Goal: Task Accomplishment & Management: Manage account settings

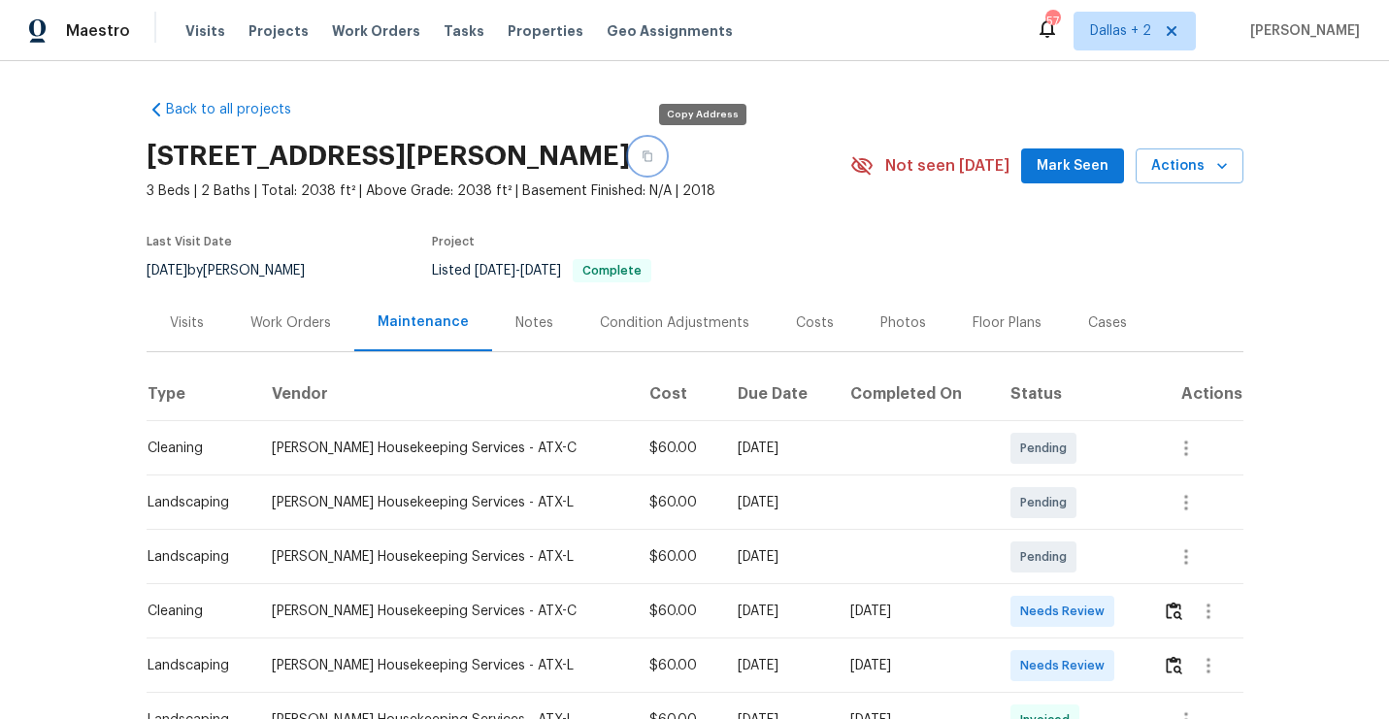
click at [665, 152] on button "button" at bounding box center [647, 156] width 35 height 35
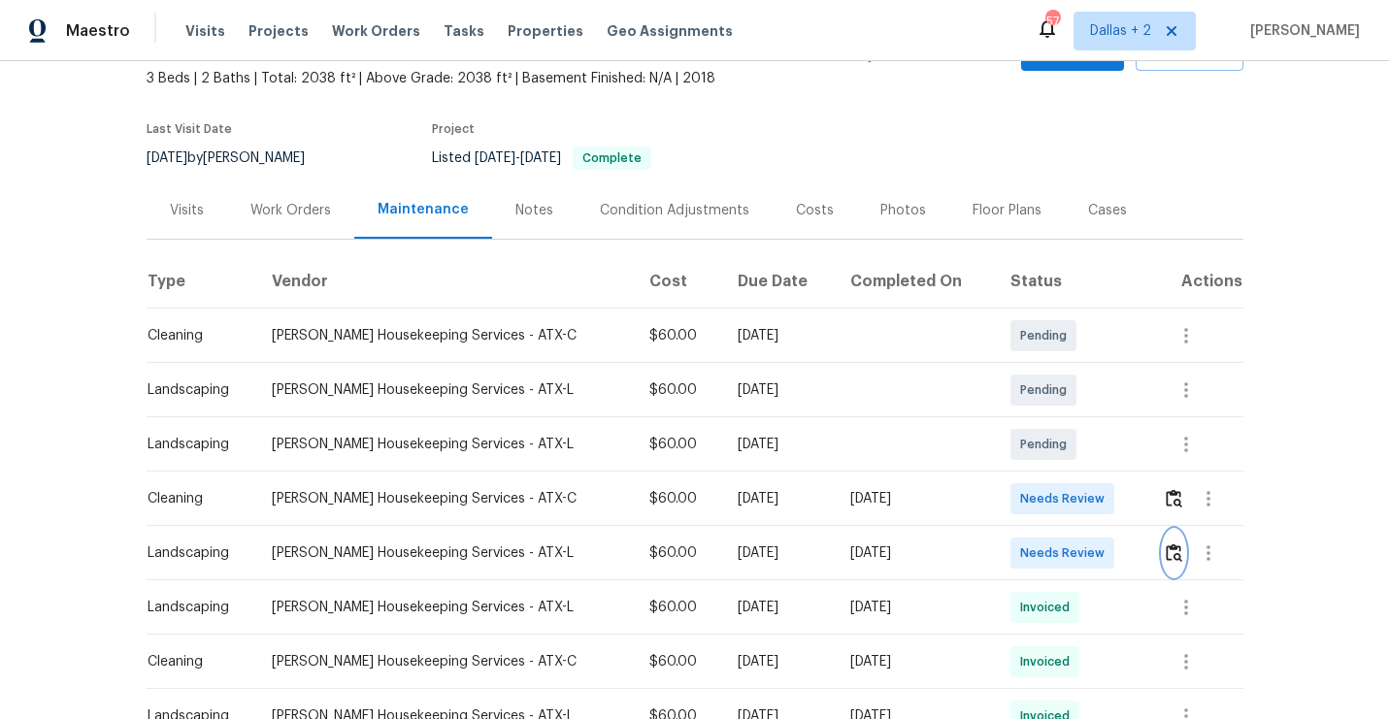
scroll to position [143, 0]
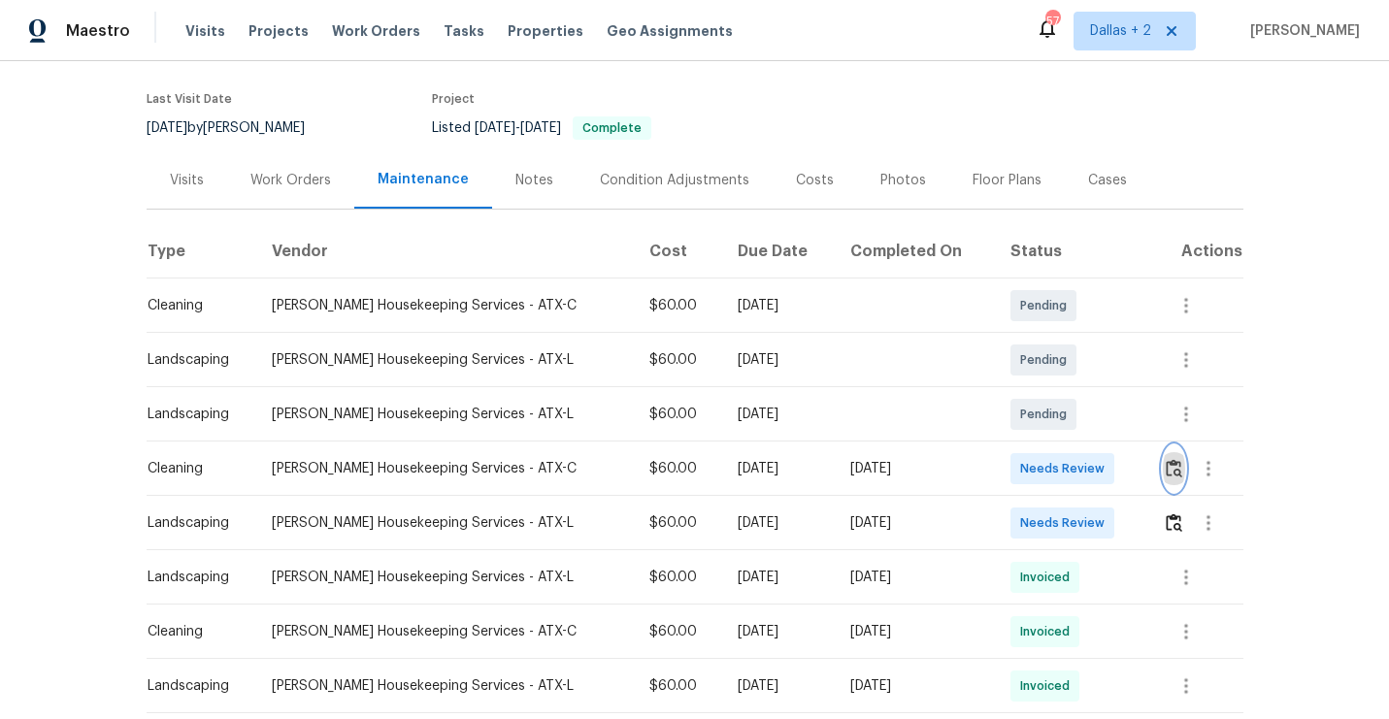
click at [1166, 474] on img "button" at bounding box center [1174, 468] width 16 height 18
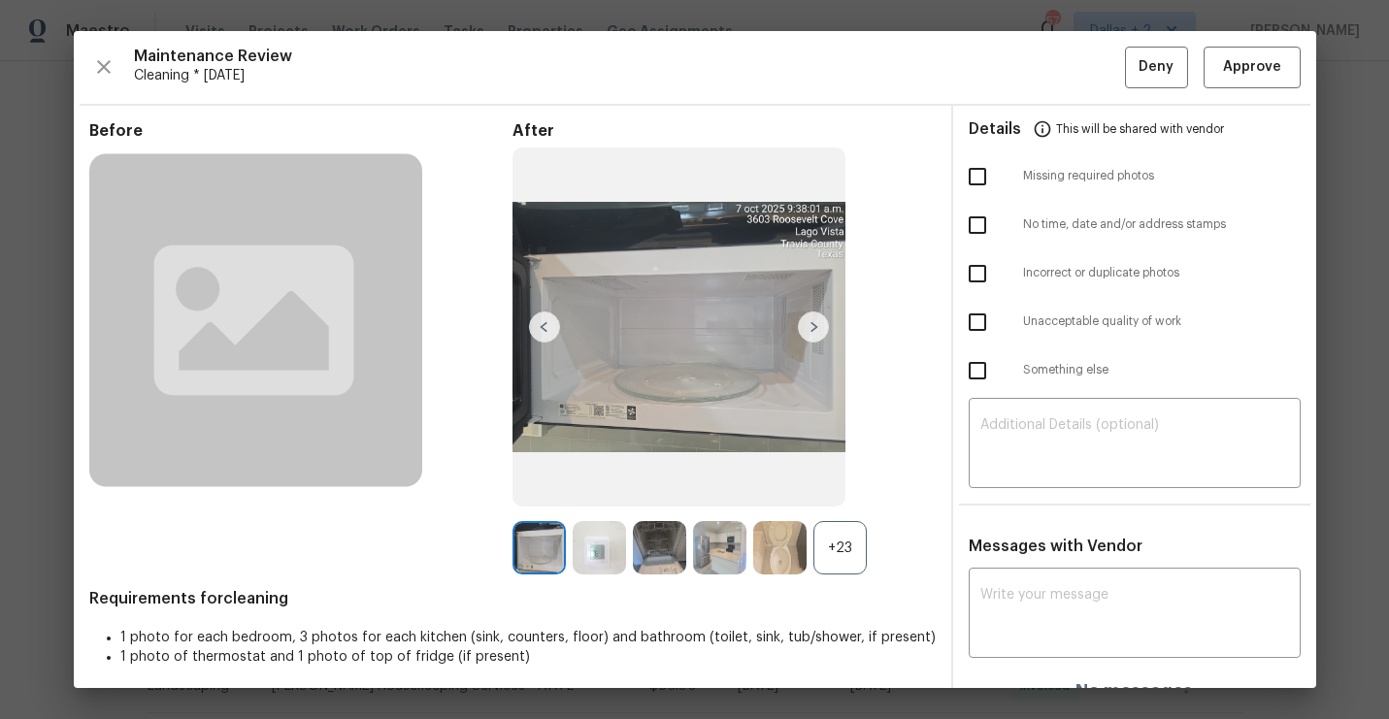
click at [832, 554] on div "+23" at bounding box center [839, 547] width 53 height 53
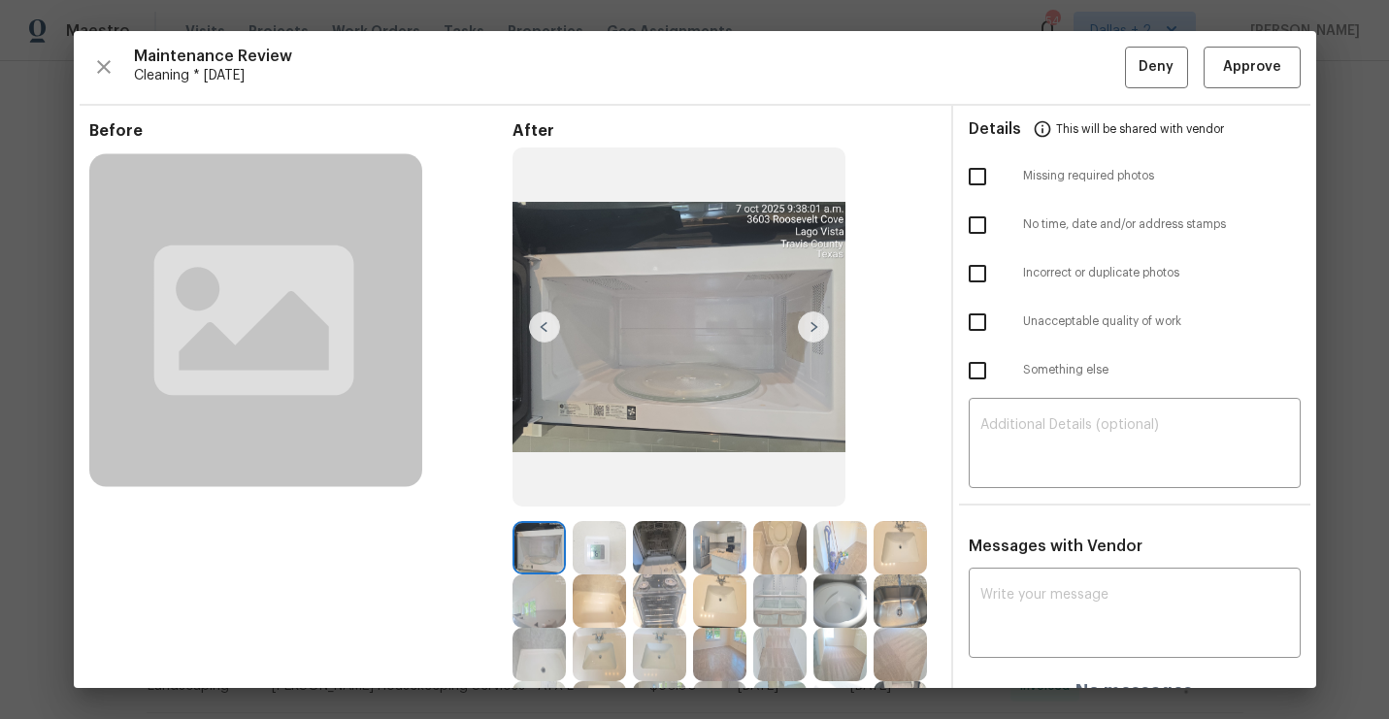
scroll to position [122, 0]
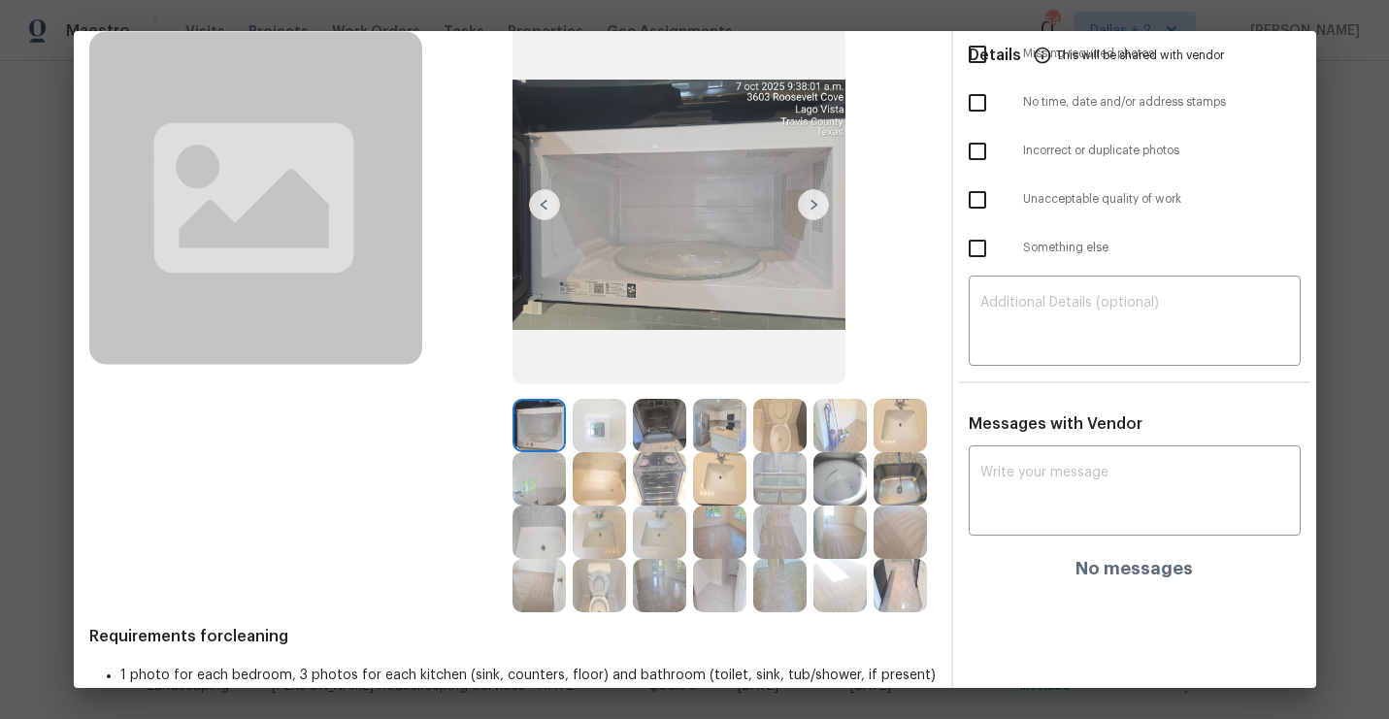
click at [865, 487] on img at bounding box center [839, 478] width 53 height 53
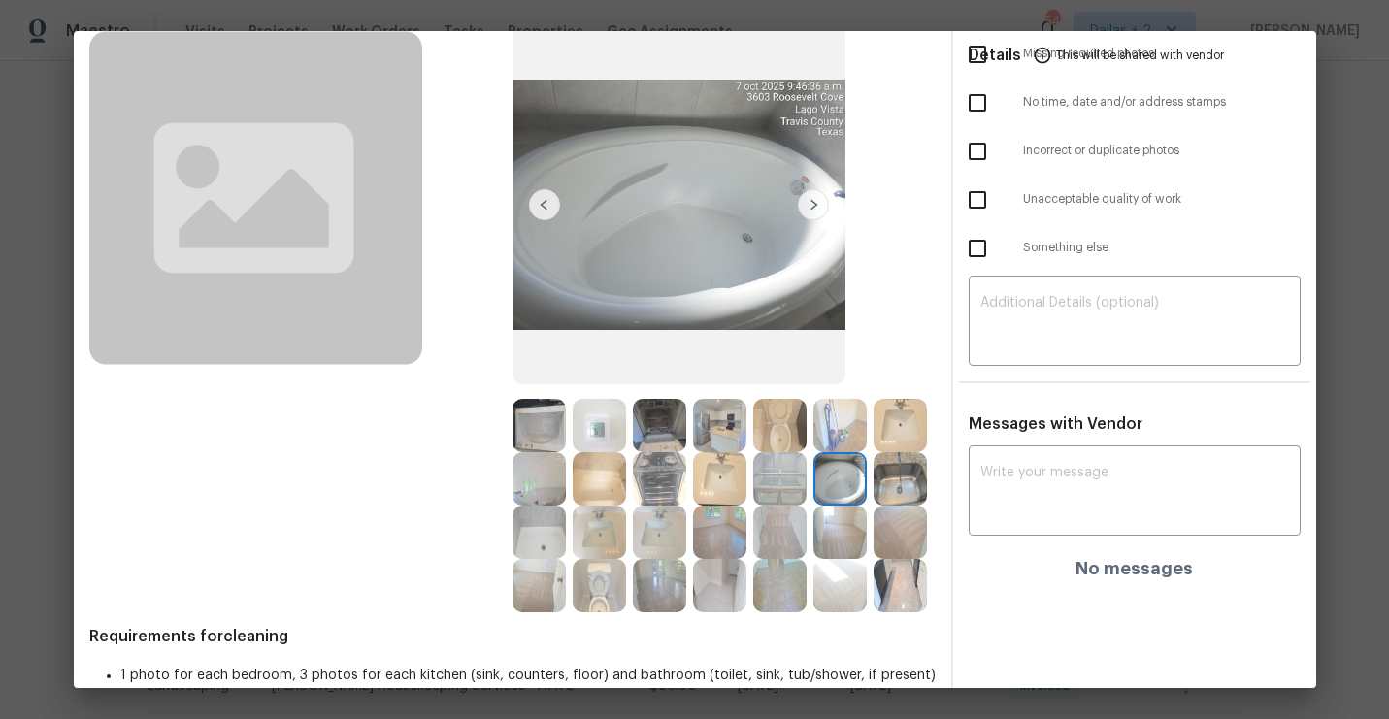
click at [918, 494] on img at bounding box center [900, 478] width 53 height 53
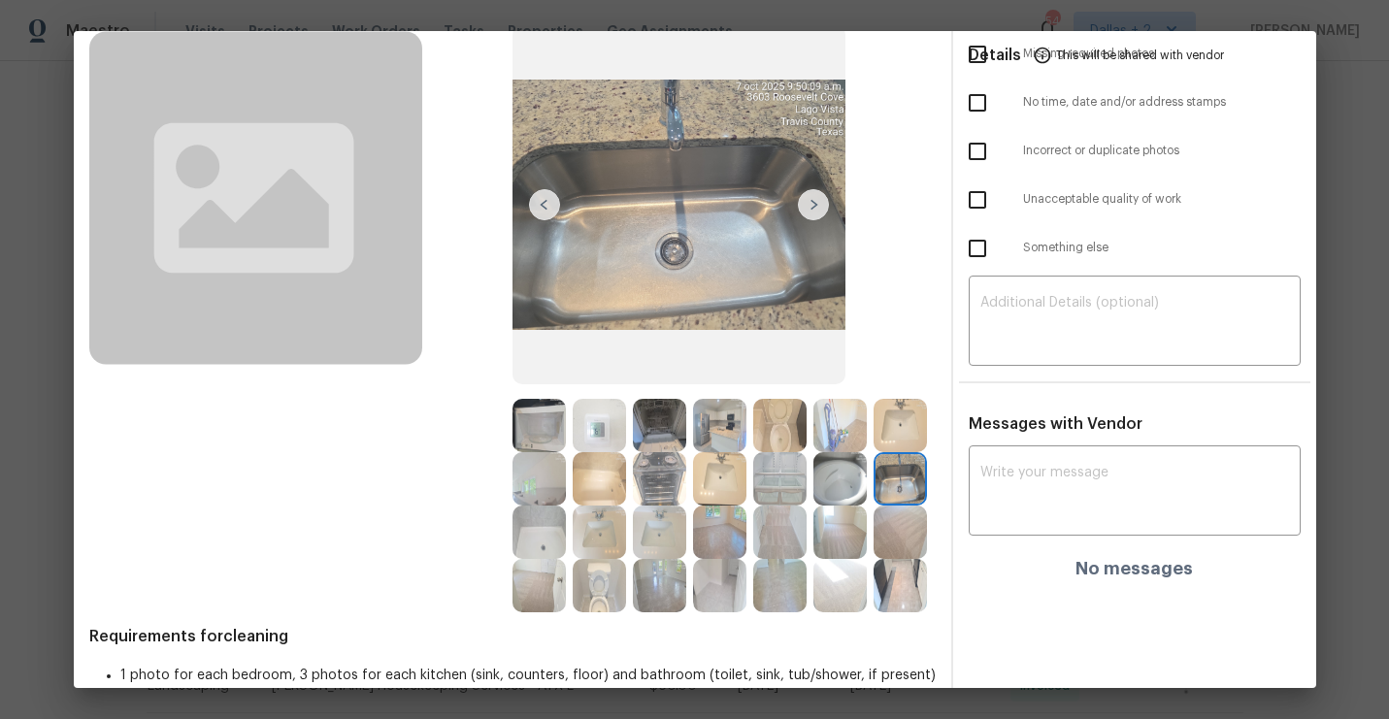
click at [616, 582] on img at bounding box center [599, 585] width 53 height 53
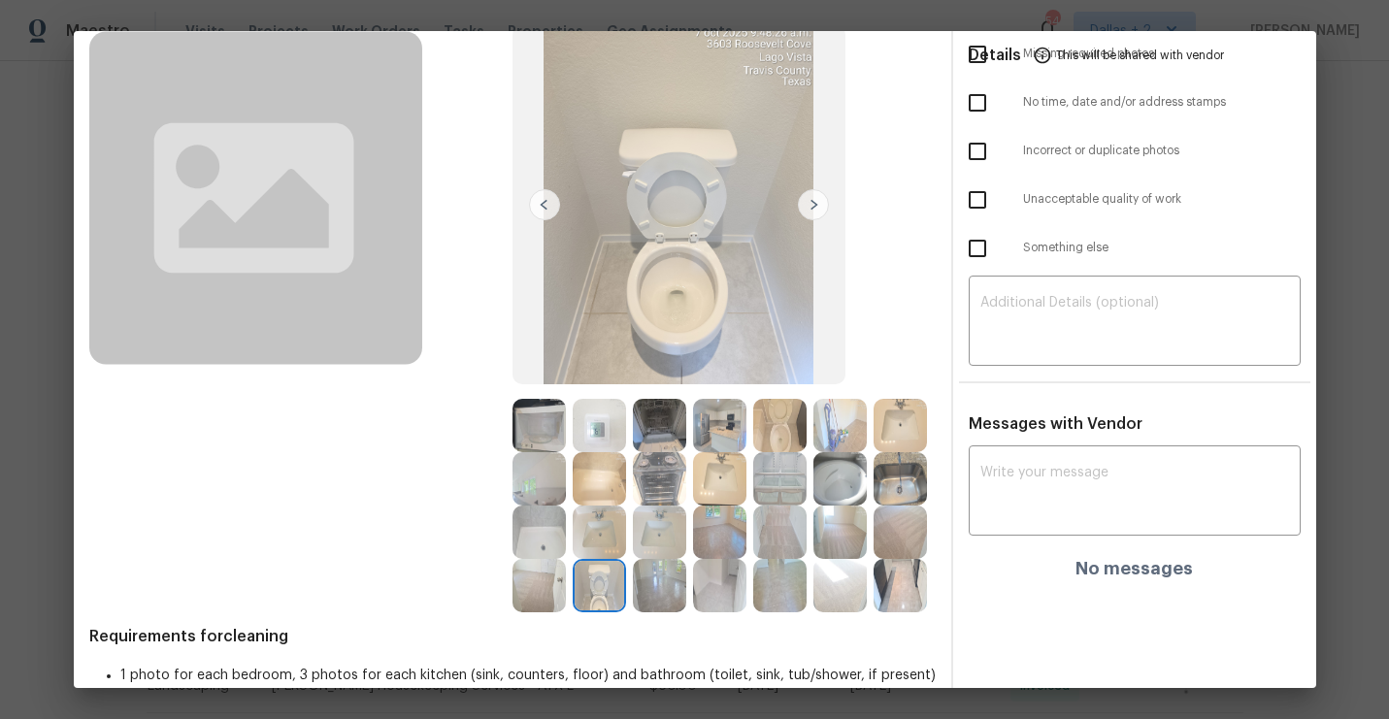
click at [889, 595] on img at bounding box center [900, 585] width 53 height 53
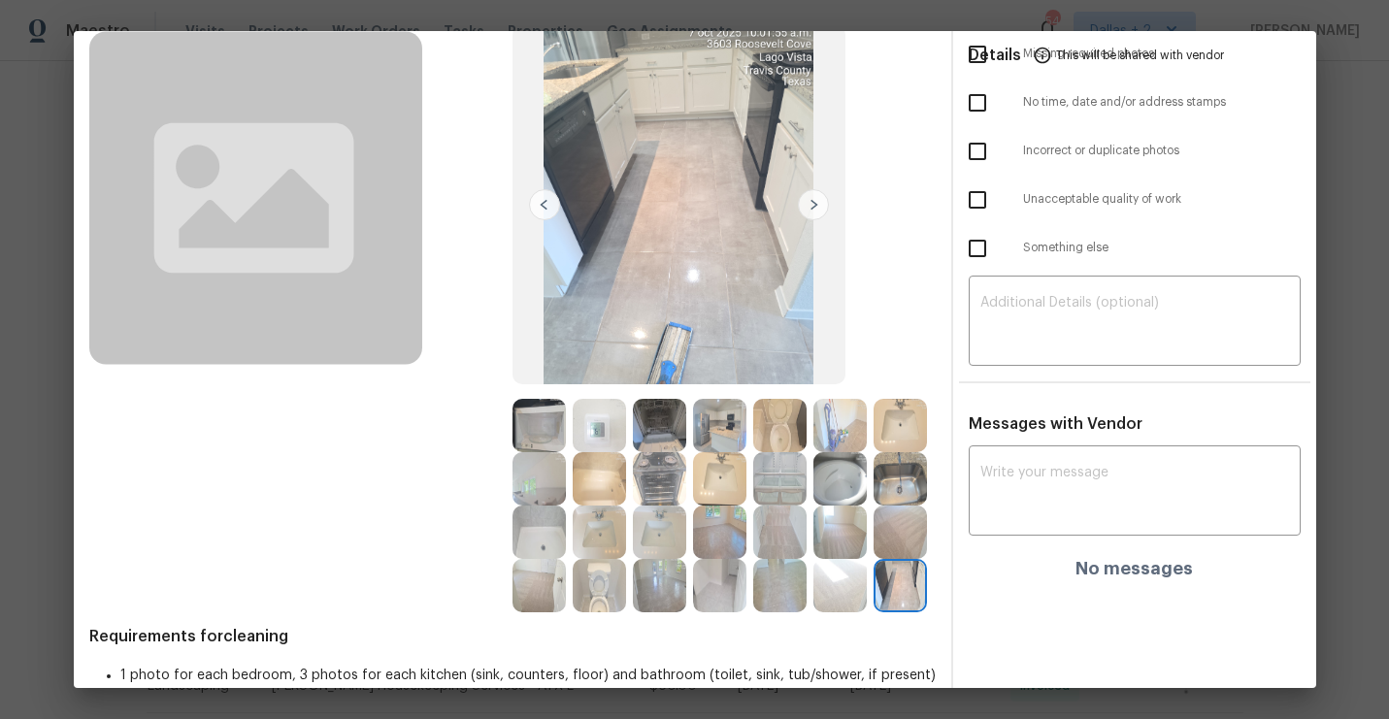
click at [708, 508] on img at bounding box center [719, 532] width 53 height 53
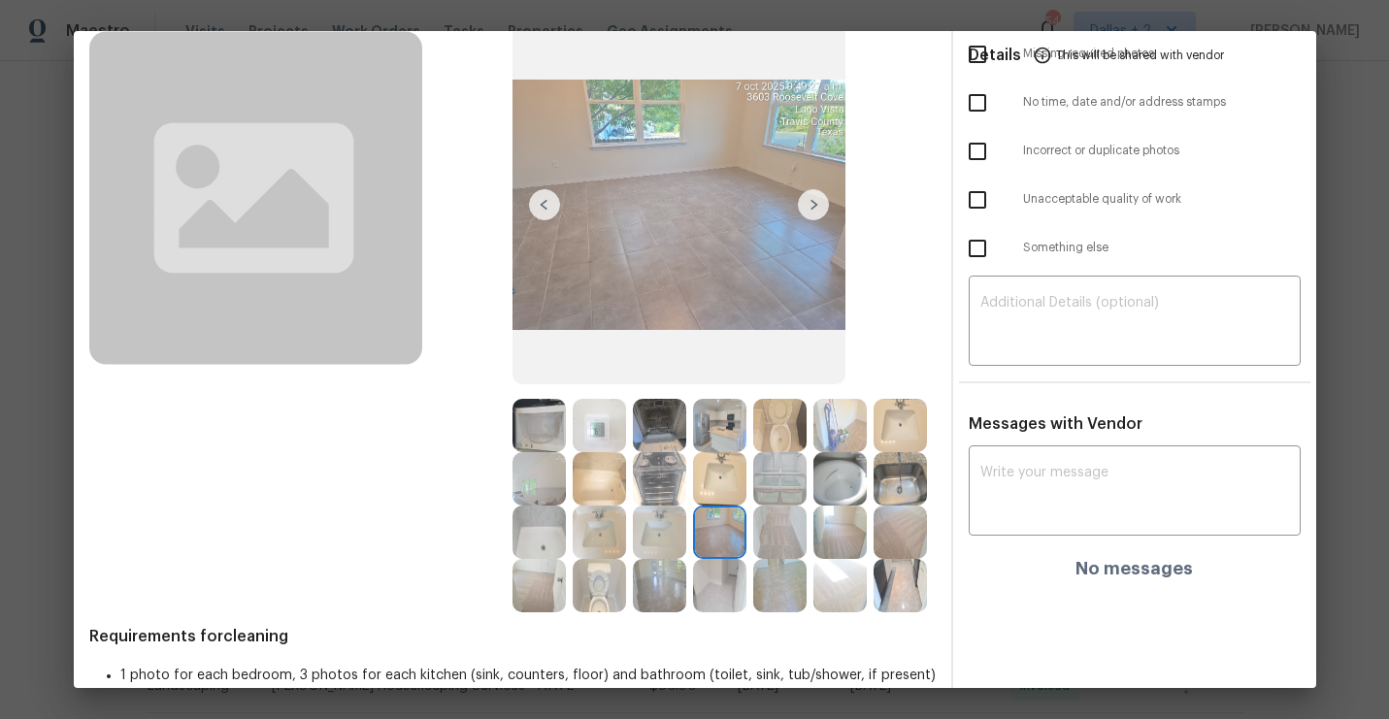
click at [841, 477] on img at bounding box center [839, 478] width 53 height 53
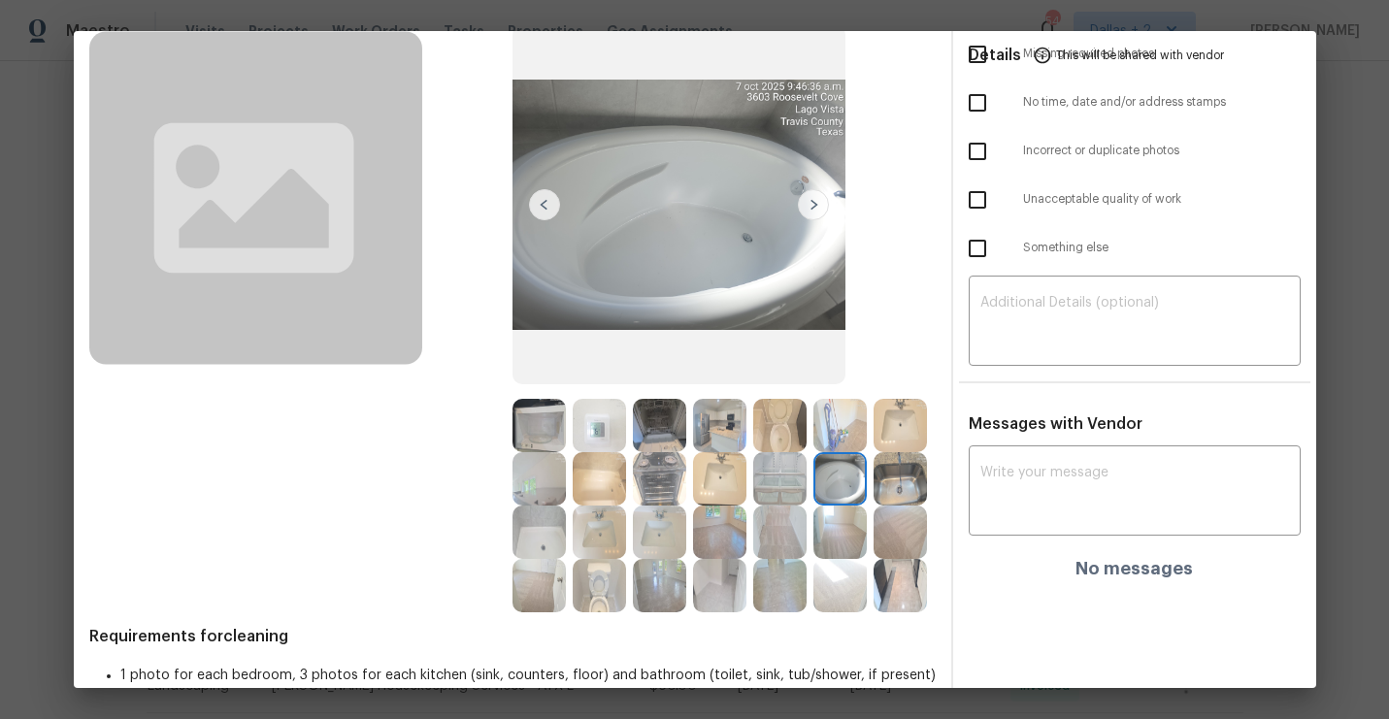
click at [537, 471] on img at bounding box center [538, 478] width 53 height 53
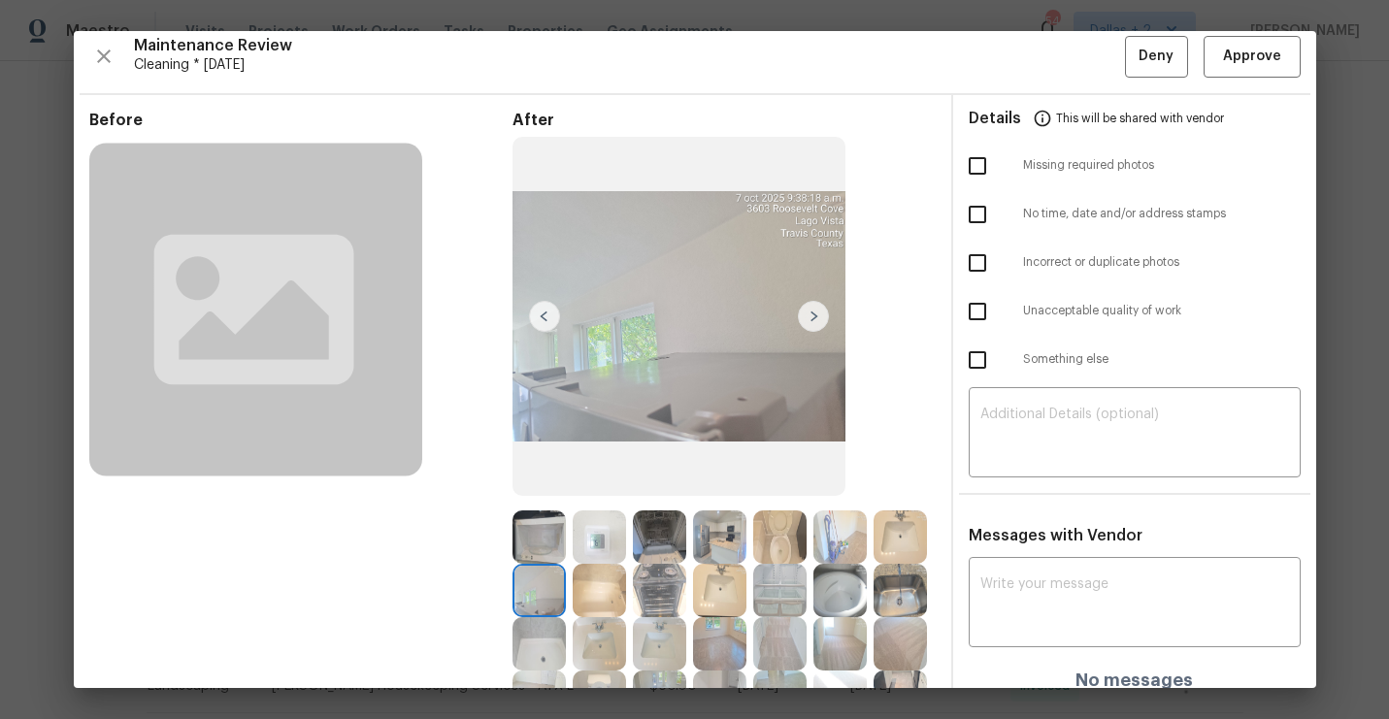
scroll to position [0, 0]
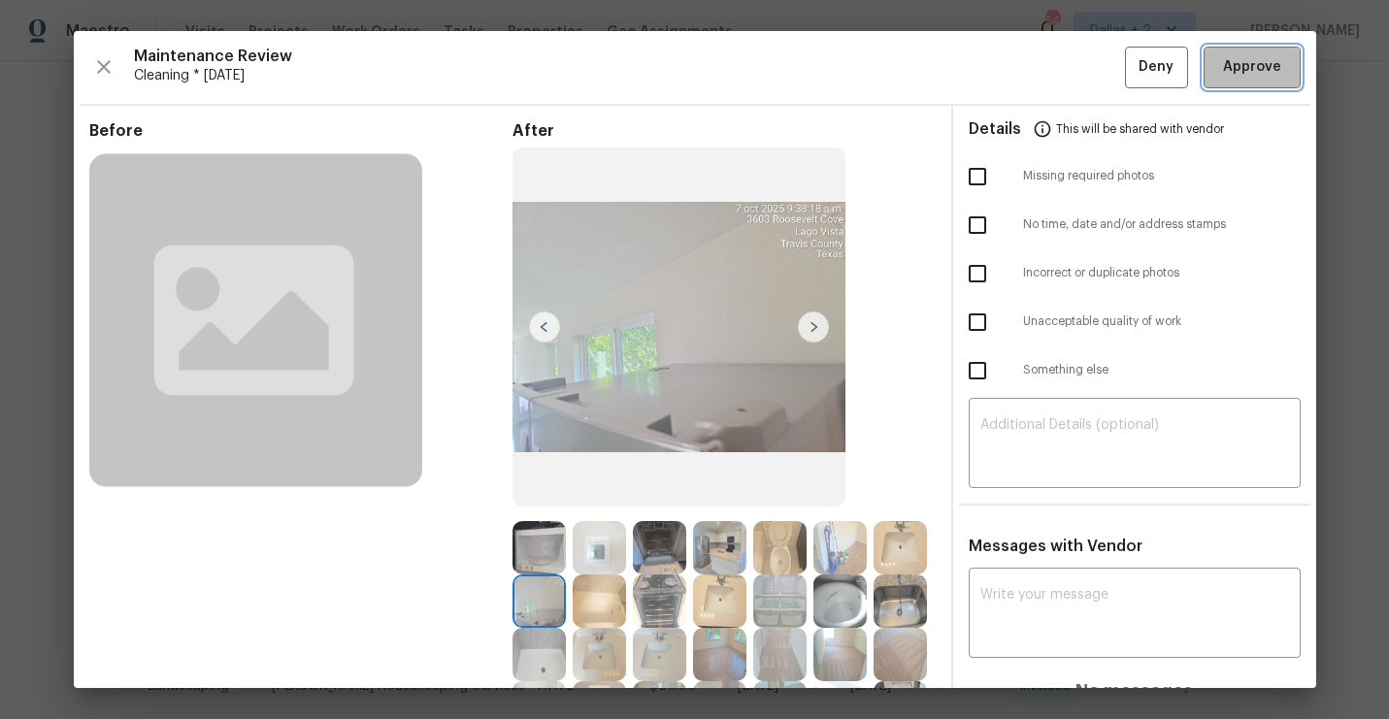
click at [1257, 76] on span "Approve" at bounding box center [1252, 67] width 58 height 24
click at [1255, 56] on span "Approve" at bounding box center [1252, 67] width 58 height 24
click at [1259, 65] on span "Approve" at bounding box center [1252, 67] width 58 height 24
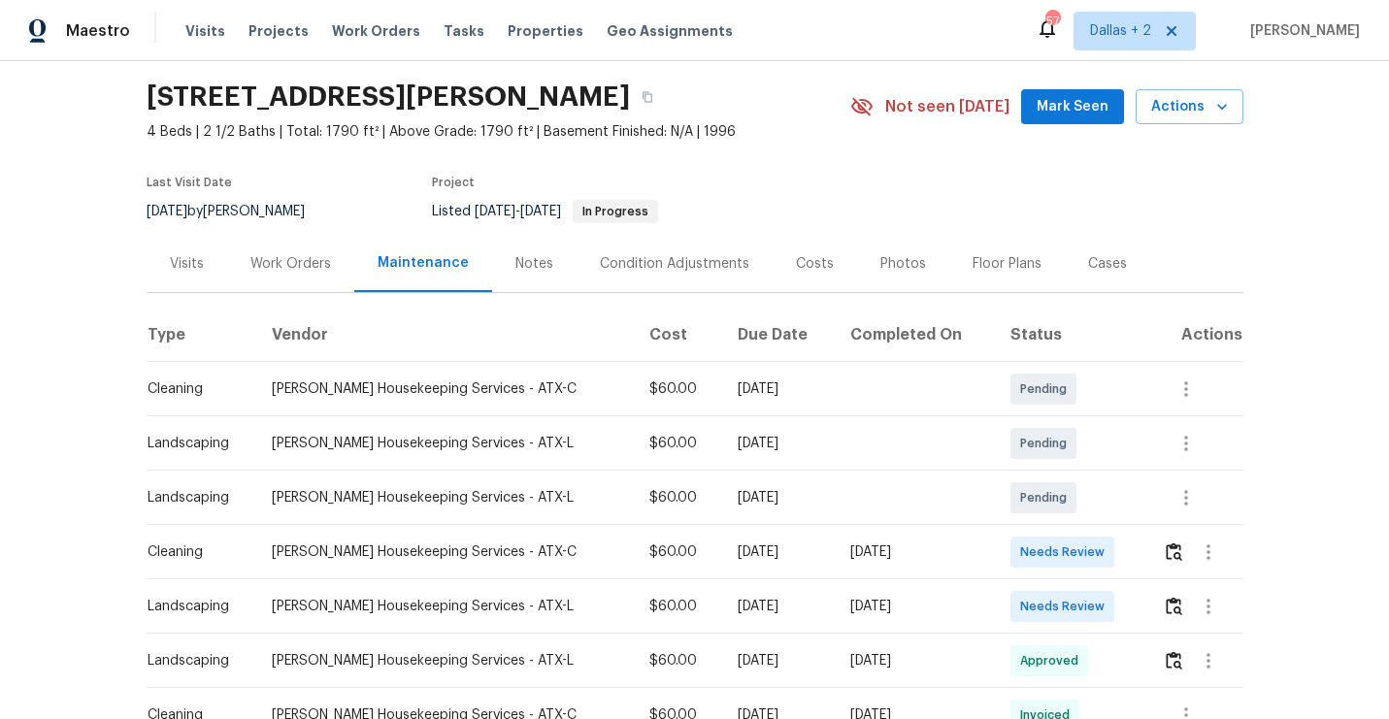
scroll to position [62, 0]
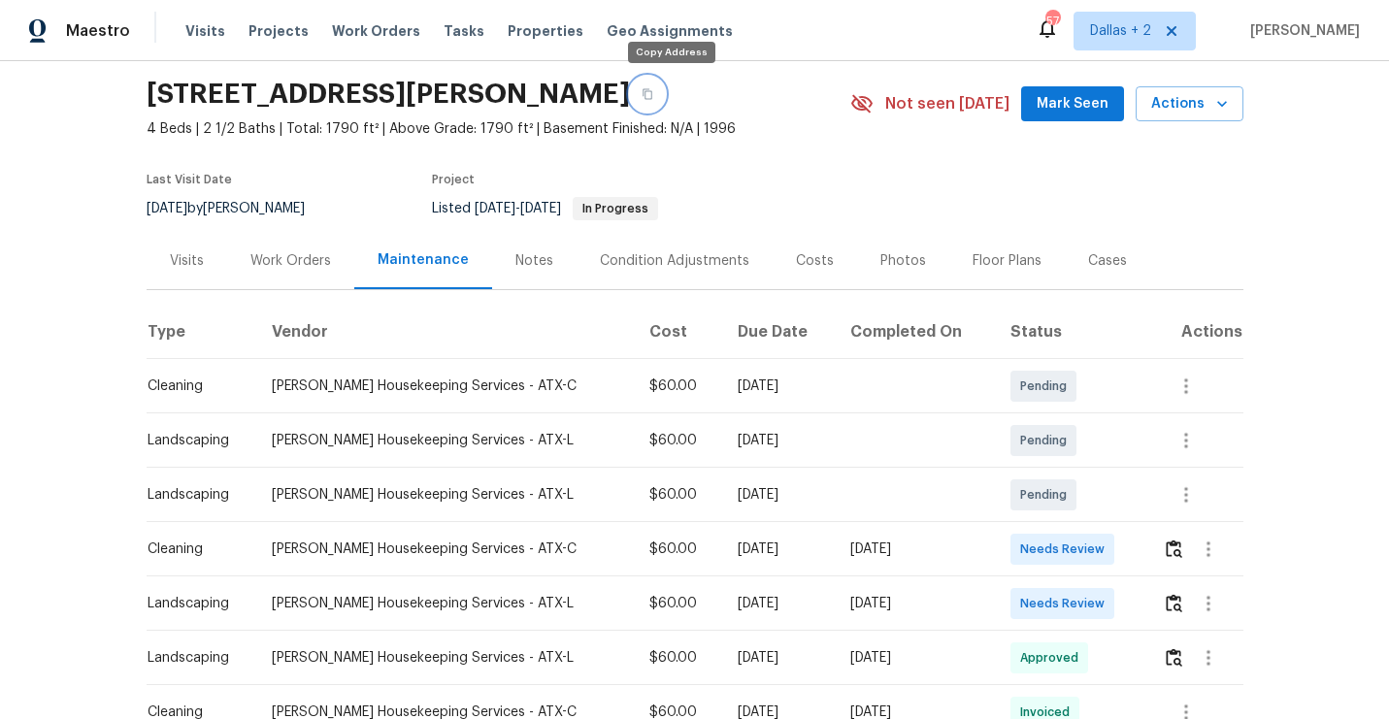
click at [665, 95] on button "button" at bounding box center [647, 94] width 35 height 35
click at [653, 97] on icon "button" at bounding box center [648, 94] width 12 height 12
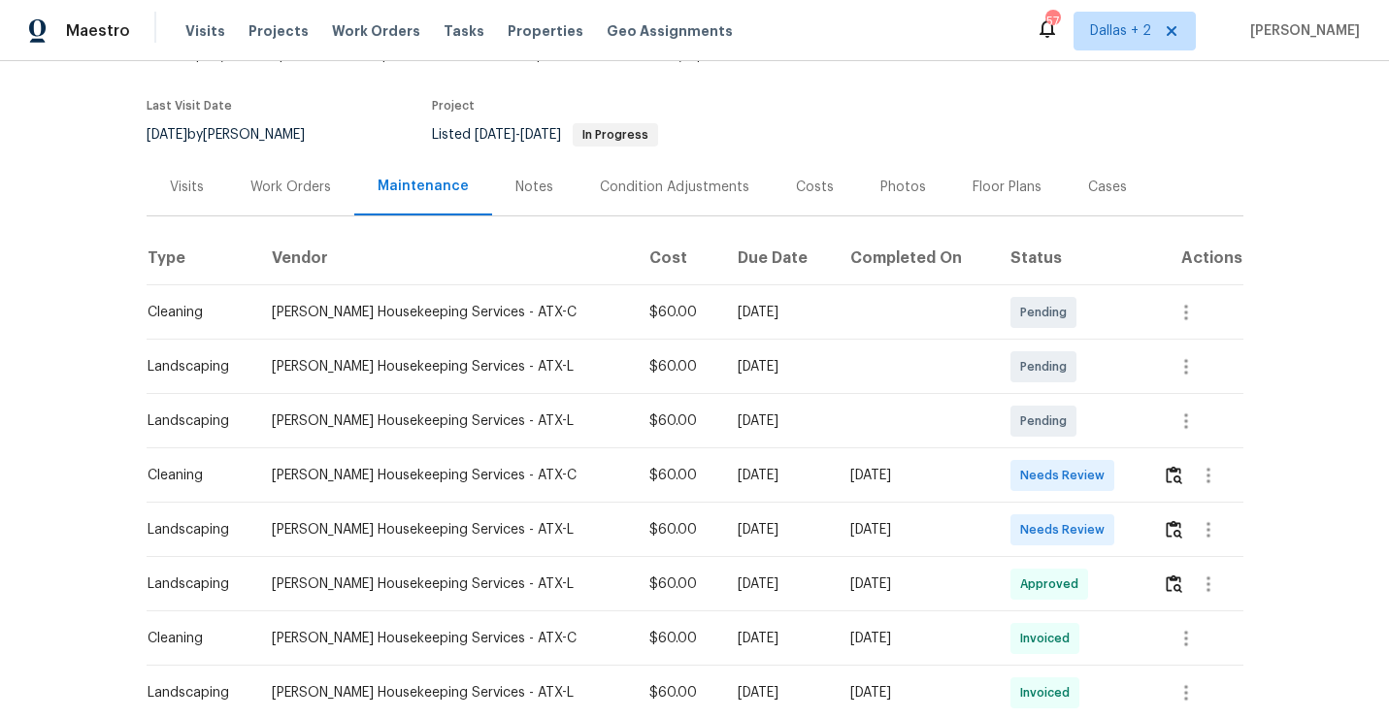
scroll to position [160, 0]
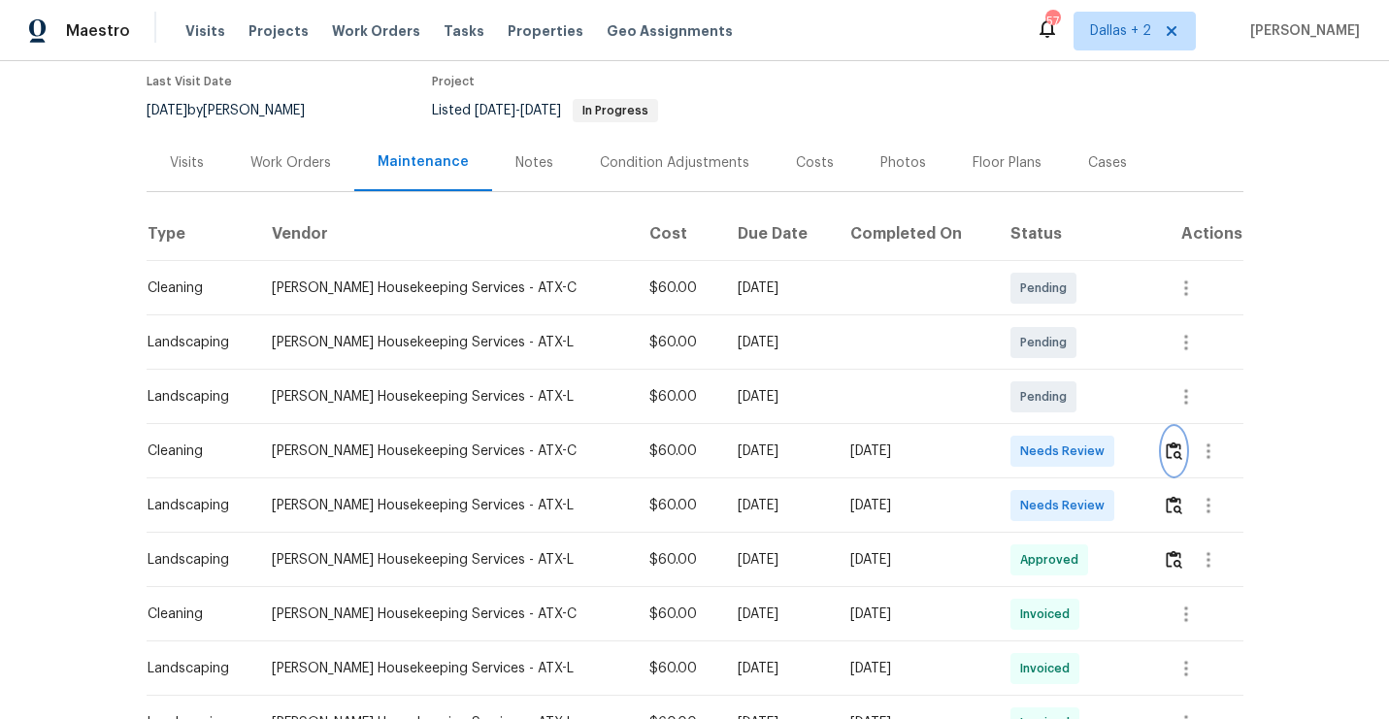
click at [1172, 447] on img "button" at bounding box center [1174, 451] width 16 height 18
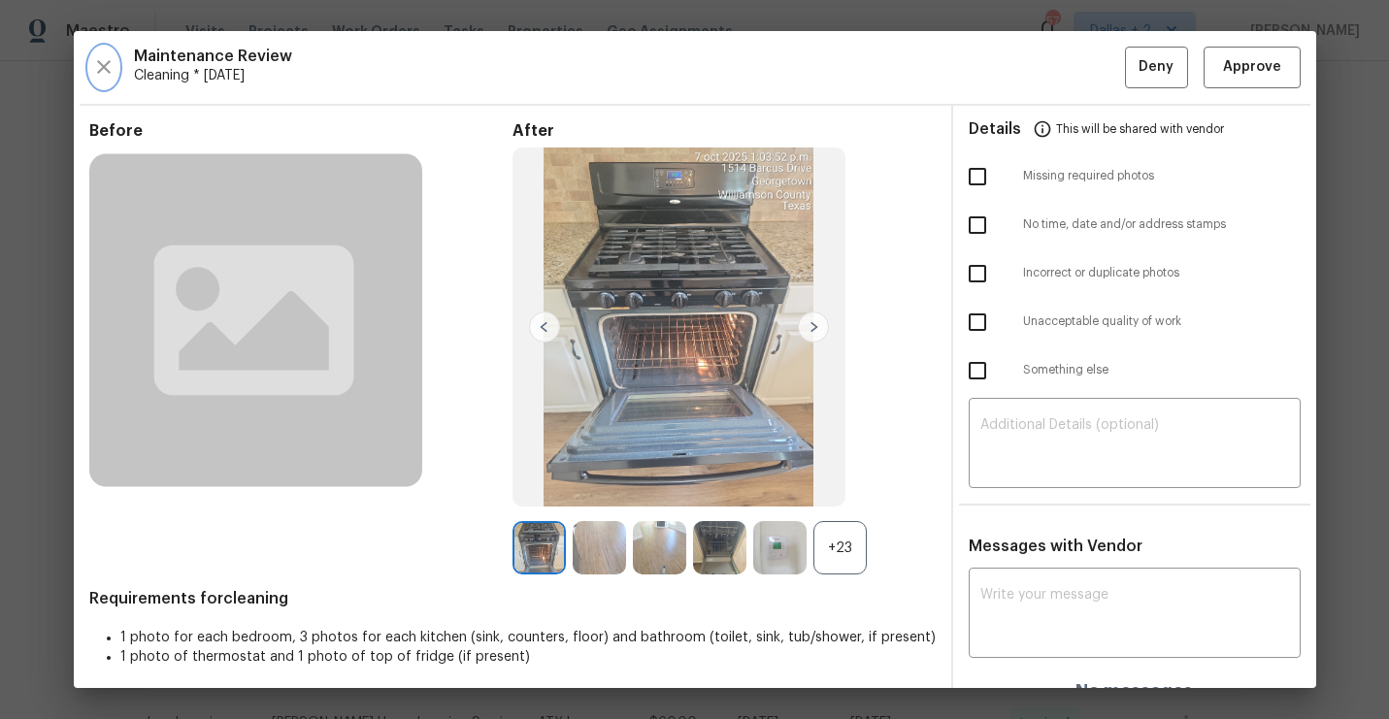
click at [109, 69] on icon "button" at bounding box center [103, 66] width 23 height 23
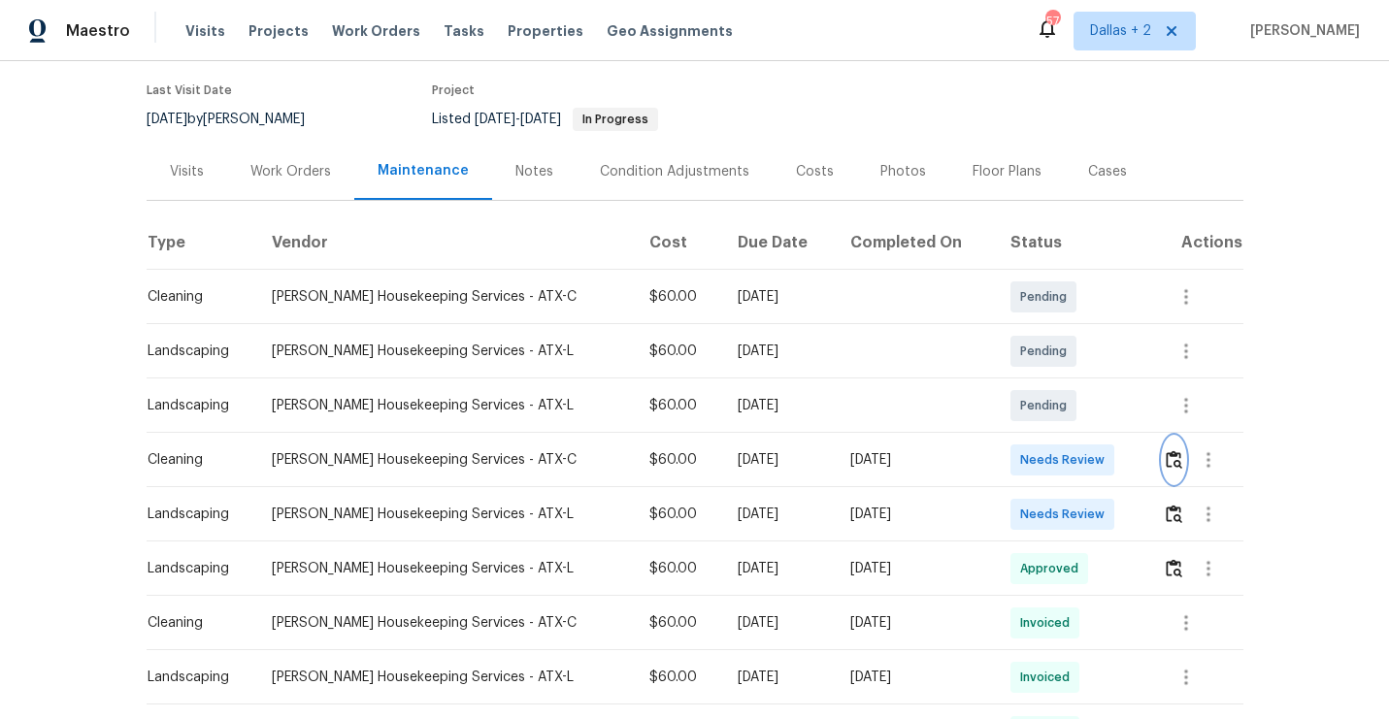
scroll to position [155, 0]
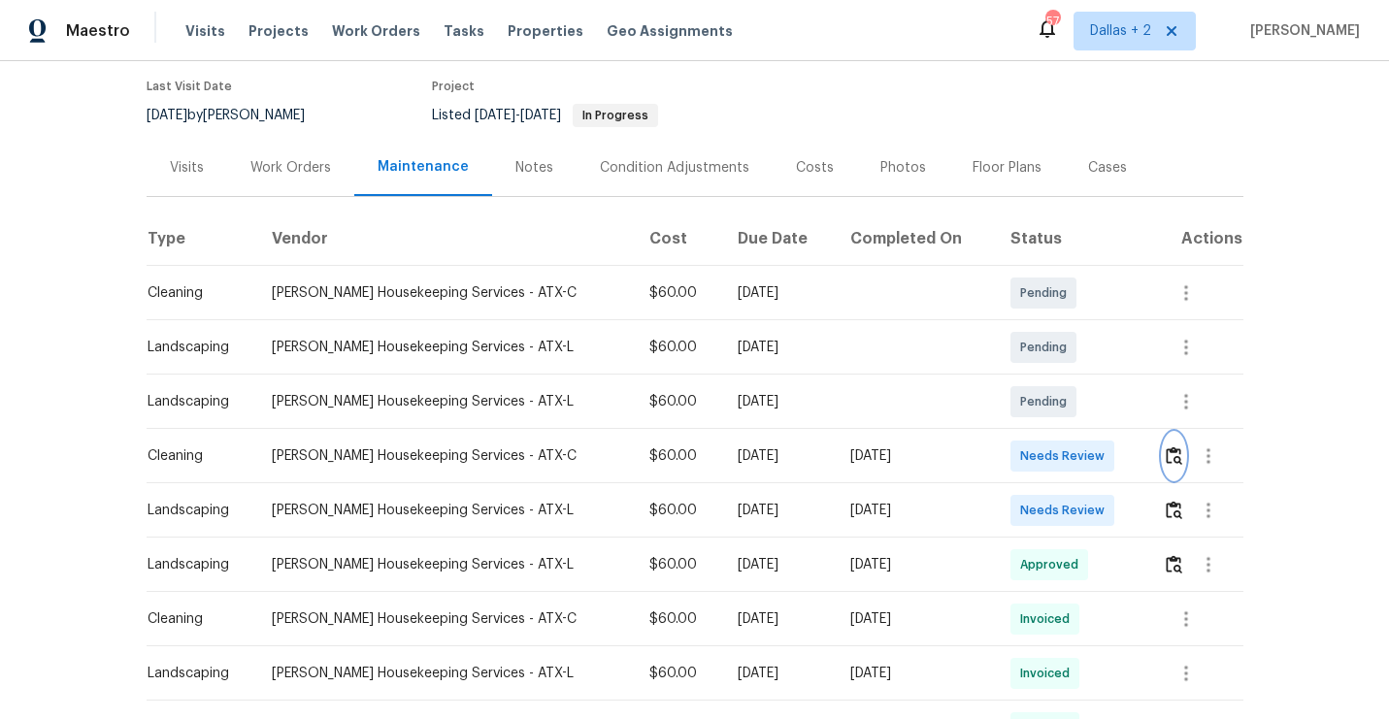
click at [1166, 447] on img "button" at bounding box center [1174, 455] width 16 height 18
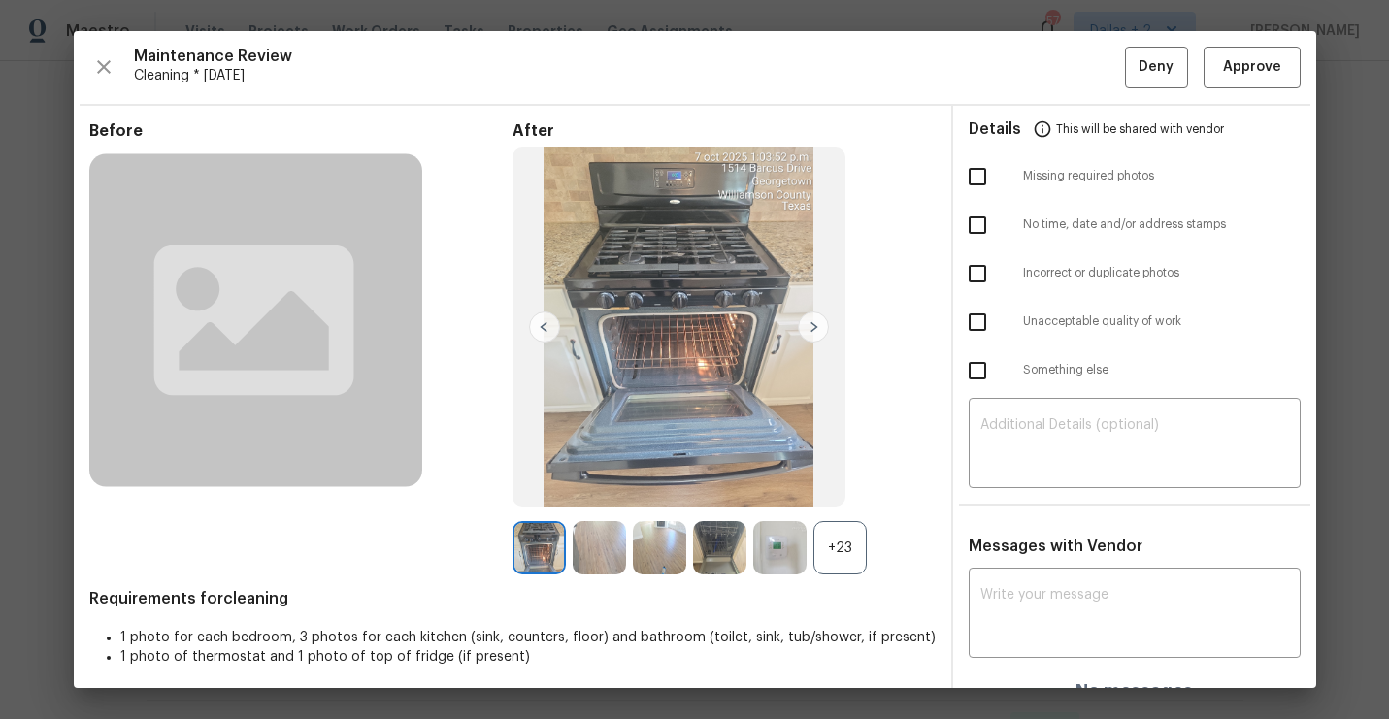
click at [827, 540] on div "+23" at bounding box center [839, 547] width 53 height 53
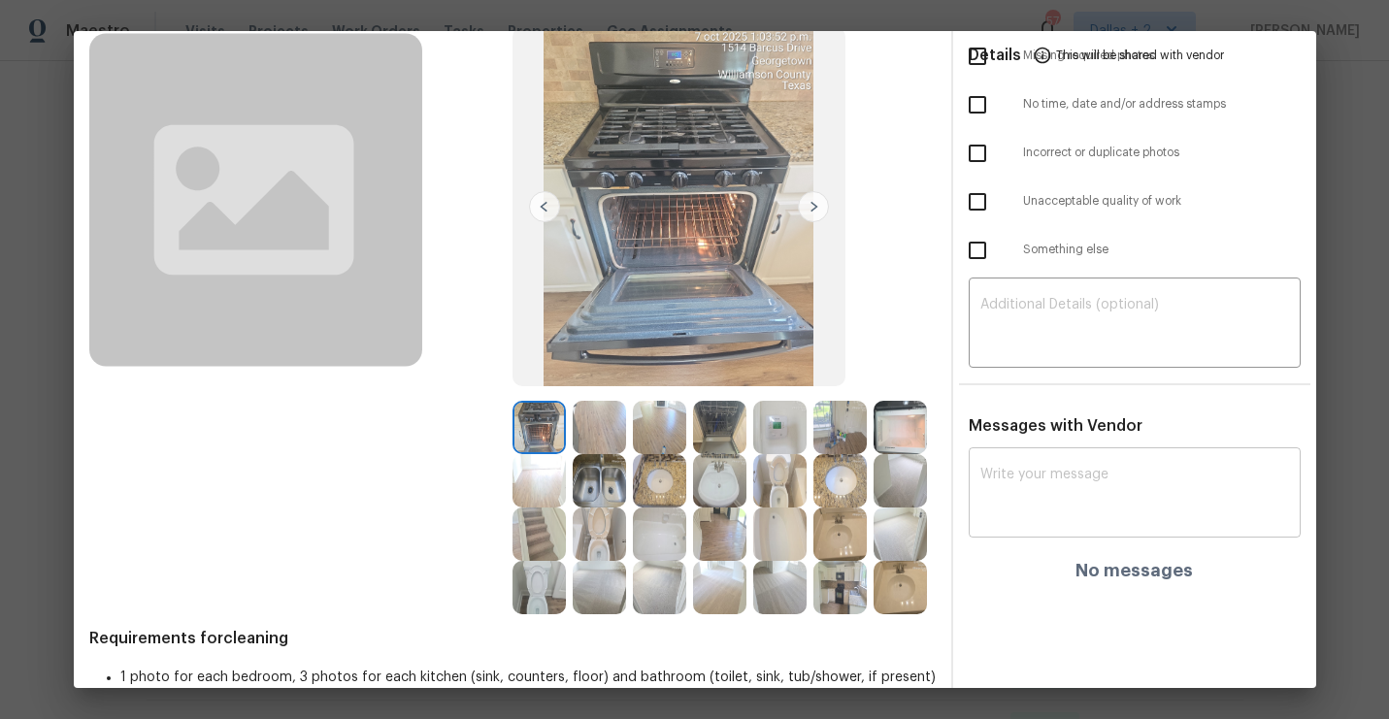
scroll to position [167, 0]
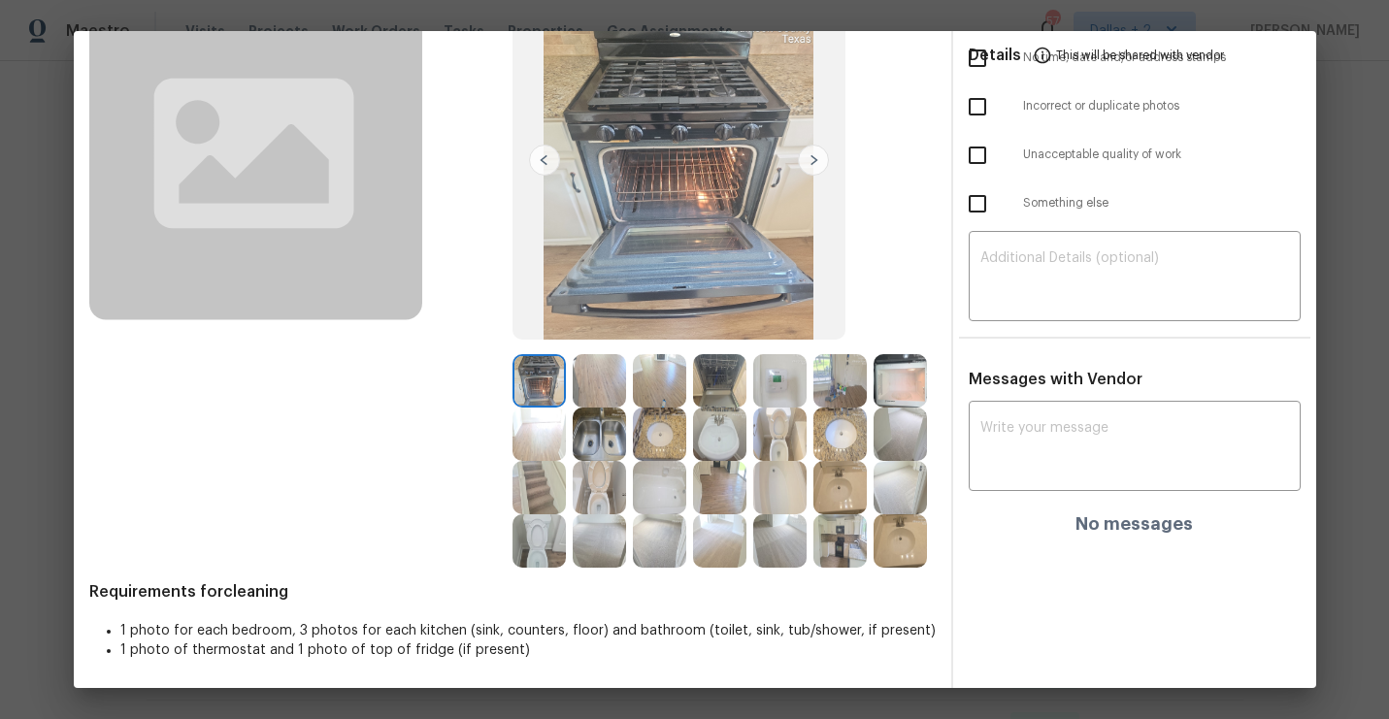
click at [667, 497] on img at bounding box center [659, 487] width 53 height 53
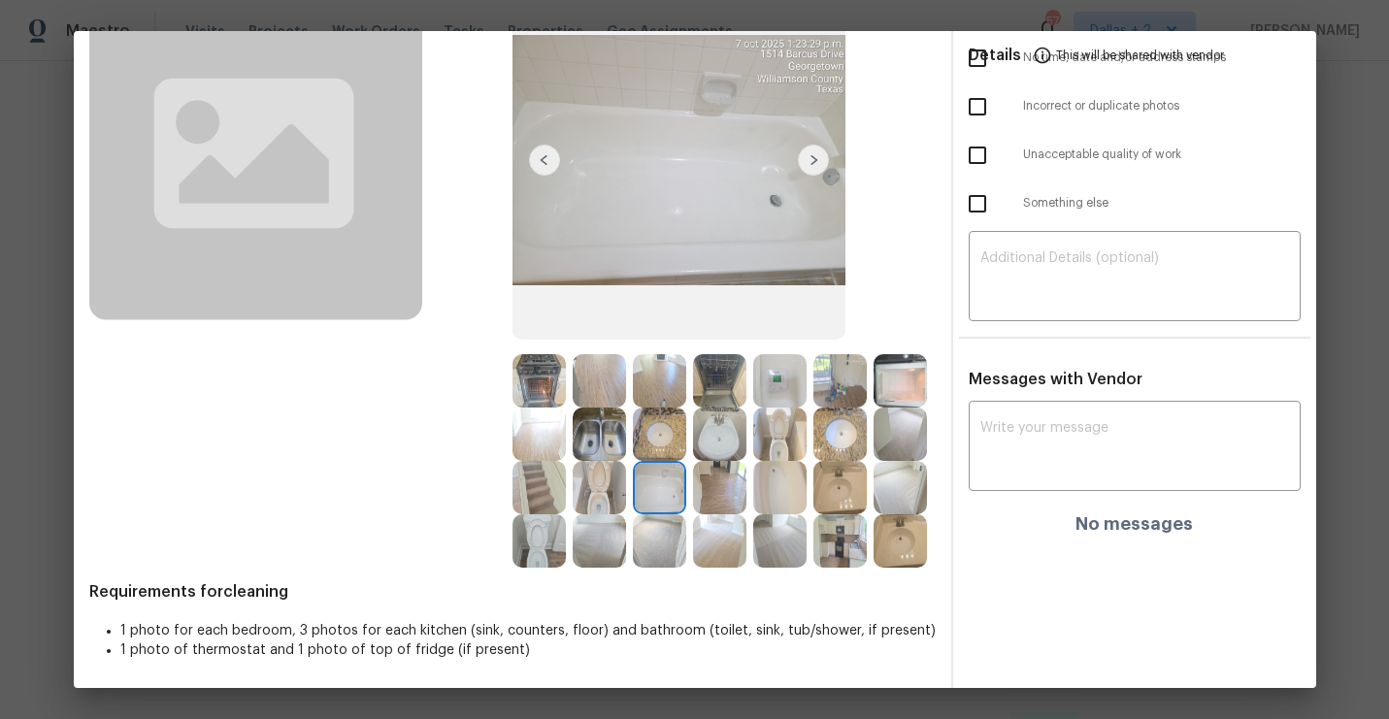
scroll to position [0, 0]
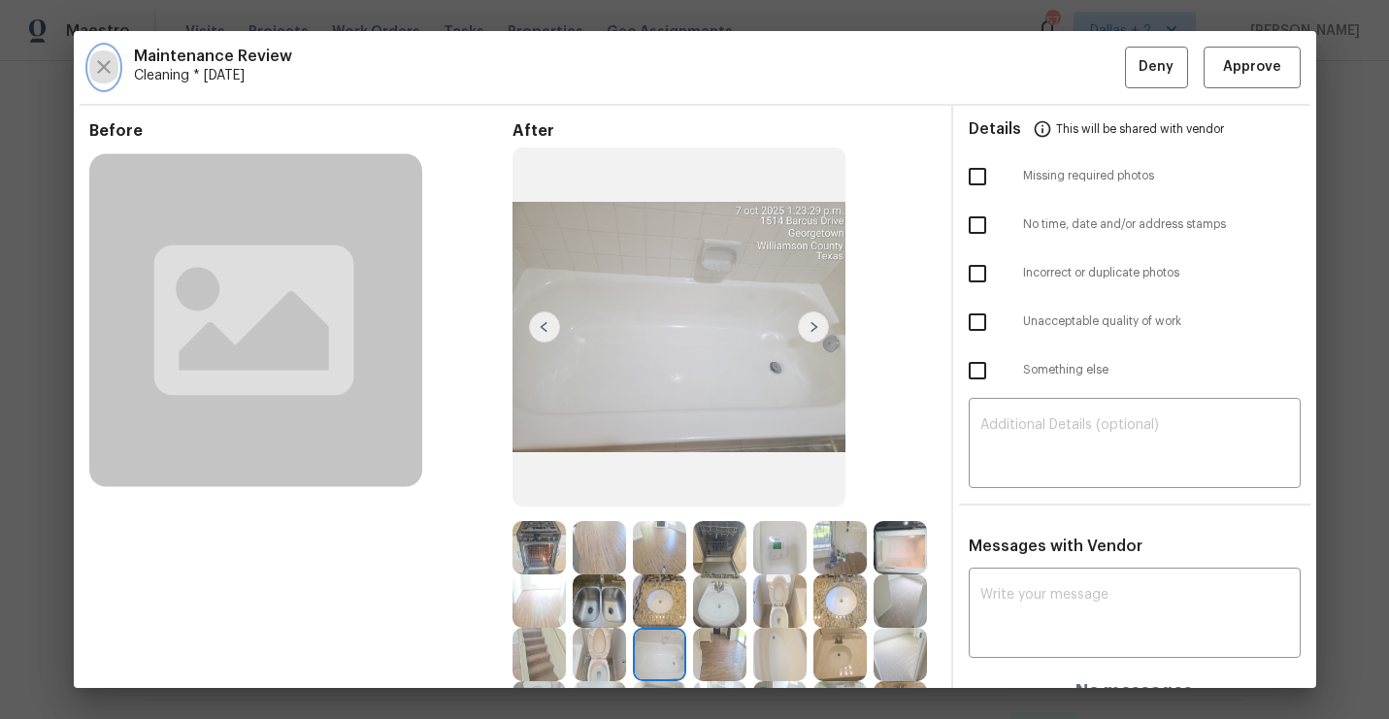
click at [96, 65] on icon "button" at bounding box center [103, 66] width 23 height 23
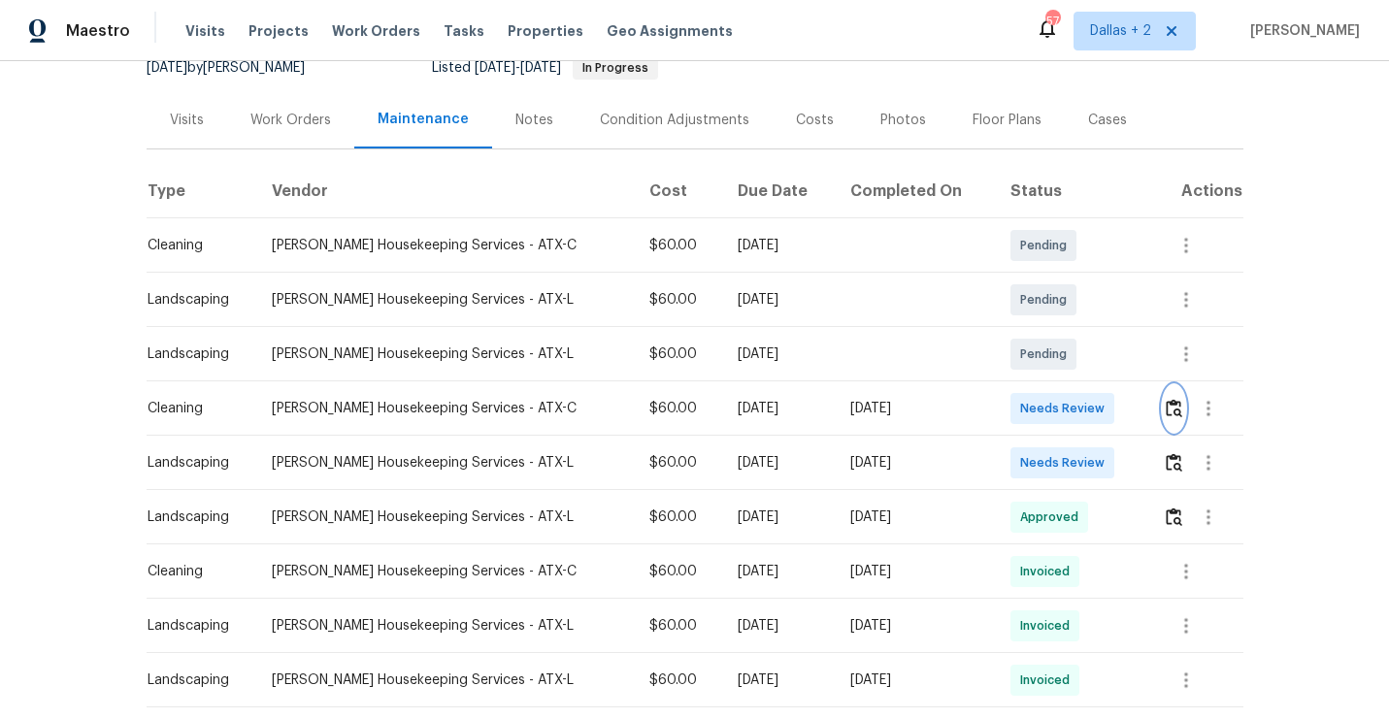
scroll to position [214, 0]
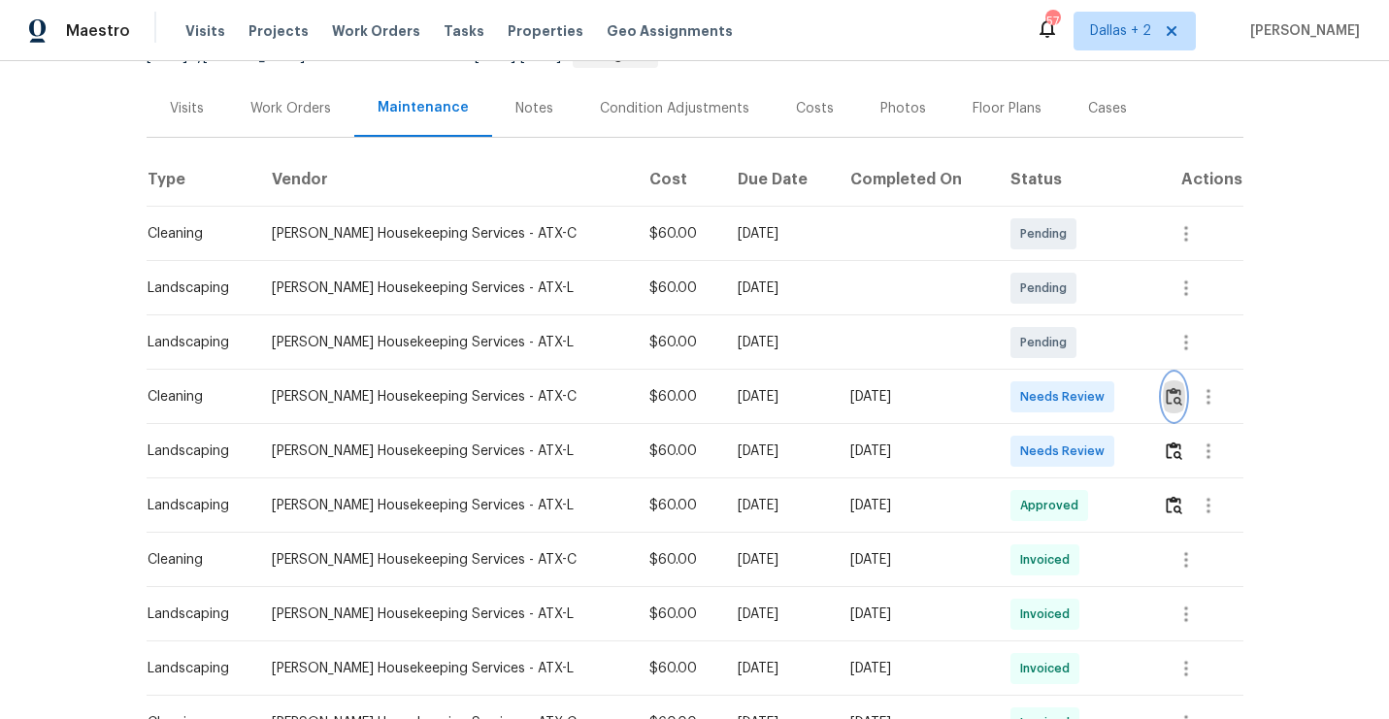
click at [1171, 396] on img "button" at bounding box center [1174, 396] width 16 height 18
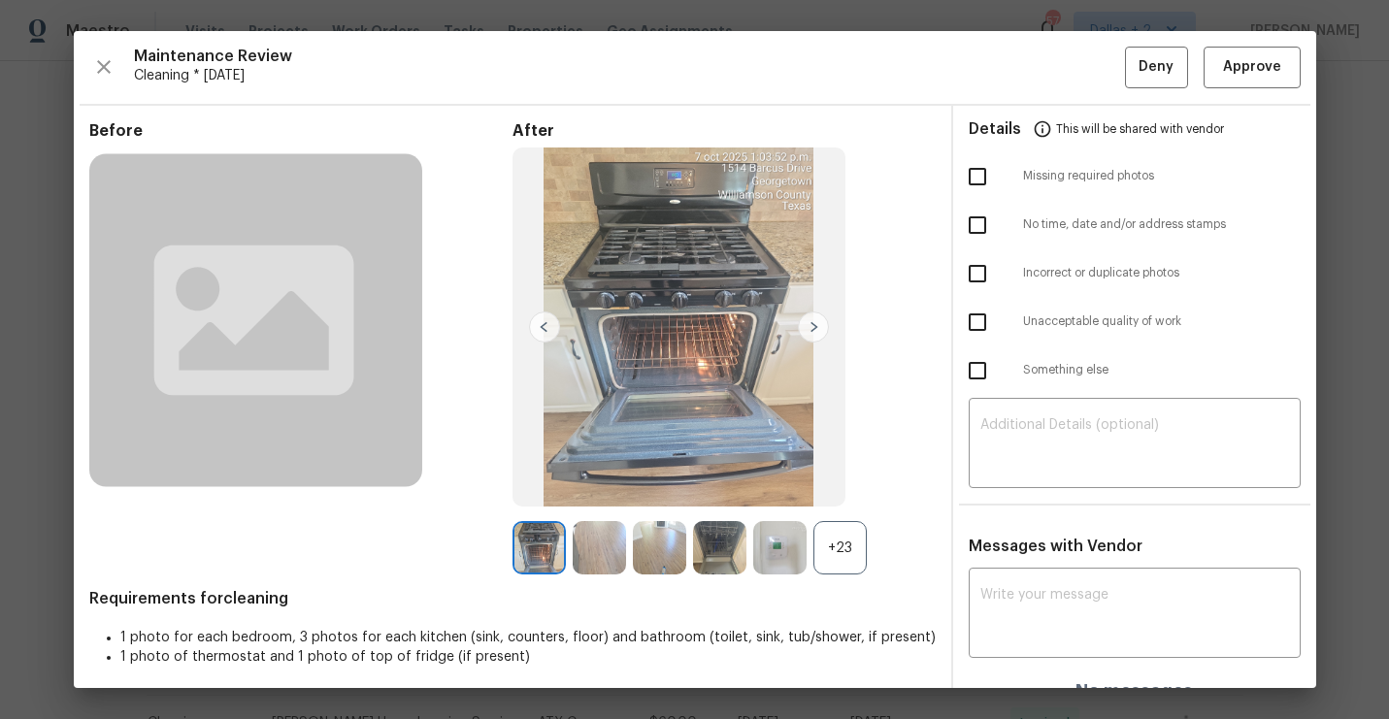
click at [875, 568] on div "+23" at bounding box center [723, 547] width 423 height 53
click at [836, 552] on div "+23" at bounding box center [839, 547] width 53 height 53
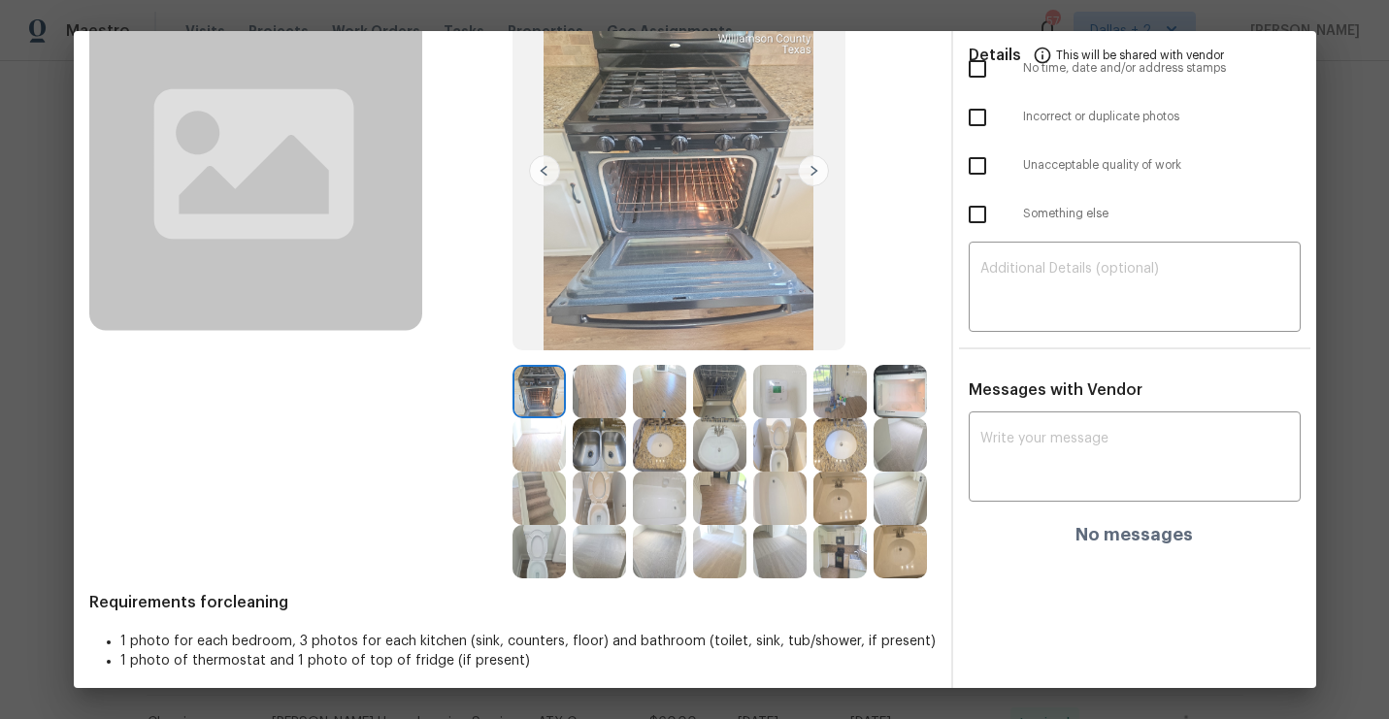
scroll to position [167, 0]
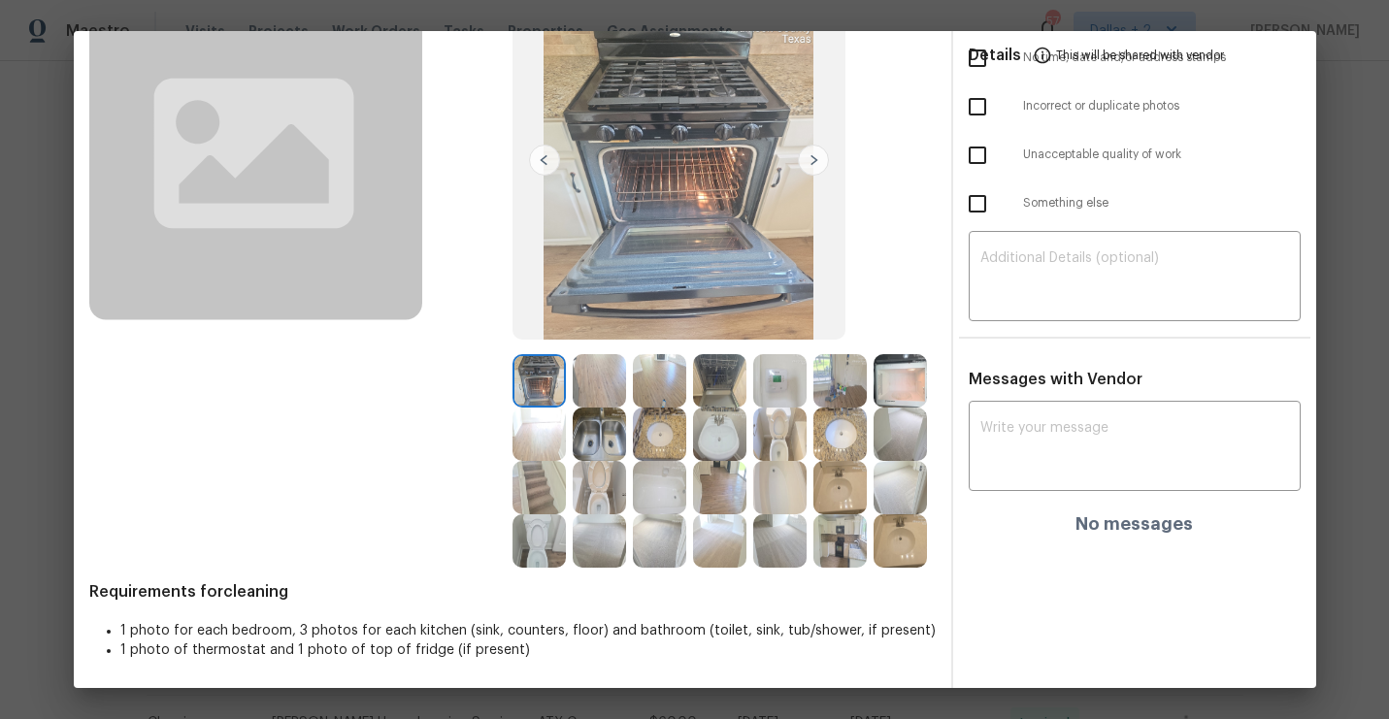
click at [902, 389] on img at bounding box center [900, 380] width 53 height 53
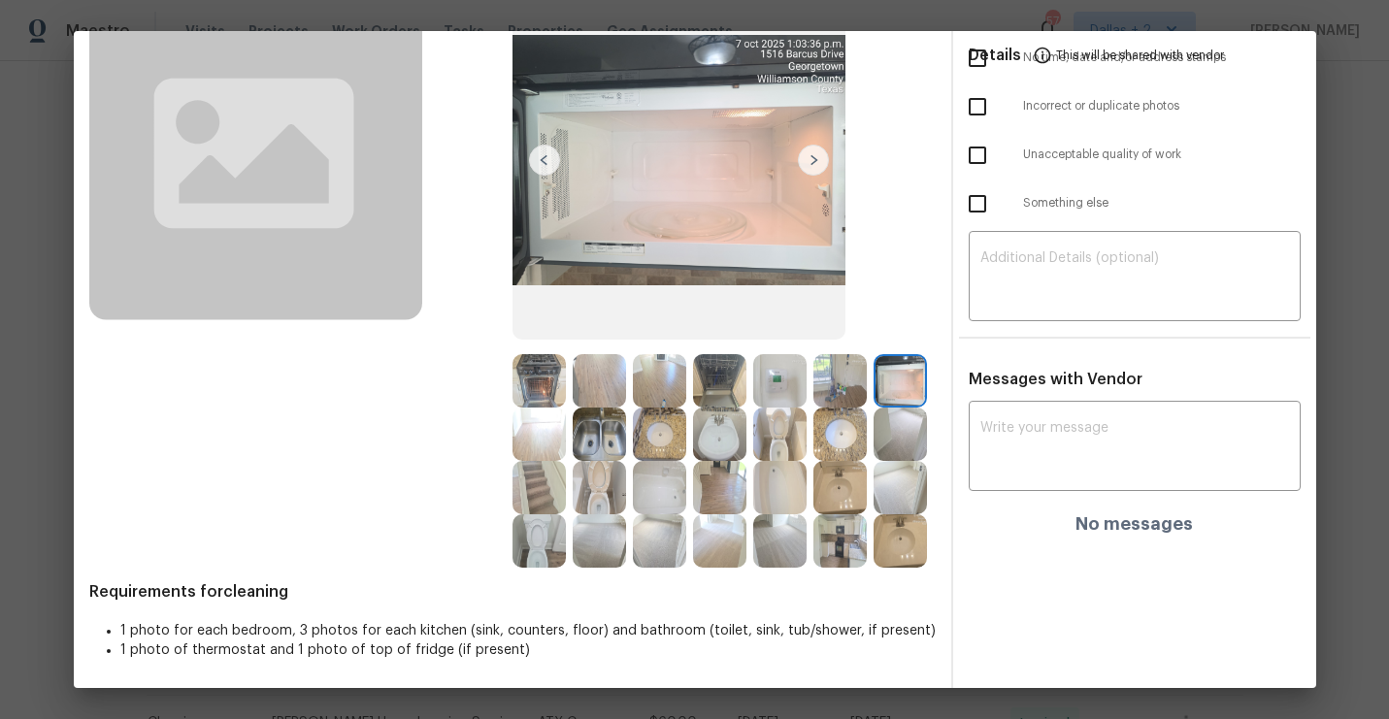
click at [725, 374] on img at bounding box center [719, 380] width 53 height 53
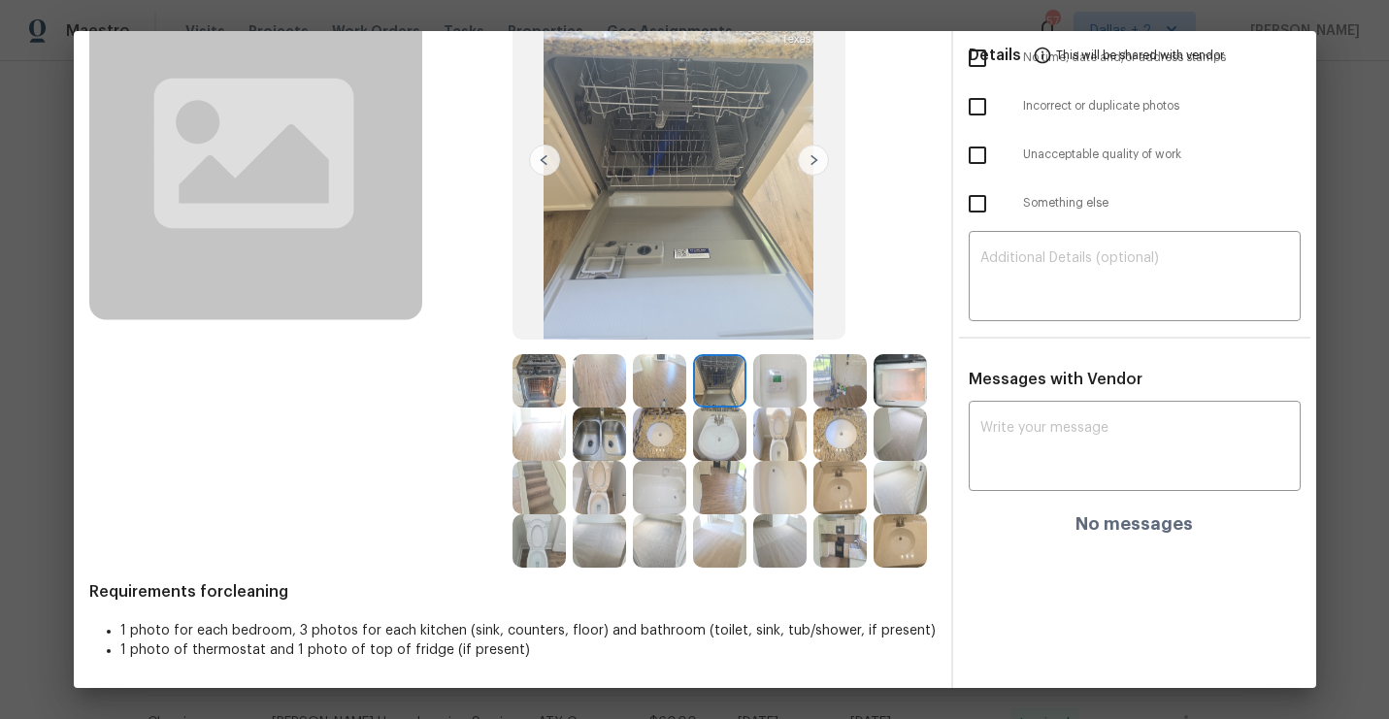
click at [822, 517] on img at bounding box center [839, 540] width 53 height 53
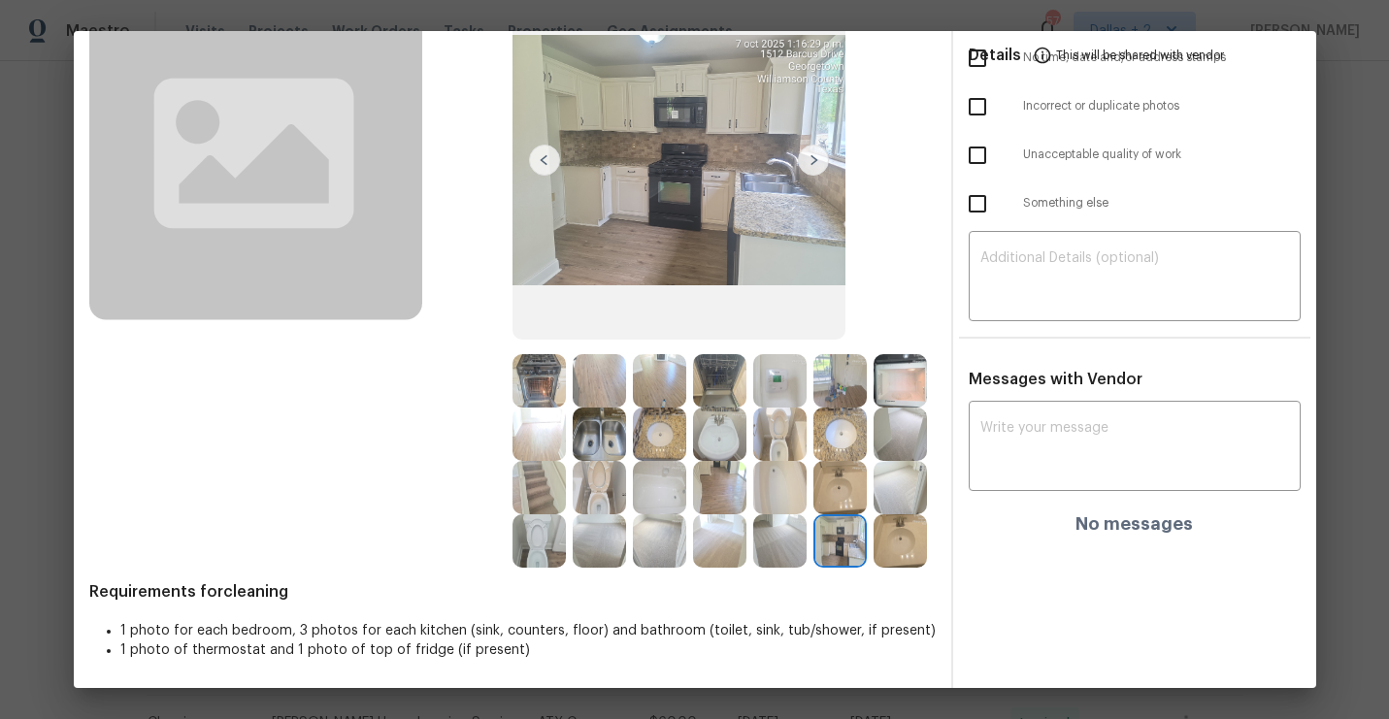
scroll to position [0, 0]
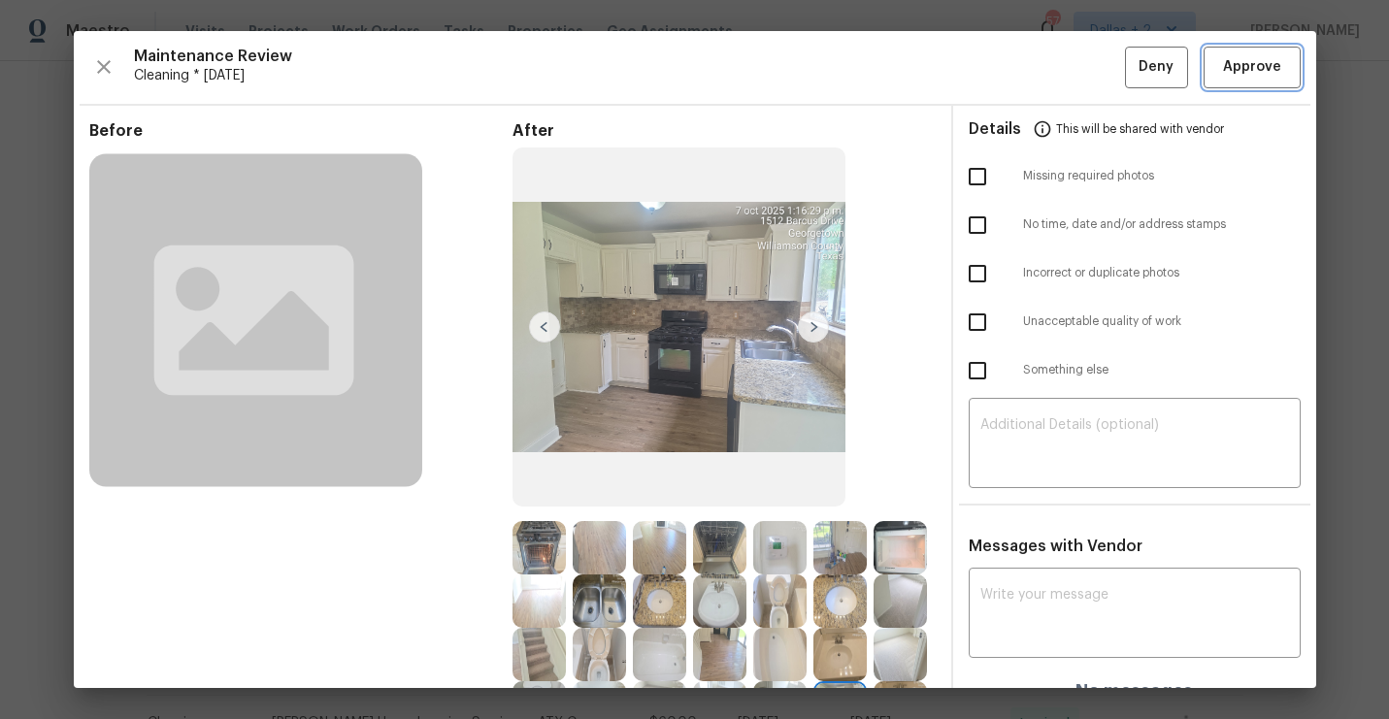
click at [1262, 62] on span "Approve" at bounding box center [1252, 67] width 58 height 24
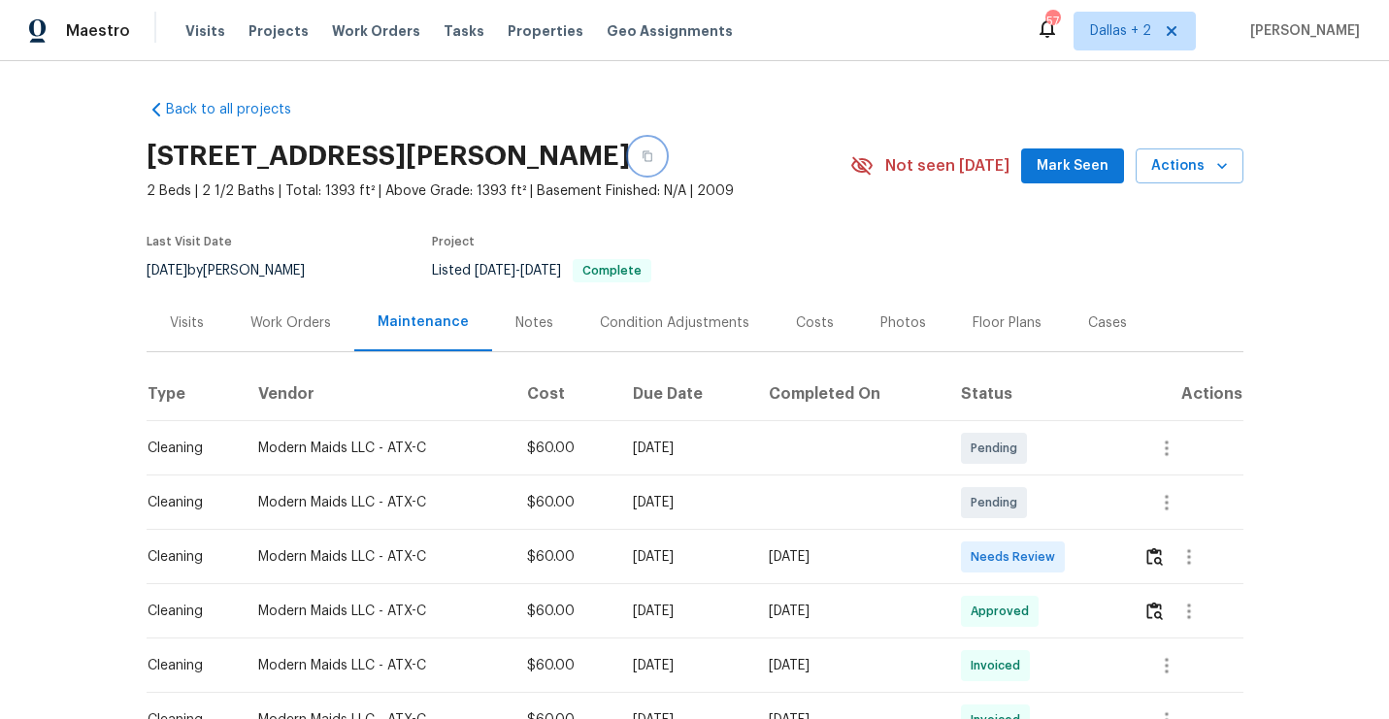
click at [653, 156] on icon "button" at bounding box center [648, 156] width 12 height 12
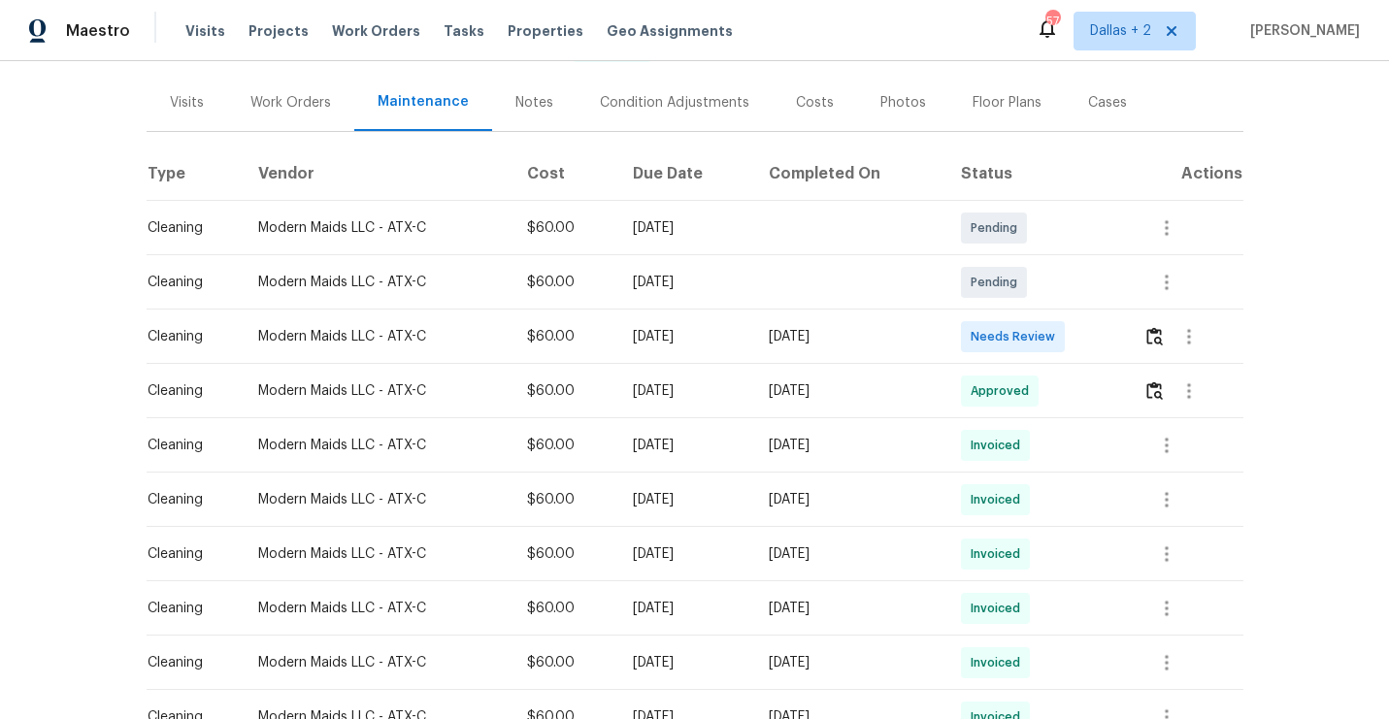
scroll to position [259, 0]
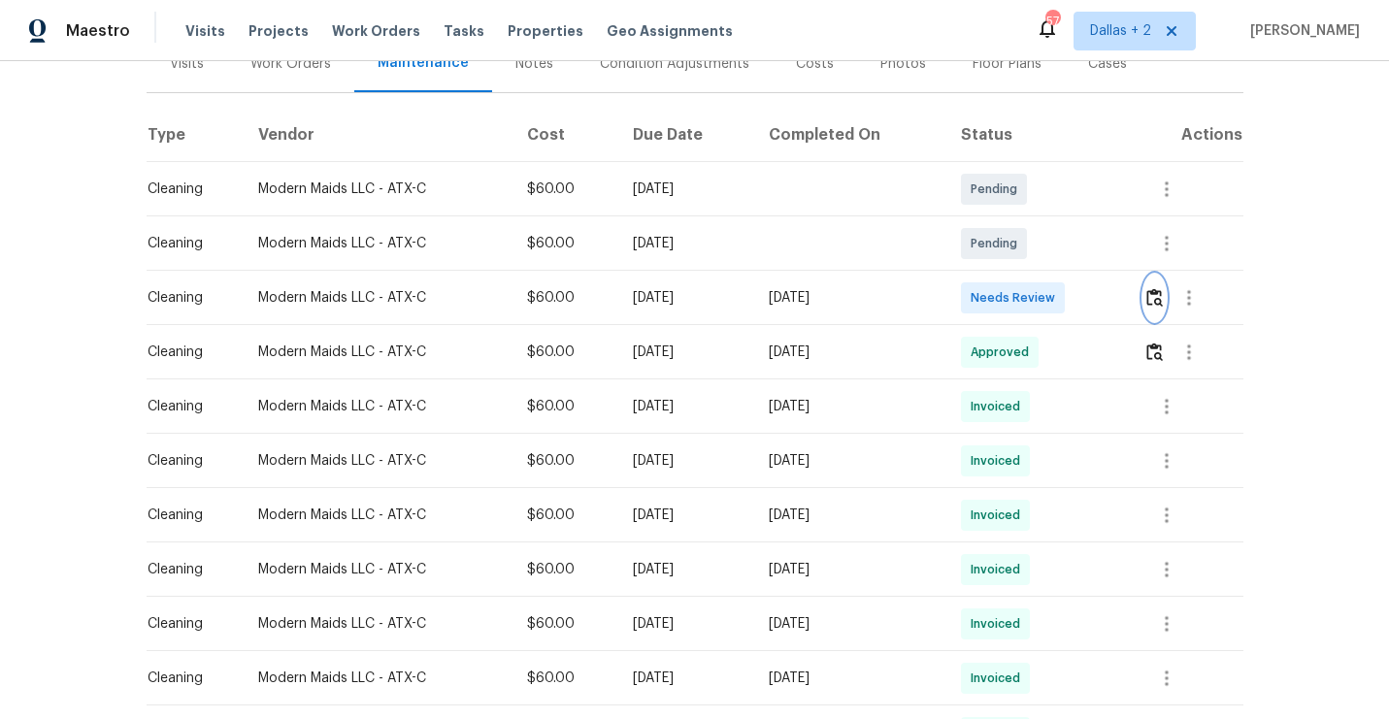
click at [1159, 288] on img "button" at bounding box center [1154, 297] width 16 height 18
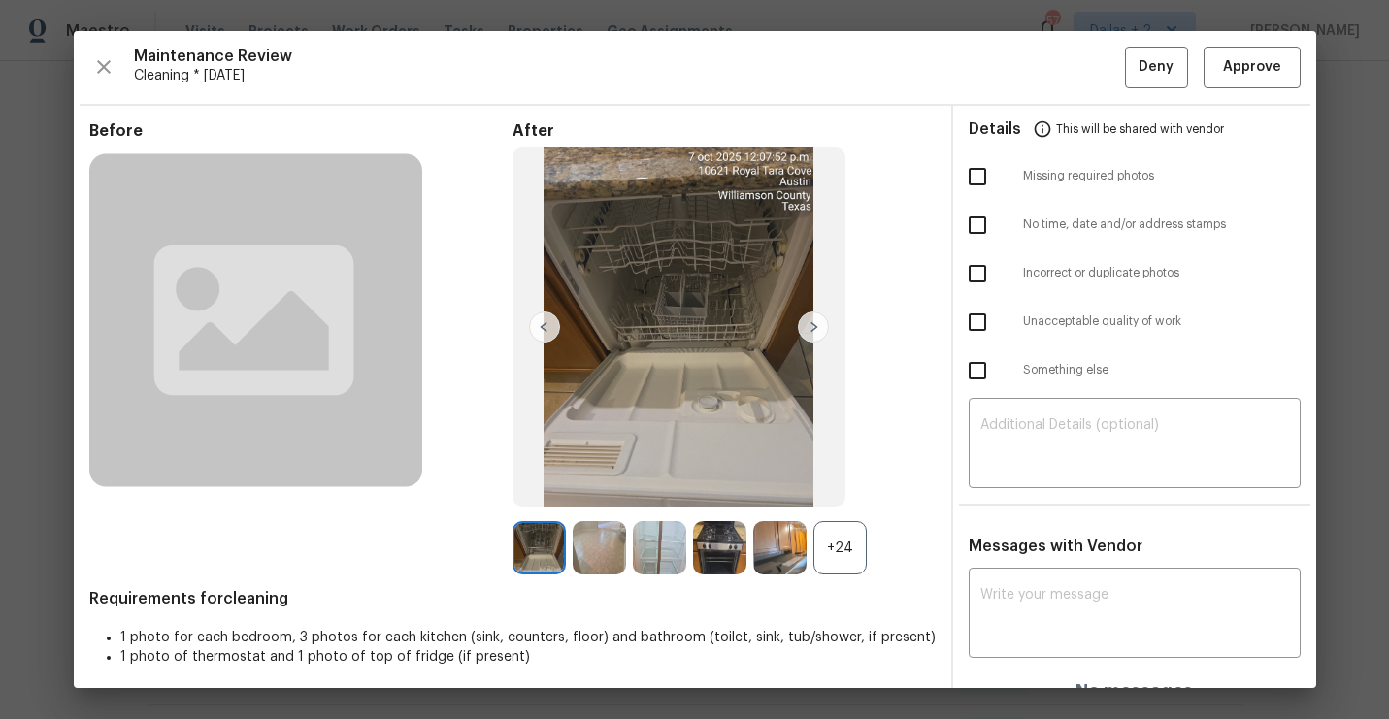
click at [866, 552] on div "+24" at bounding box center [839, 547] width 53 height 53
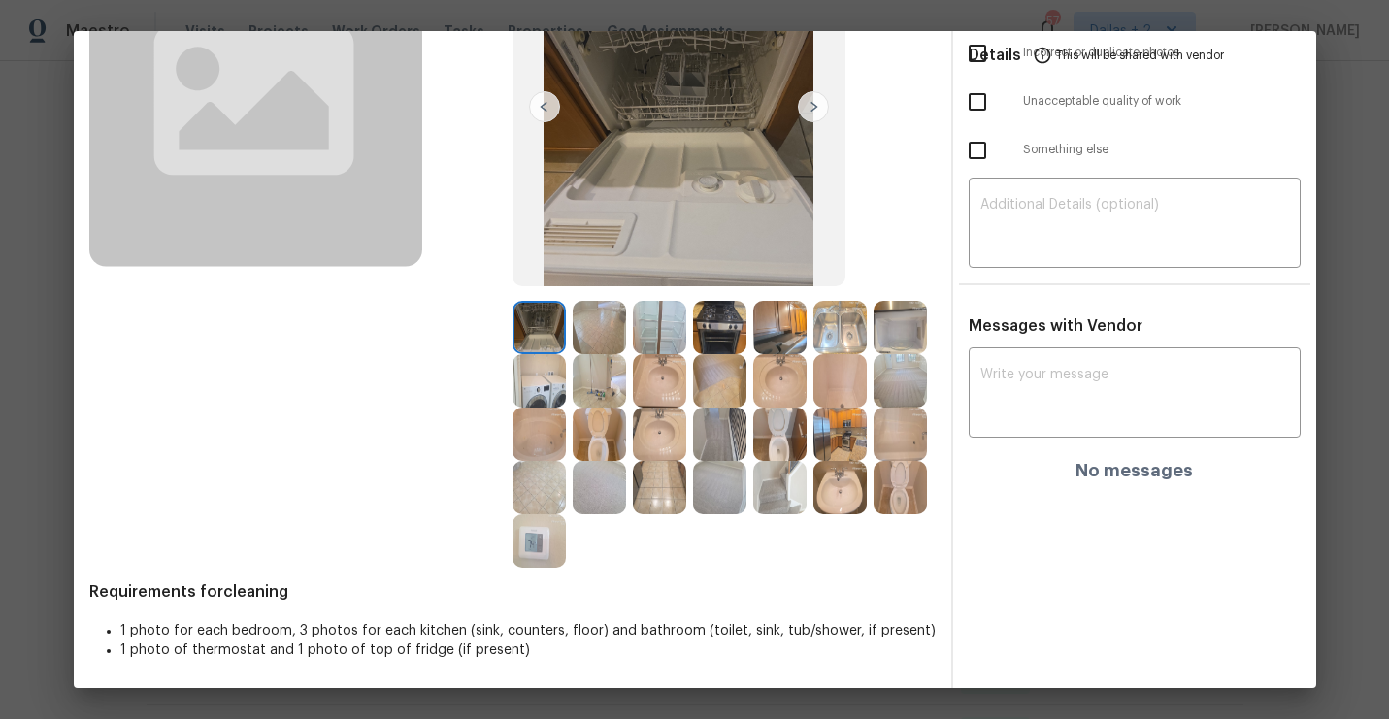
scroll to position [0, 0]
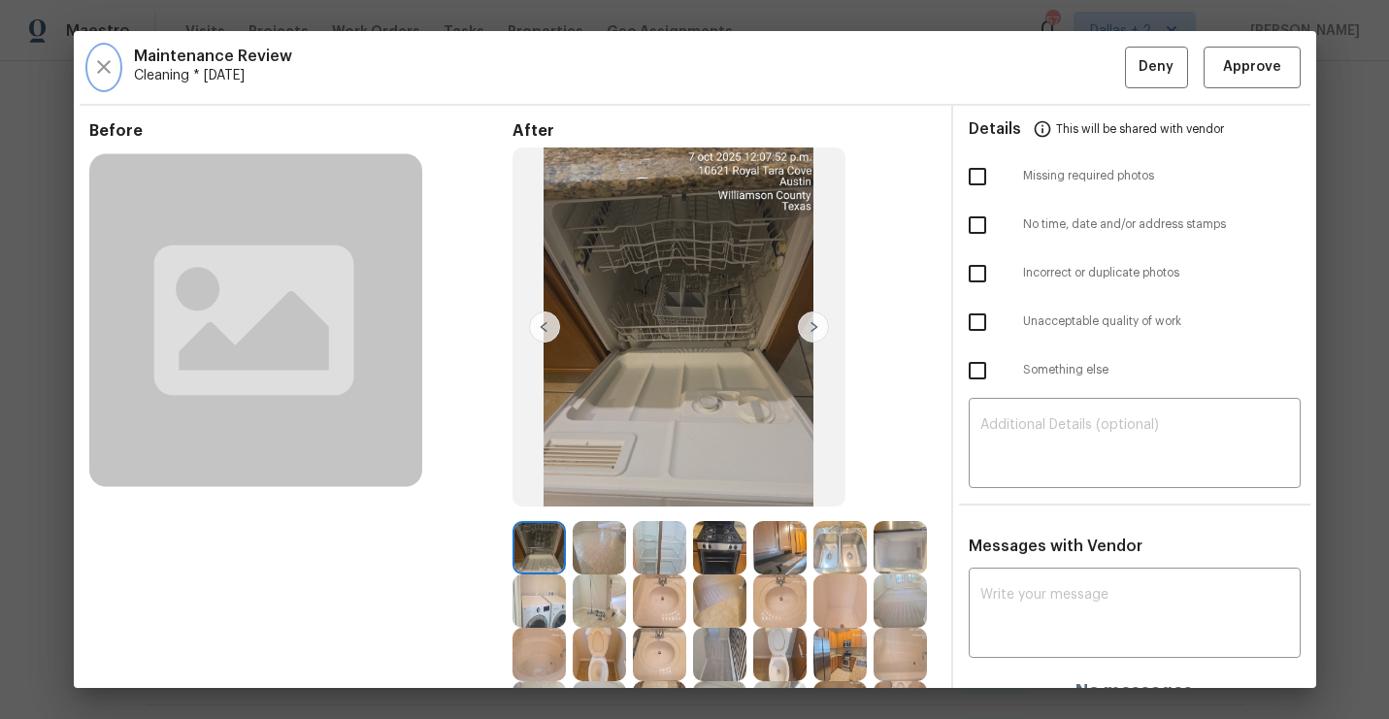
click at [99, 78] on icon "button" at bounding box center [103, 66] width 23 height 23
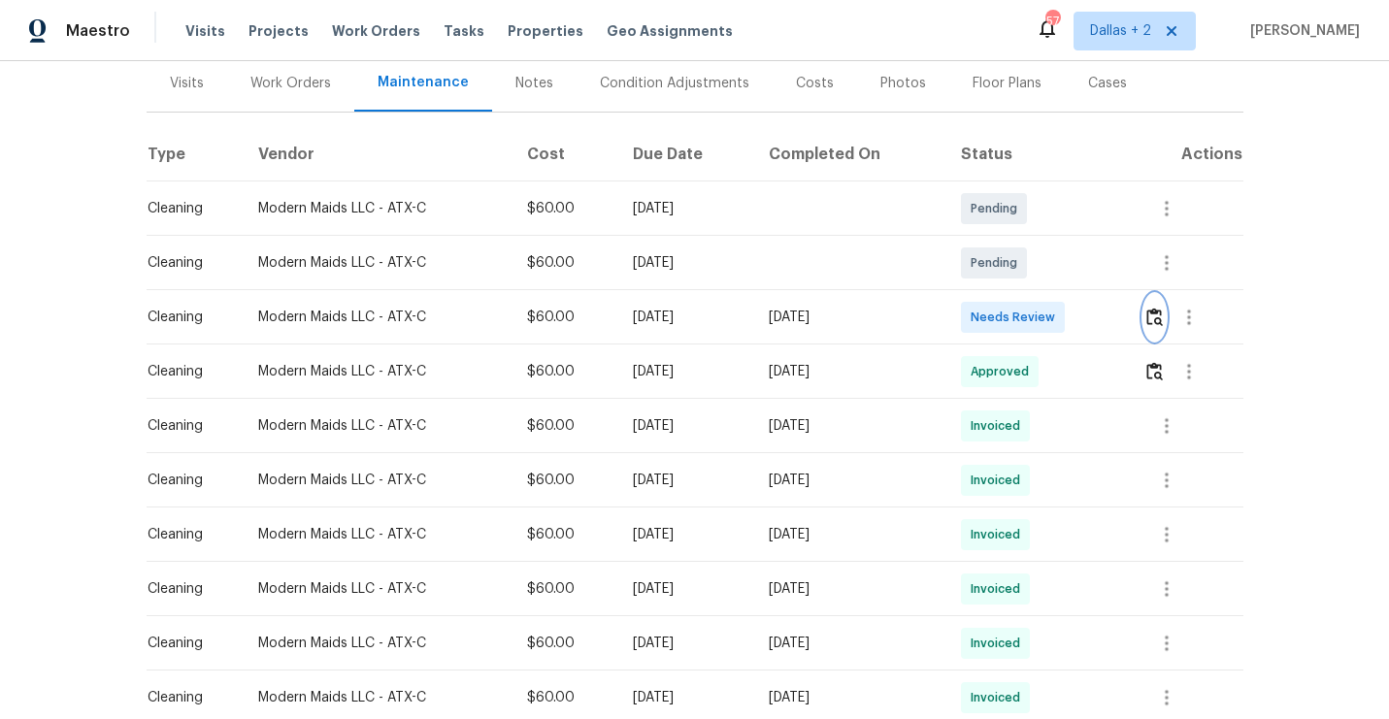
scroll to position [301, 0]
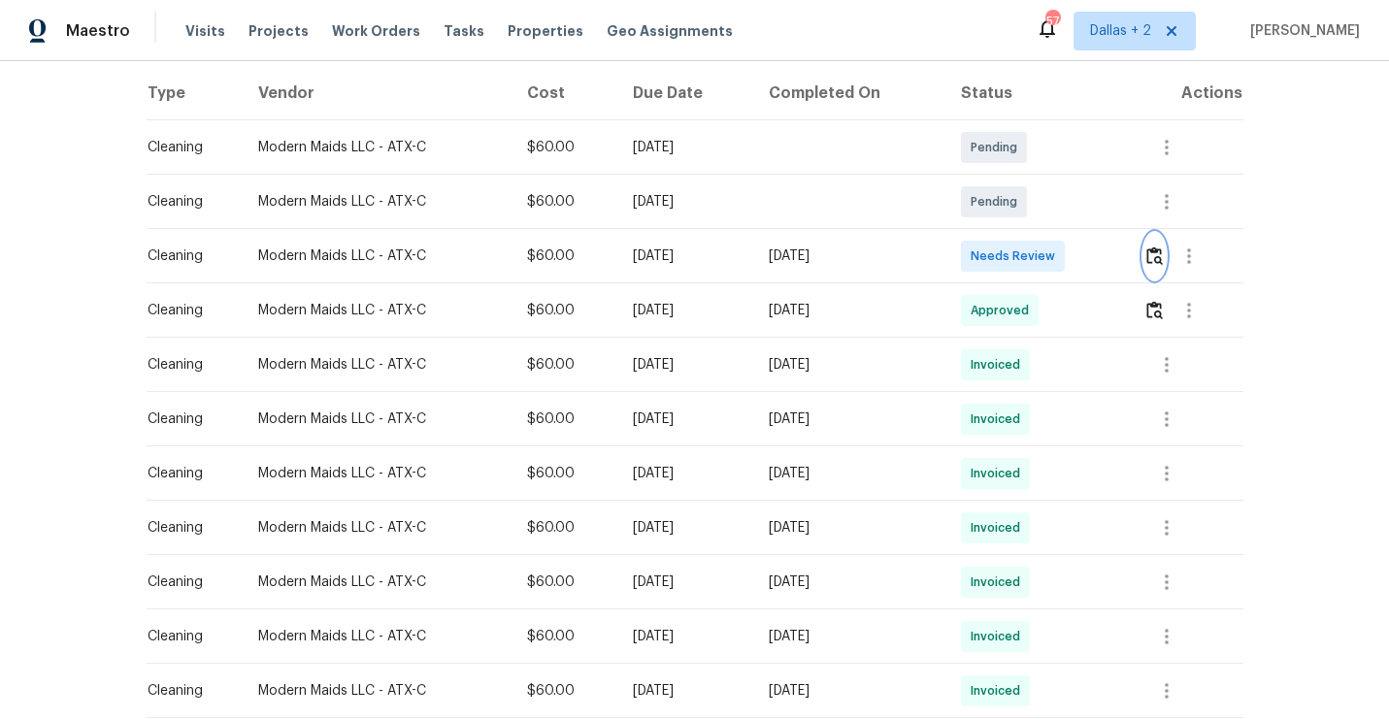
click at [1156, 260] on img "button" at bounding box center [1154, 256] width 16 height 18
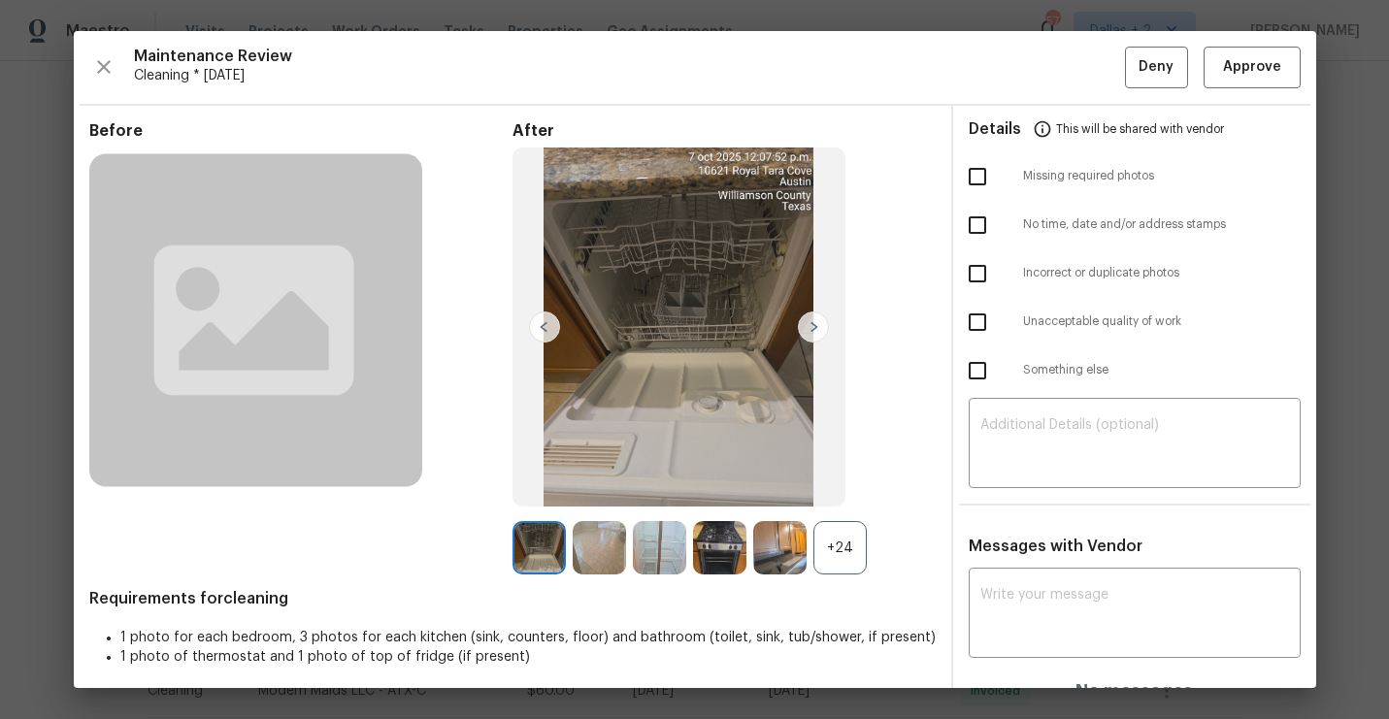
click at [824, 570] on div "+24" at bounding box center [839, 547] width 53 height 53
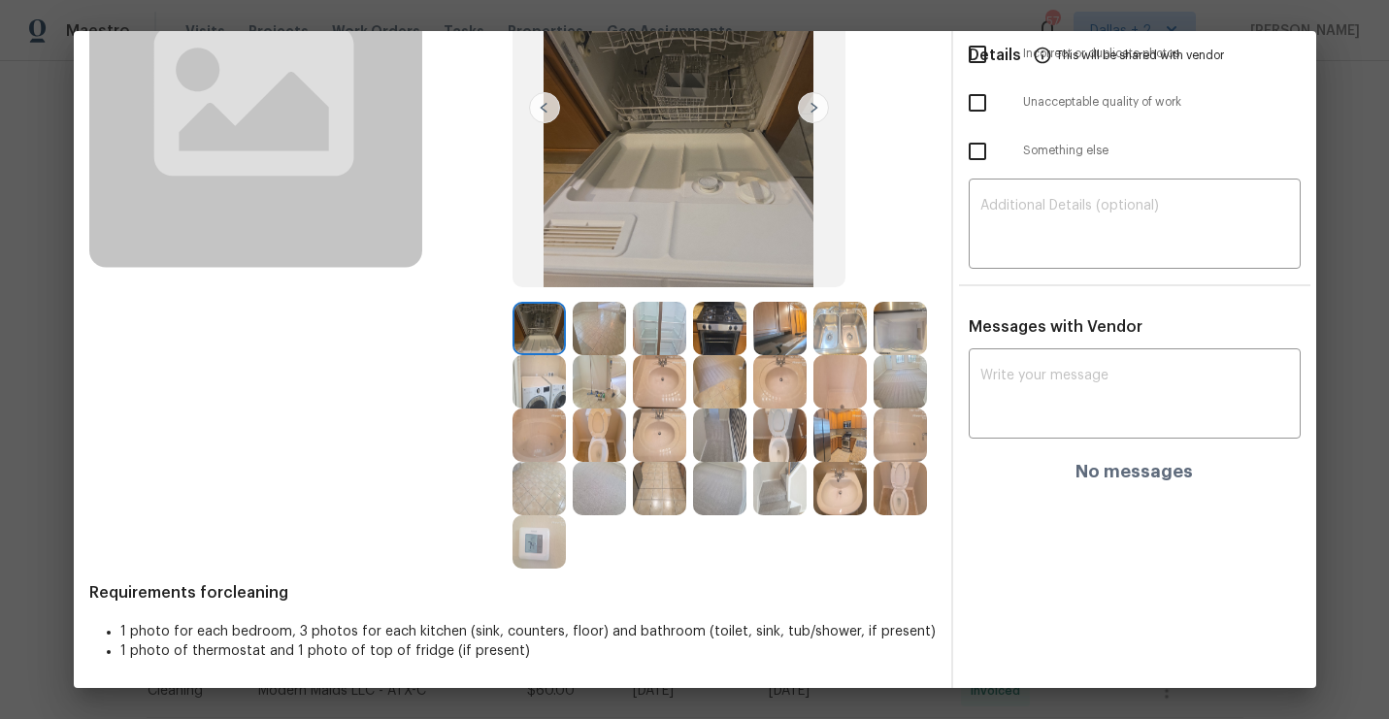
scroll to position [220, 0]
click at [789, 326] on img at bounding box center [779, 327] width 53 height 53
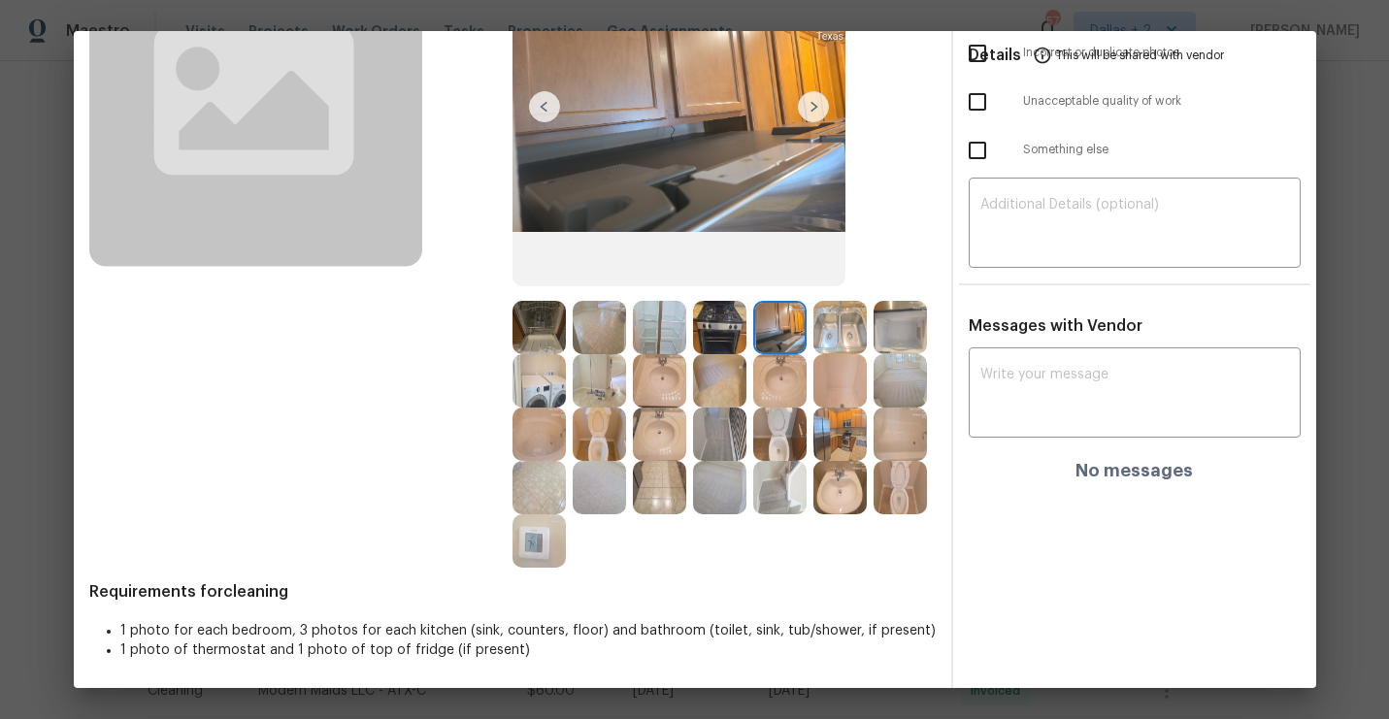
click at [643, 434] on img at bounding box center [659, 434] width 53 height 53
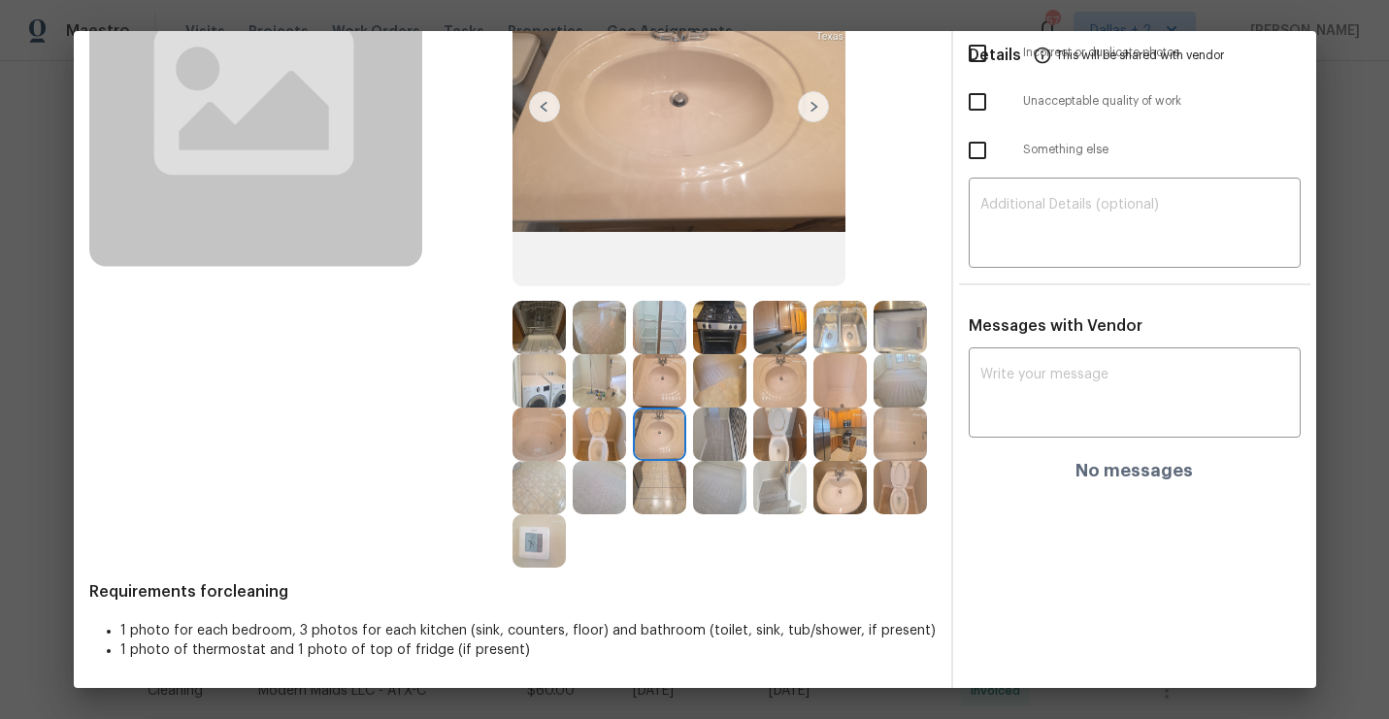
click at [538, 445] on img at bounding box center [538, 434] width 53 height 53
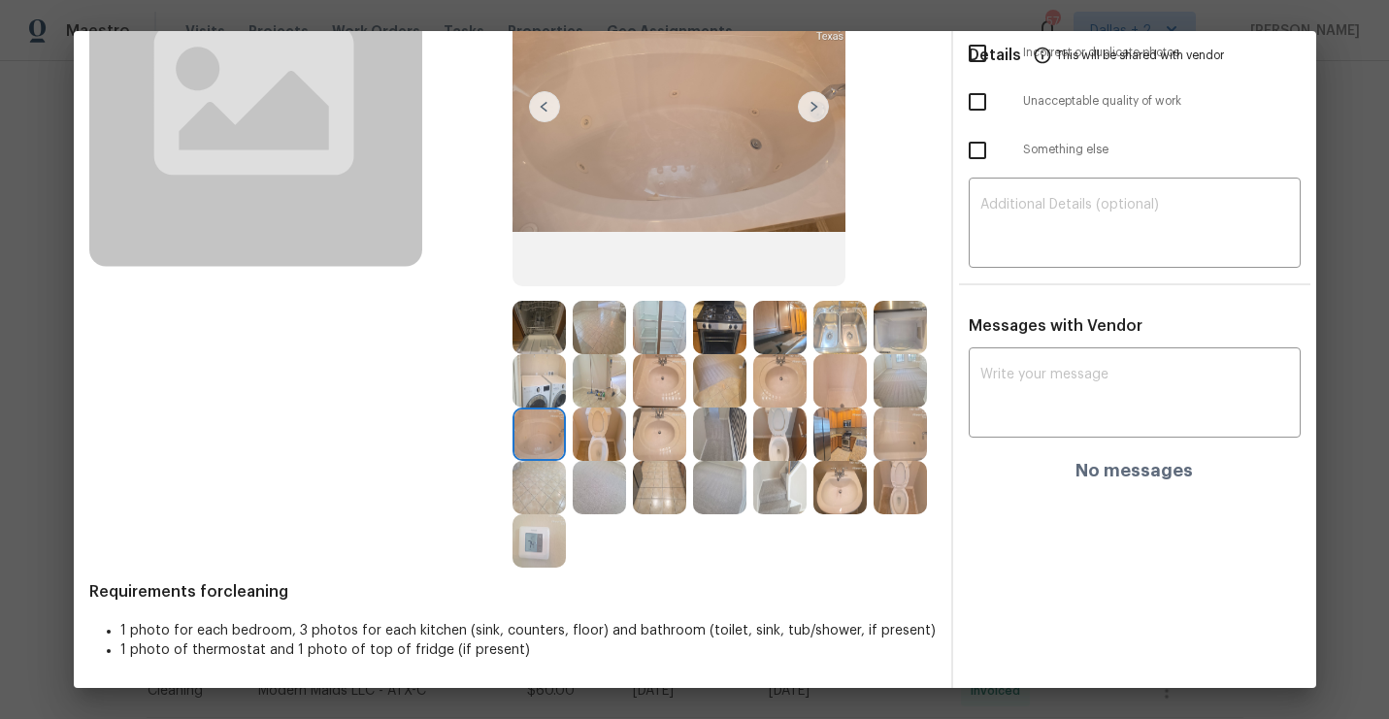
click at [776, 436] on img at bounding box center [779, 434] width 53 height 53
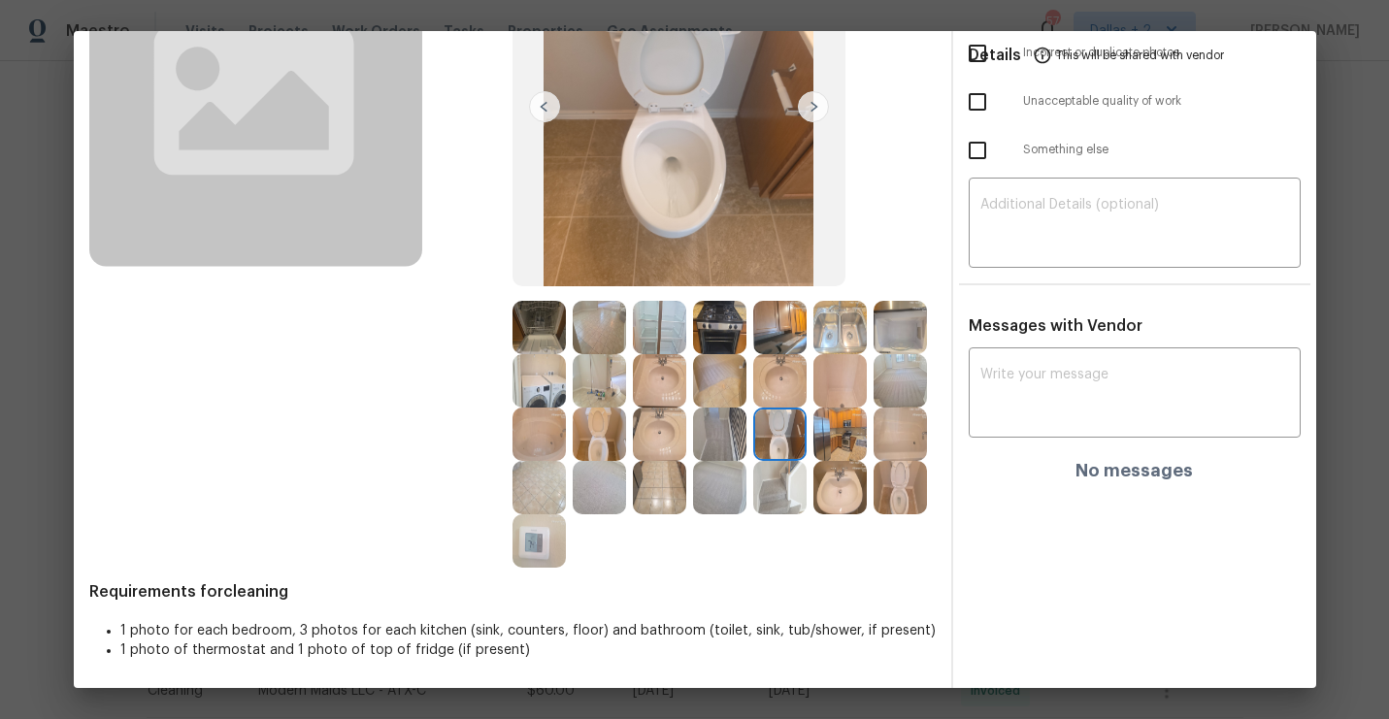
click at [839, 445] on img at bounding box center [839, 434] width 53 height 53
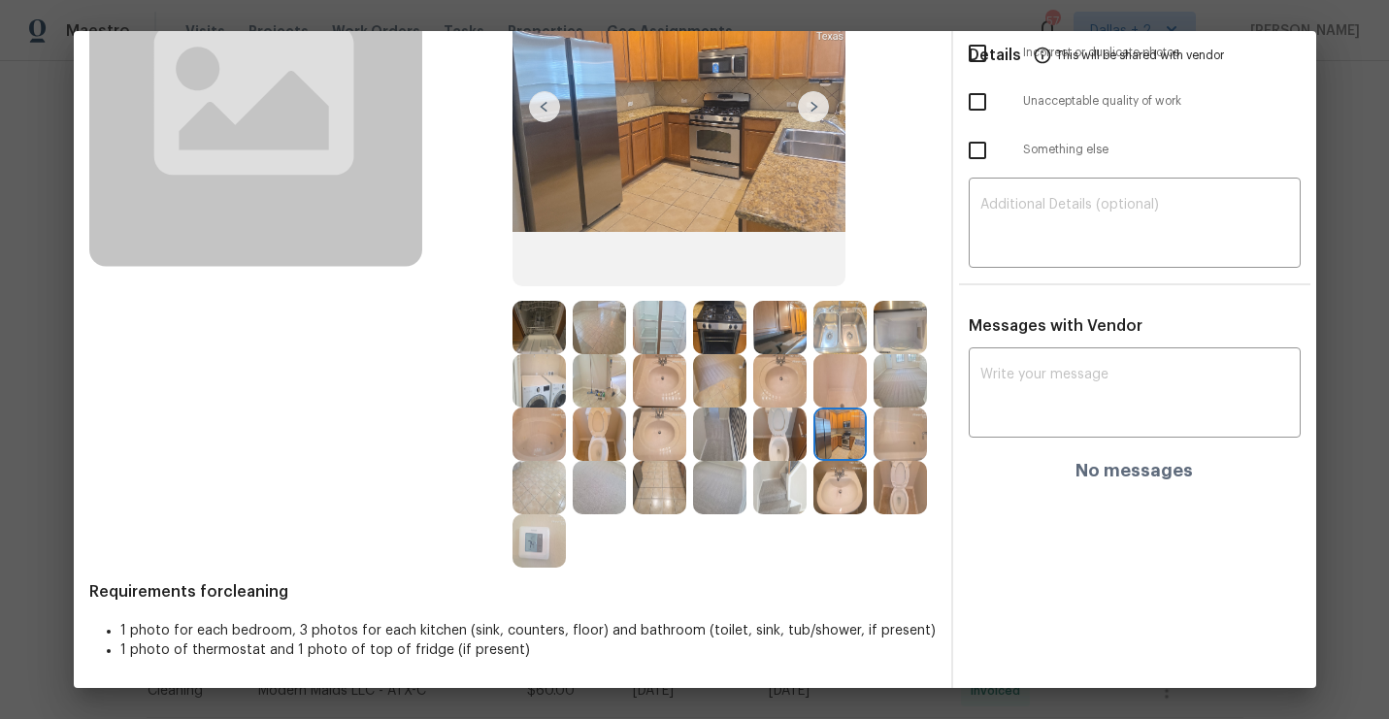
click at [910, 445] on img at bounding box center [900, 434] width 53 height 53
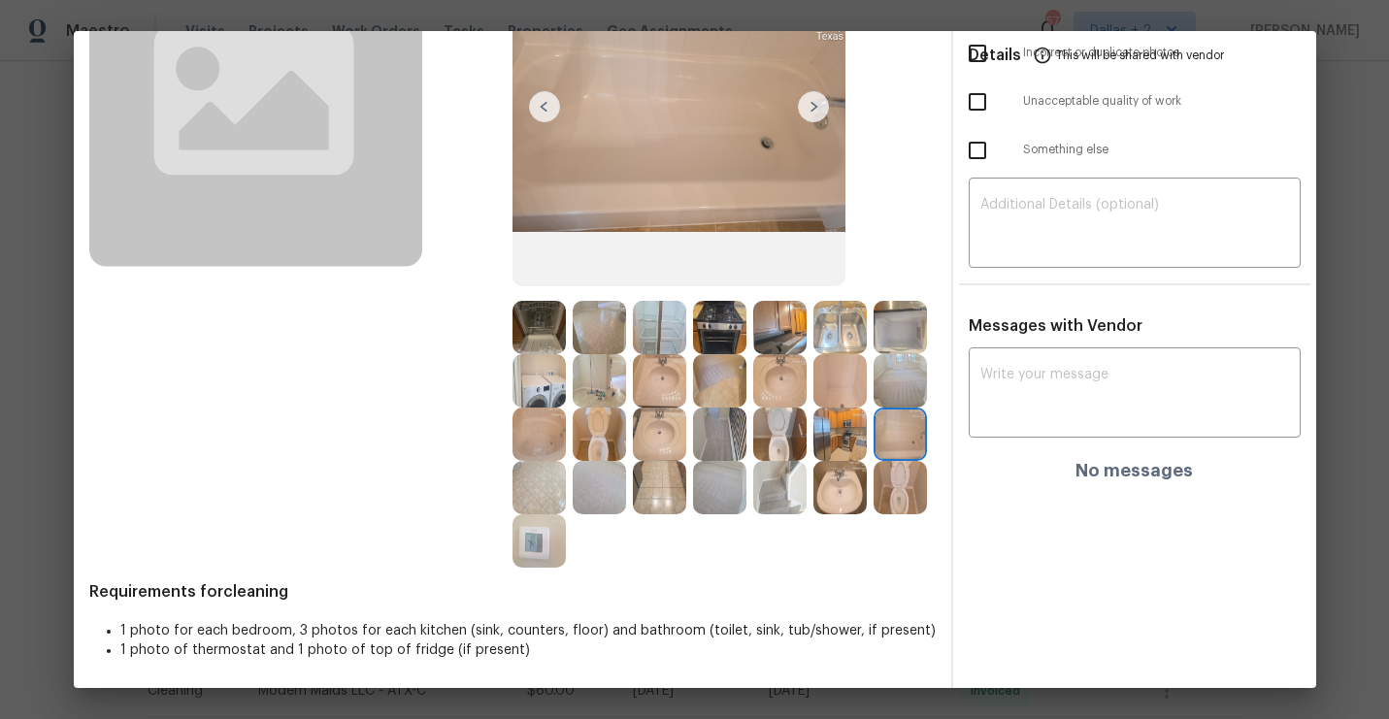
click at [855, 439] on img at bounding box center [839, 434] width 53 height 53
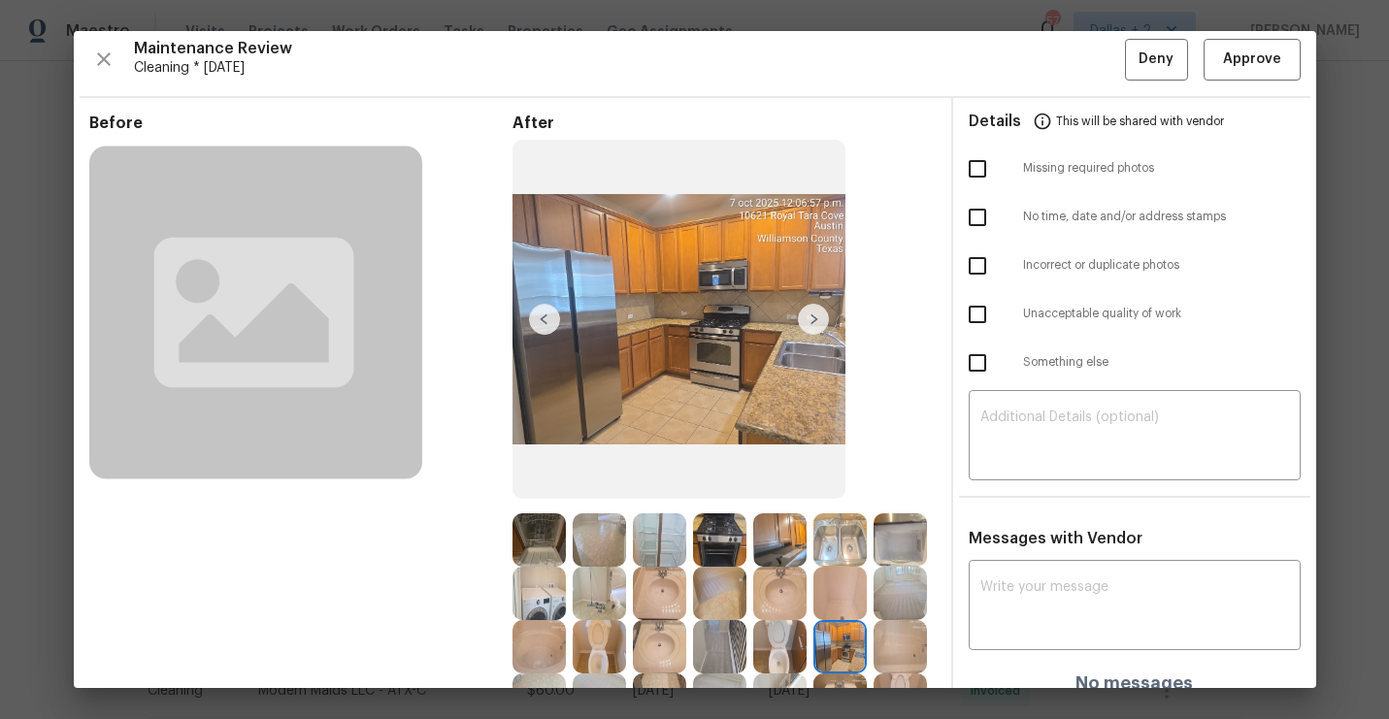
scroll to position [0, 0]
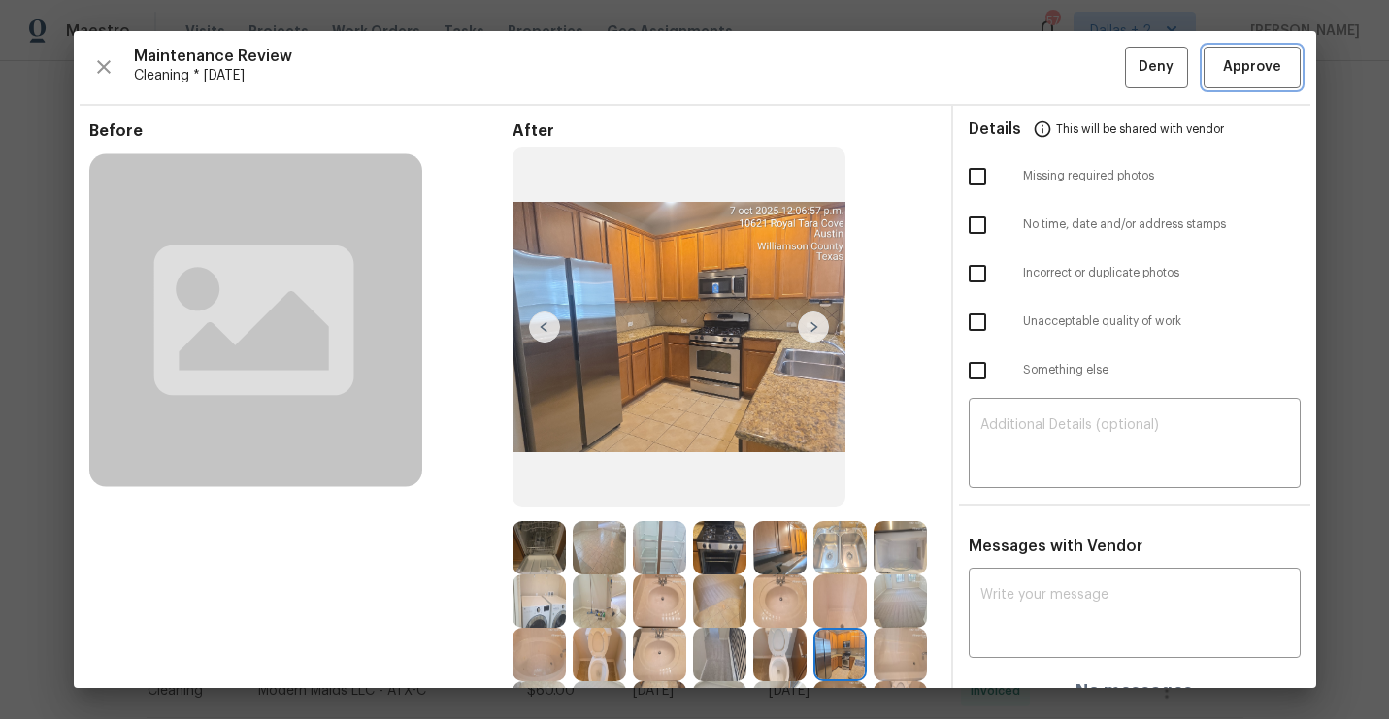
click at [1234, 84] on button "Approve" at bounding box center [1252, 68] width 97 height 42
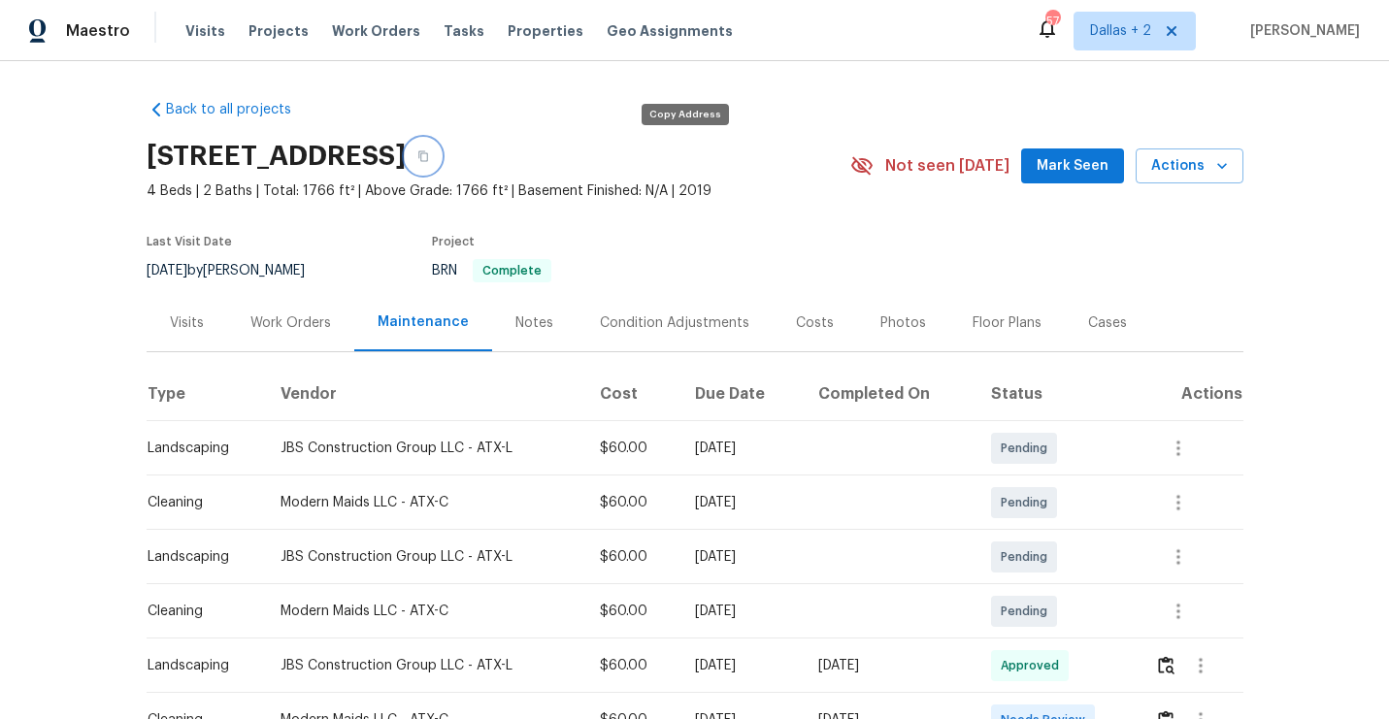
click at [429, 157] on icon "button" at bounding box center [423, 156] width 12 height 12
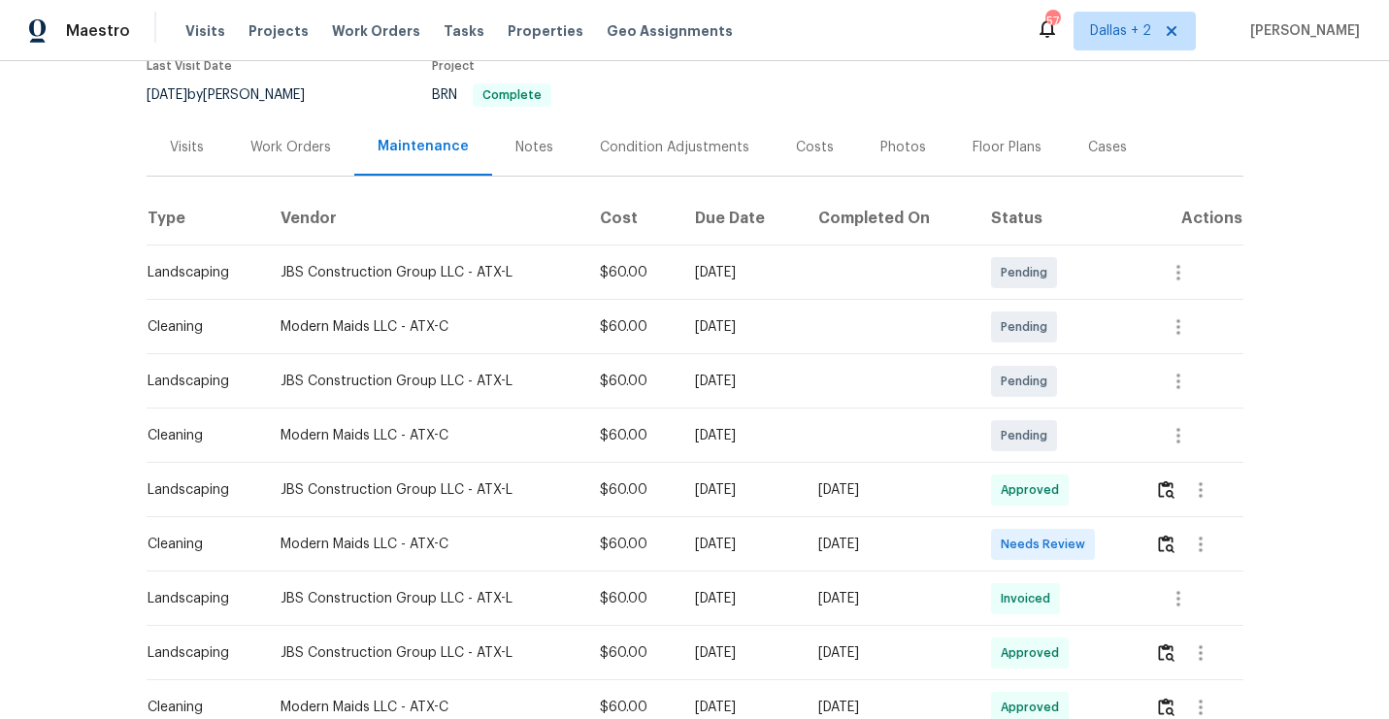
scroll to position [235, 0]
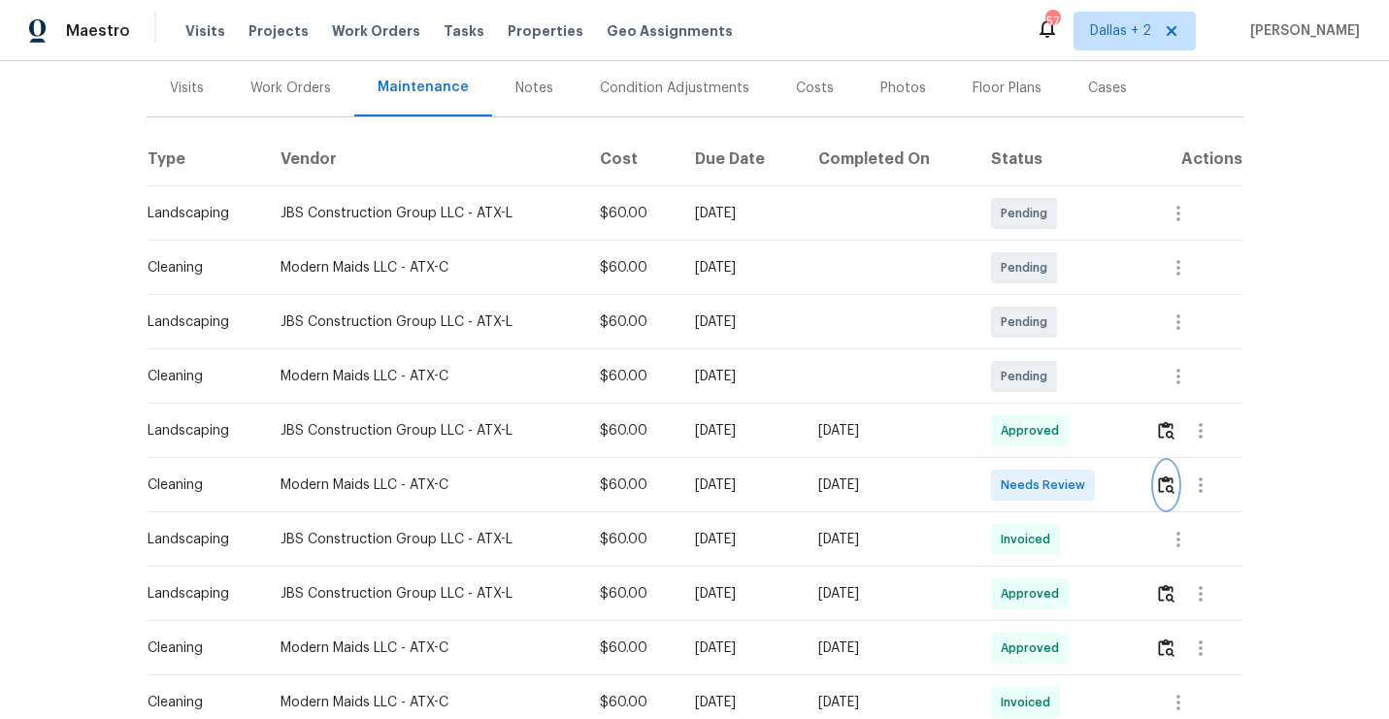
click at [1171, 489] on img "button" at bounding box center [1166, 485] width 16 height 18
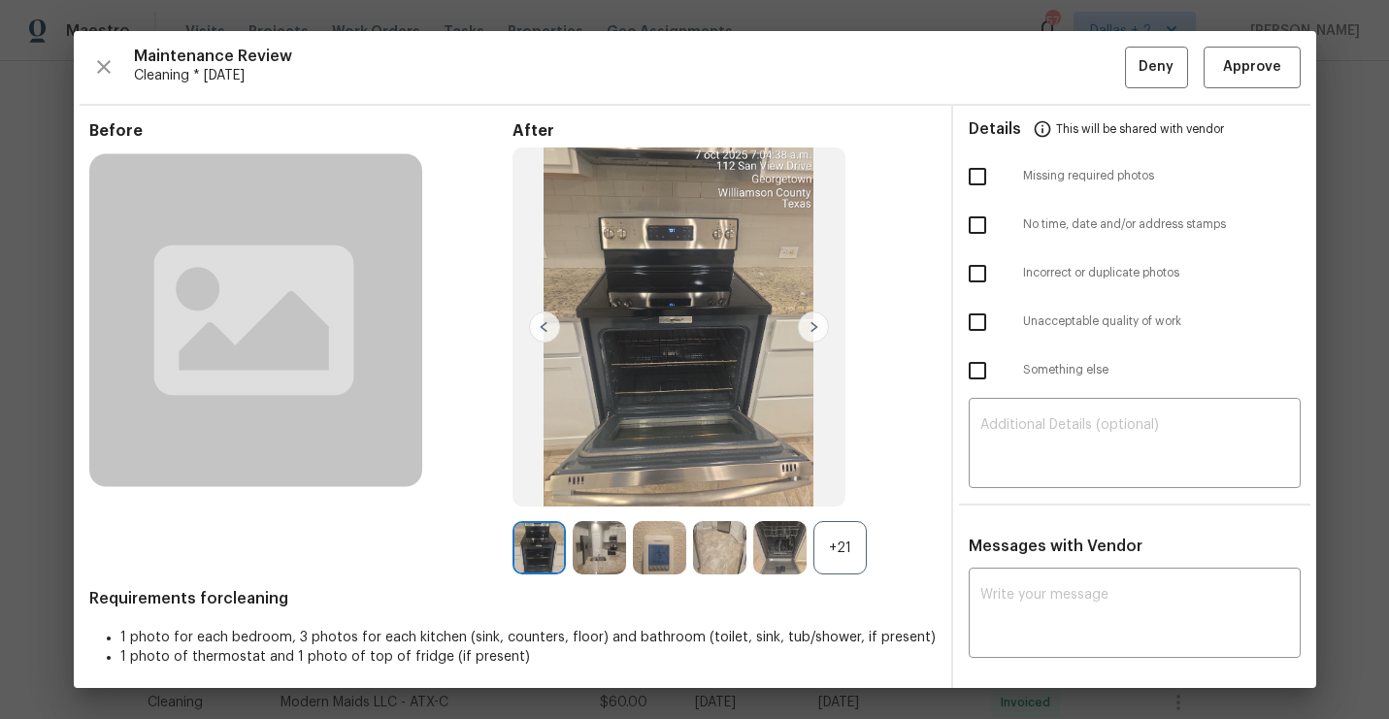
click at [840, 547] on div "+21" at bounding box center [839, 547] width 53 height 53
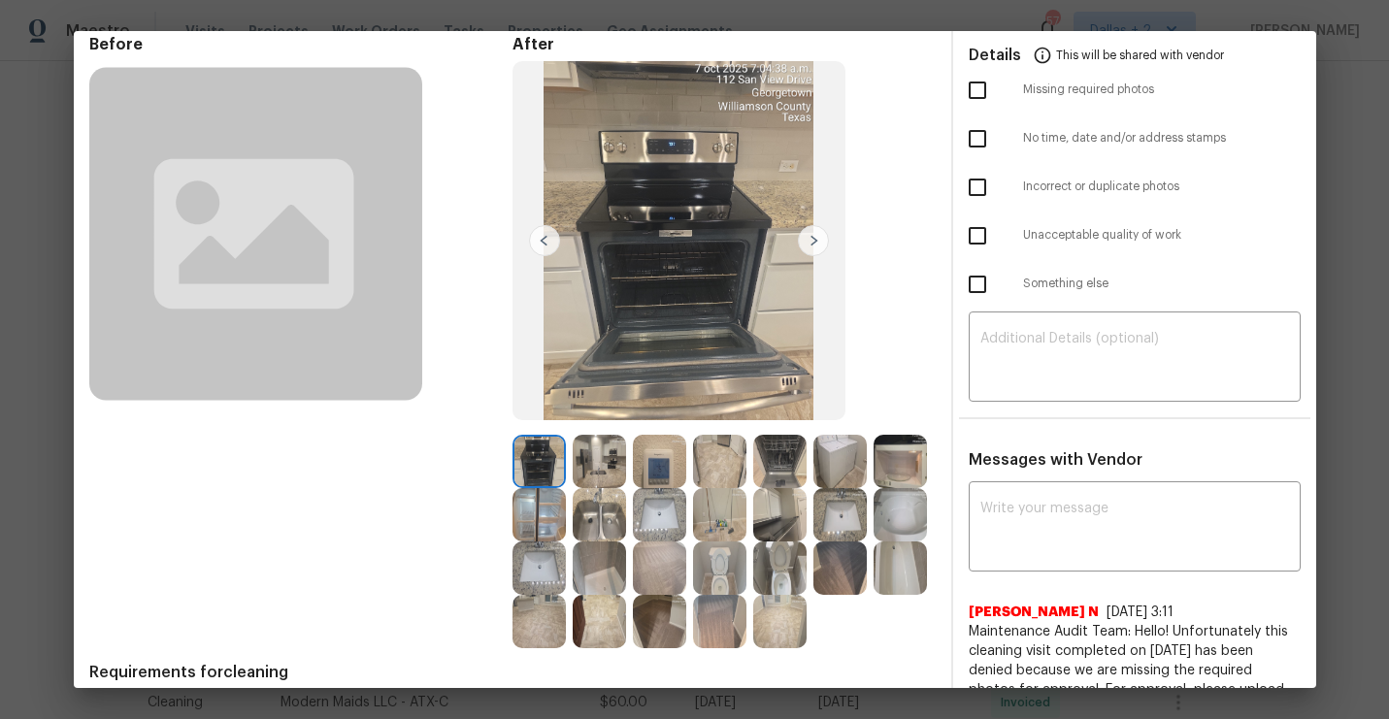
scroll to position [0, 0]
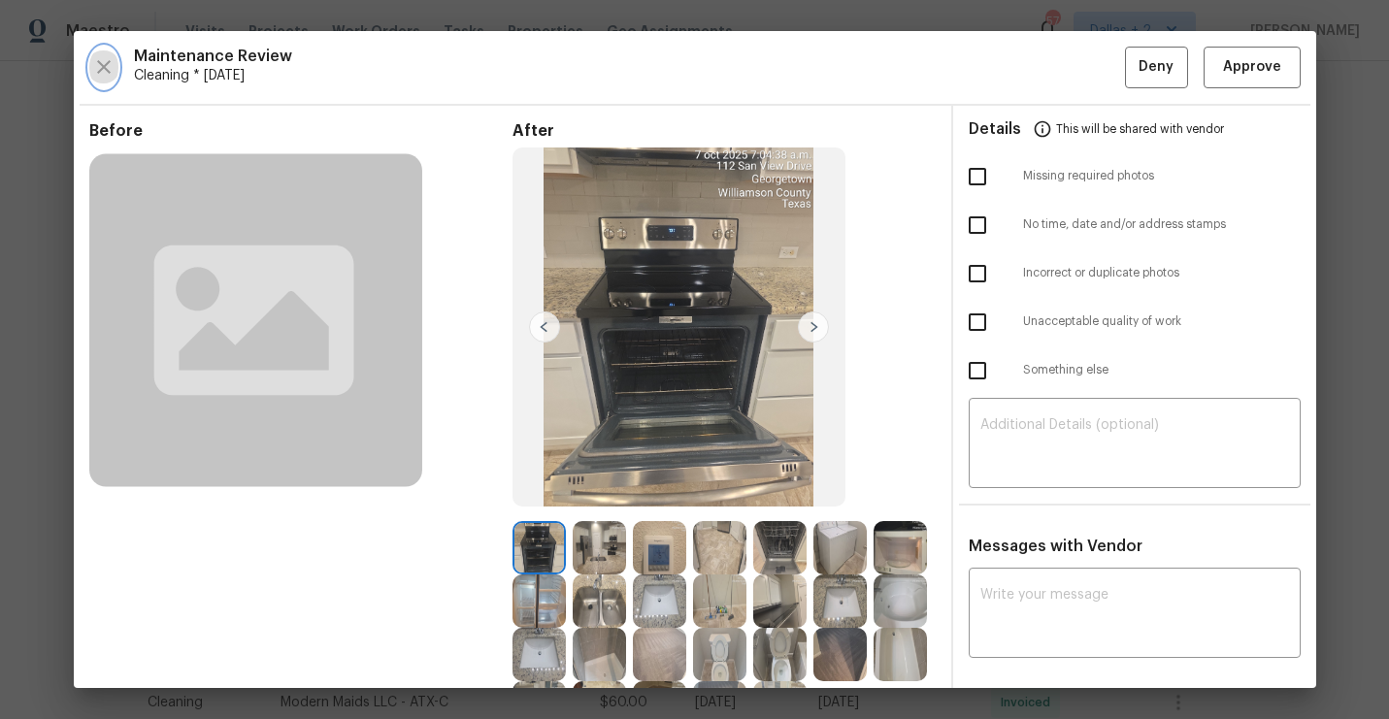
click at [95, 72] on icon "button" at bounding box center [103, 66] width 23 height 23
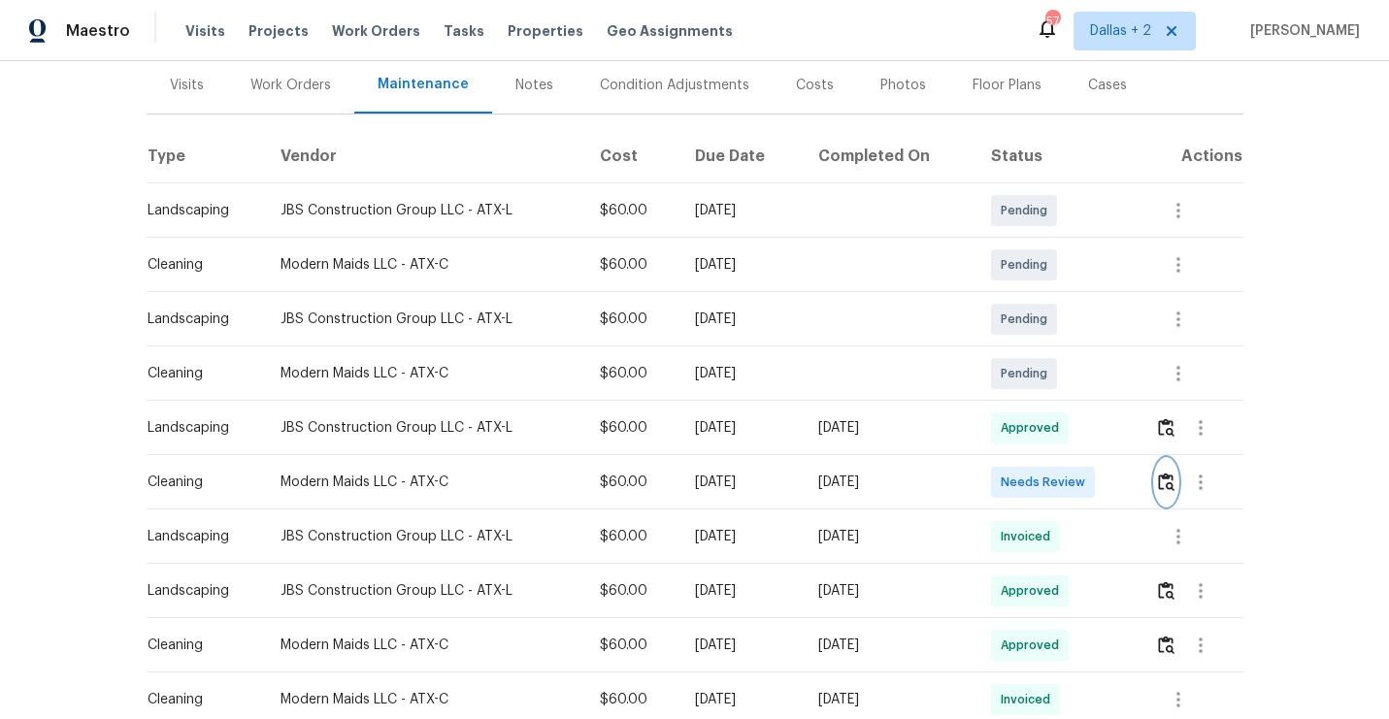
scroll to position [277, 0]
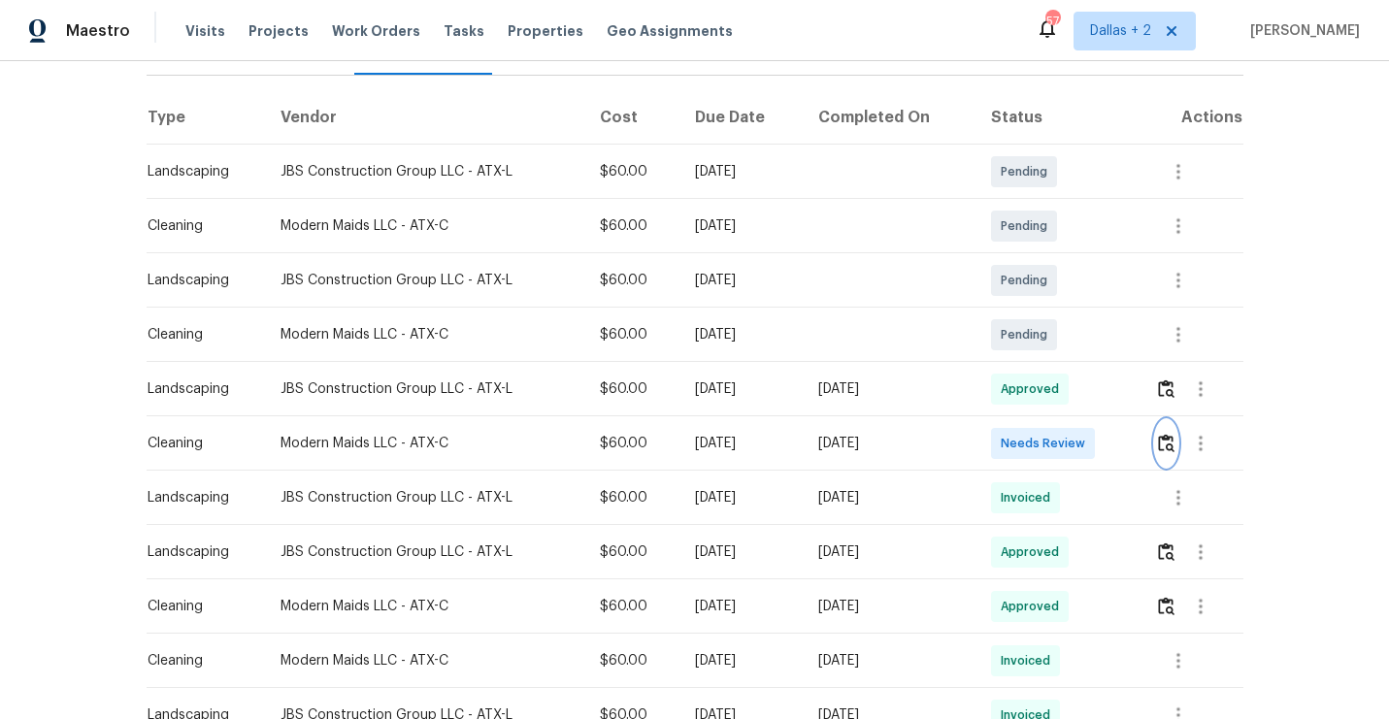
click at [1170, 442] on img "button" at bounding box center [1166, 443] width 16 height 18
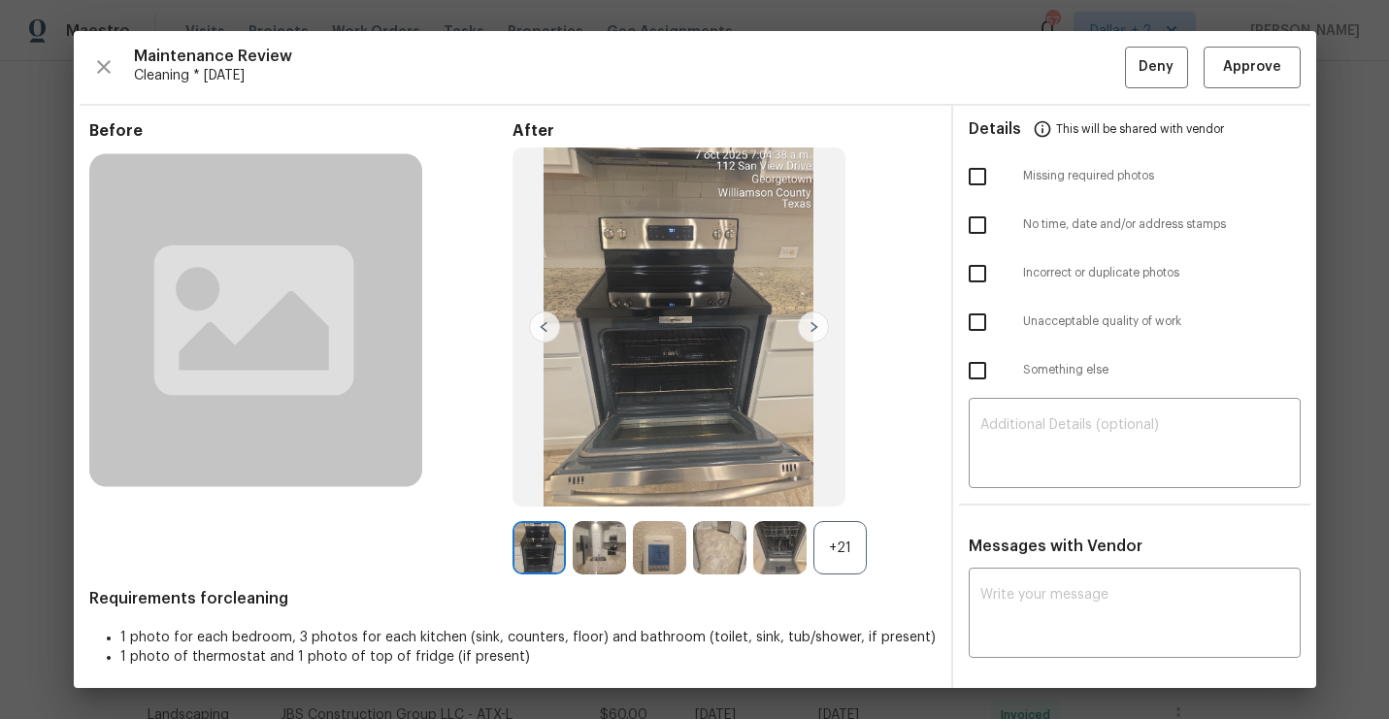
click at [833, 574] on div "+21" at bounding box center [839, 547] width 53 height 53
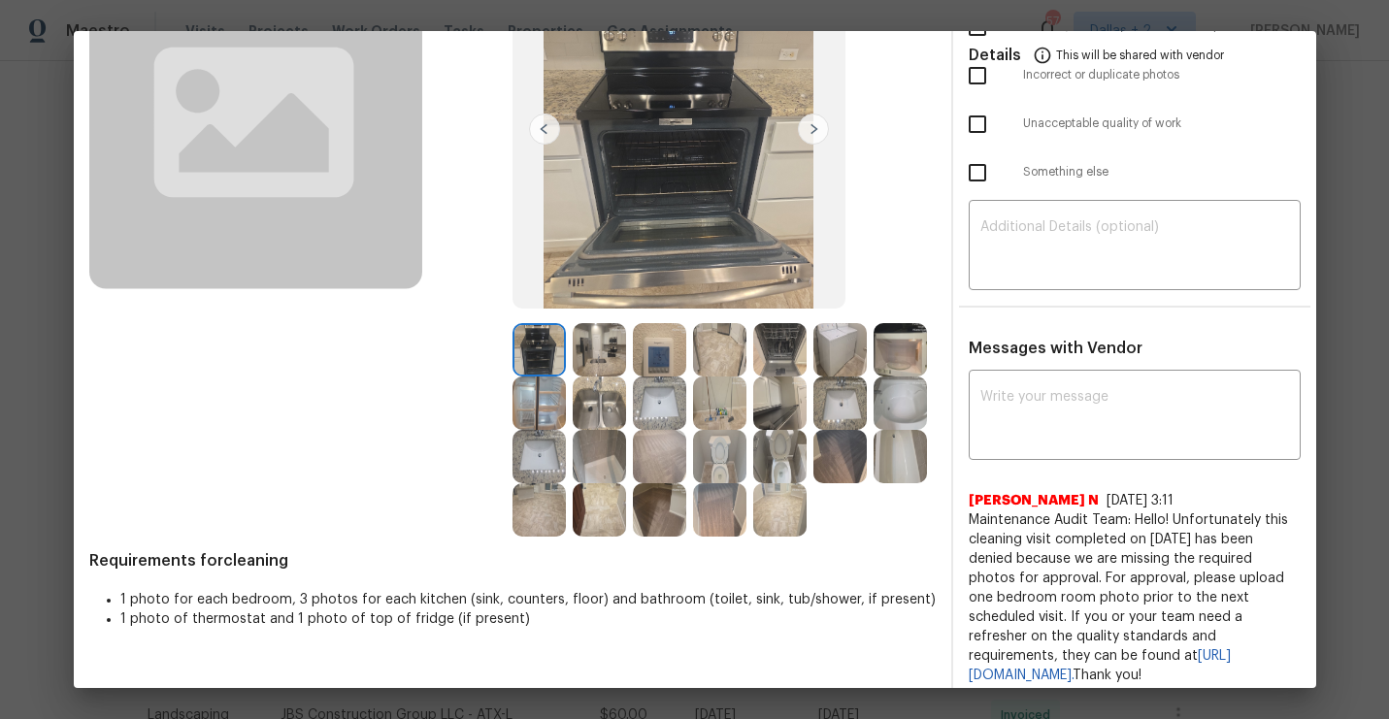
scroll to position [200, 0]
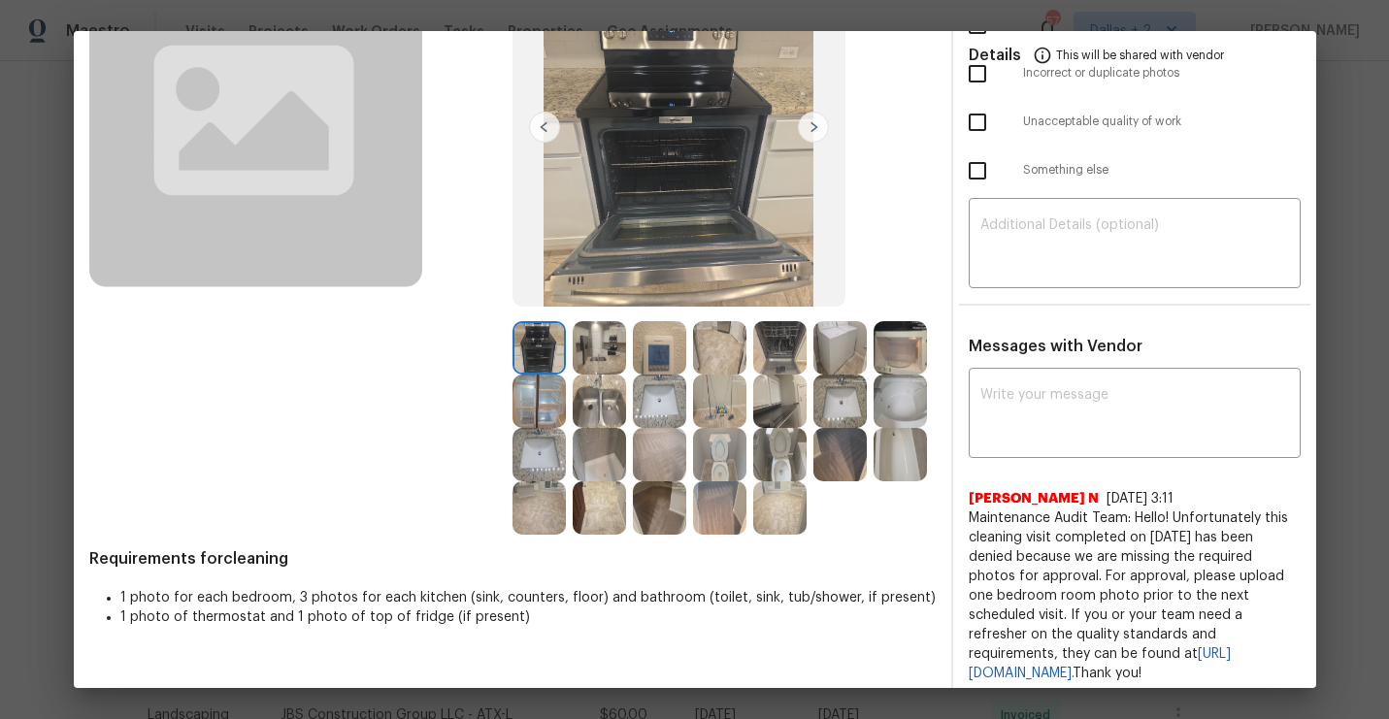
click at [786, 392] on img at bounding box center [779, 401] width 53 height 53
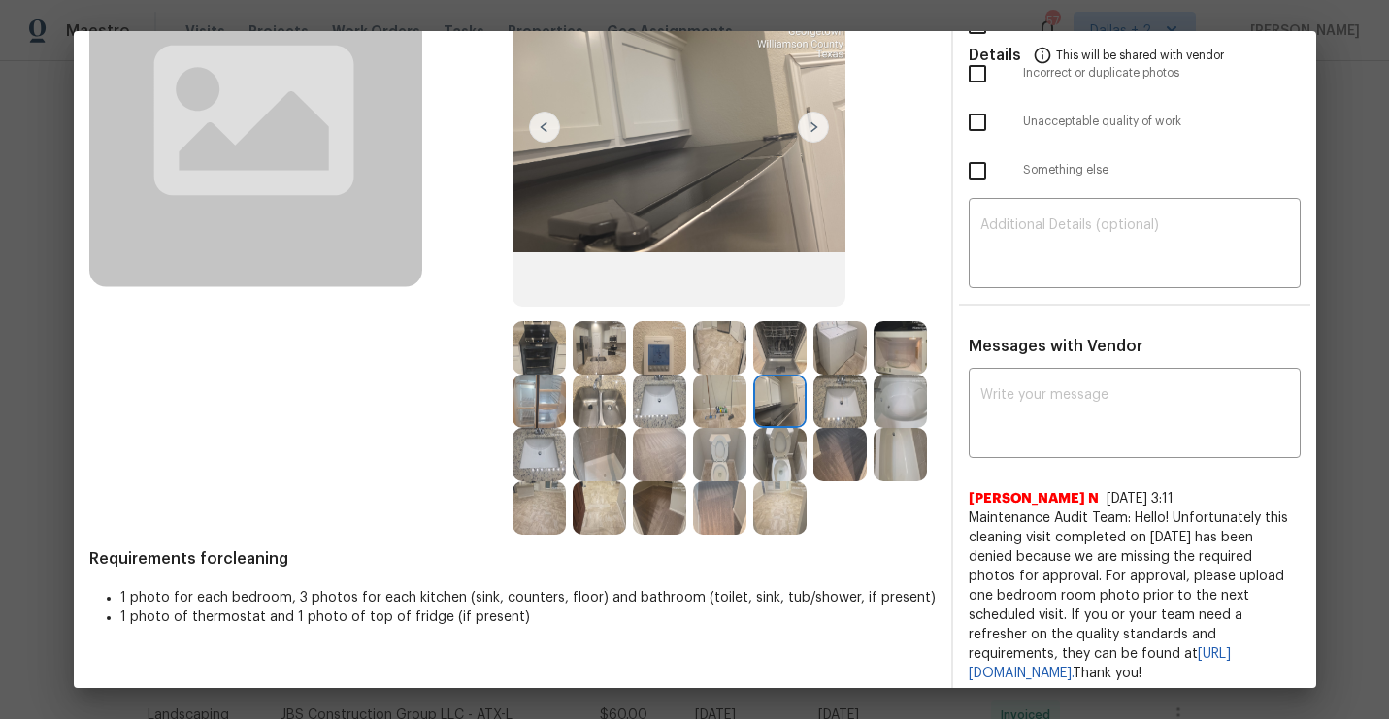
click at [549, 501] on img at bounding box center [538, 507] width 53 height 53
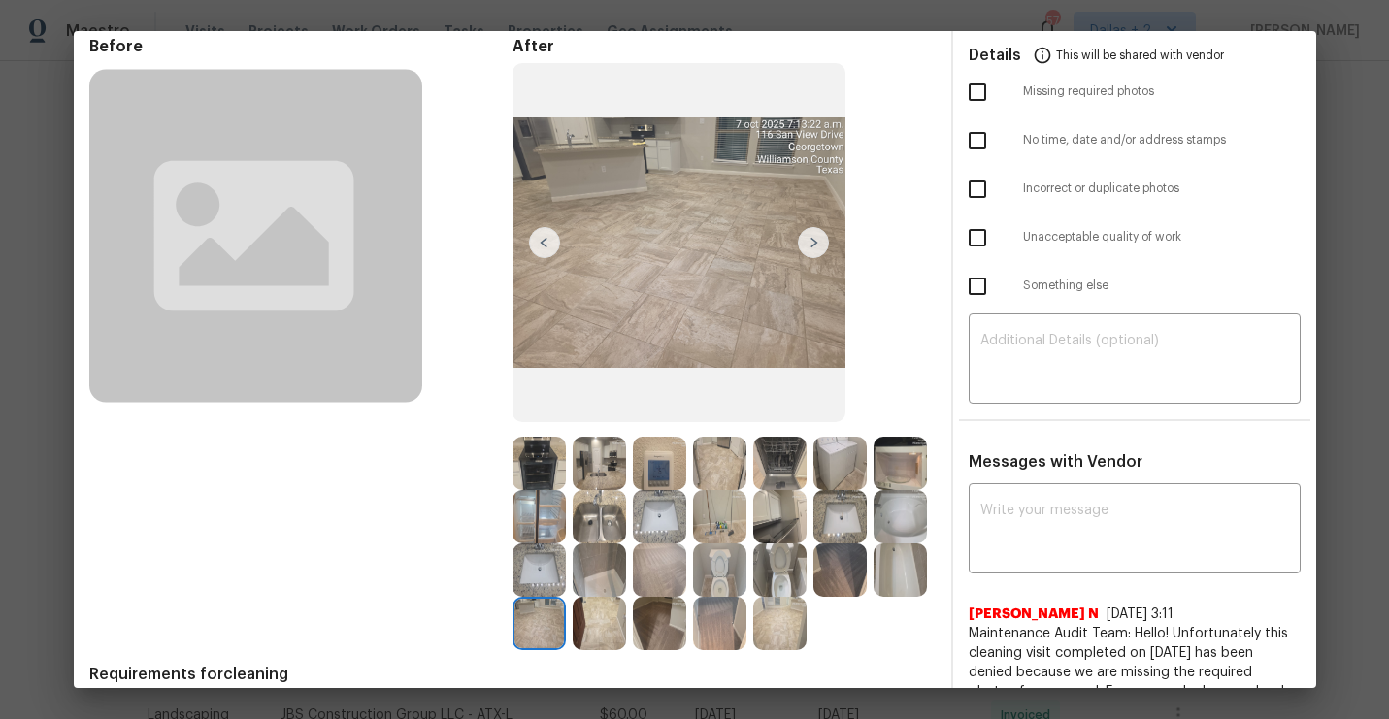
scroll to position [91, 0]
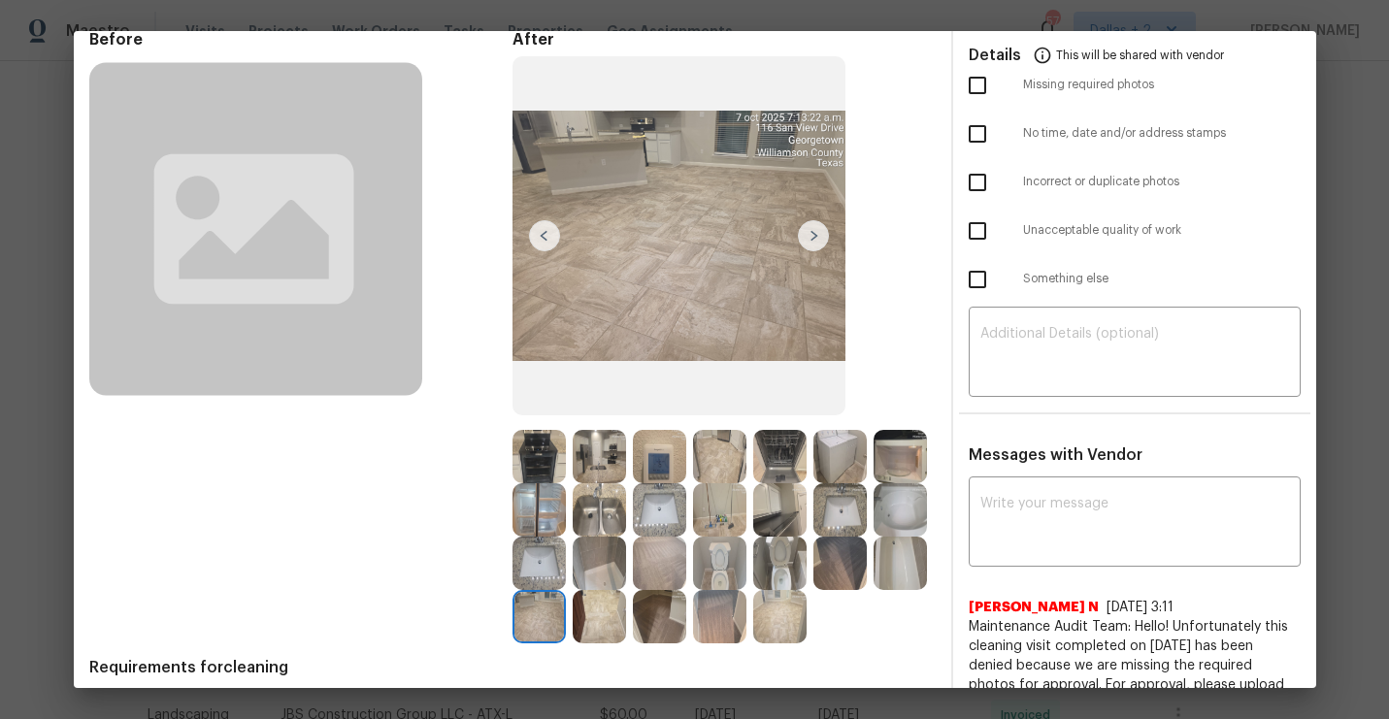
click at [778, 533] on img at bounding box center [779, 509] width 53 height 53
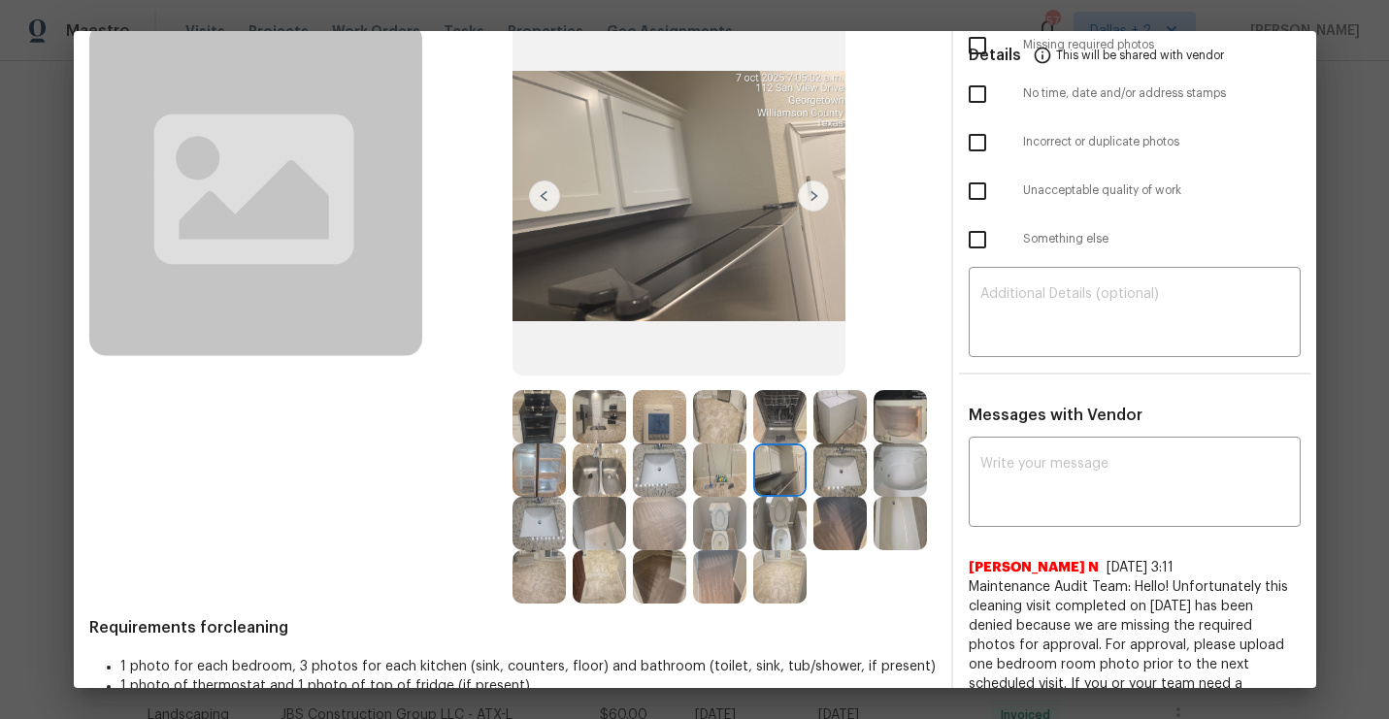
scroll to position [136, 0]
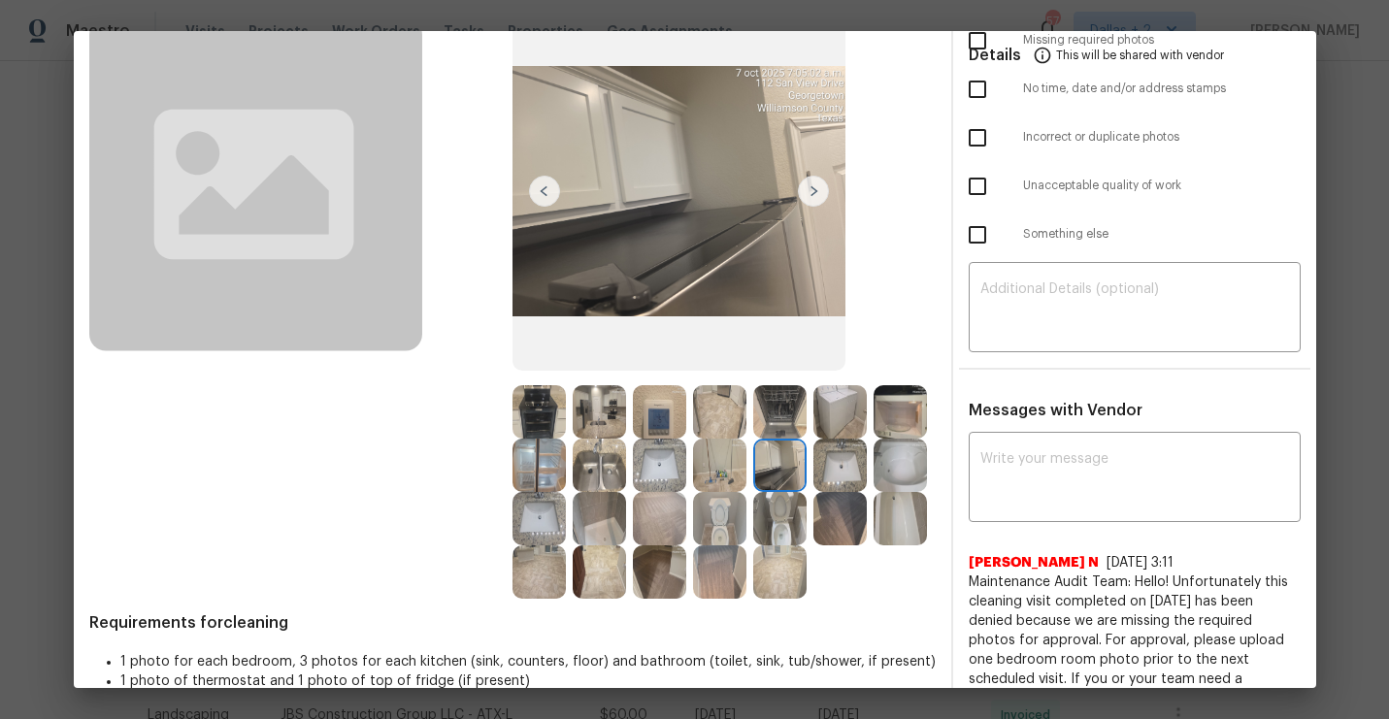
click at [521, 478] on img at bounding box center [538, 465] width 53 height 53
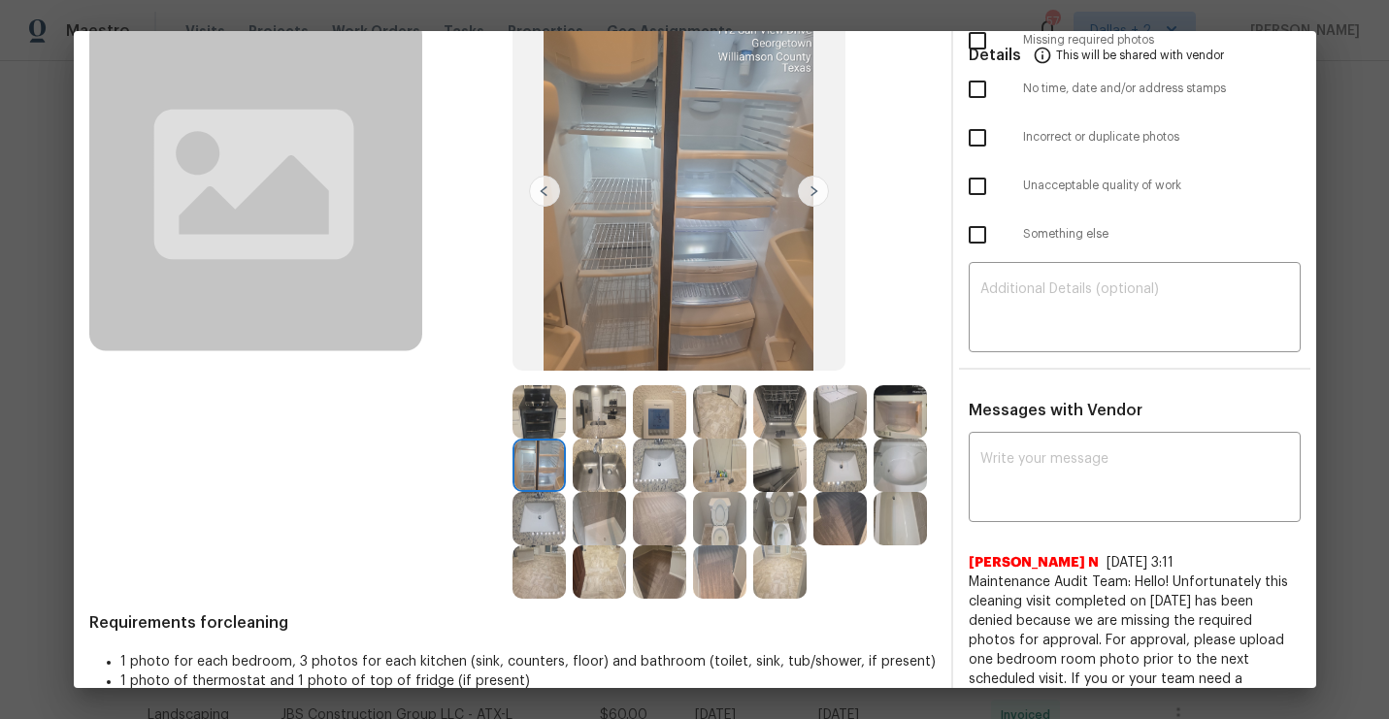
click at [788, 475] on img at bounding box center [779, 465] width 53 height 53
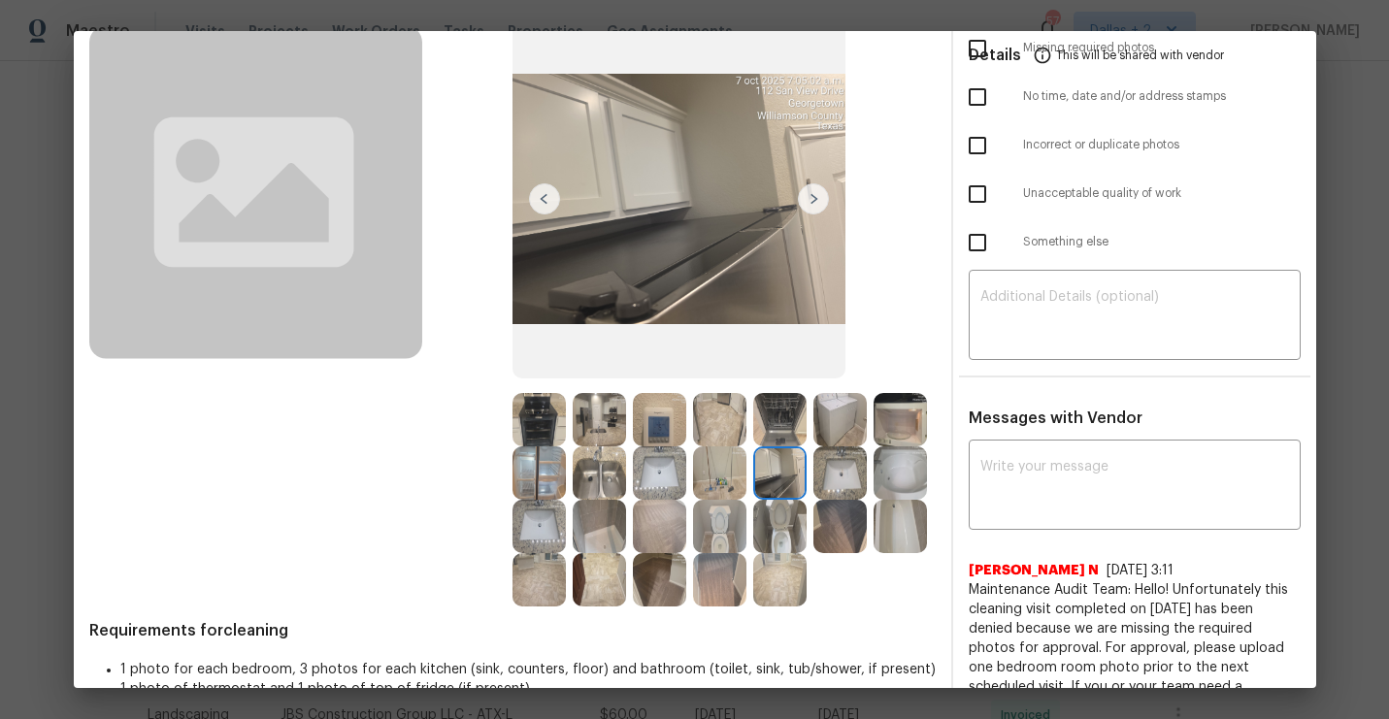
scroll to position [0, 0]
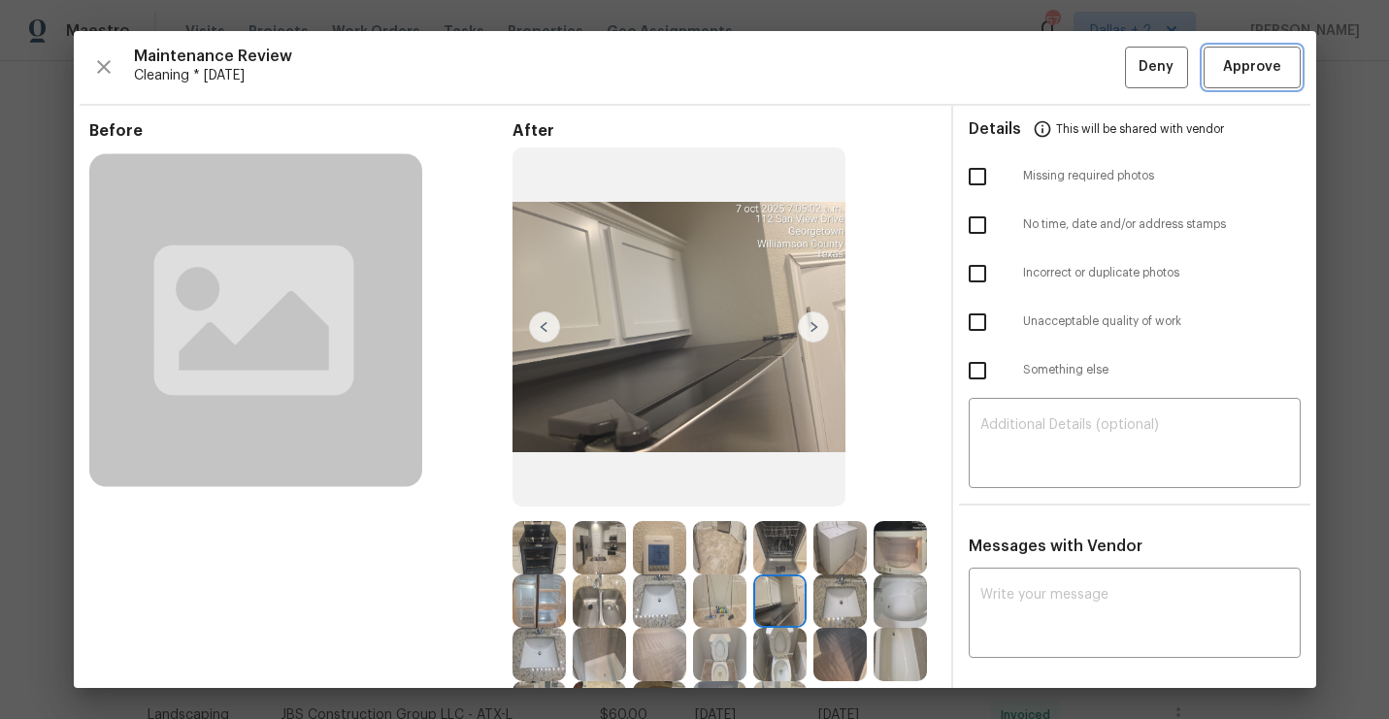
click at [1233, 83] on button "Approve" at bounding box center [1252, 68] width 97 height 42
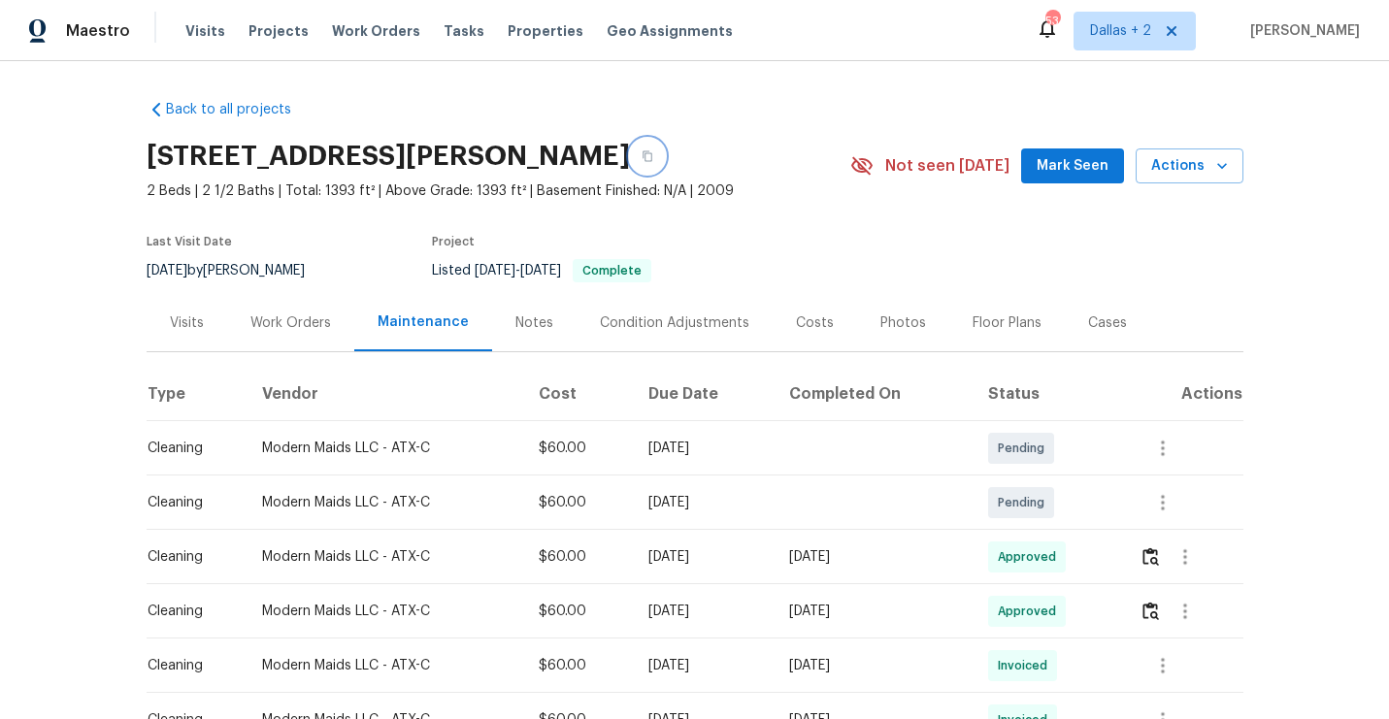
click at [652, 152] on icon "button" at bounding box center [648, 156] width 10 height 11
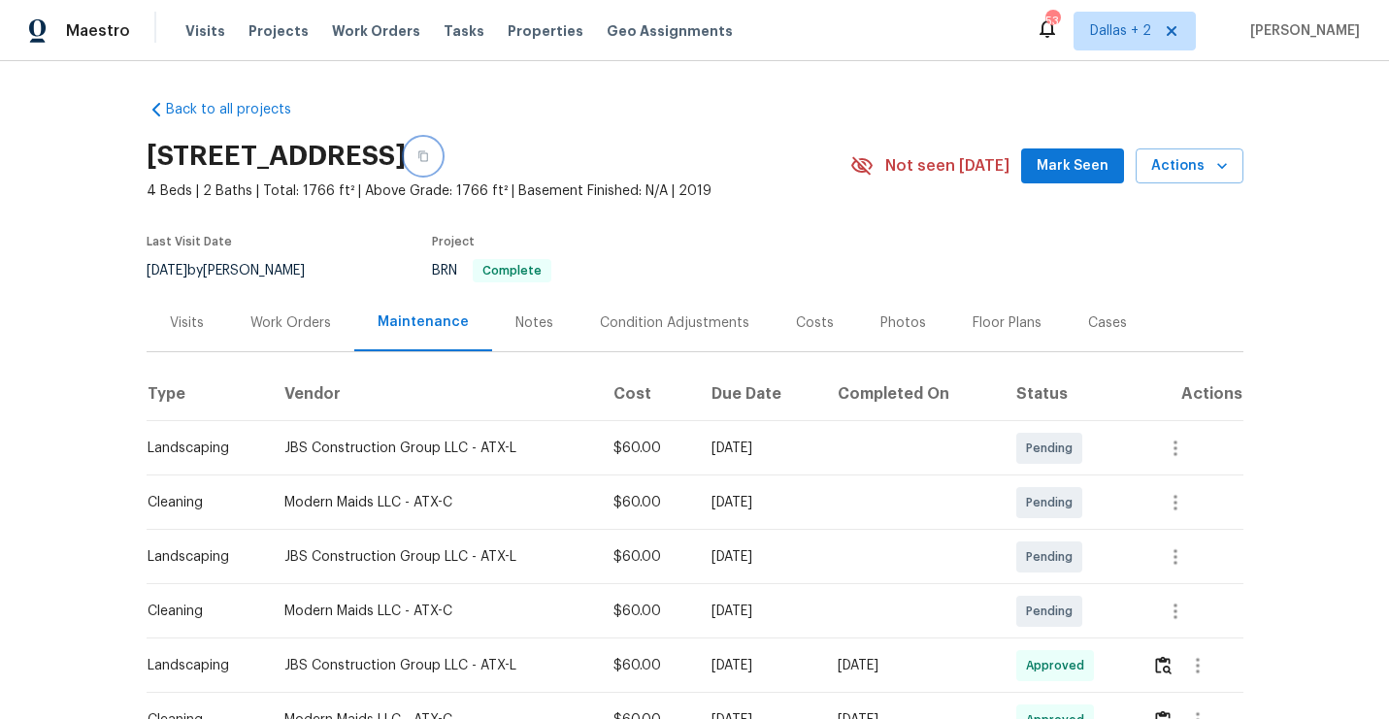
click at [441, 170] on button "button" at bounding box center [423, 156] width 35 height 35
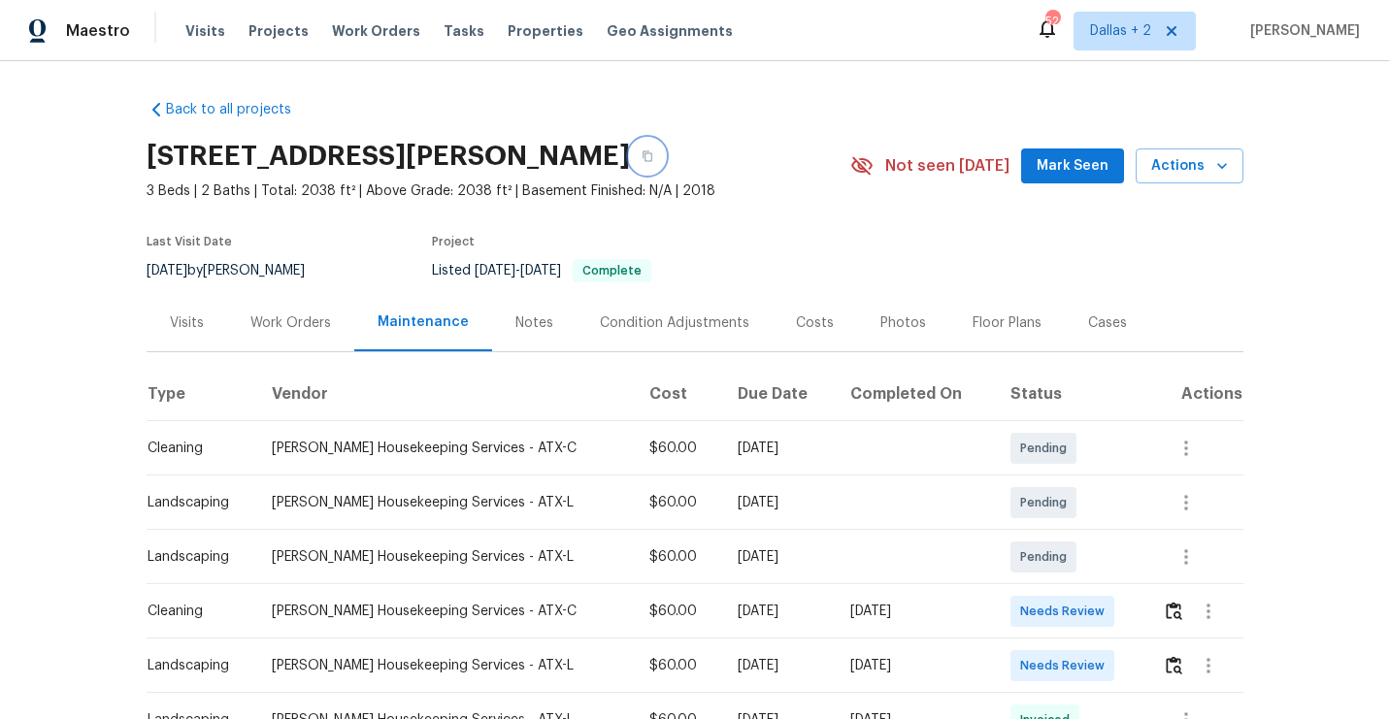
click at [665, 161] on button "button" at bounding box center [647, 156] width 35 height 35
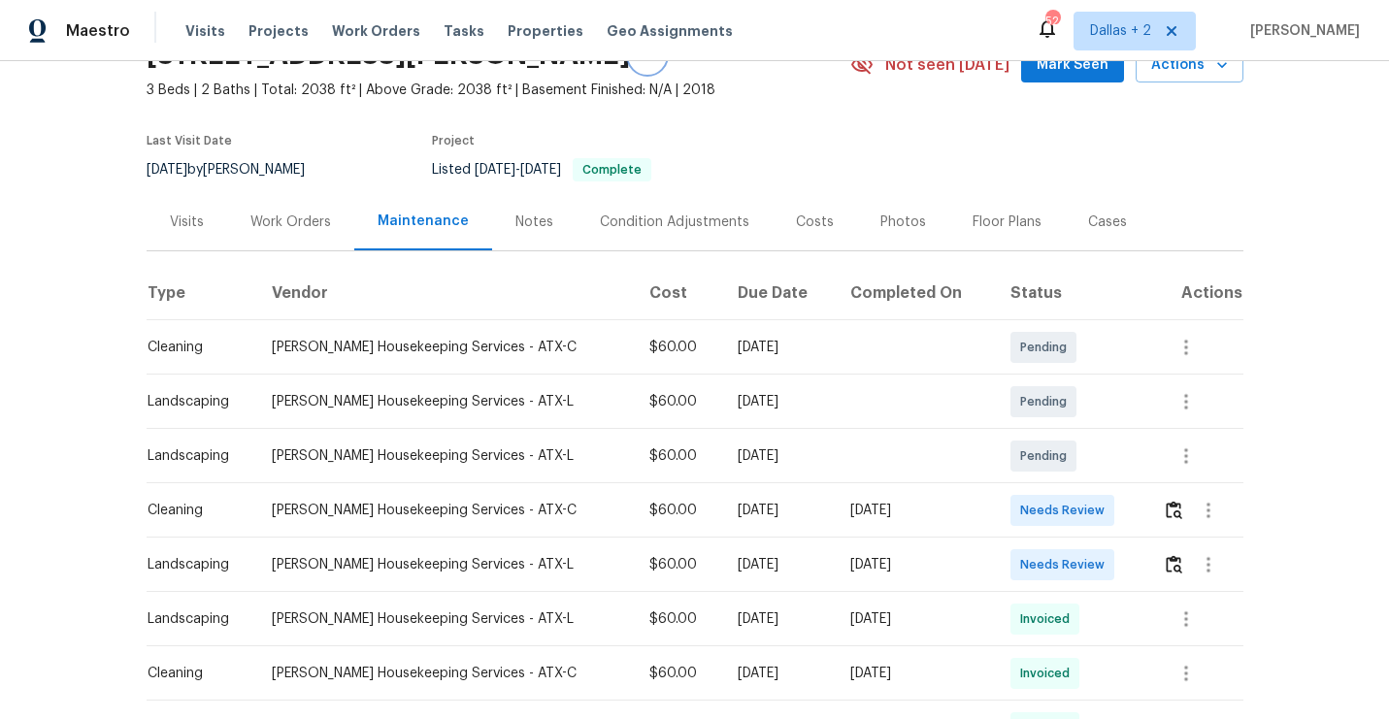
scroll to position [124, 0]
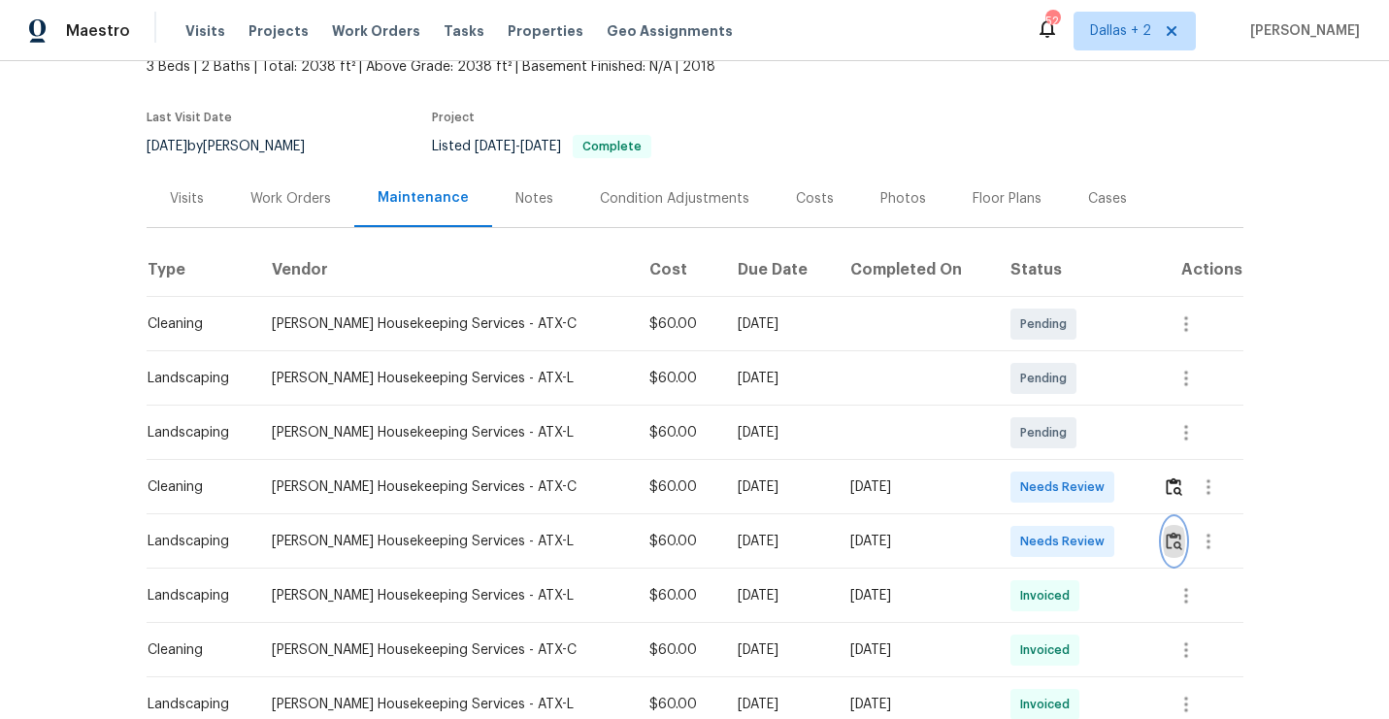
click at [1173, 548] on img "button" at bounding box center [1174, 541] width 16 height 18
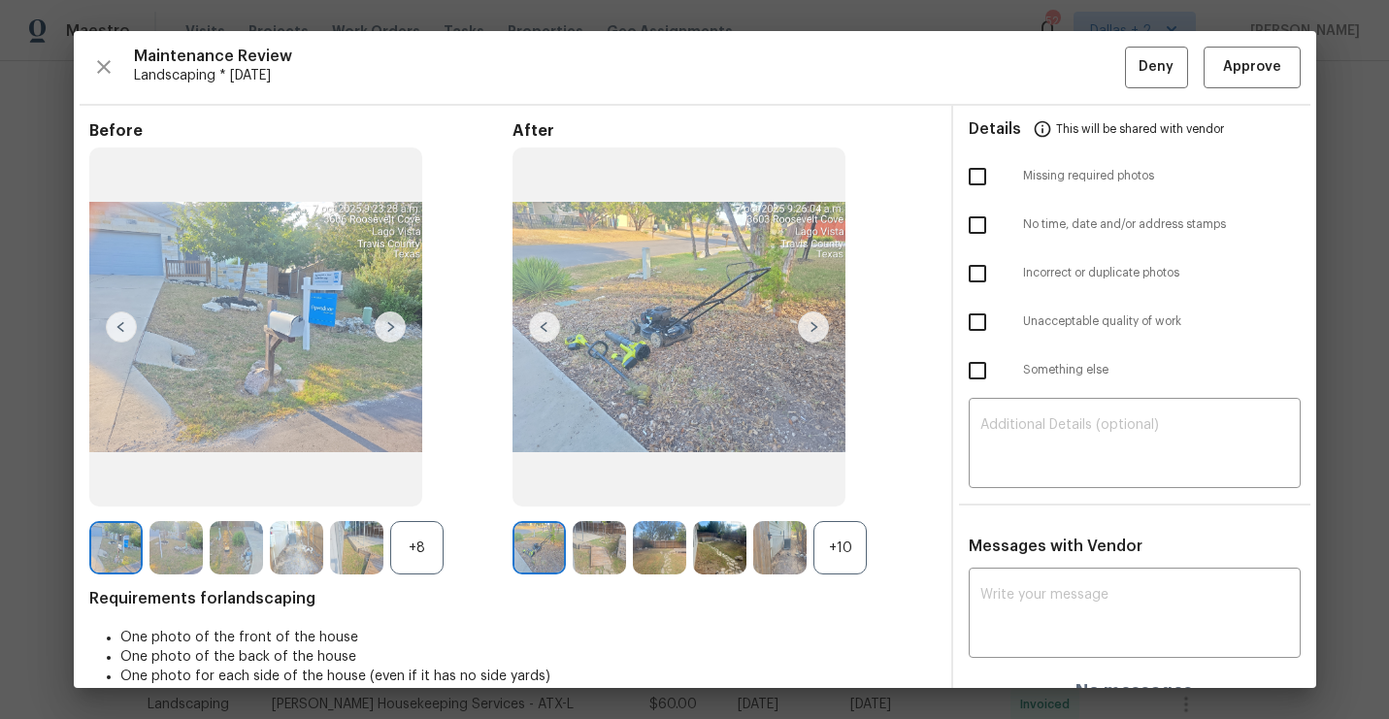
click at [837, 556] on div "+10" at bounding box center [839, 547] width 53 height 53
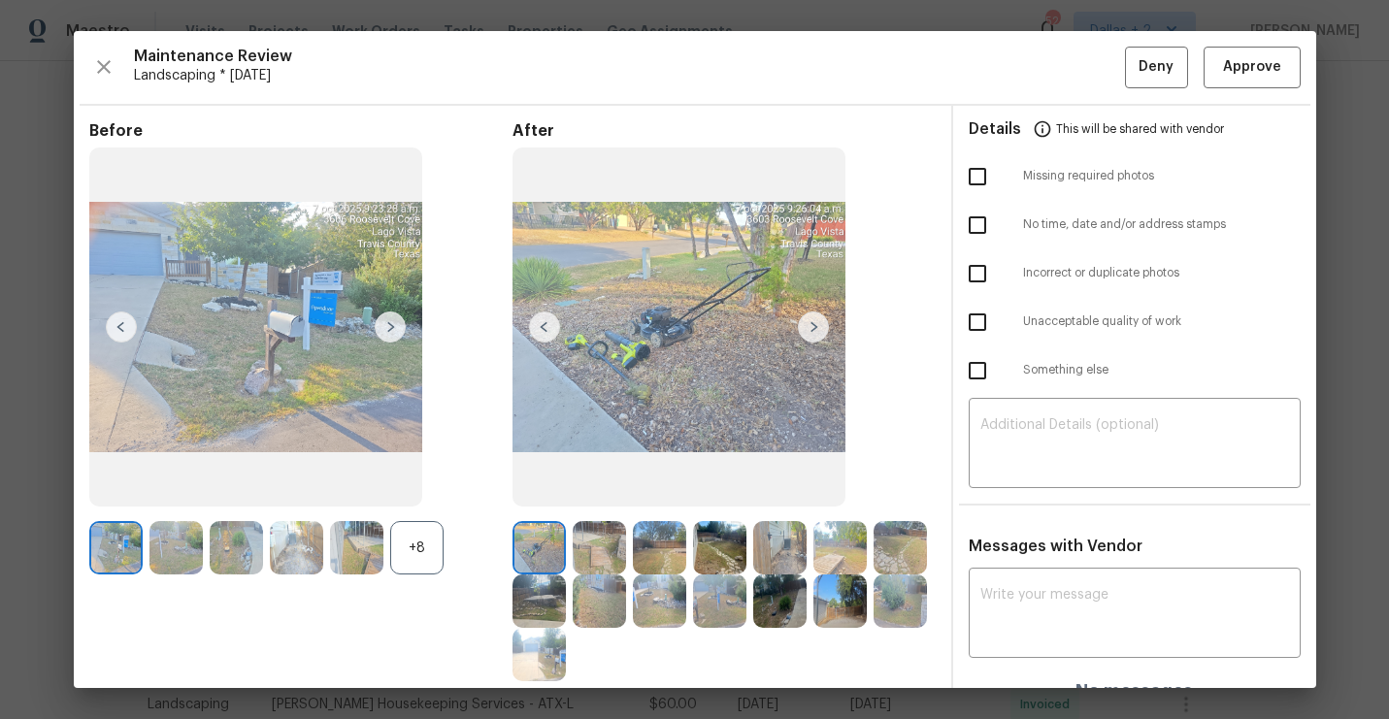
click at [425, 564] on div "+8" at bounding box center [416, 547] width 53 height 53
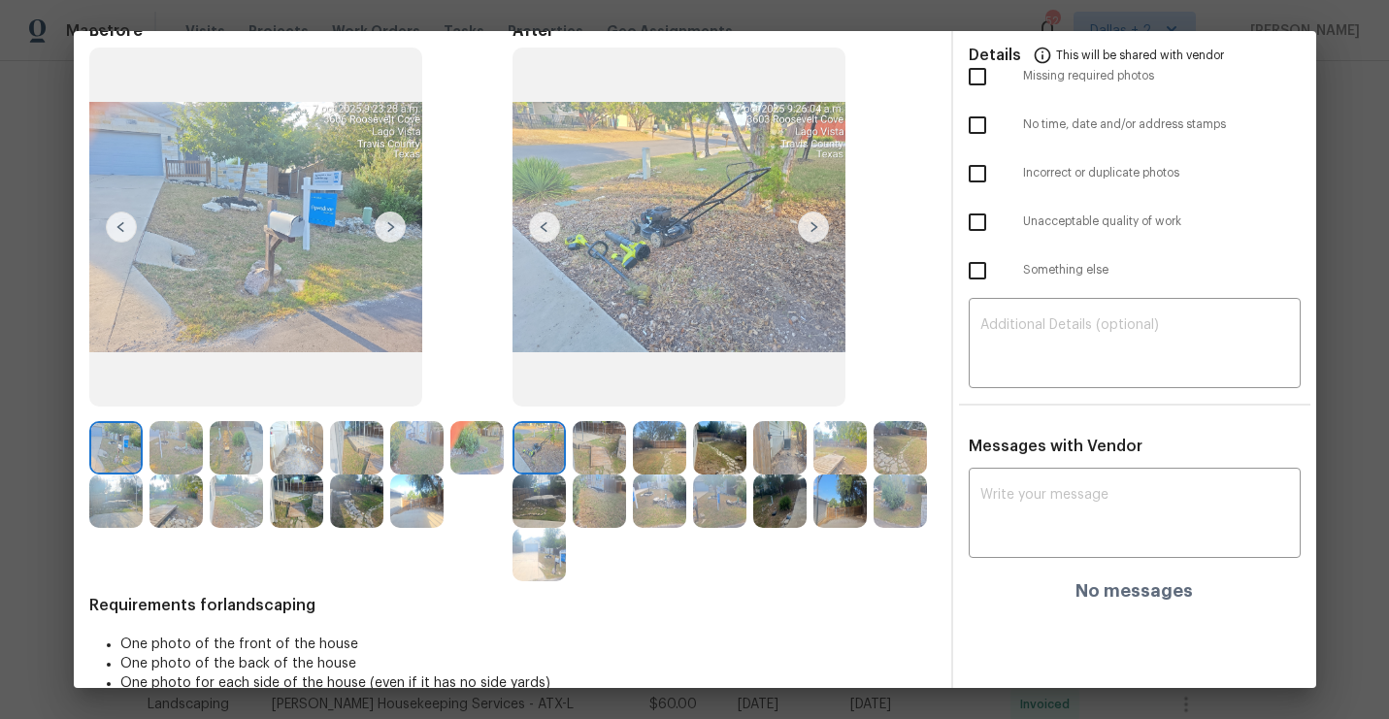
scroll to position [133, 0]
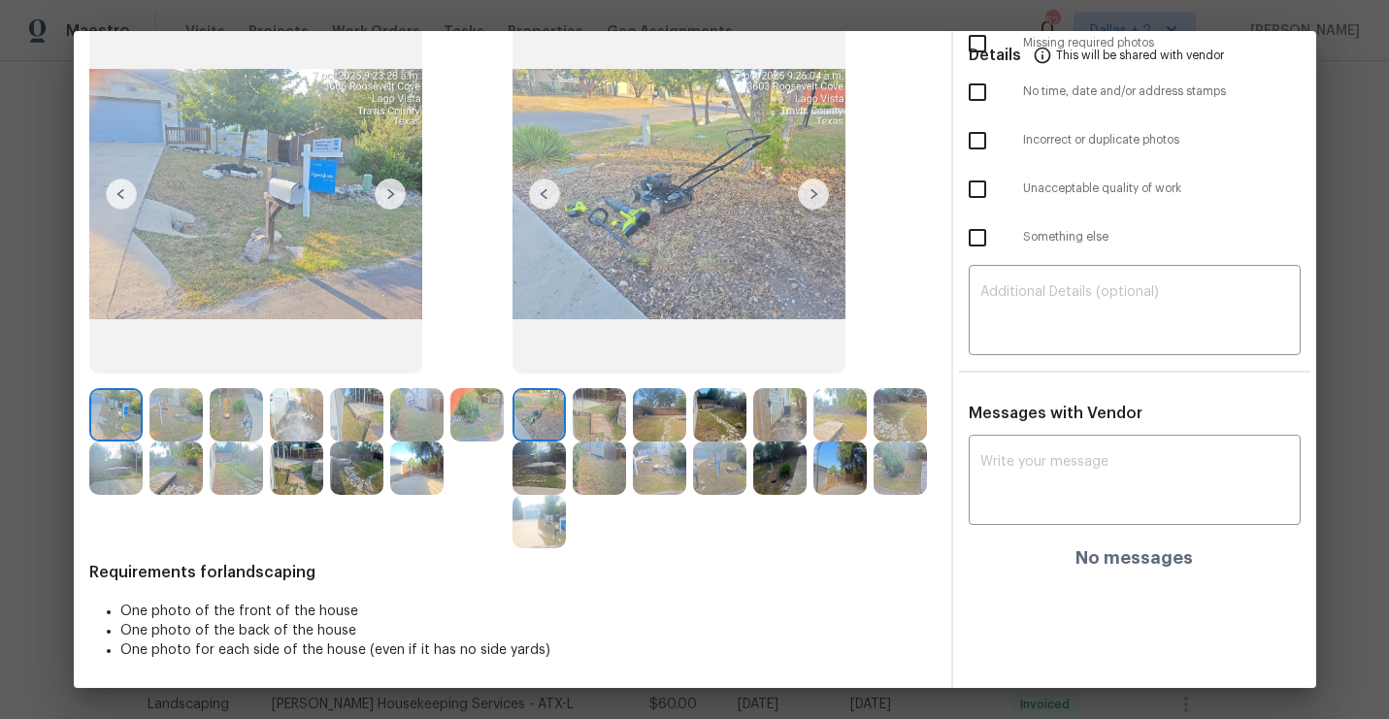
click at [808, 197] on img at bounding box center [813, 194] width 31 height 31
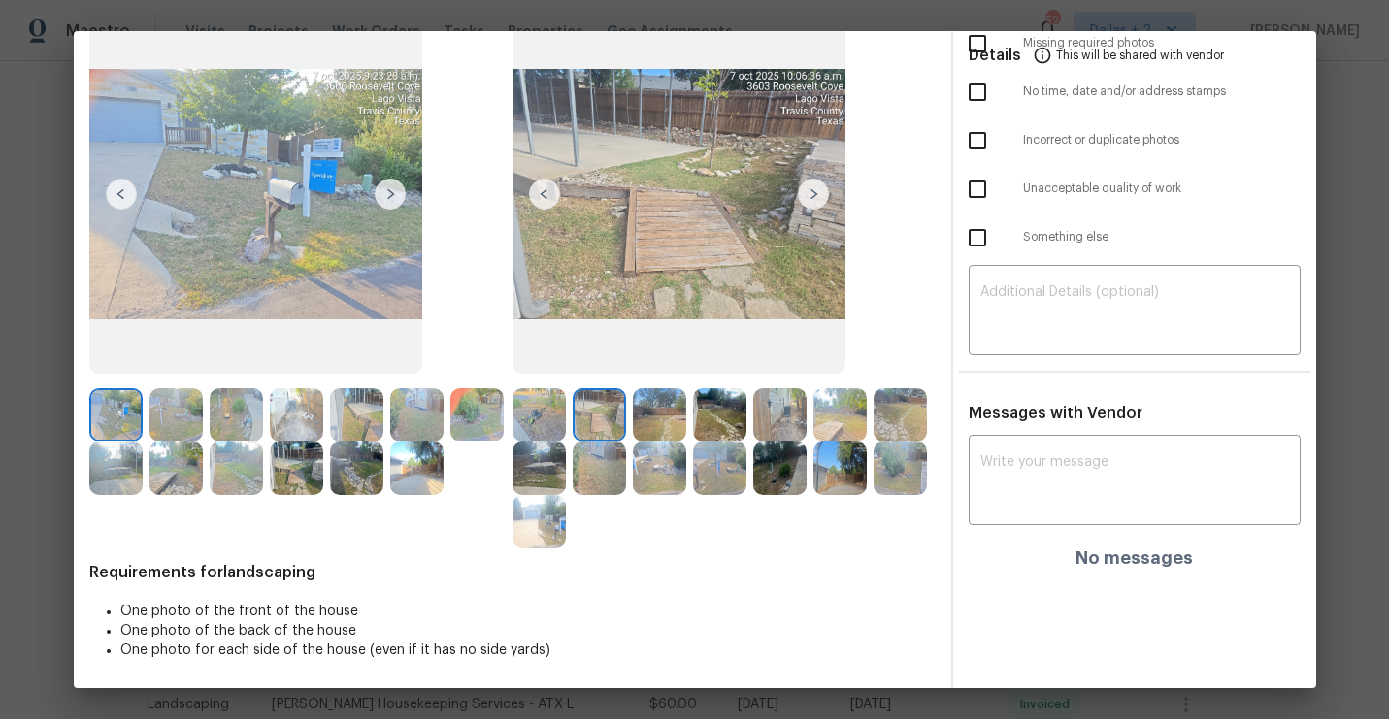
click at [808, 198] on img at bounding box center [813, 194] width 31 height 31
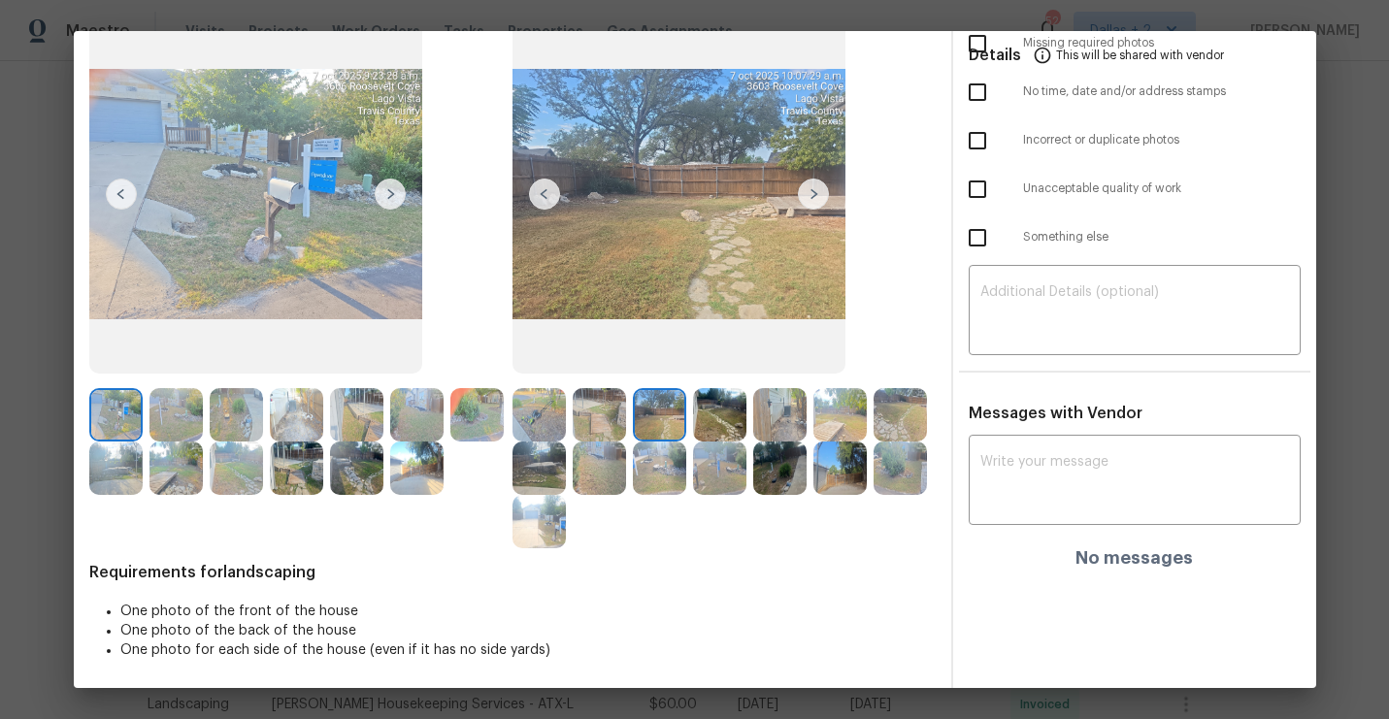
click at [808, 198] on img at bounding box center [813, 194] width 31 height 31
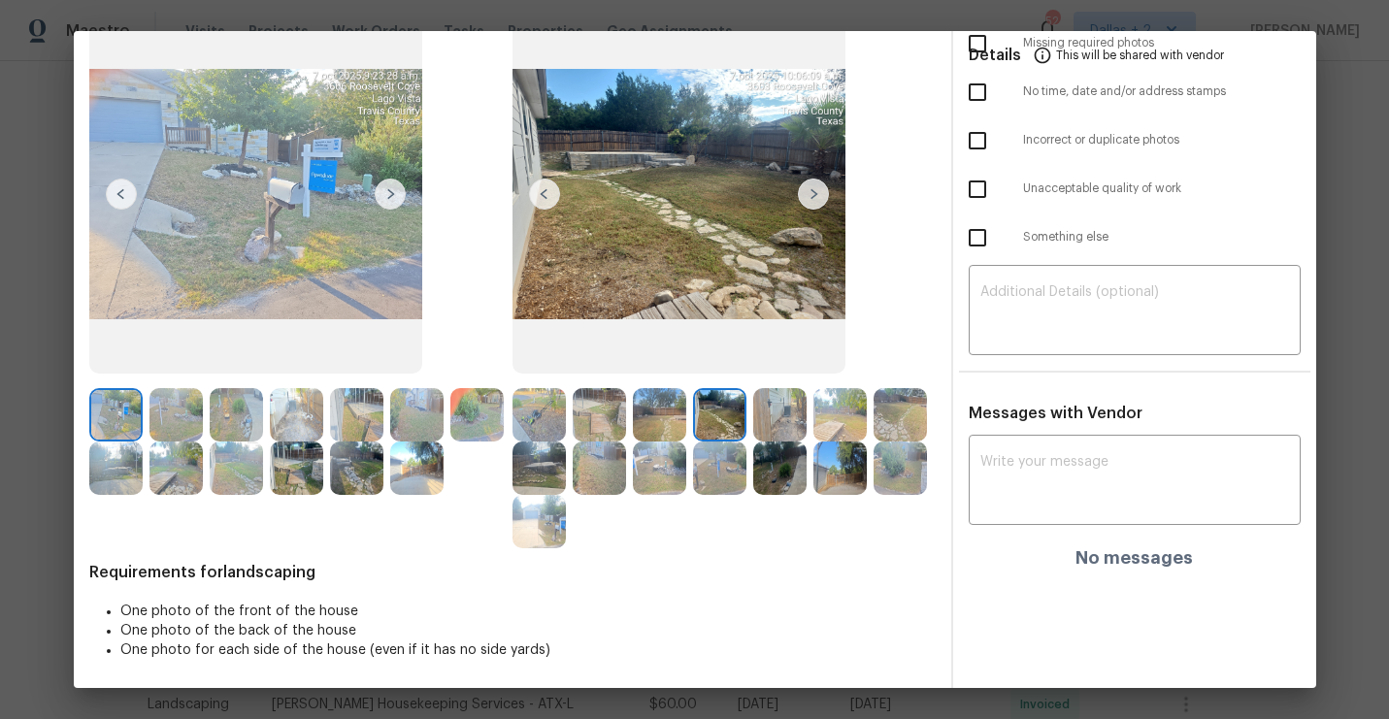
click at [808, 198] on img at bounding box center [813, 194] width 31 height 31
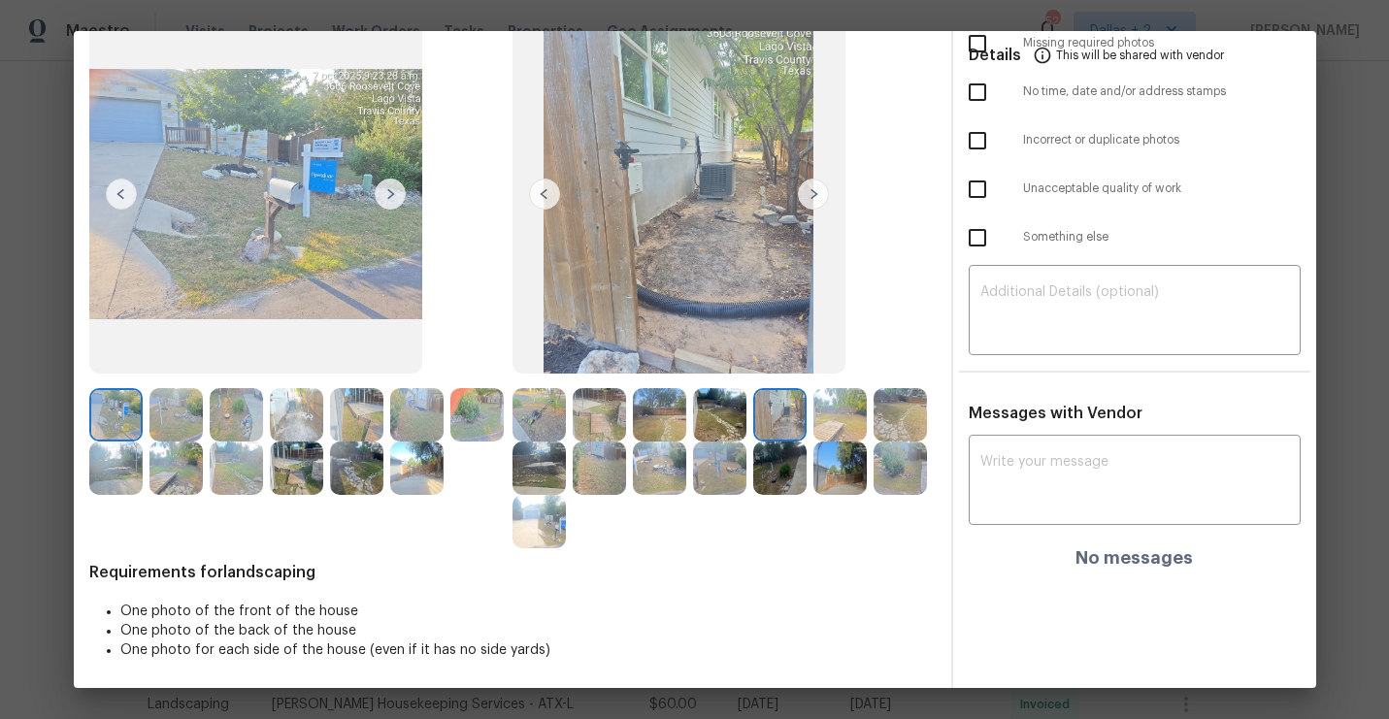
click at [882, 402] on img at bounding box center [900, 414] width 53 height 53
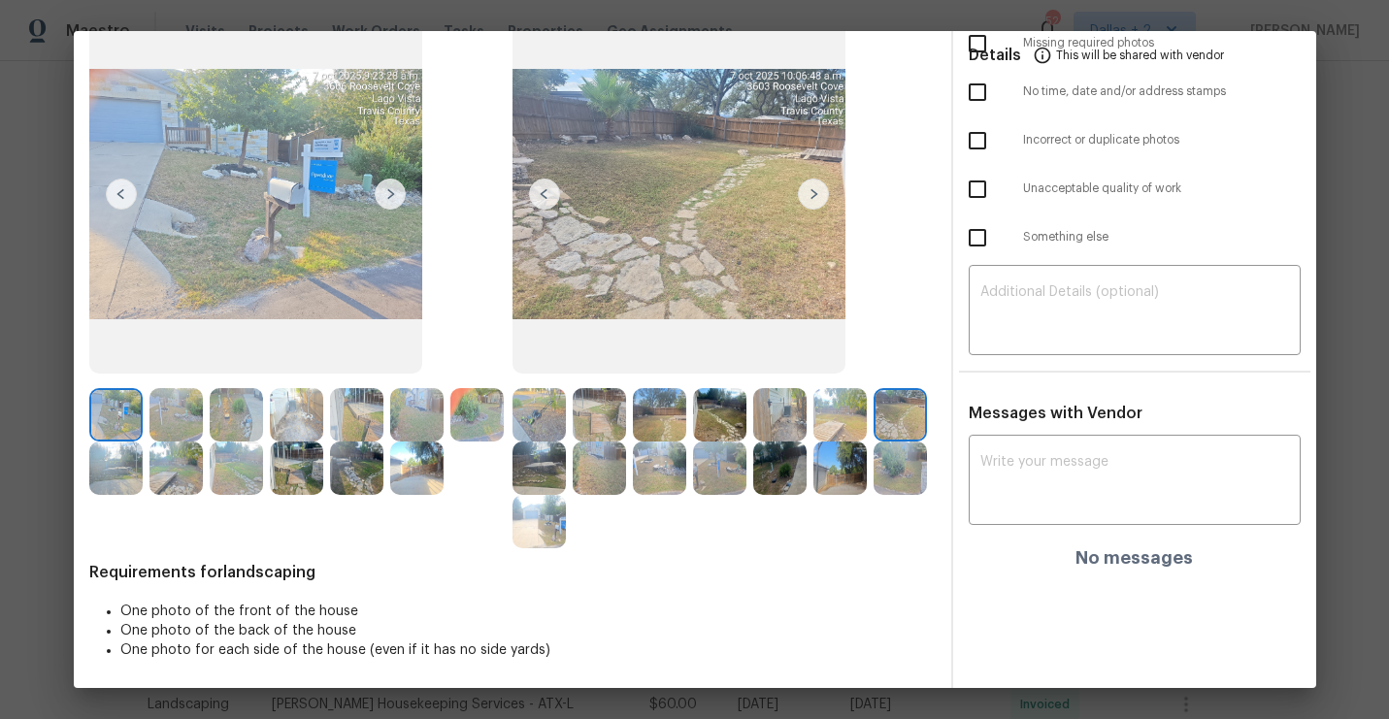
click at [736, 468] on img at bounding box center [719, 468] width 53 height 53
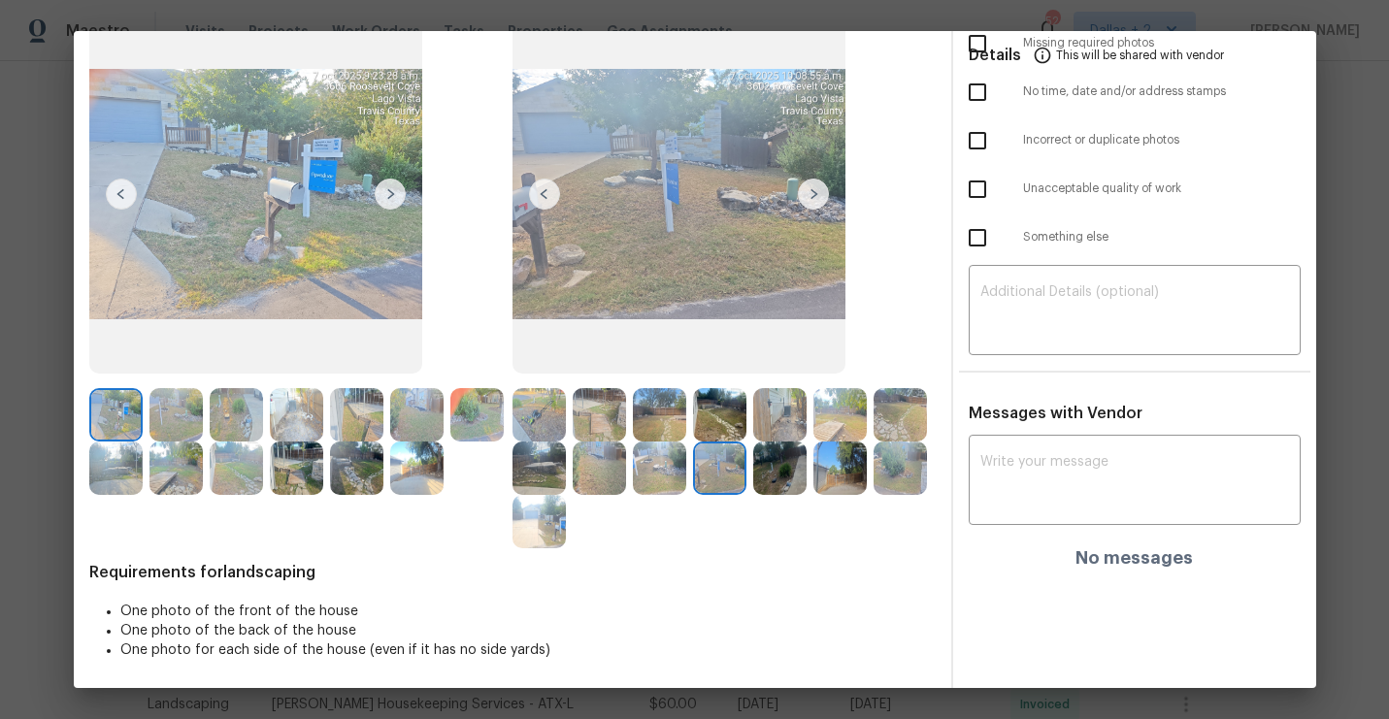
click at [643, 489] on img at bounding box center [659, 468] width 53 height 53
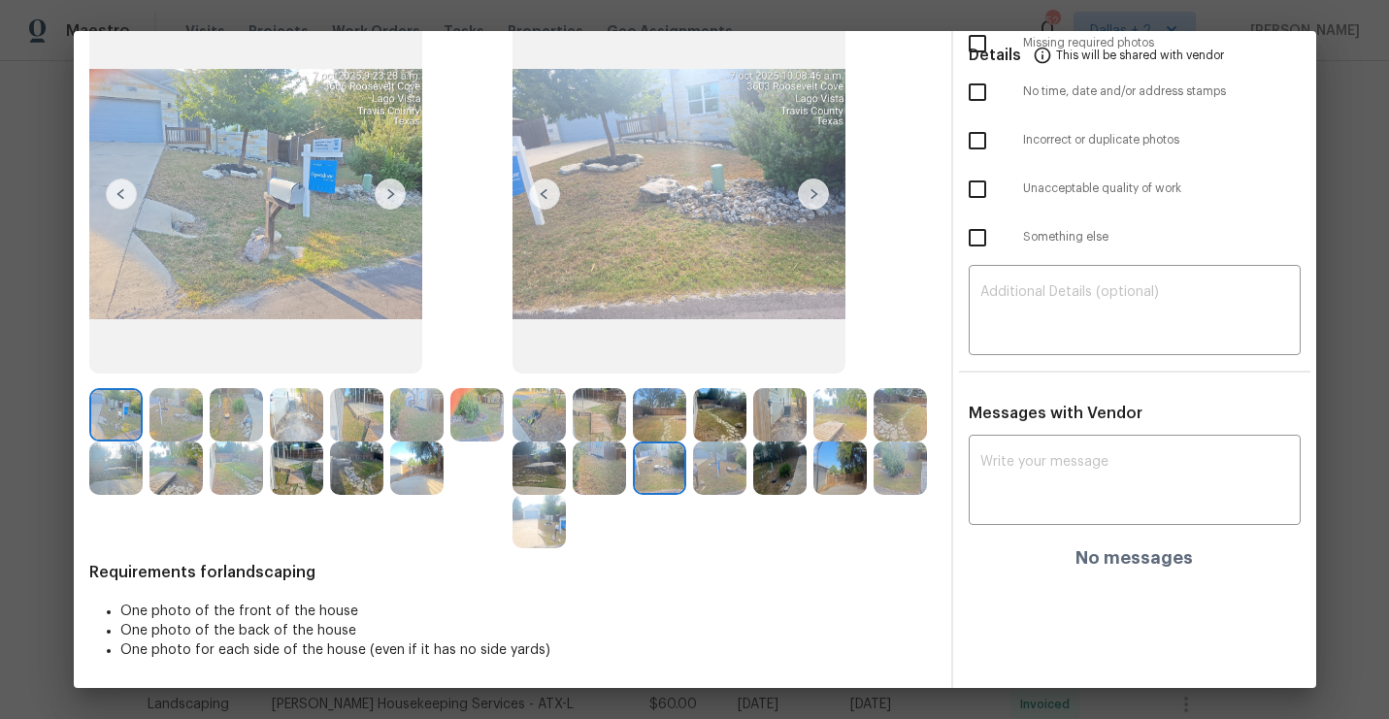
click at [599, 483] on img at bounding box center [599, 468] width 53 height 53
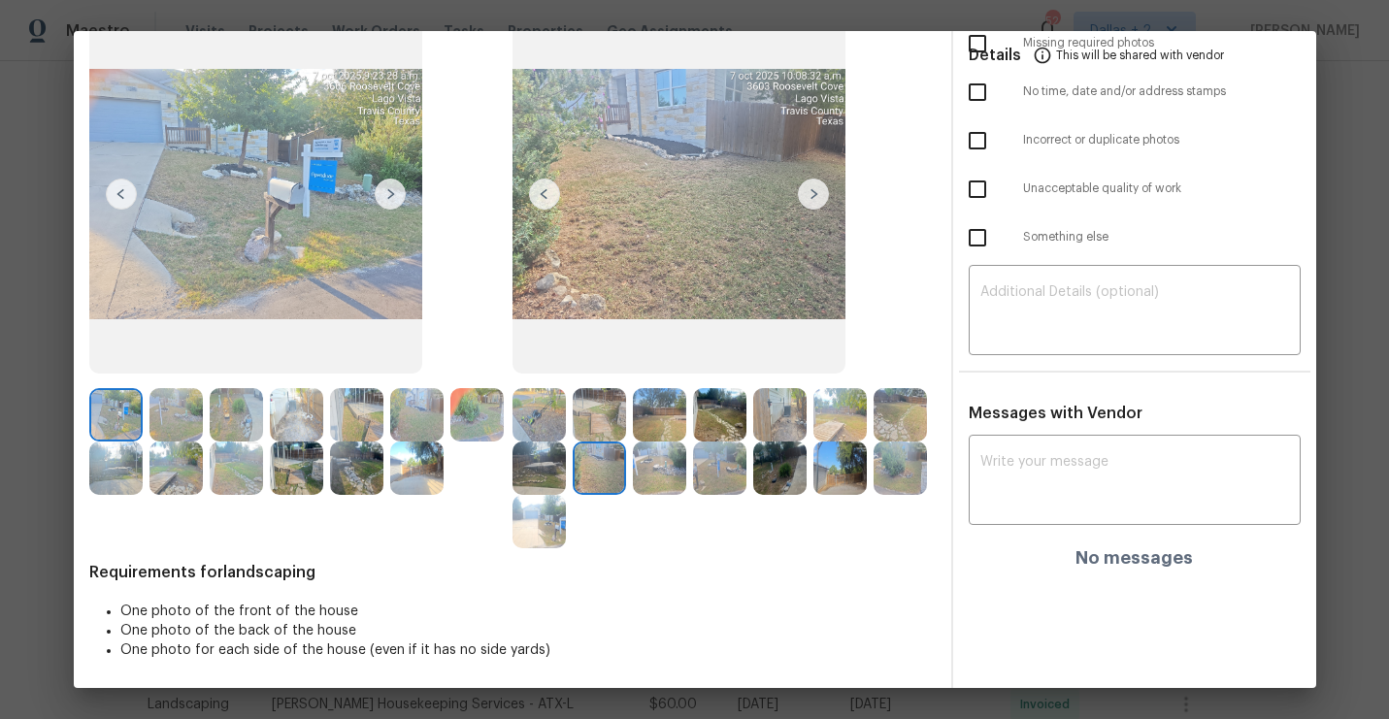
scroll to position [0, 0]
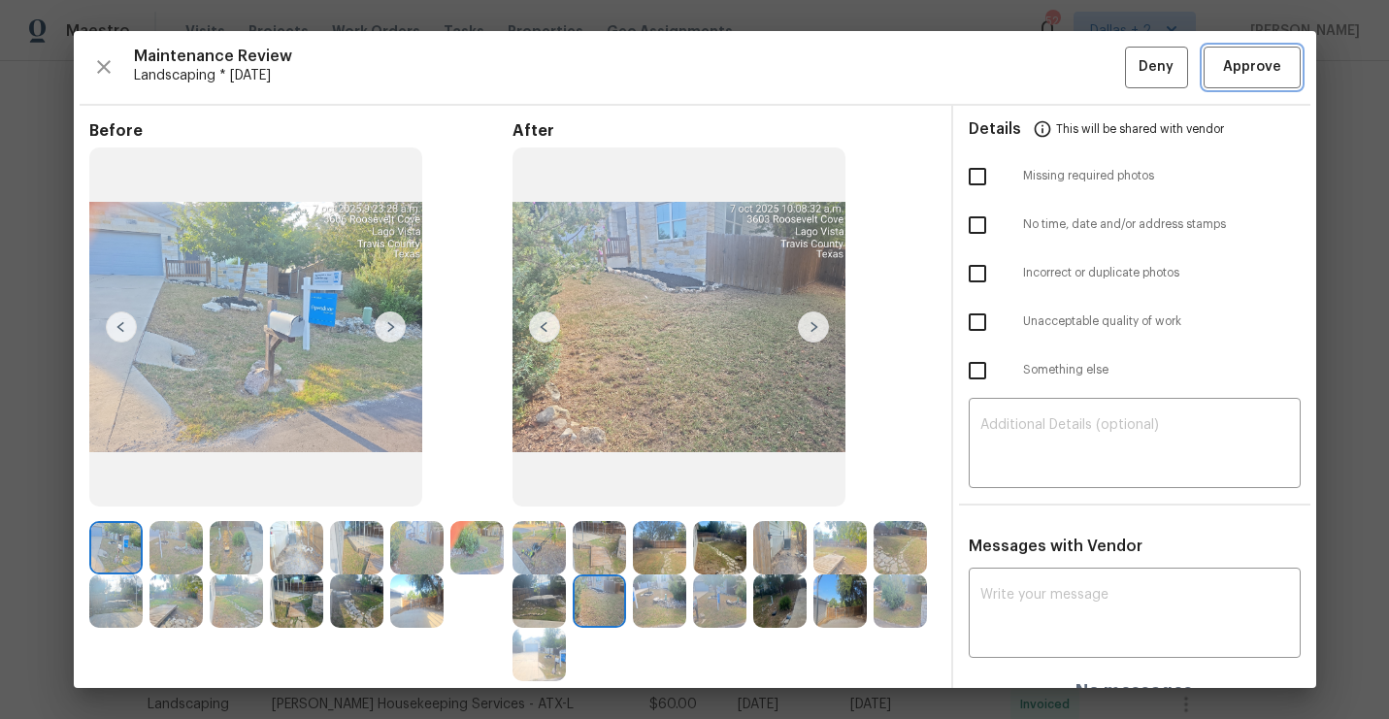
click at [1257, 82] on button "Approve" at bounding box center [1252, 68] width 97 height 42
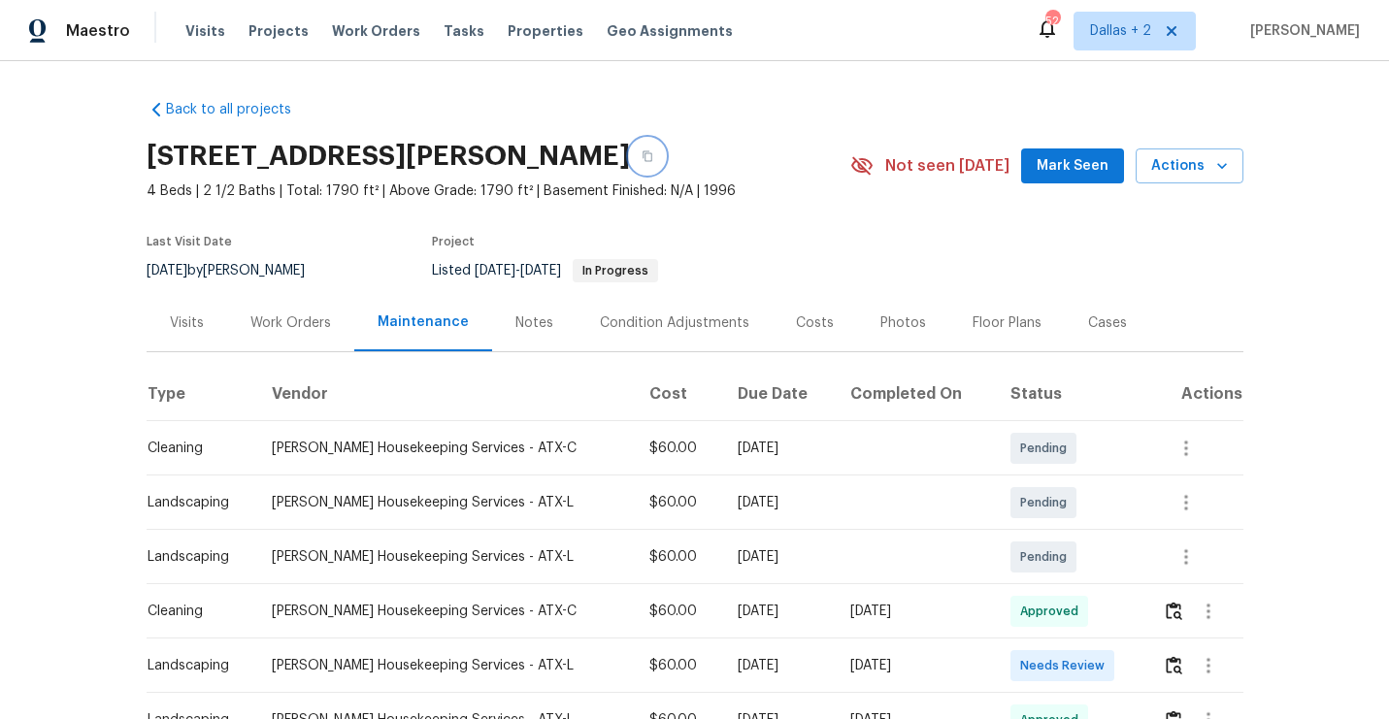
click at [653, 156] on icon "button" at bounding box center [648, 156] width 12 height 12
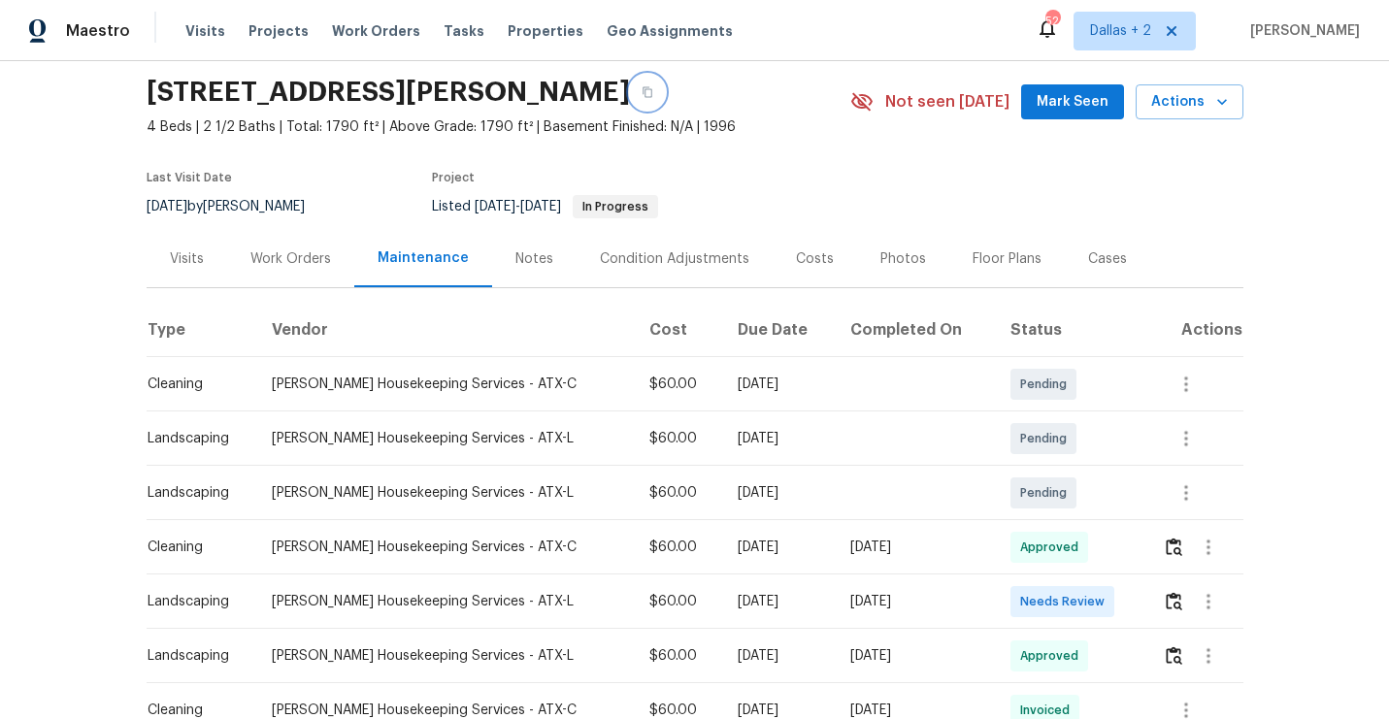
scroll to position [77, 0]
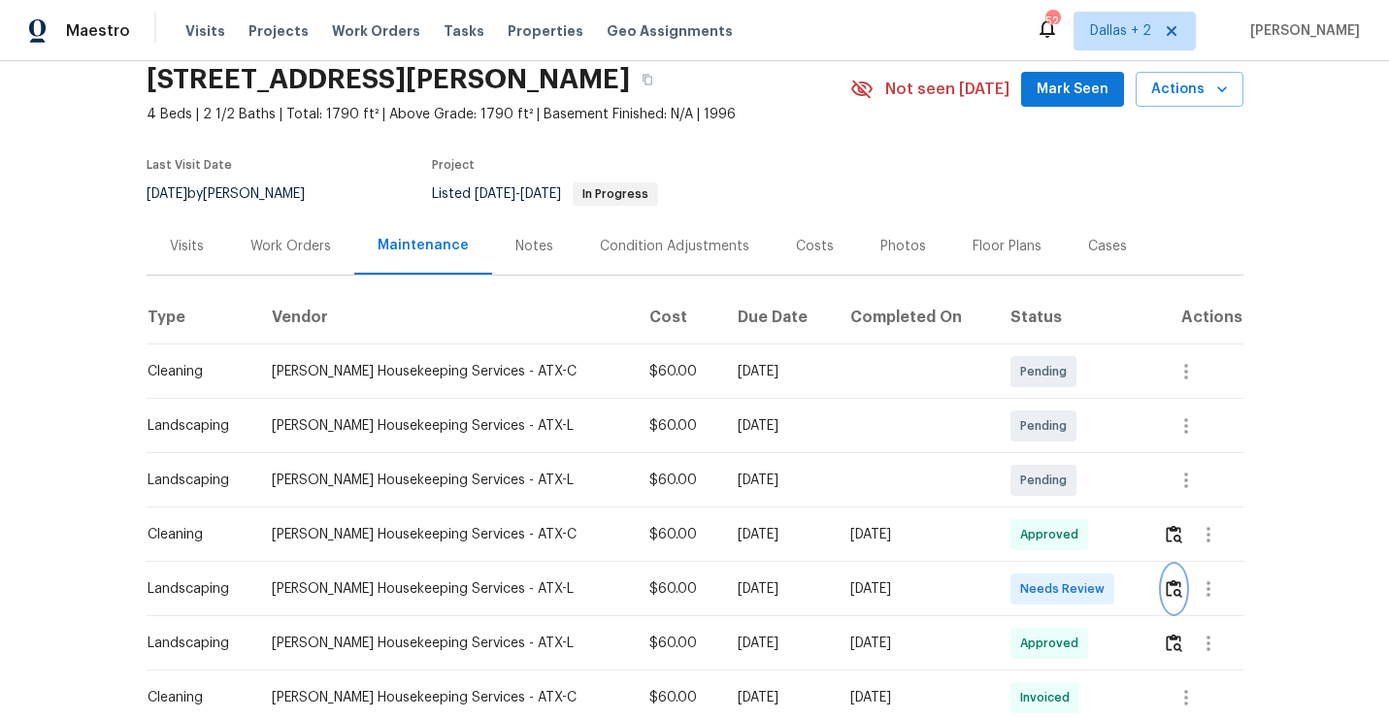
click at [1173, 578] on button "button" at bounding box center [1174, 589] width 22 height 47
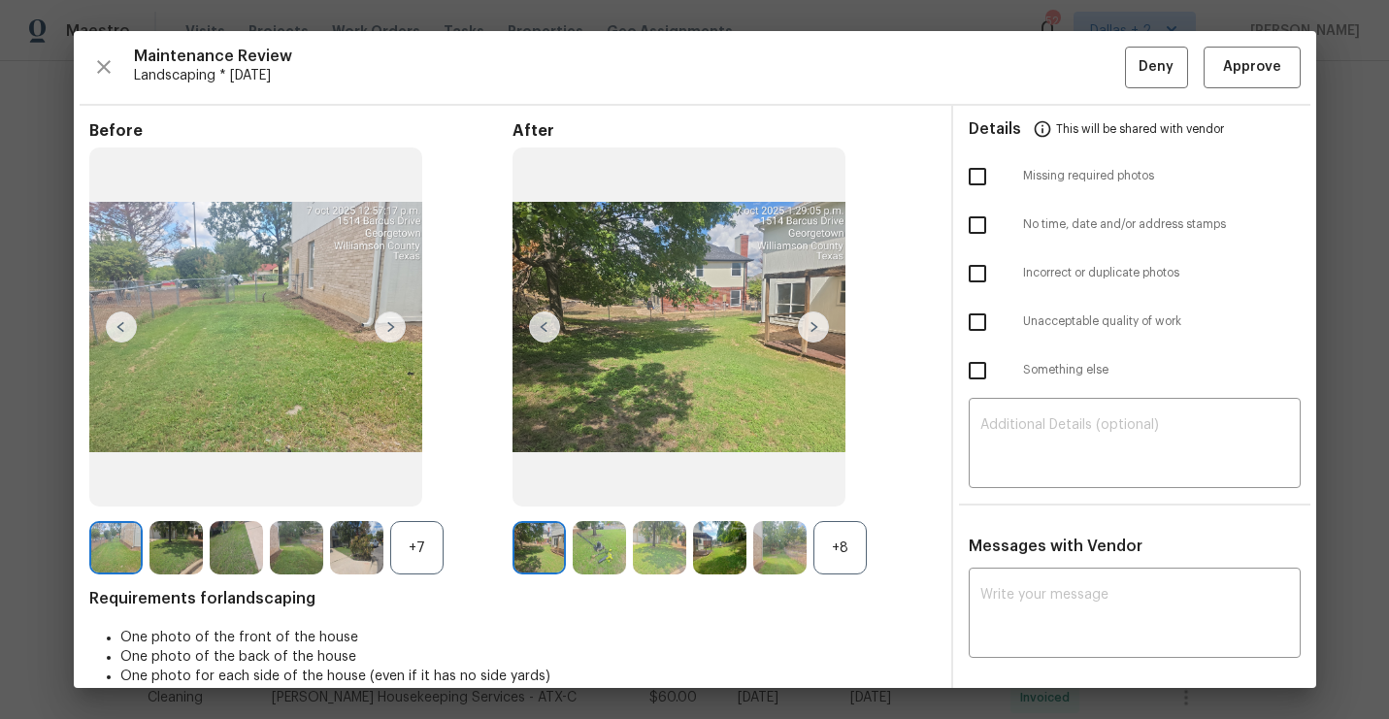
click at [857, 558] on div "+8" at bounding box center [839, 547] width 53 height 53
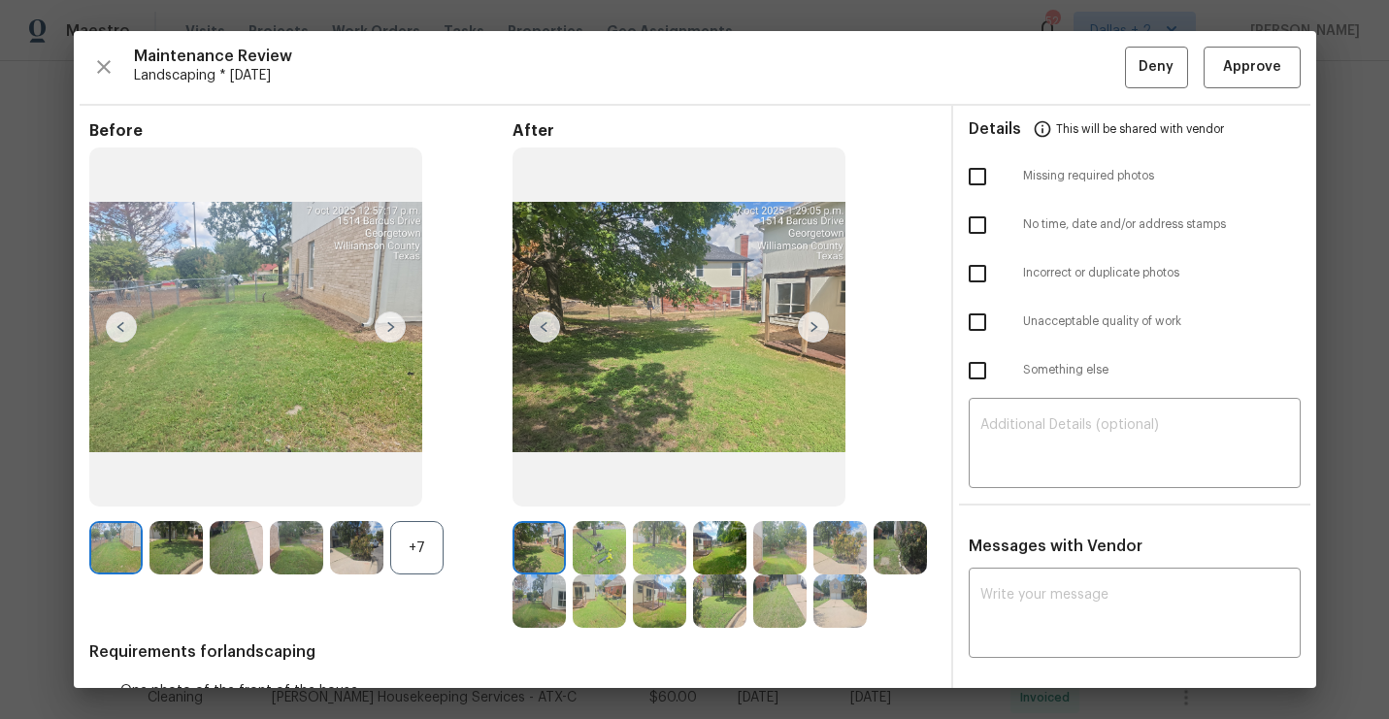
click at [424, 556] on div "+7" at bounding box center [416, 547] width 53 height 53
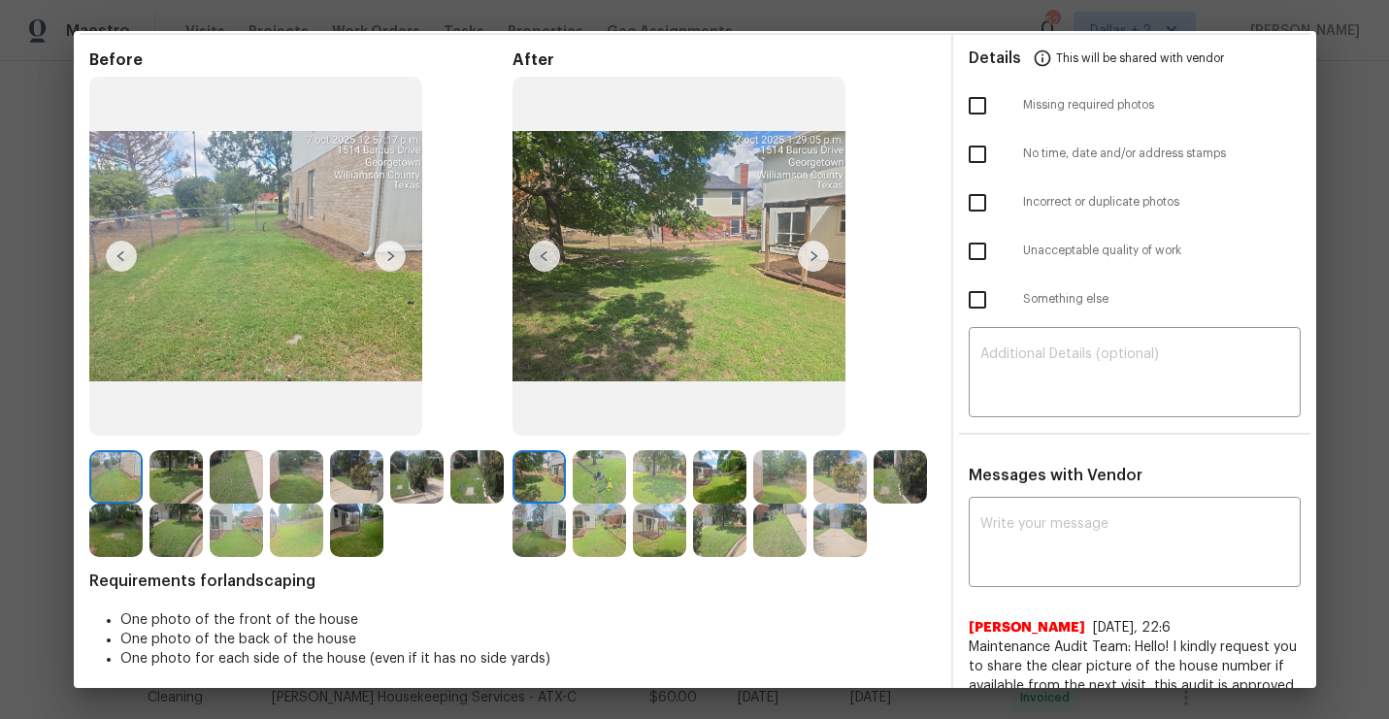
scroll to position [113, 0]
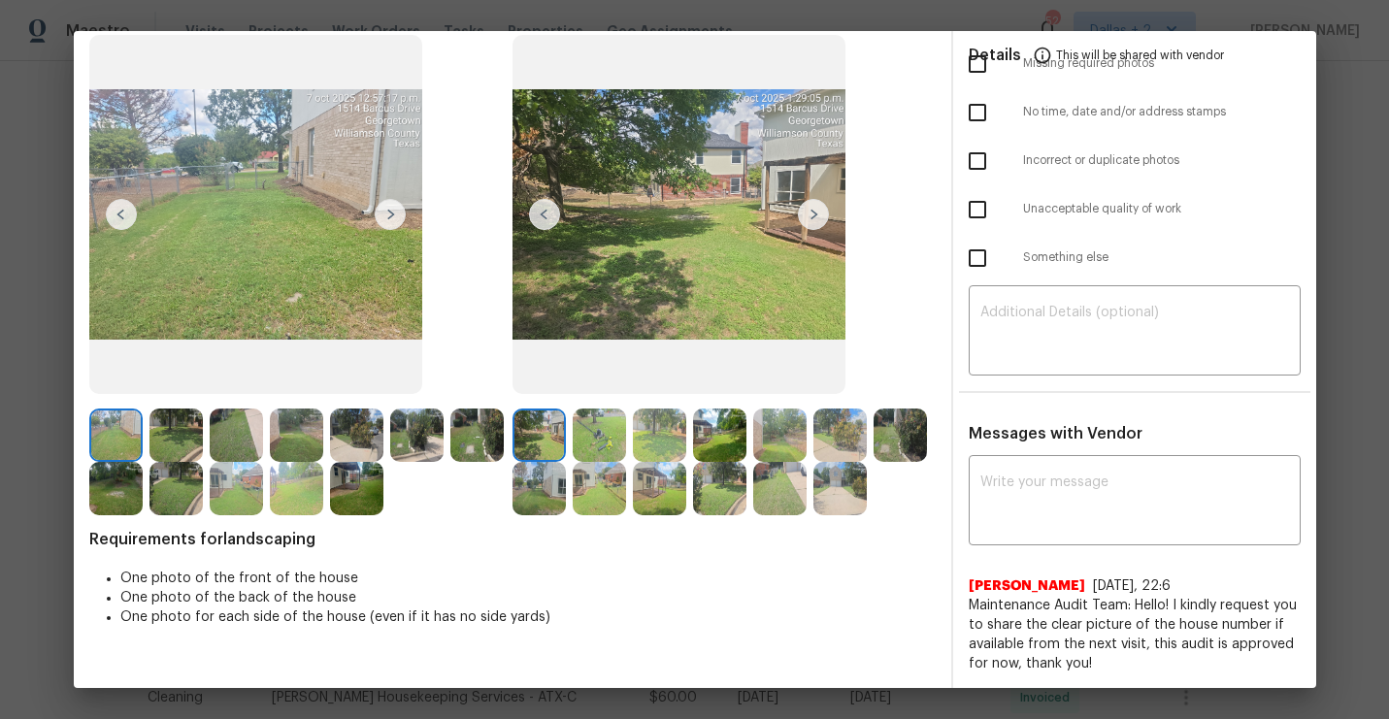
click at [592, 415] on img at bounding box center [599, 435] width 53 height 53
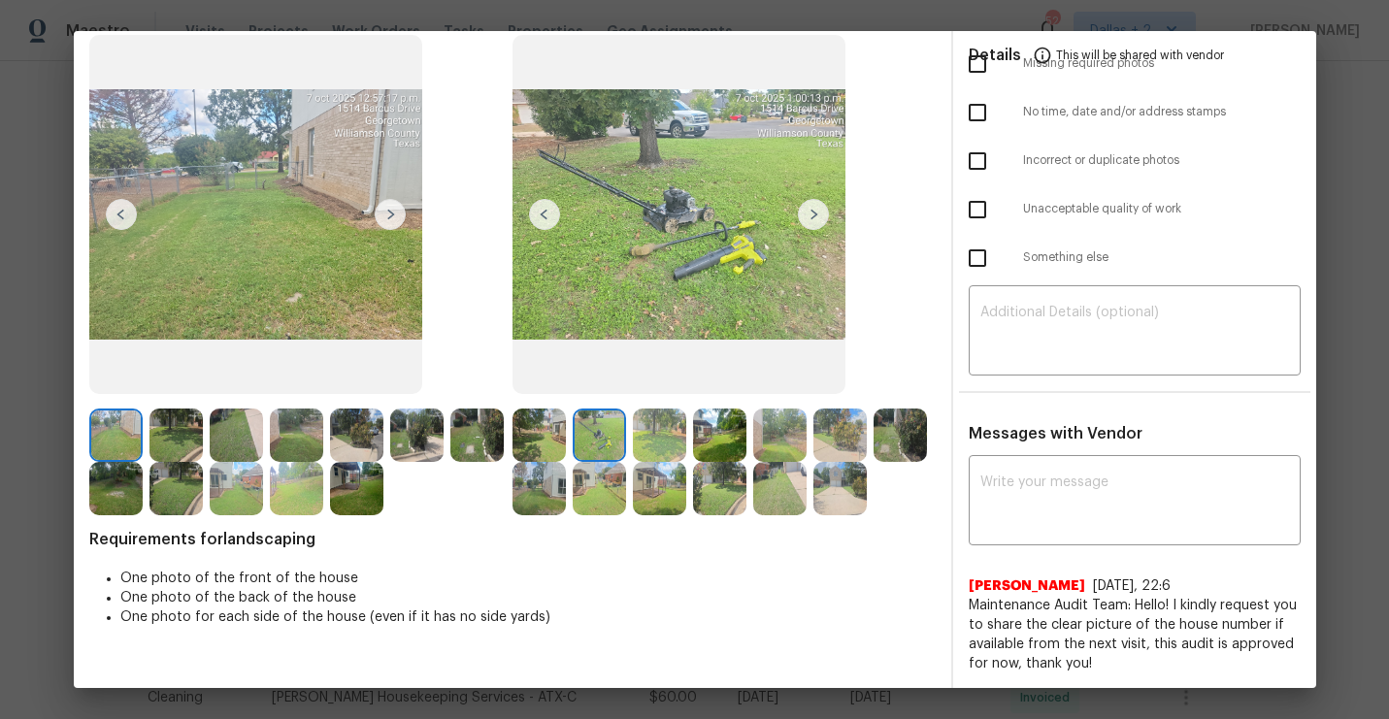
click at [708, 412] on img at bounding box center [719, 435] width 53 height 53
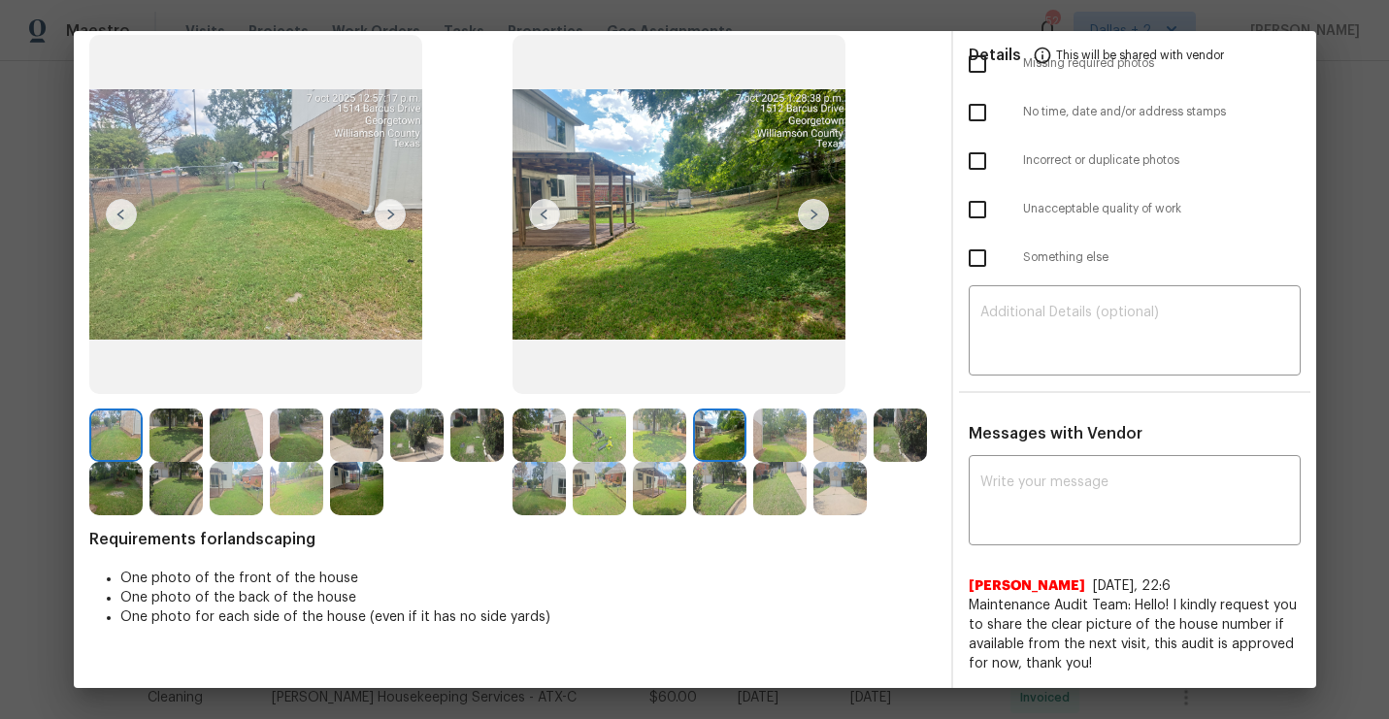
click at [810, 215] on img at bounding box center [813, 214] width 31 height 31
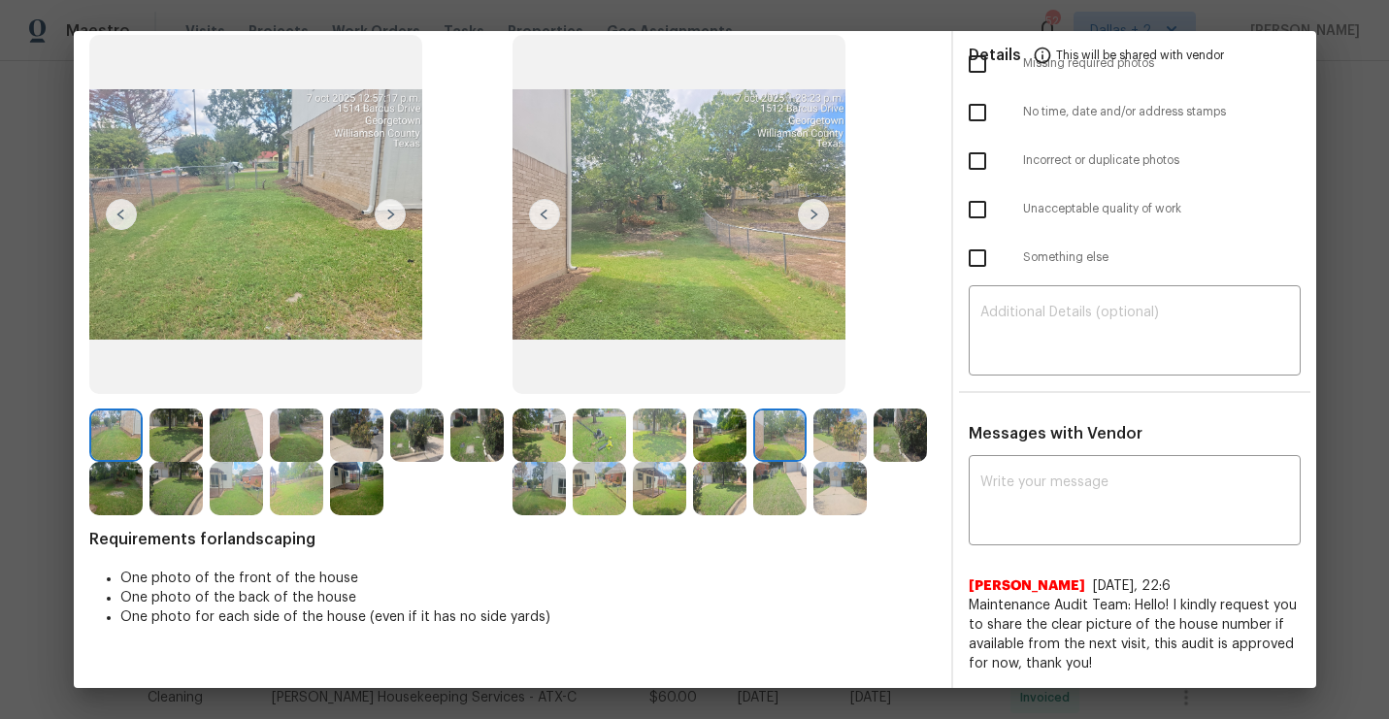
click at [810, 215] on img at bounding box center [813, 214] width 31 height 31
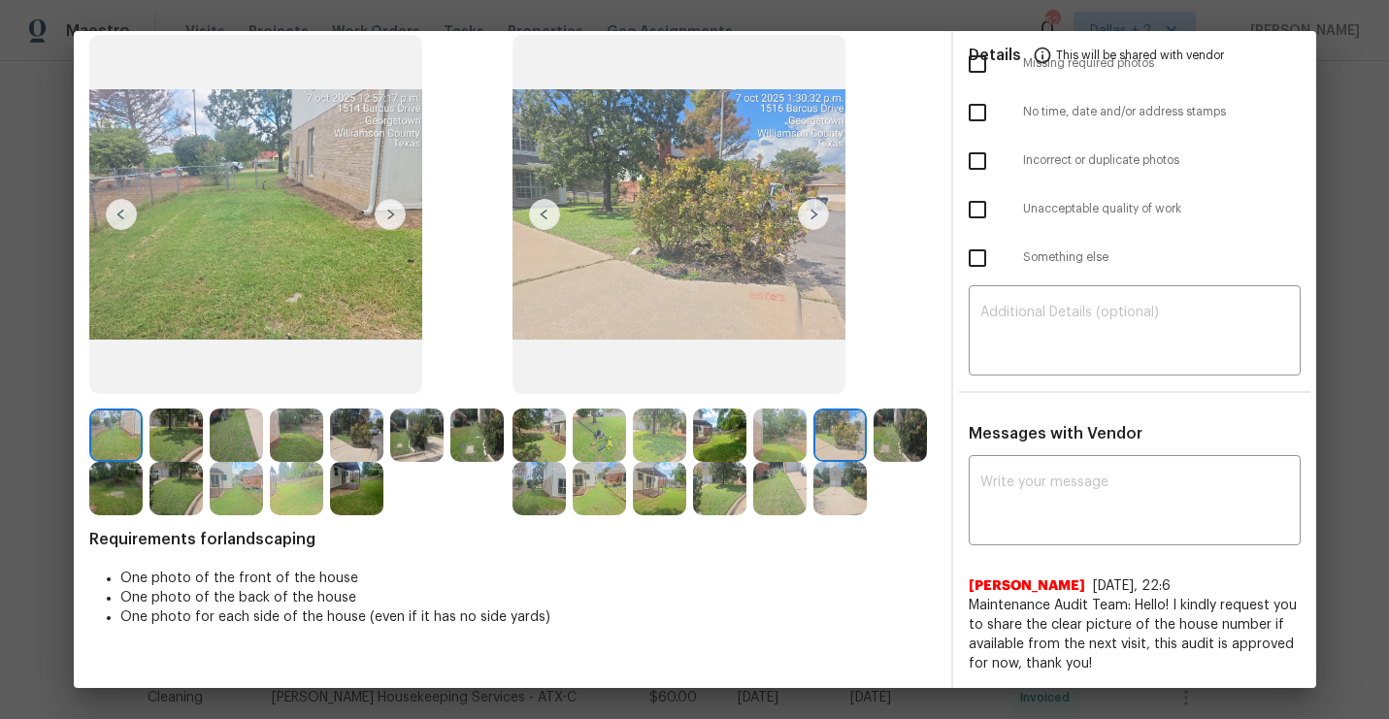
click at [810, 215] on img at bounding box center [813, 214] width 31 height 31
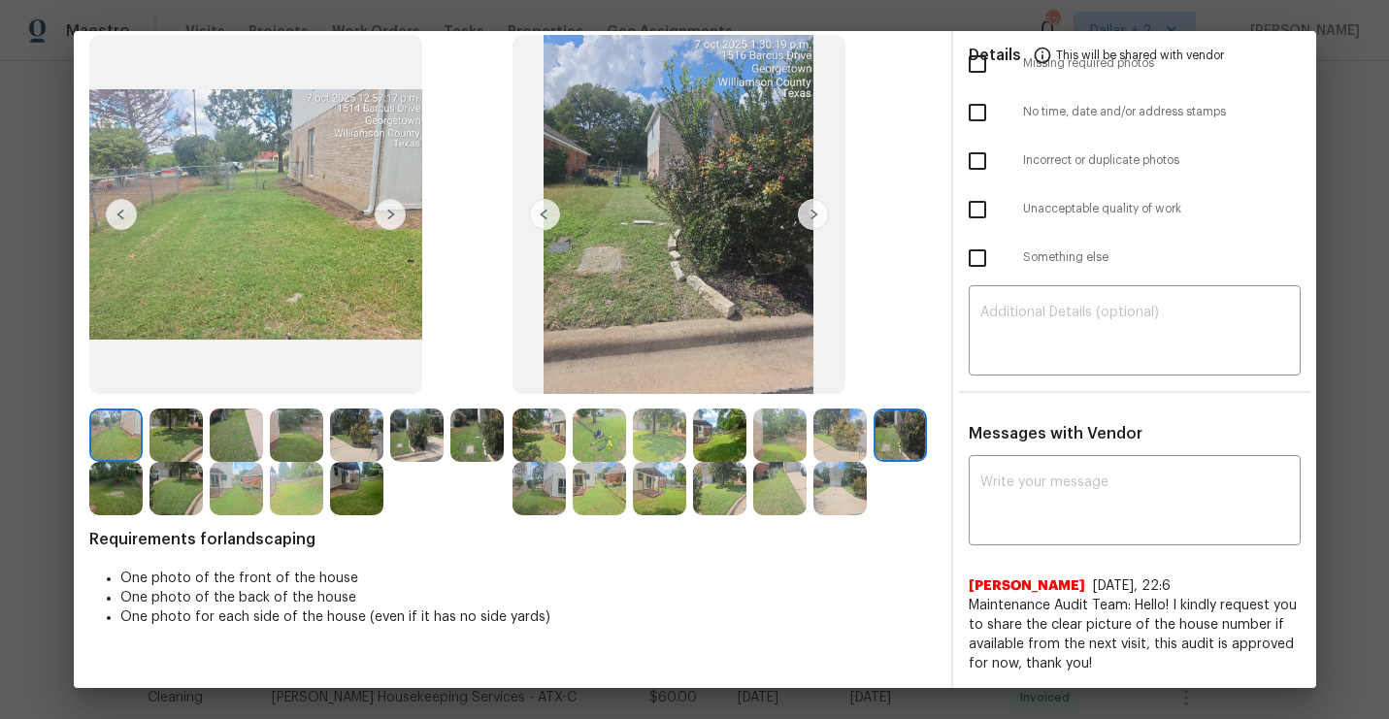
click at [154, 454] on img at bounding box center [175, 435] width 53 height 53
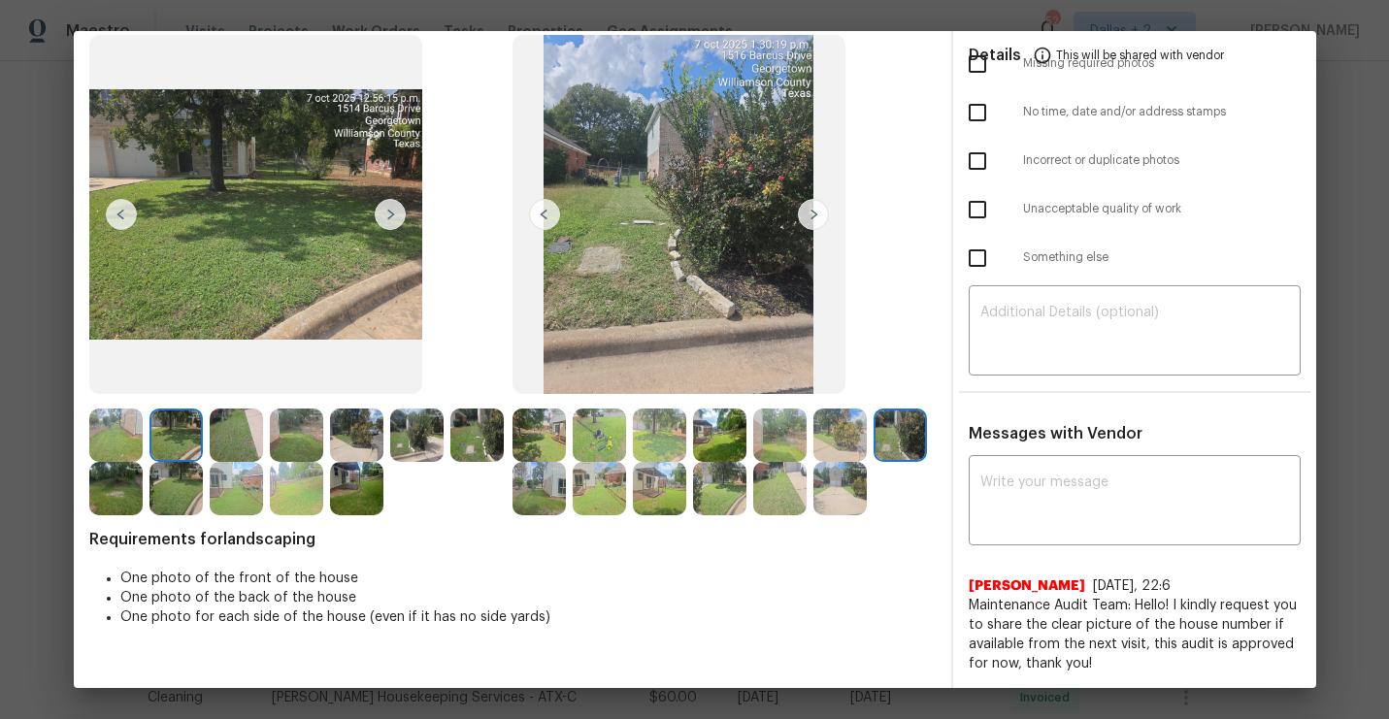
click at [534, 429] on img at bounding box center [538, 435] width 53 height 53
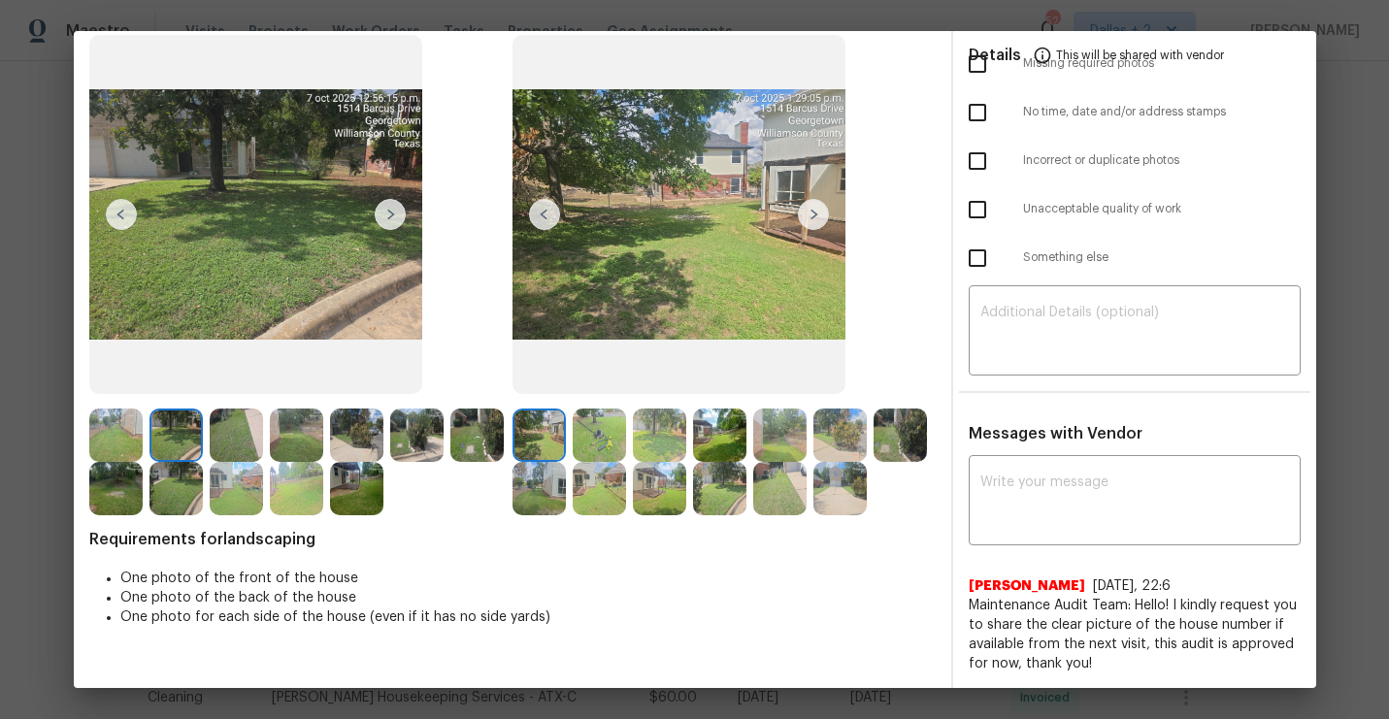
click at [818, 223] on img at bounding box center [813, 214] width 31 height 31
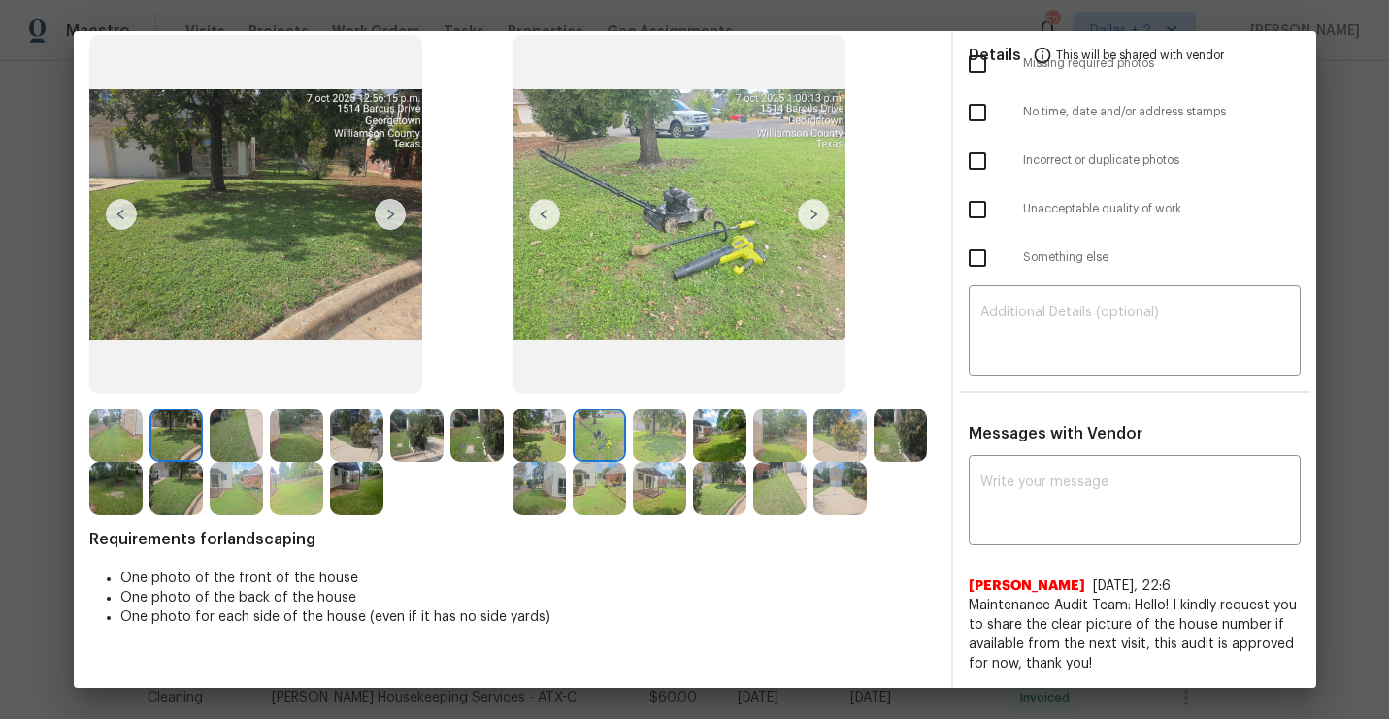
click at [810, 218] on img at bounding box center [813, 214] width 31 height 31
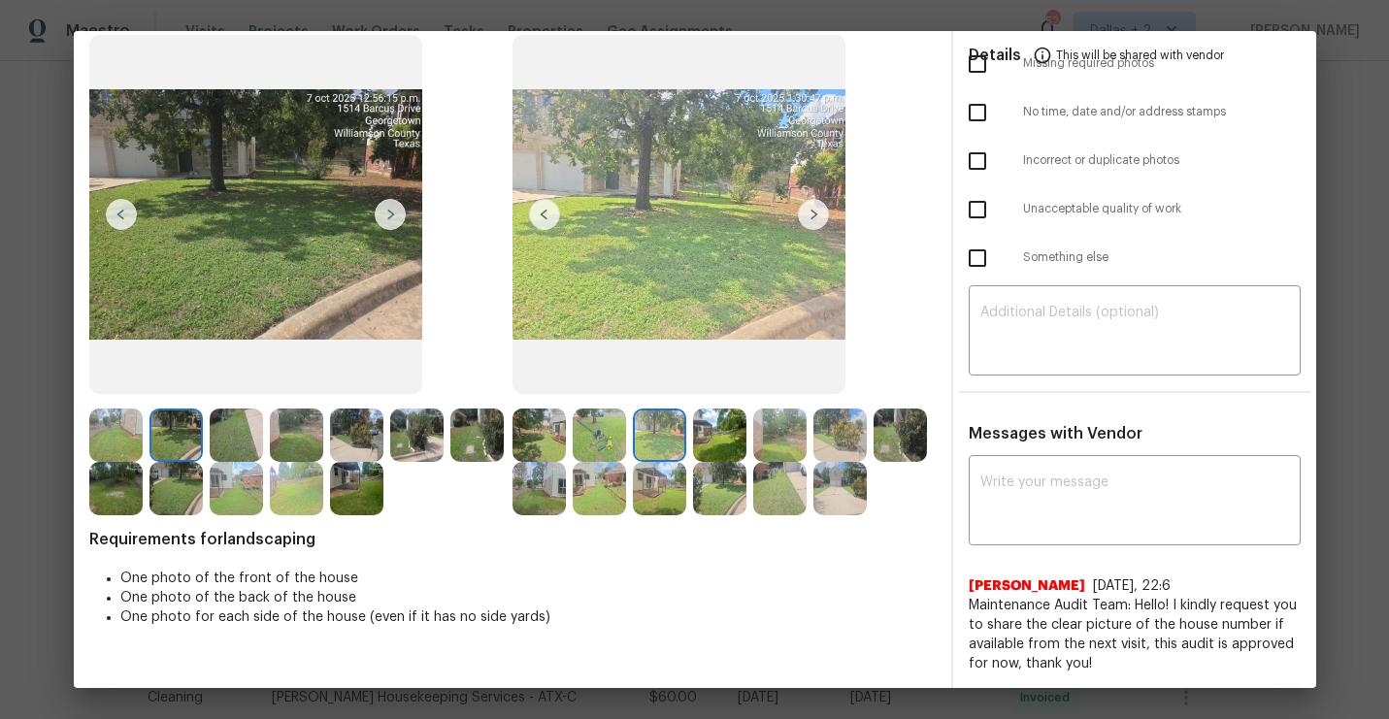
click at [810, 218] on img at bounding box center [813, 214] width 31 height 31
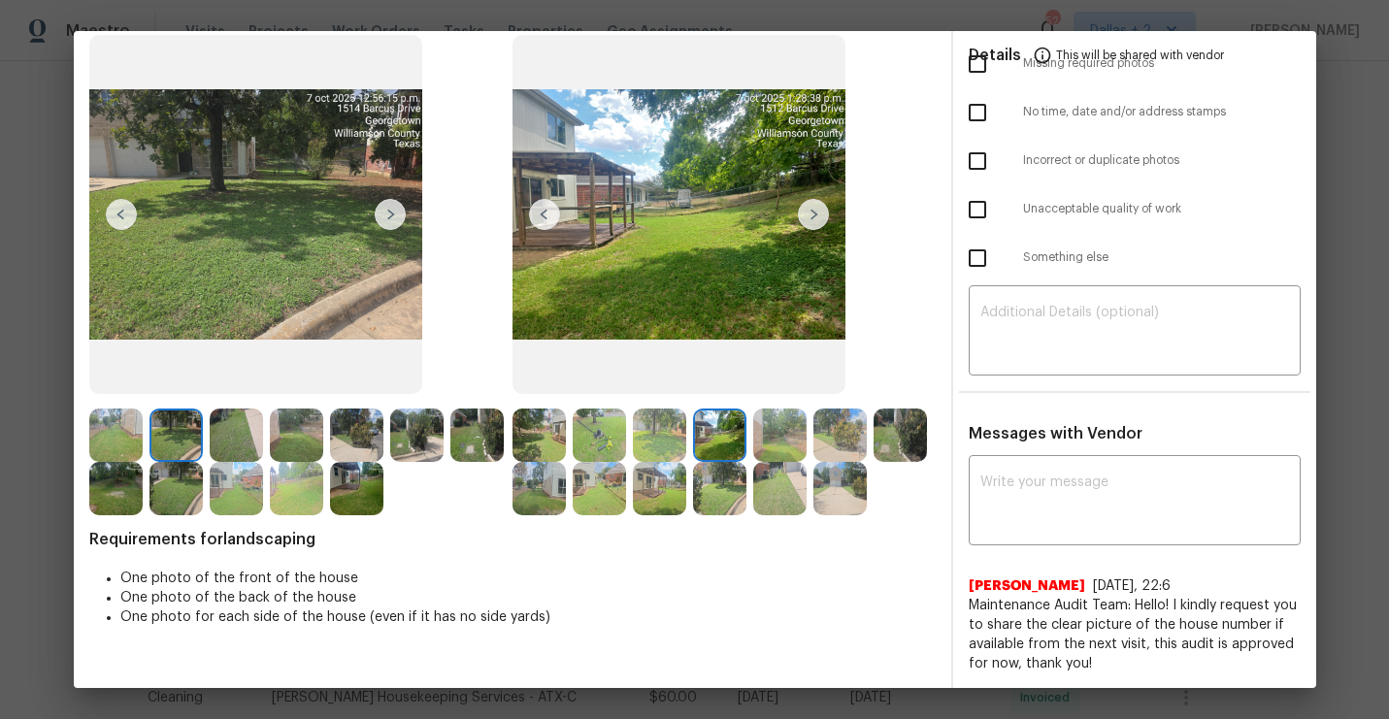
click at [718, 450] on img at bounding box center [719, 435] width 53 height 53
click at [812, 215] on img at bounding box center [813, 214] width 31 height 31
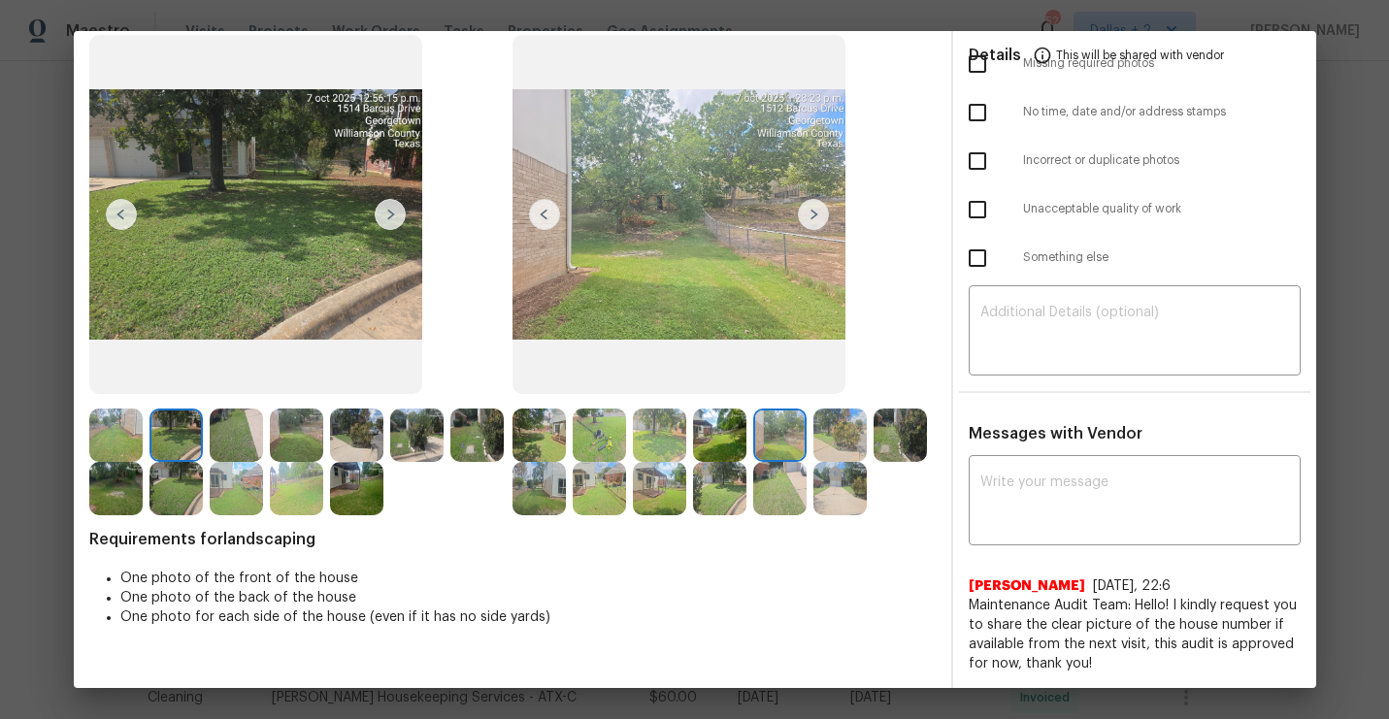
click at [812, 215] on img at bounding box center [813, 214] width 31 height 31
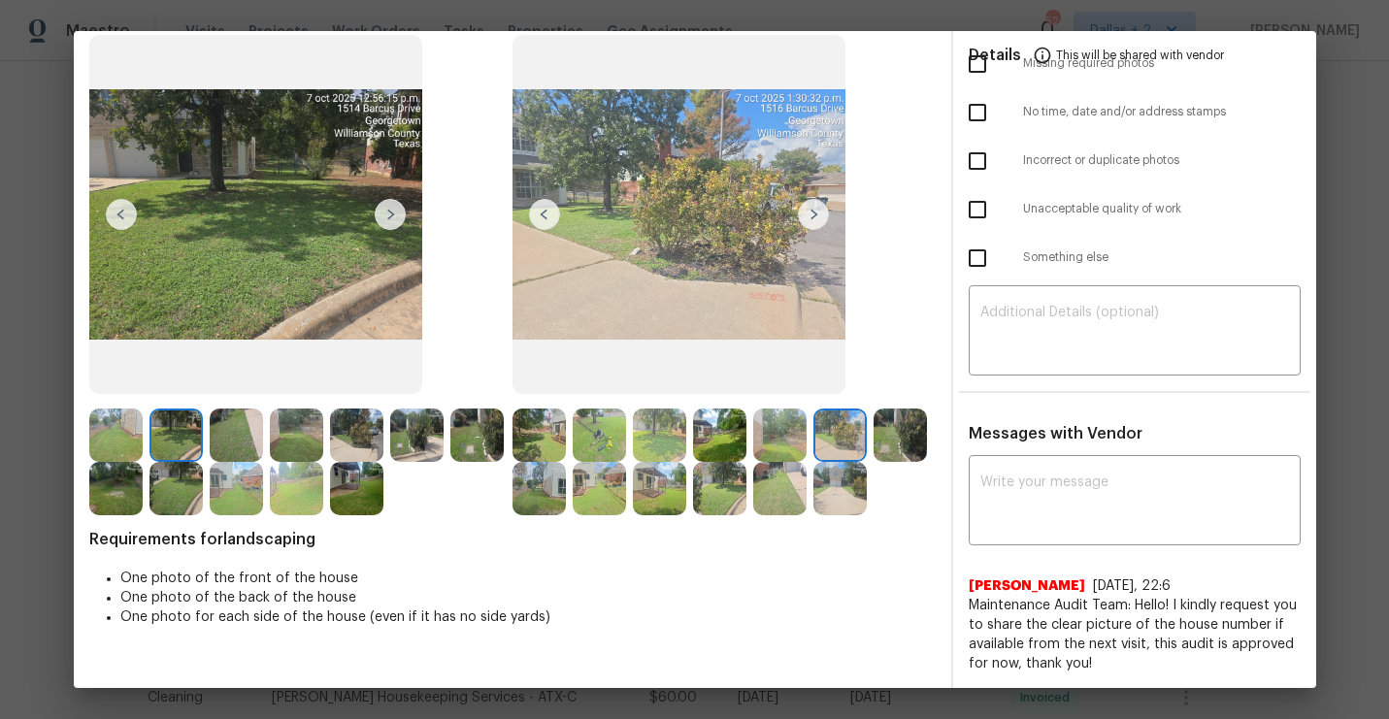
click at [812, 215] on img at bounding box center [813, 214] width 31 height 31
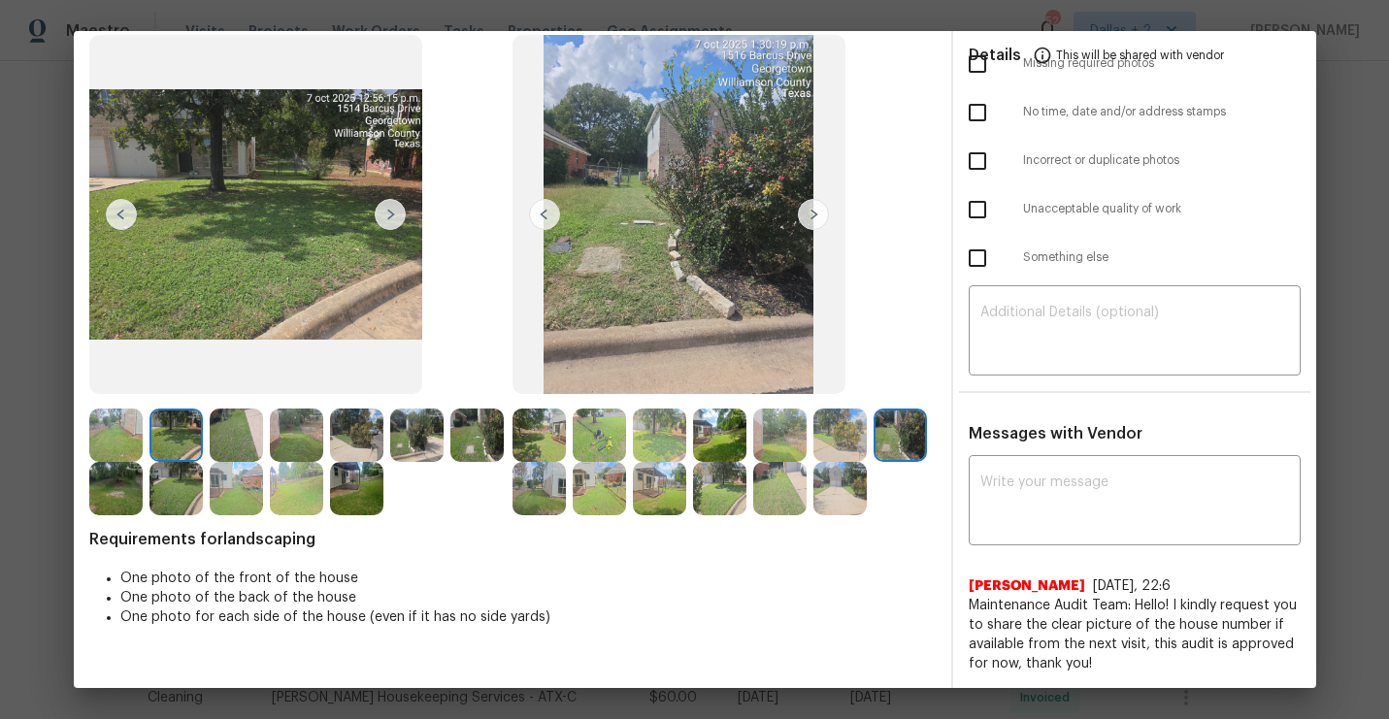
click at [812, 215] on img at bounding box center [813, 214] width 31 height 31
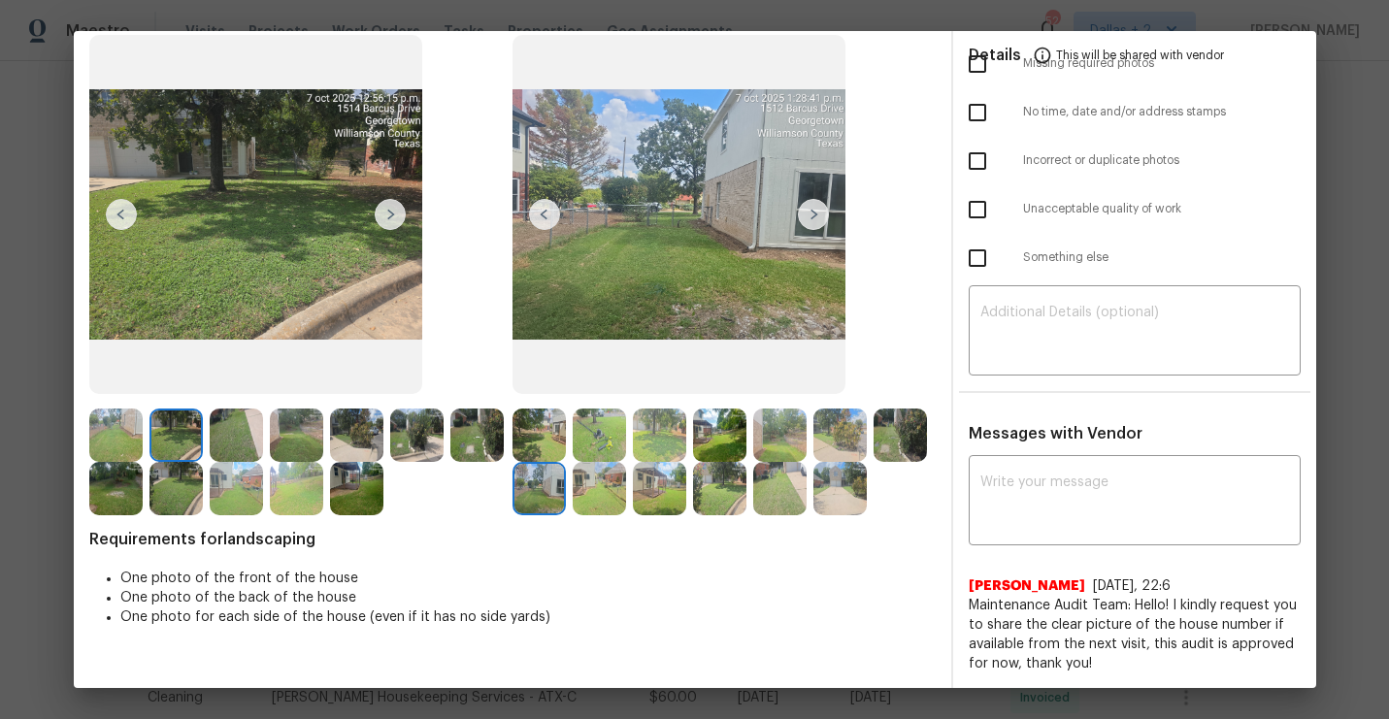
click at [812, 215] on img at bounding box center [813, 214] width 31 height 31
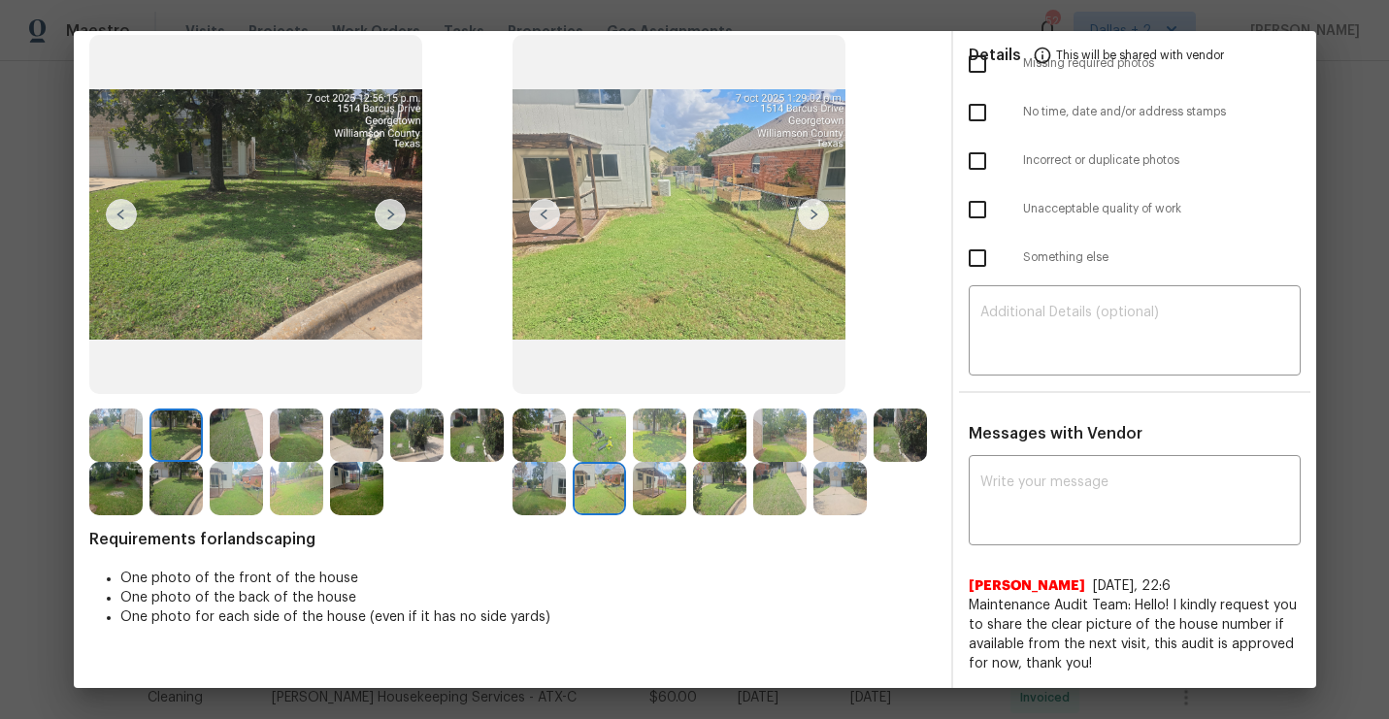
click at [812, 215] on img at bounding box center [813, 214] width 31 height 31
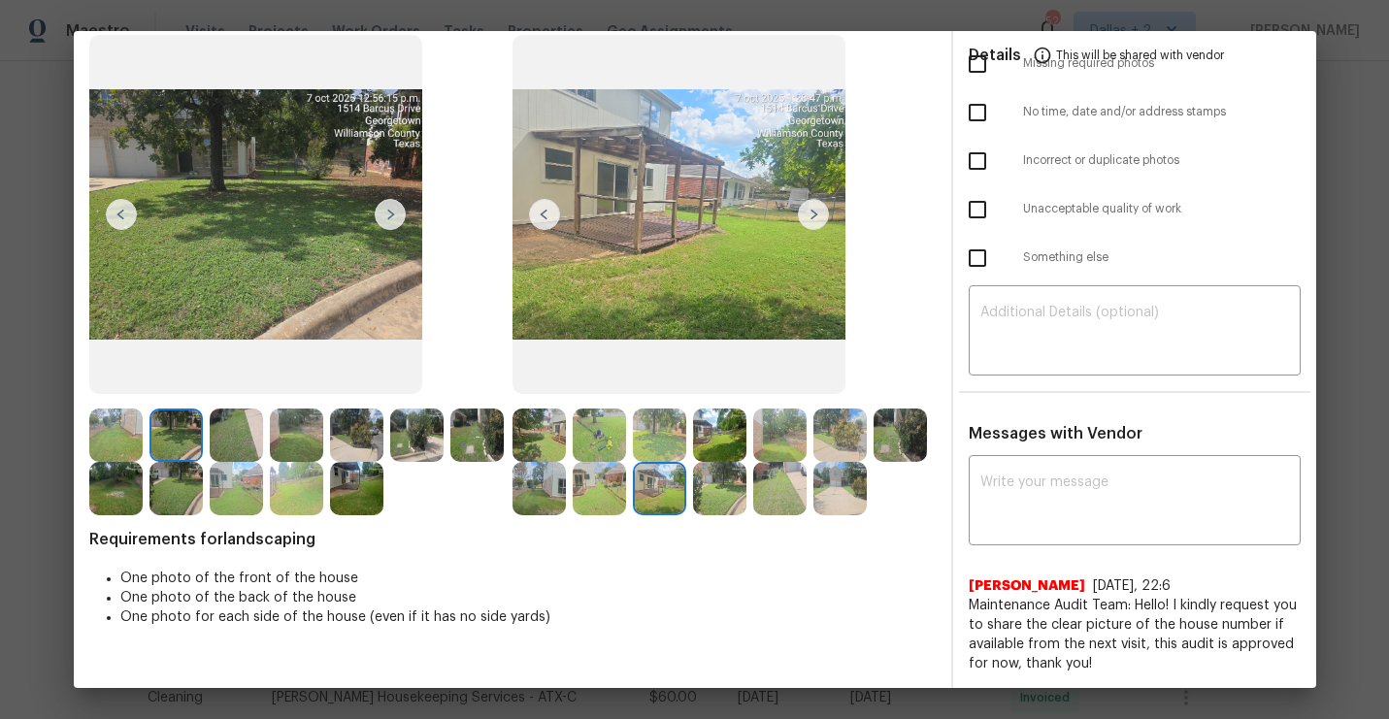
click at [813, 214] on img at bounding box center [813, 214] width 31 height 31
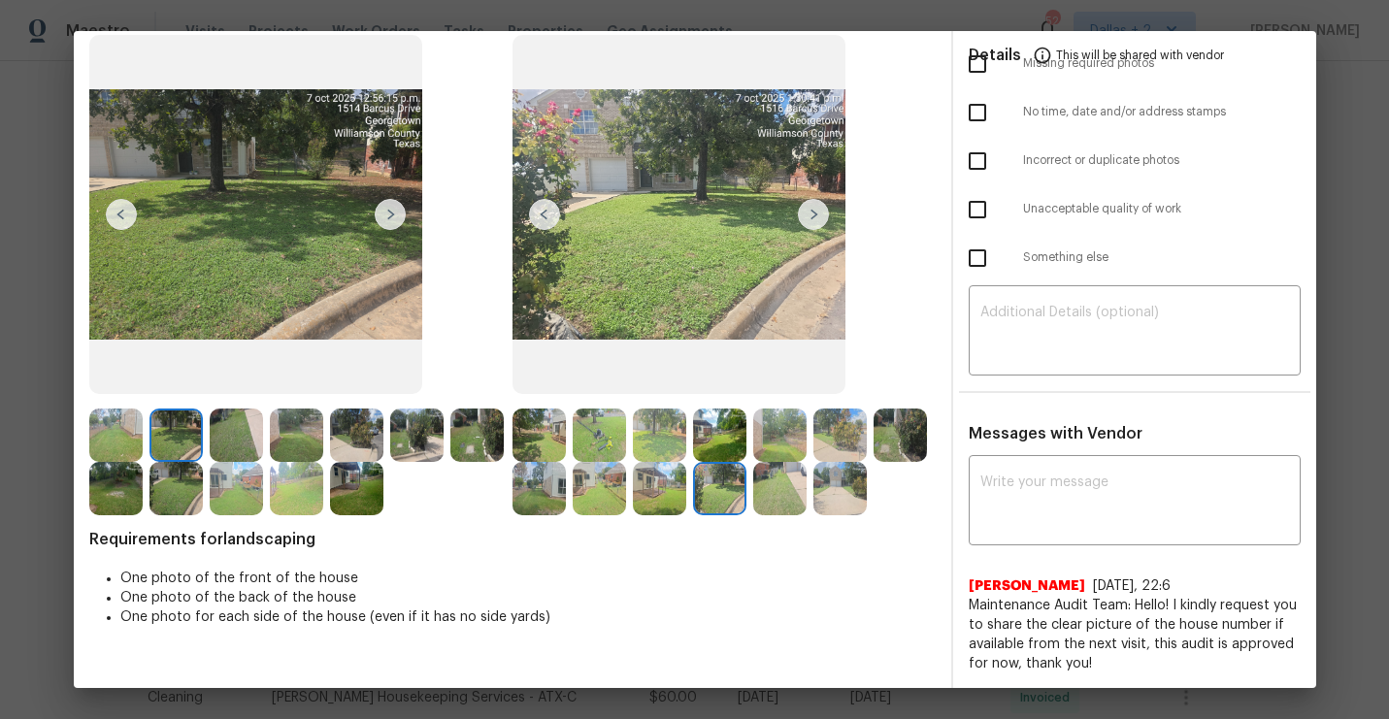
click at [813, 214] on img at bounding box center [813, 214] width 31 height 31
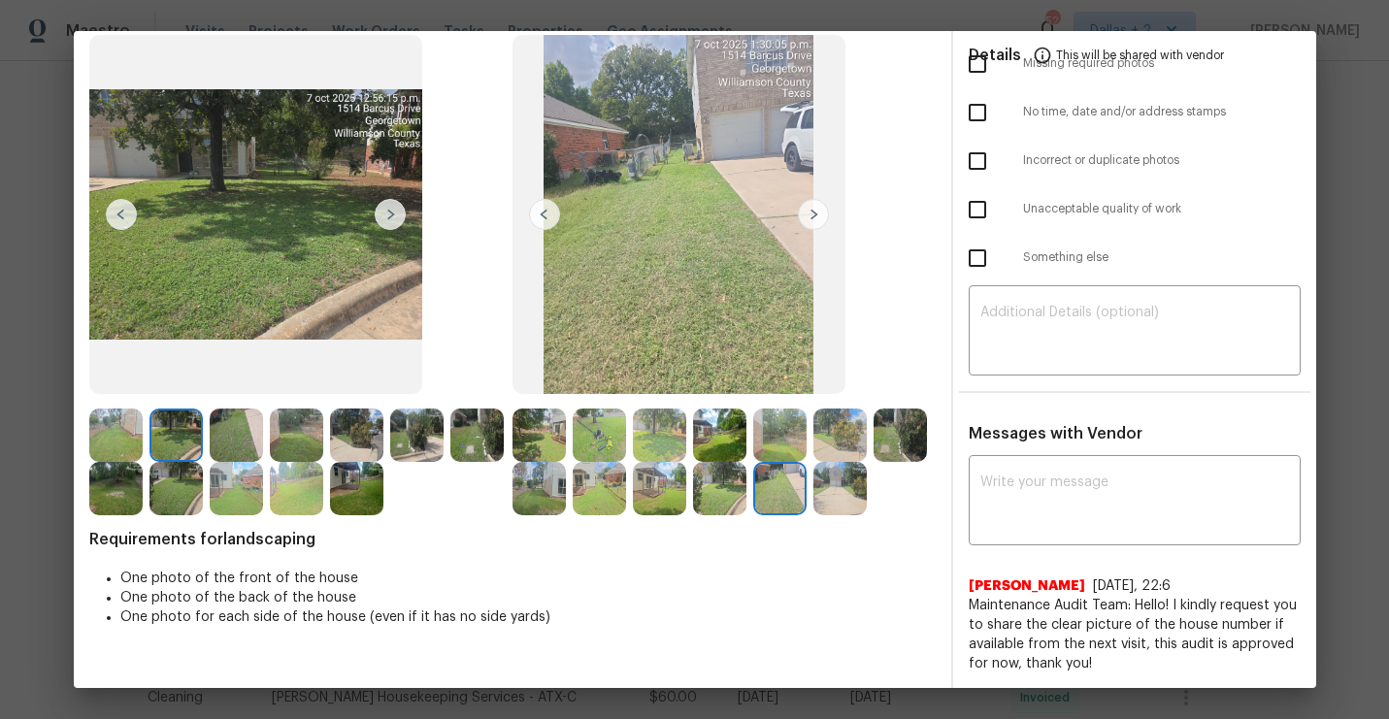
click at [813, 214] on img at bounding box center [813, 214] width 31 height 31
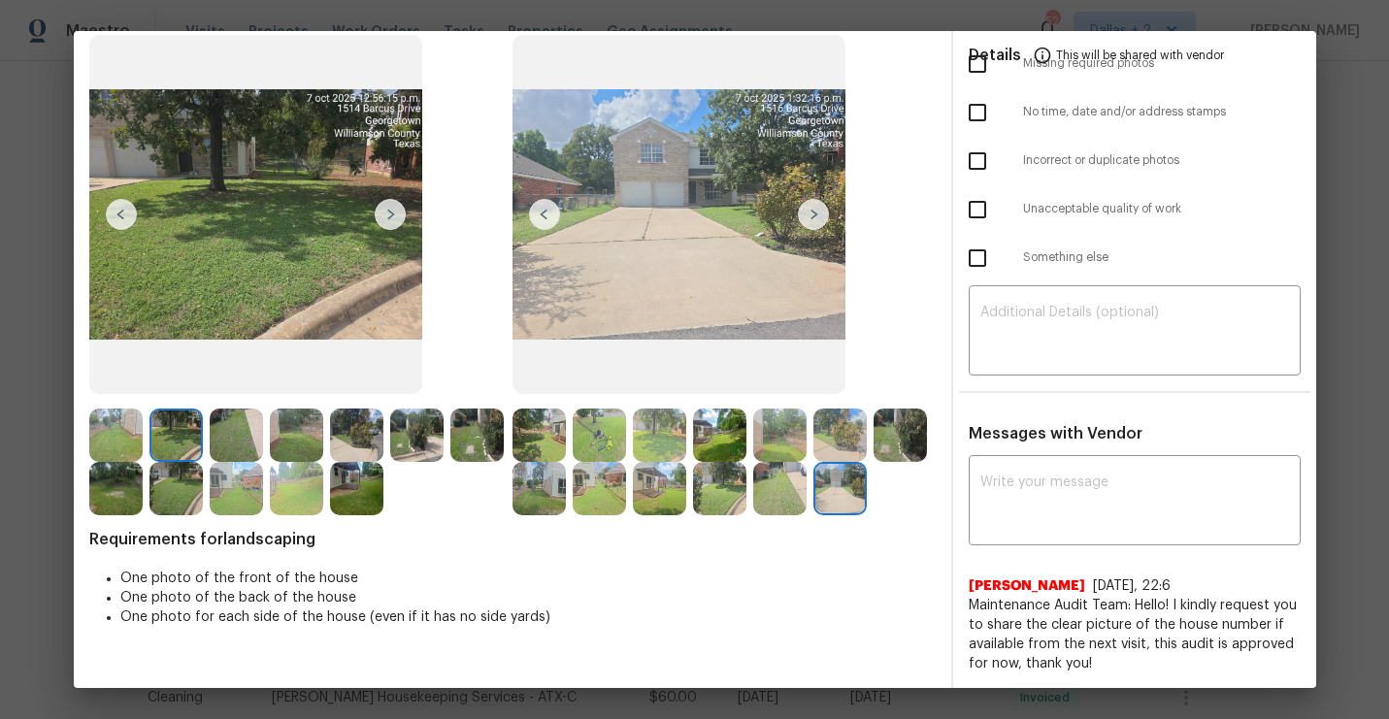
click at [813, 214] on img at bounding box center [813, 214] width 31 height 31
click at [533, 433] on img at bounding box center [538, 435] width 53 height 53
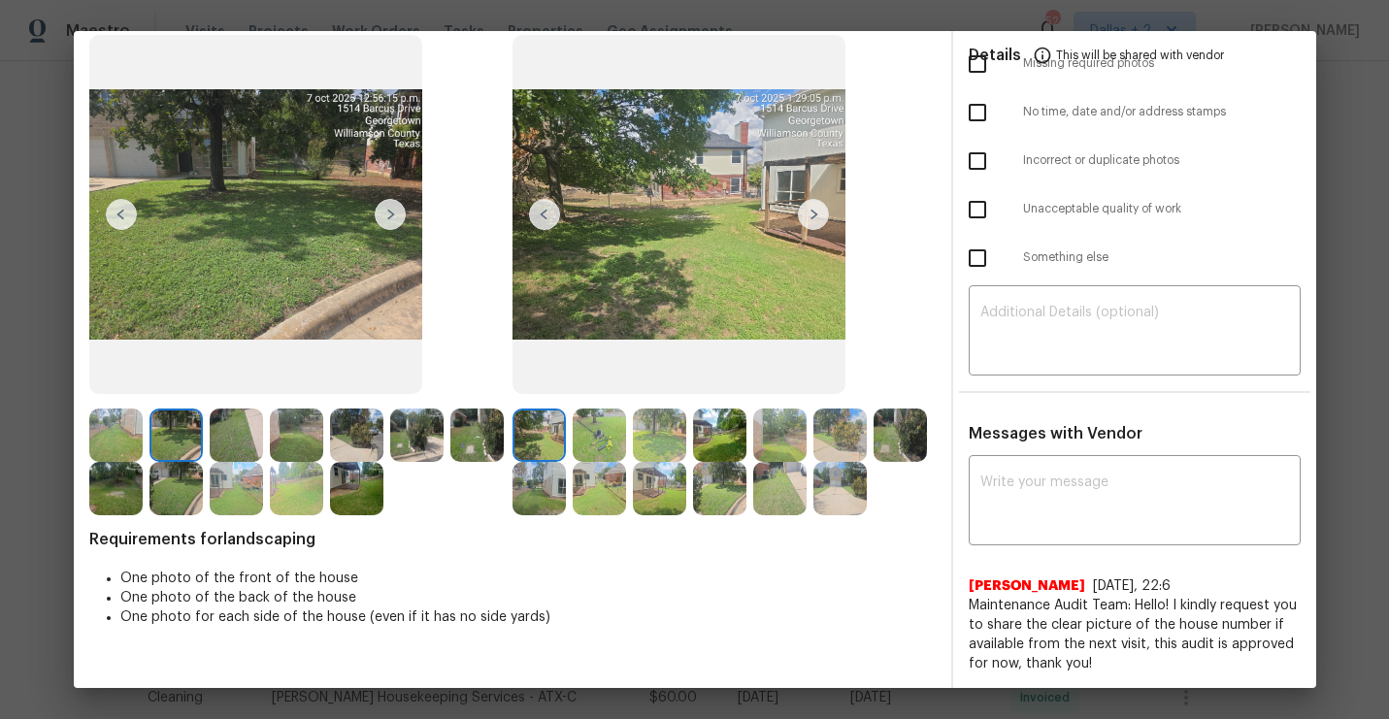
click at [803, 222] on img at bounding box center [813, 214] width 31 height 31
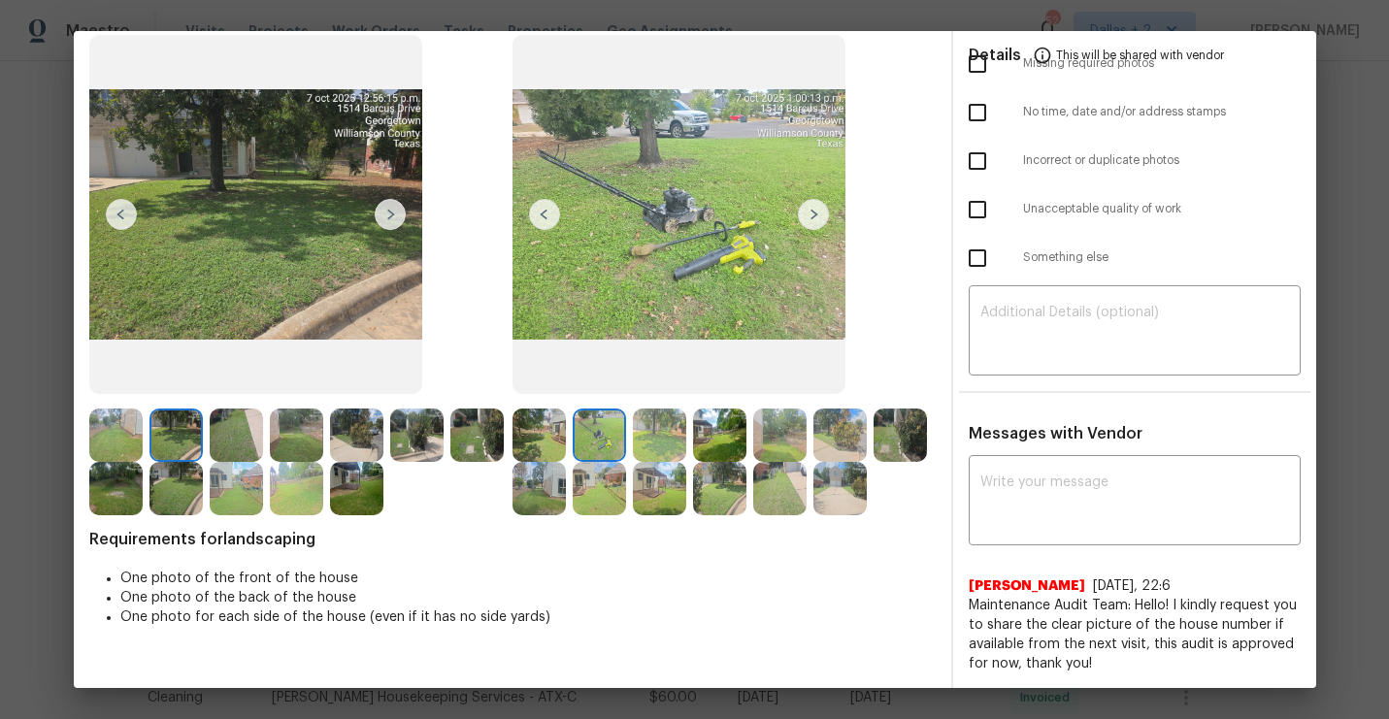
click at [803, 222] on img at bounding box center [813, 214] width 31 height 31
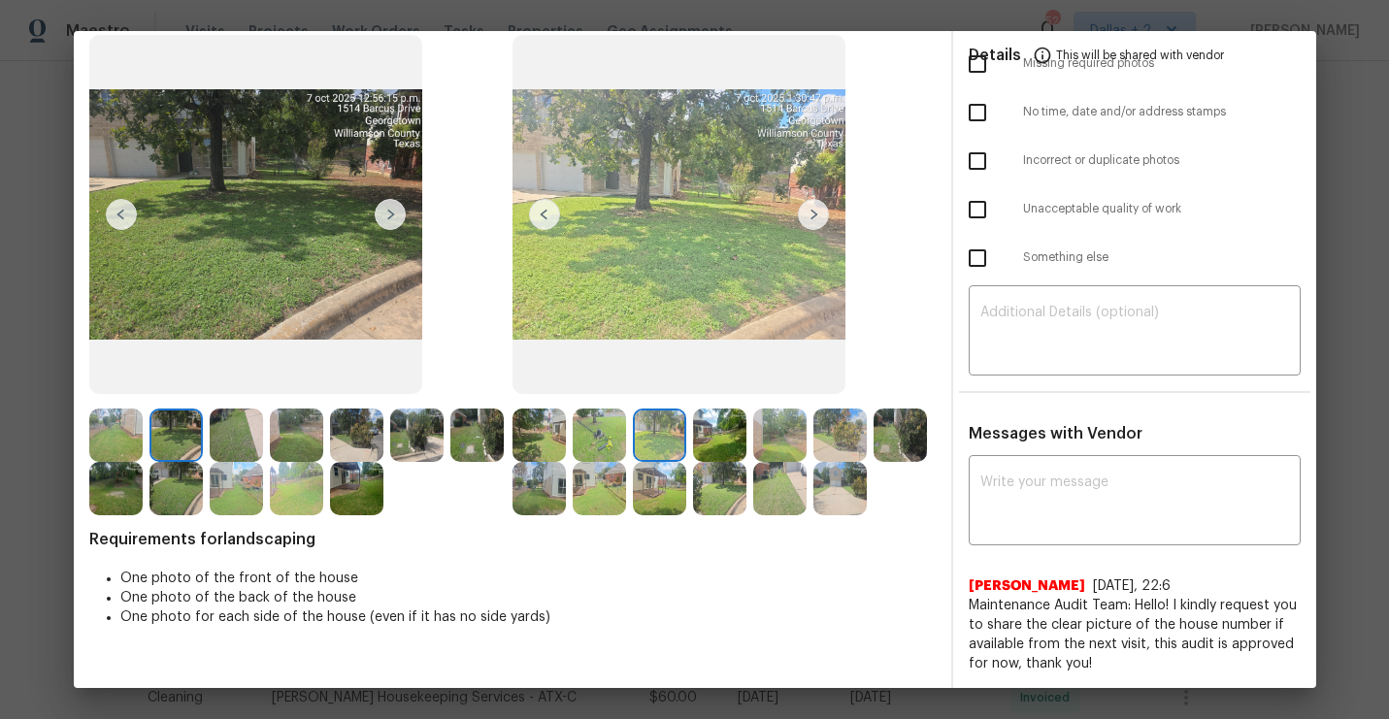
click at [803, 222] on img at bounding box center [813, 214] width 31 height 31
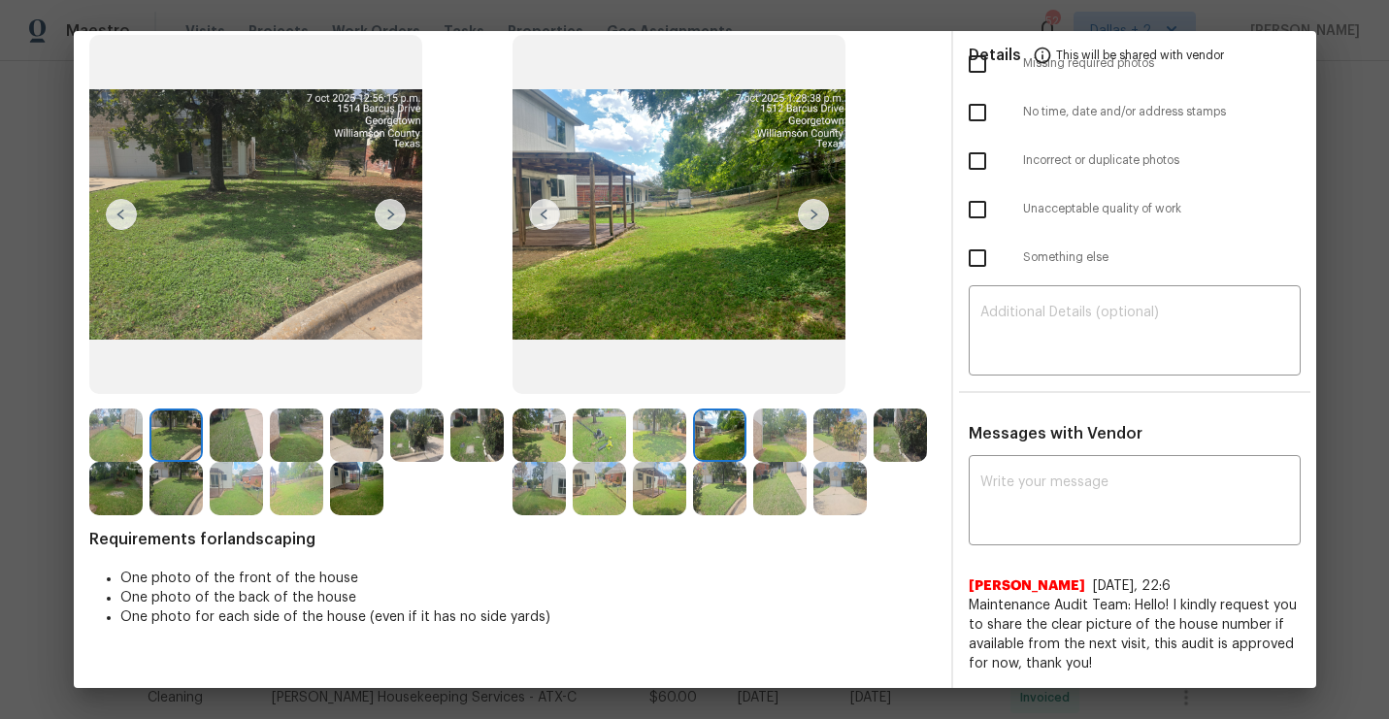
click at [803, 222] on img at bounding box center [813, 214] width 31 height 31
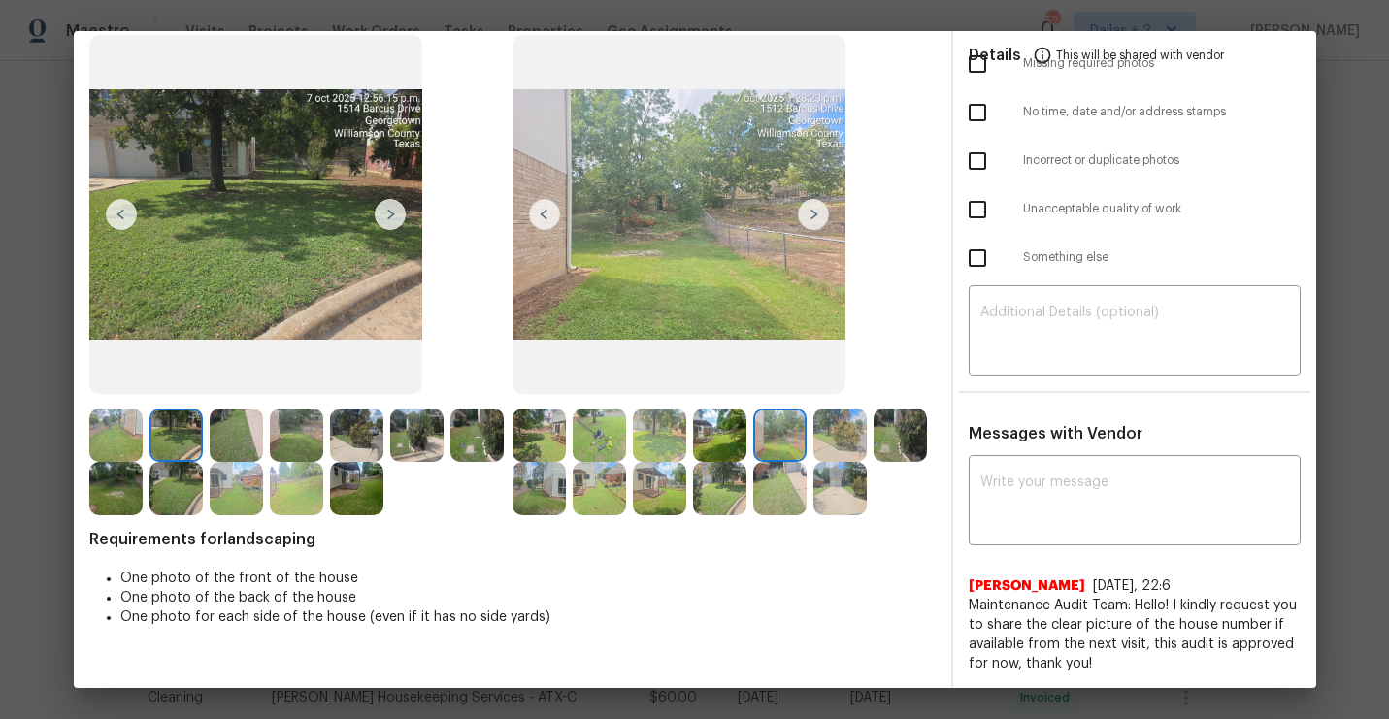
click at [803, 222] on img at bounding box center [813, 214] width 31 height 31
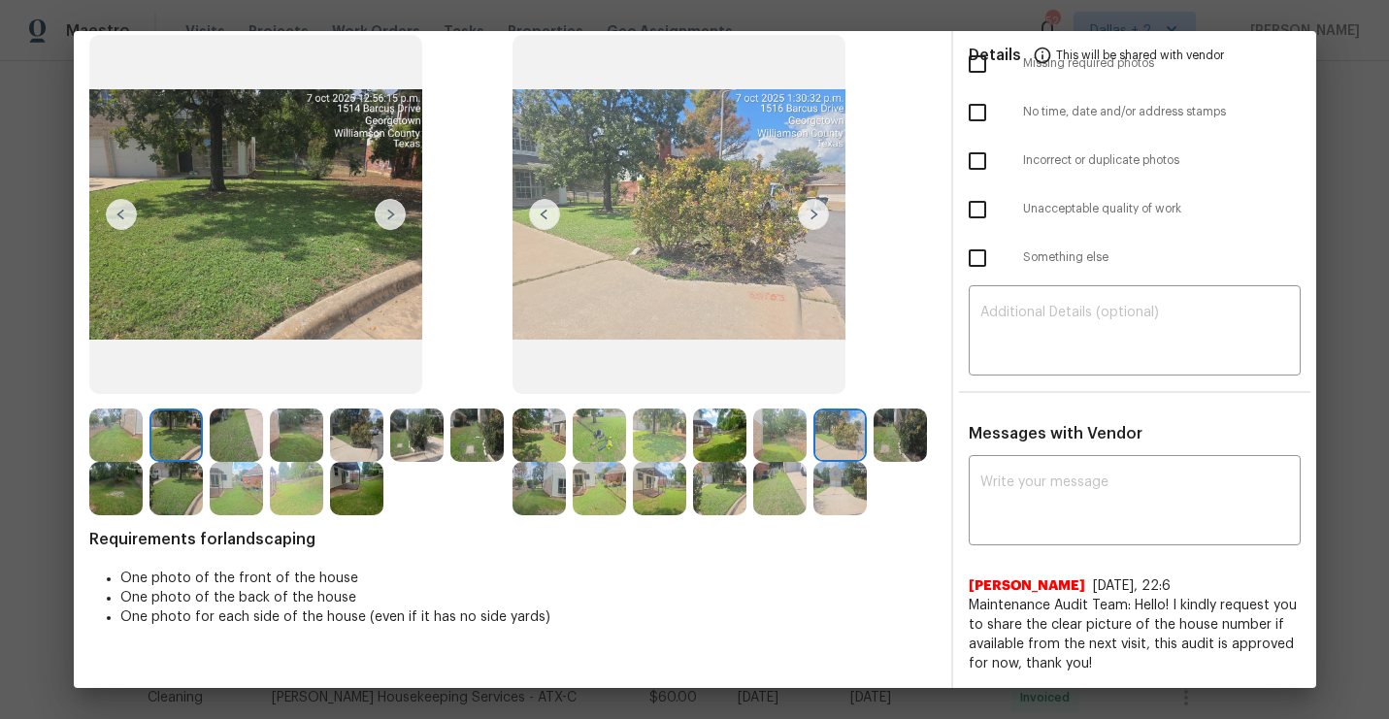
click at [803, 222] on img at bounding box center [813, 214] width 31 height 31
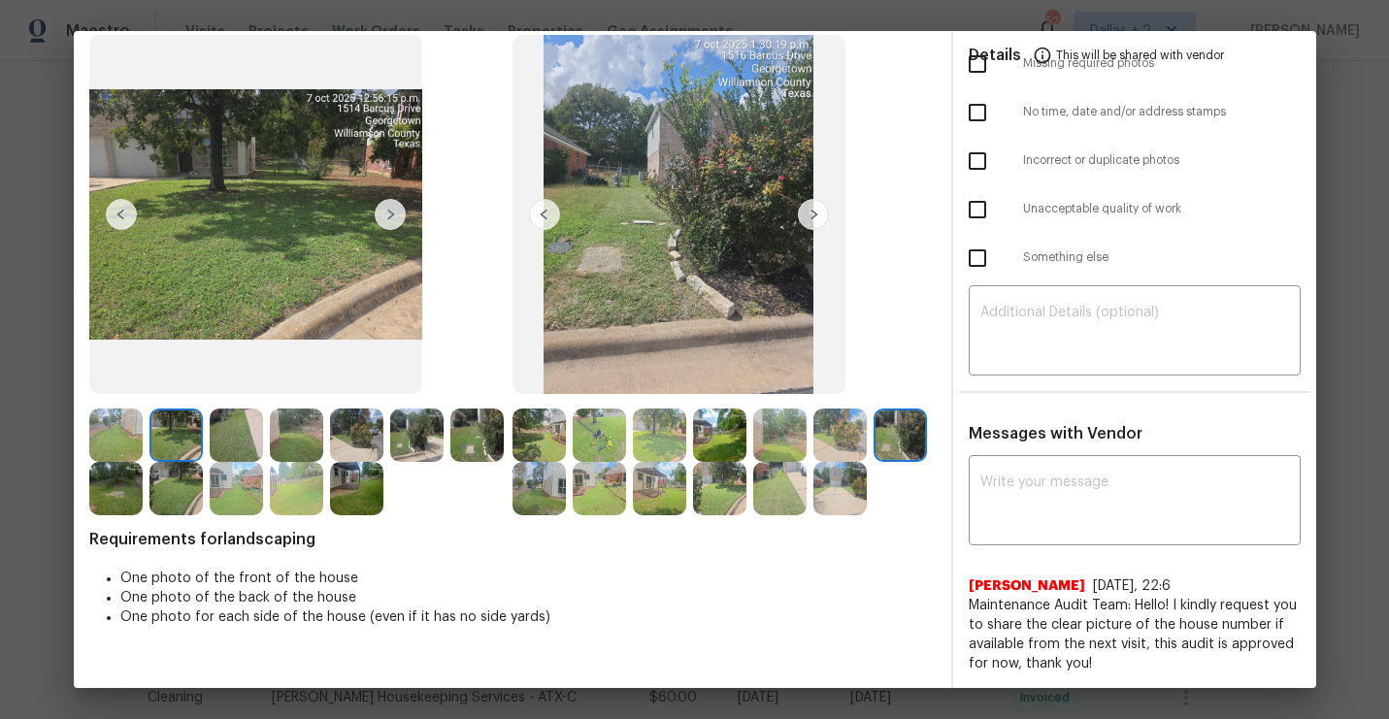
click at [803, 222] on img at bounding box center [813, 214] width 31 height 31
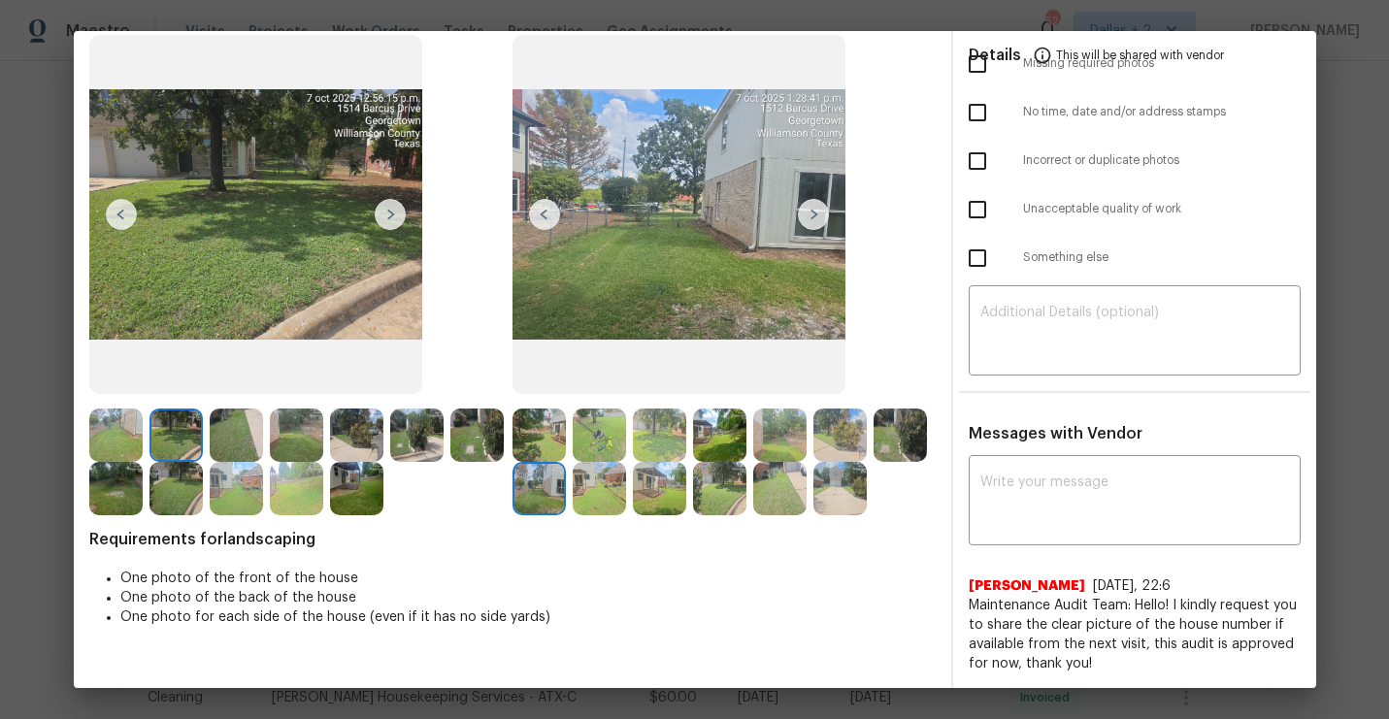
click at [803, 222] on img at bounding box center [813, 214] width 31 height 31
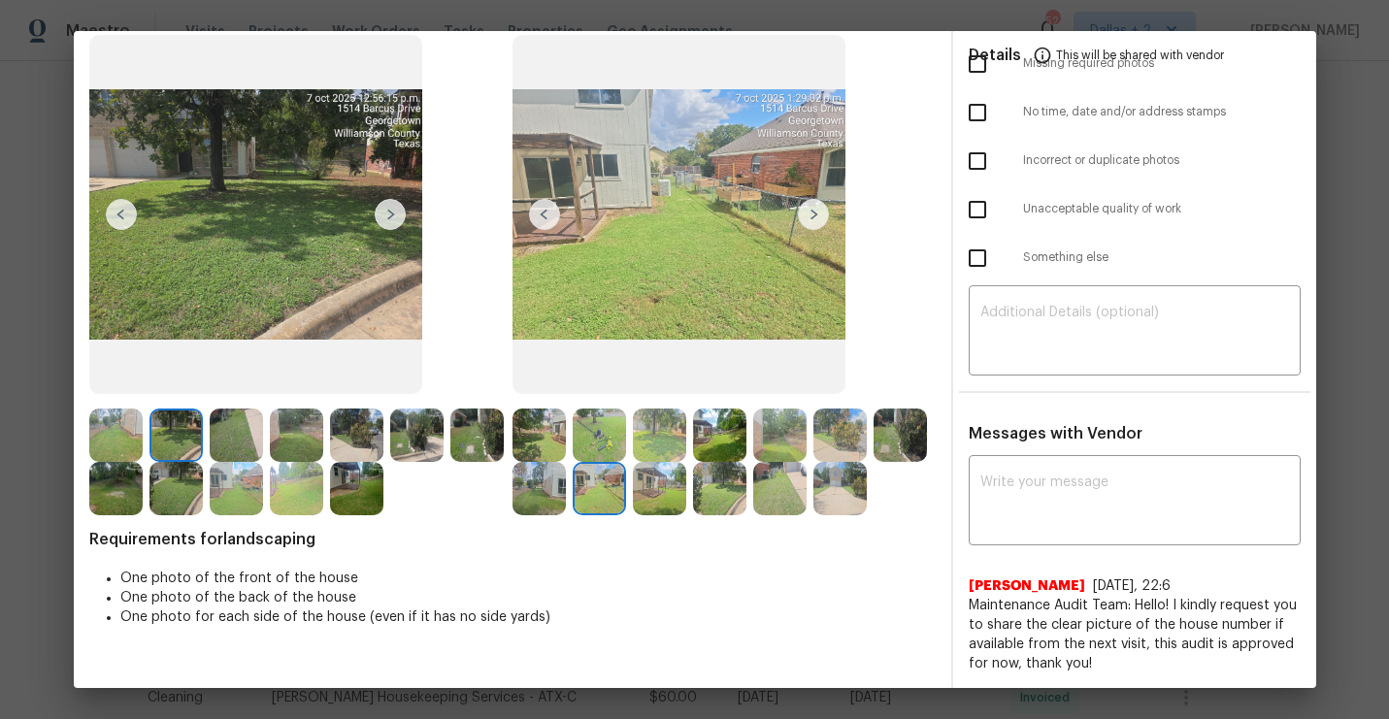
click at [803, 222] on img at bounding box center [813, 214] width 31 height 31
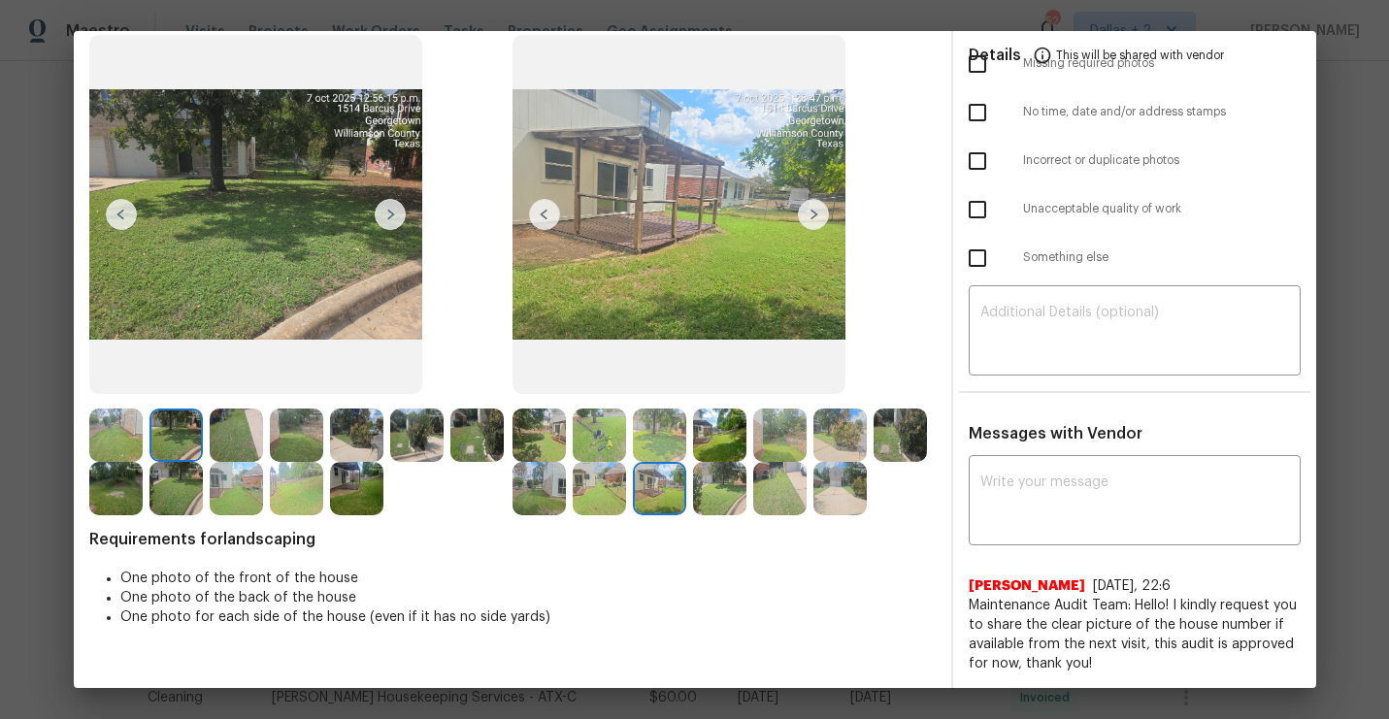
click at [803, 222] on img at bounding box center [813, 214] width 31 height 31
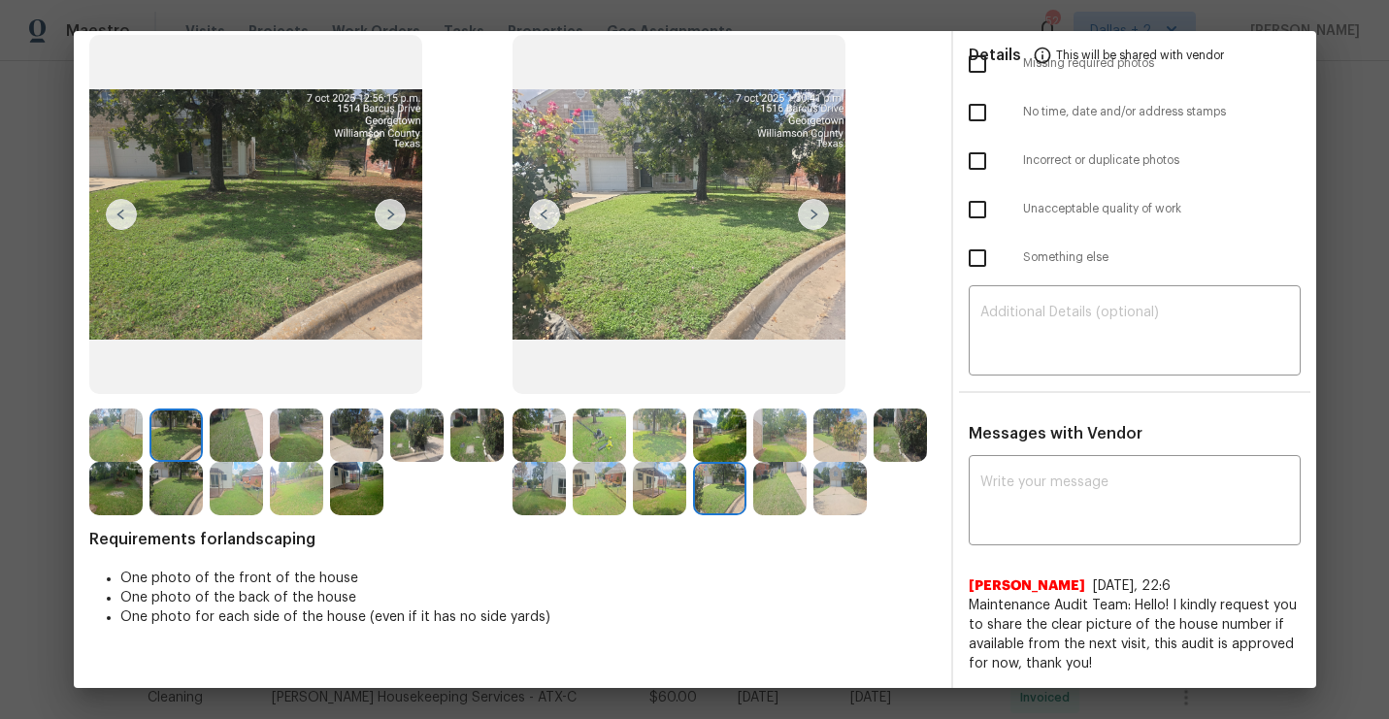
click at [803, 222] on img at bounding box center [813, 214] width 31 height 31
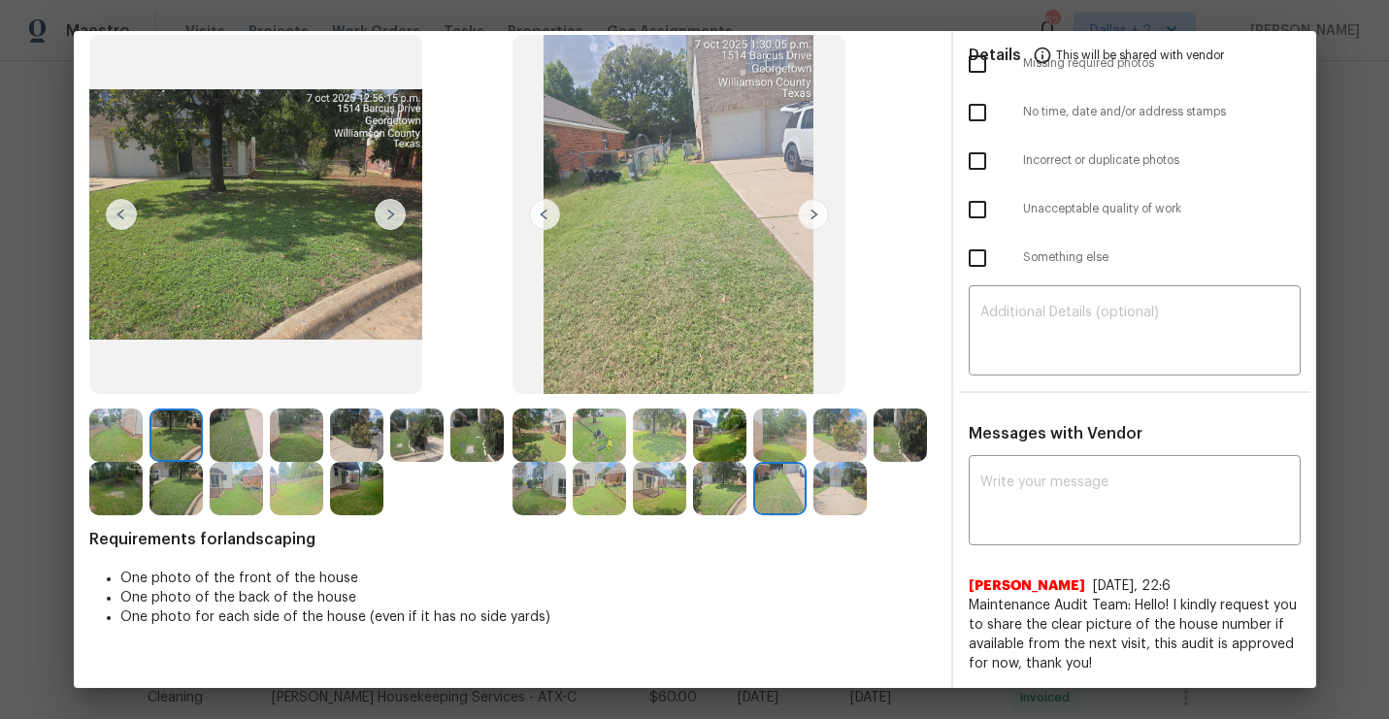
click at [118, 427] on img at bounding box center [115, 435] width 53 height 53
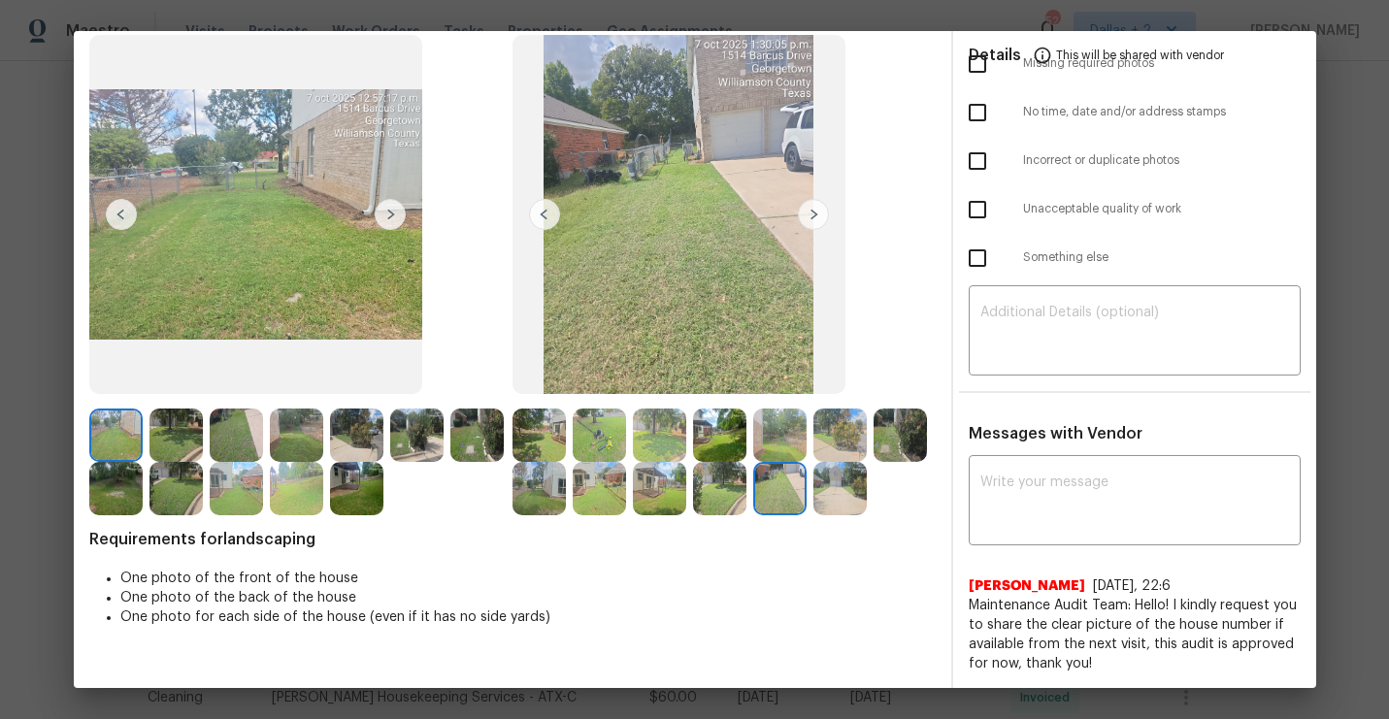
click at [385, 222] on img at bounding box center [390, 214] width 31 height 31
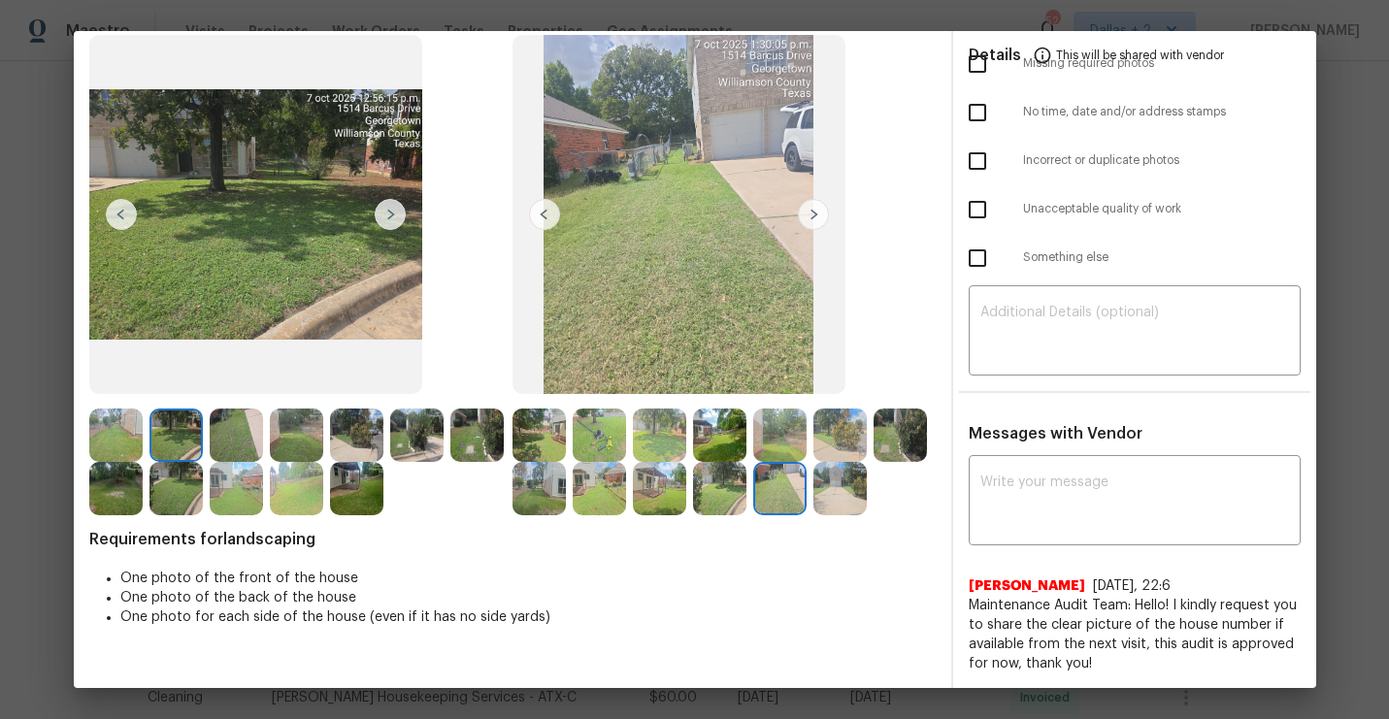
click at [385, 222] on img at bounding box center [390, 214] width 31 height 31
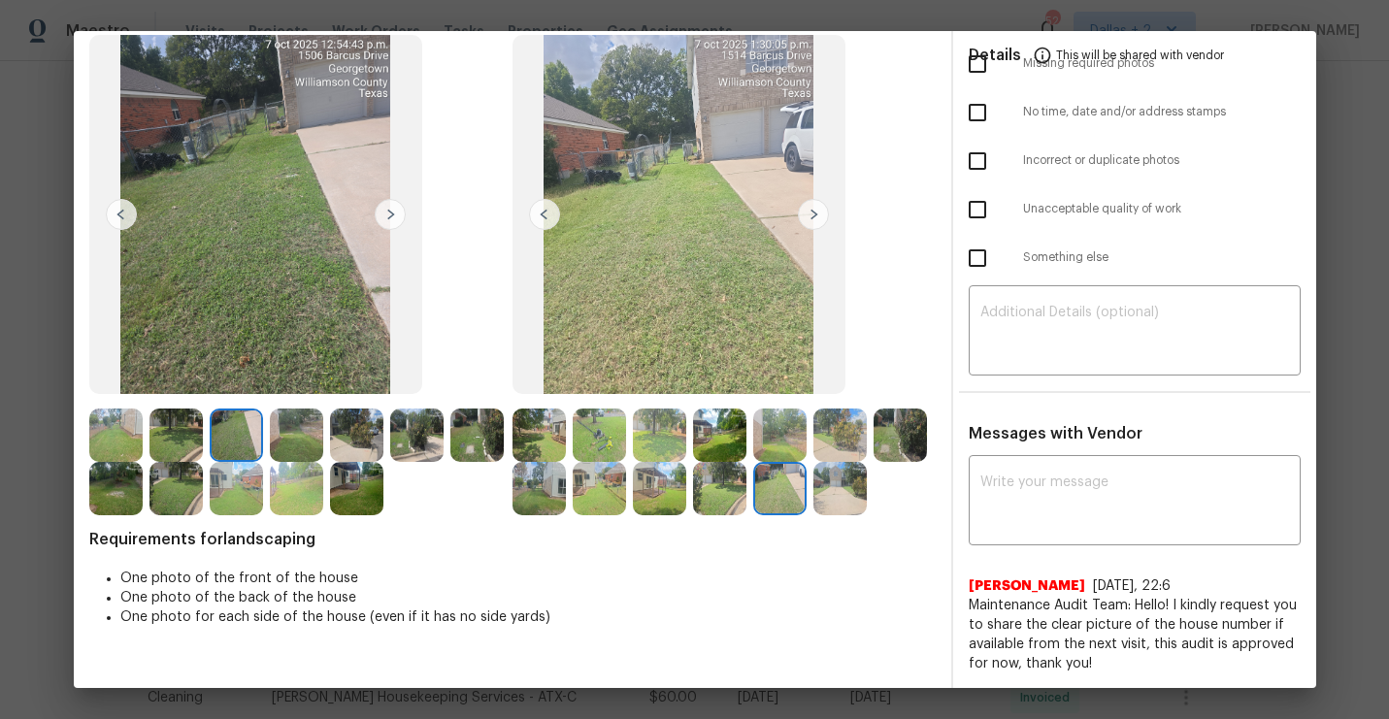
click at [398, 213] on img at bounding box center [390, 214] width 31 height 31
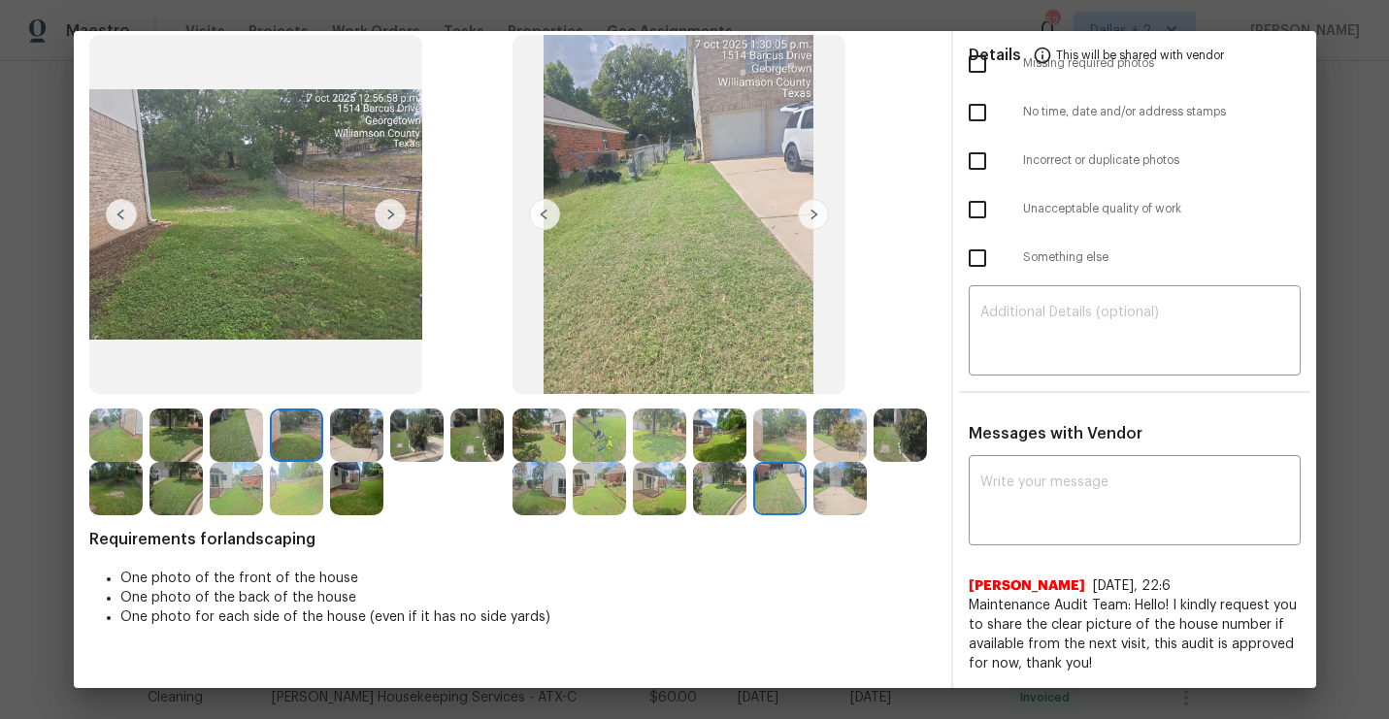
click at [398, 213] on img at bounding box center [390, 214] width 31 height 31
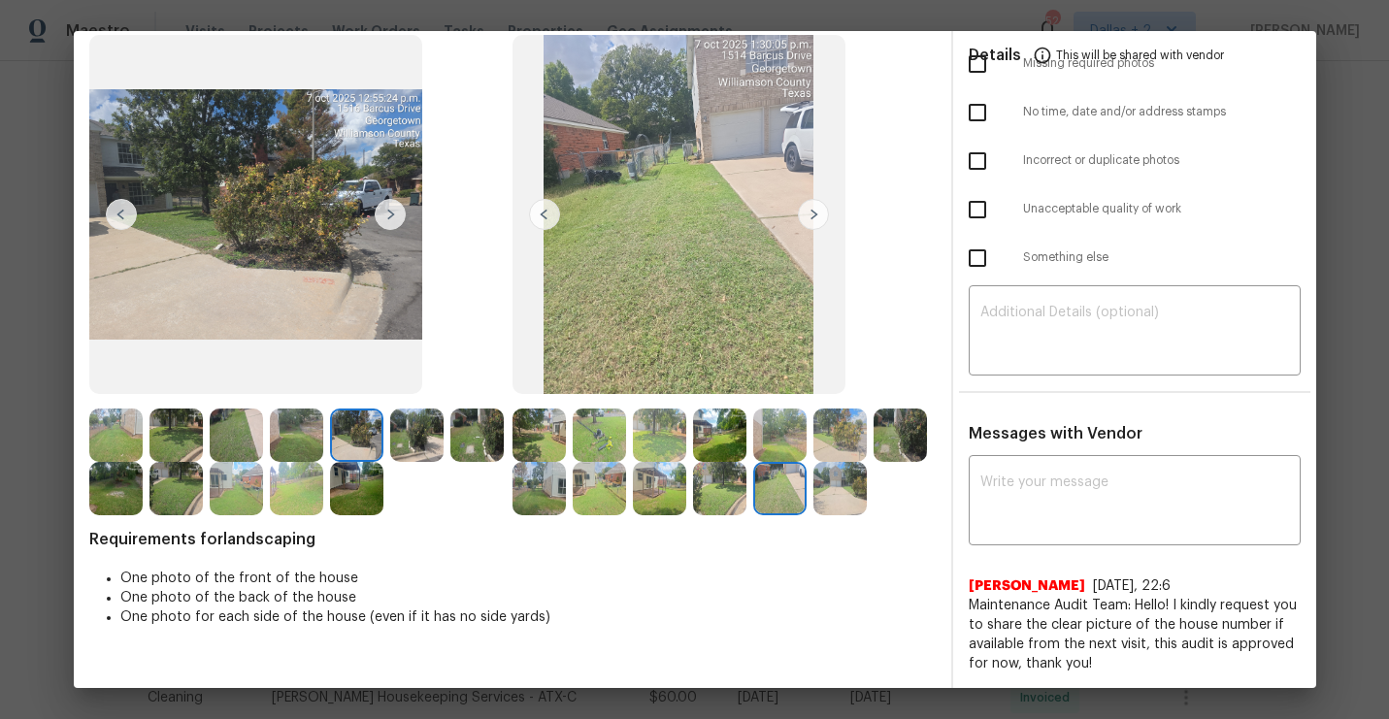
click at [390, 217] on img at bounding box center [390, 214] width 31 height 31
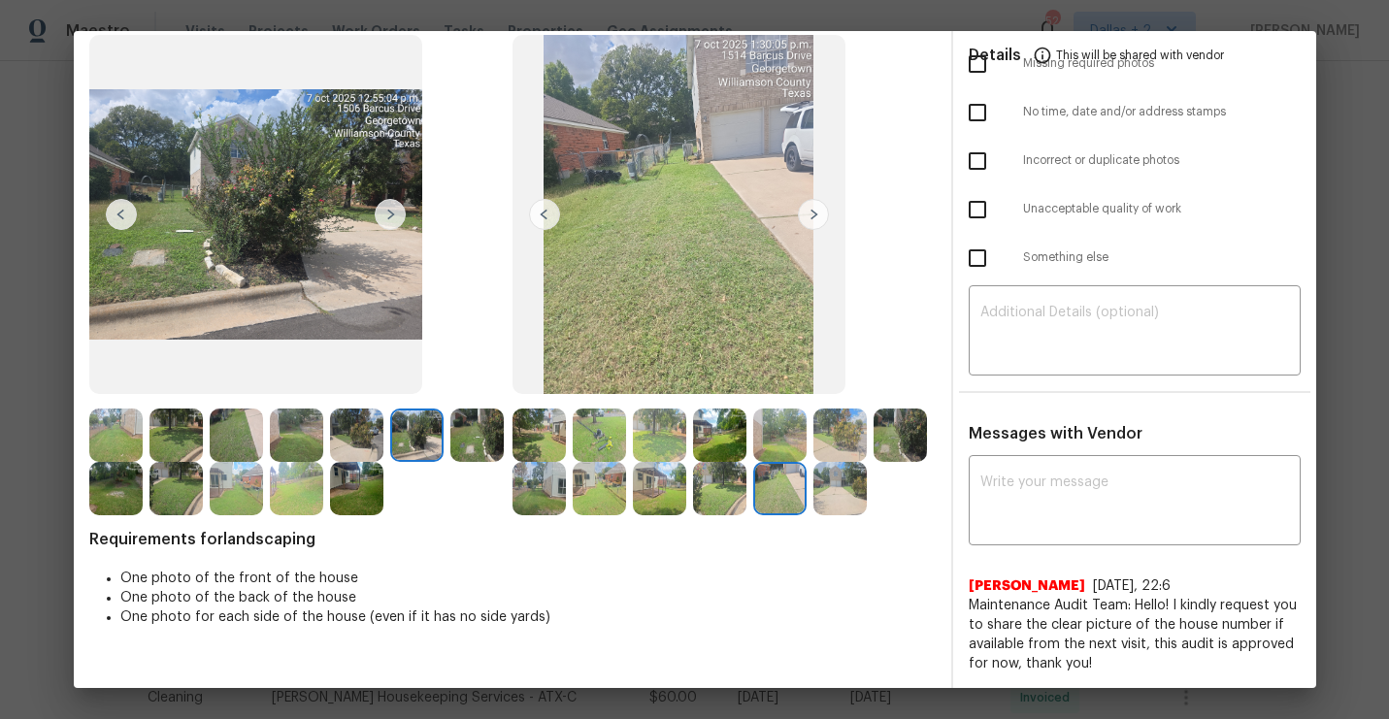
click at [390, 217] on img at bounding box center [390, 214] width 31 height 31
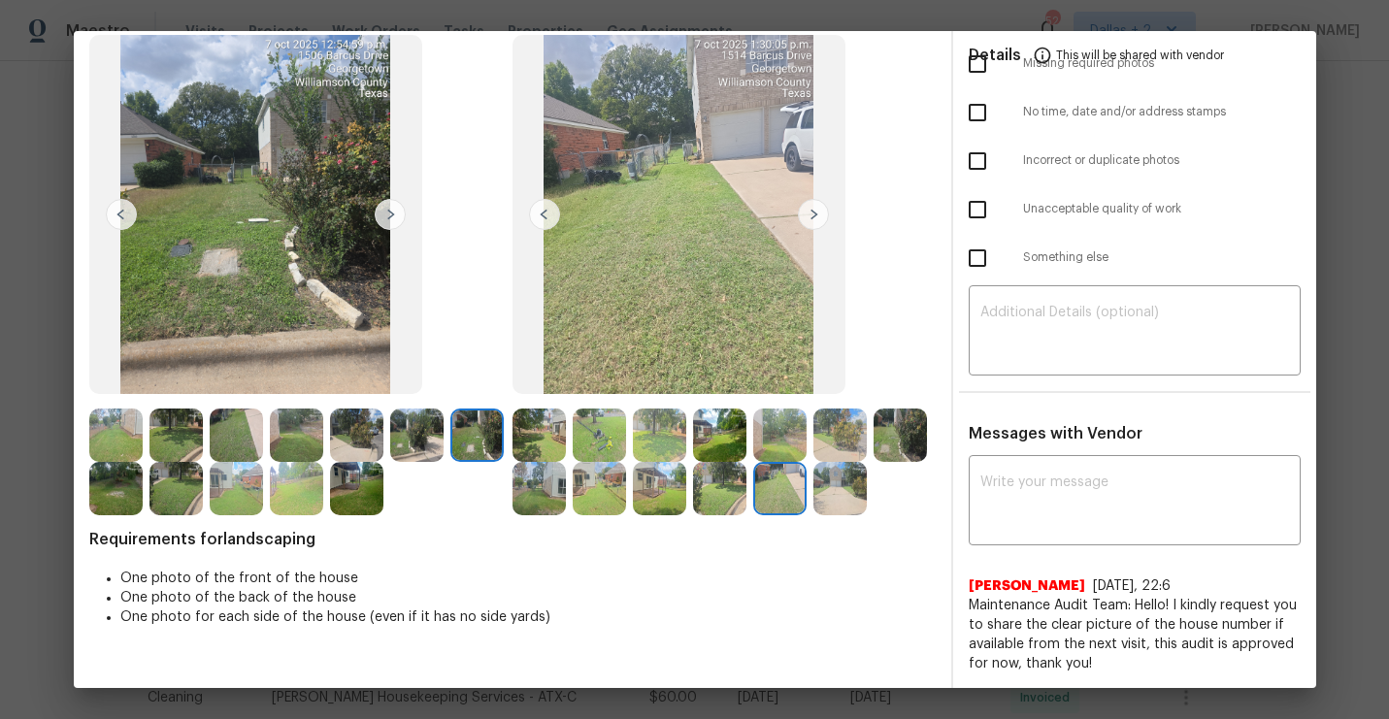
click at [383, 216] on img at bounding box center [390, 214] width 31 height 31
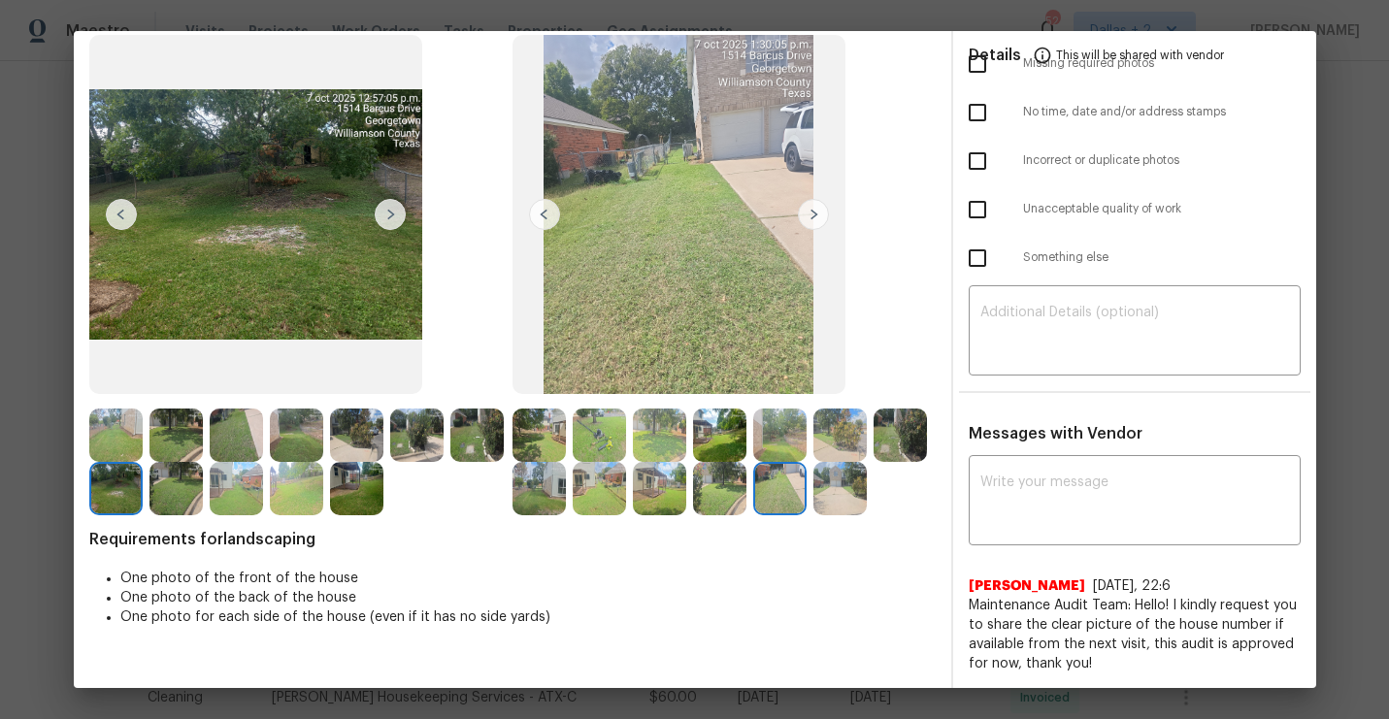
click at [384, 216] on img at bounding box center [390, 214] width 31 height 31
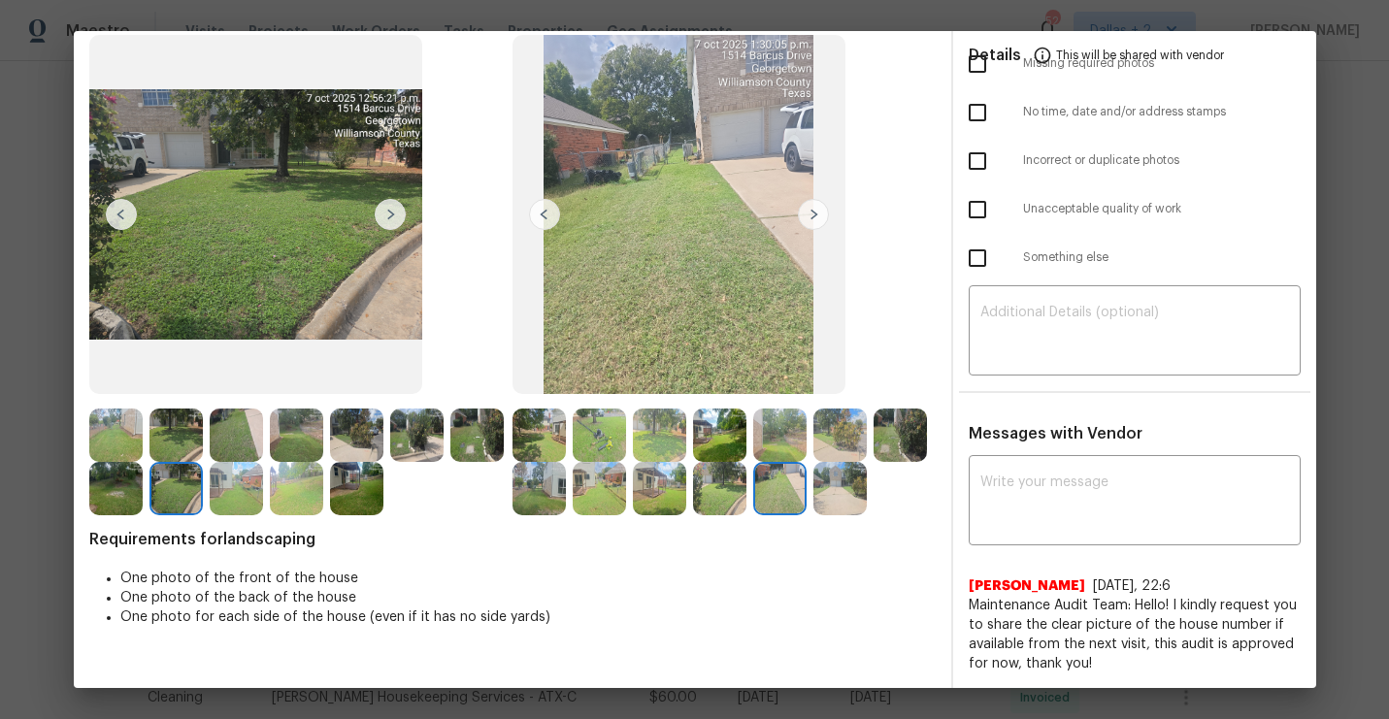
click at [384, 216] on img at bounding box center [390, 214] width 31 height 31
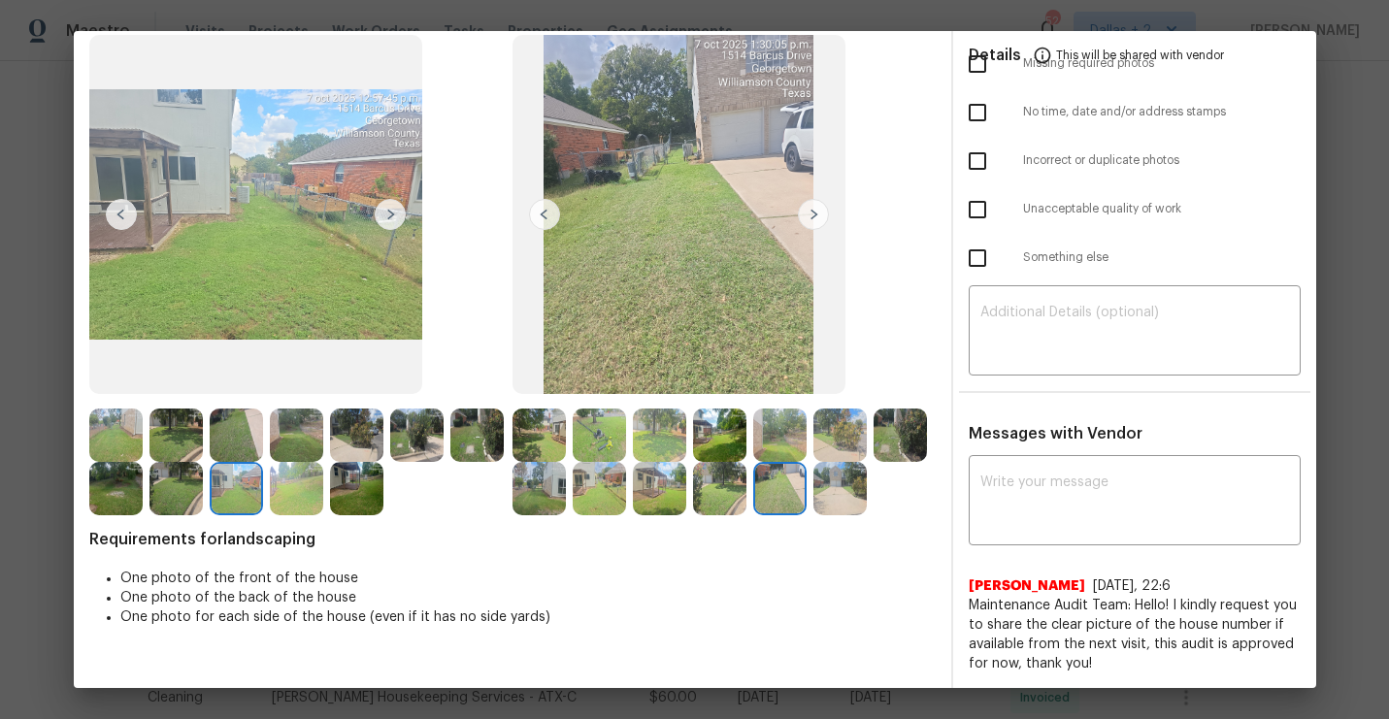
click at [384, 216] on img at bounding box center [390, 214] width 31 height 31
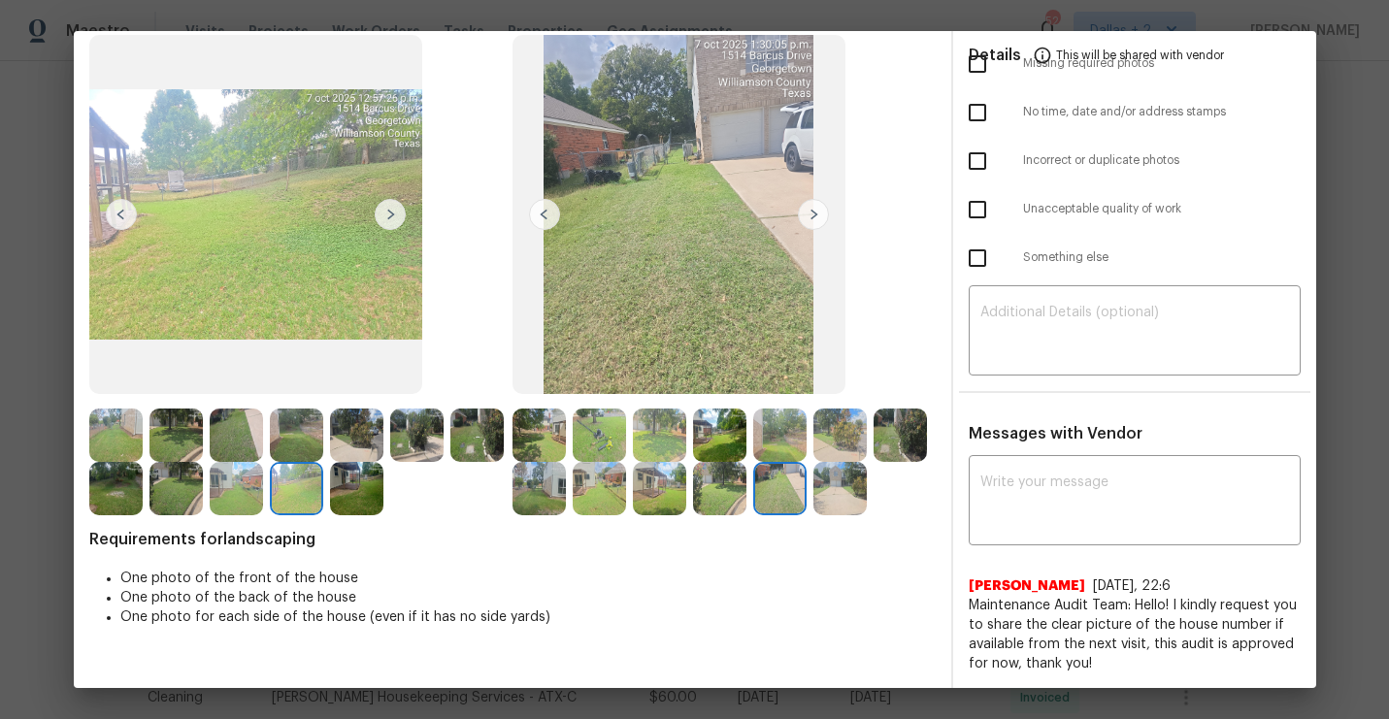
click at [384, 216] on img at bounding box center [390, 214] width 31 height 31
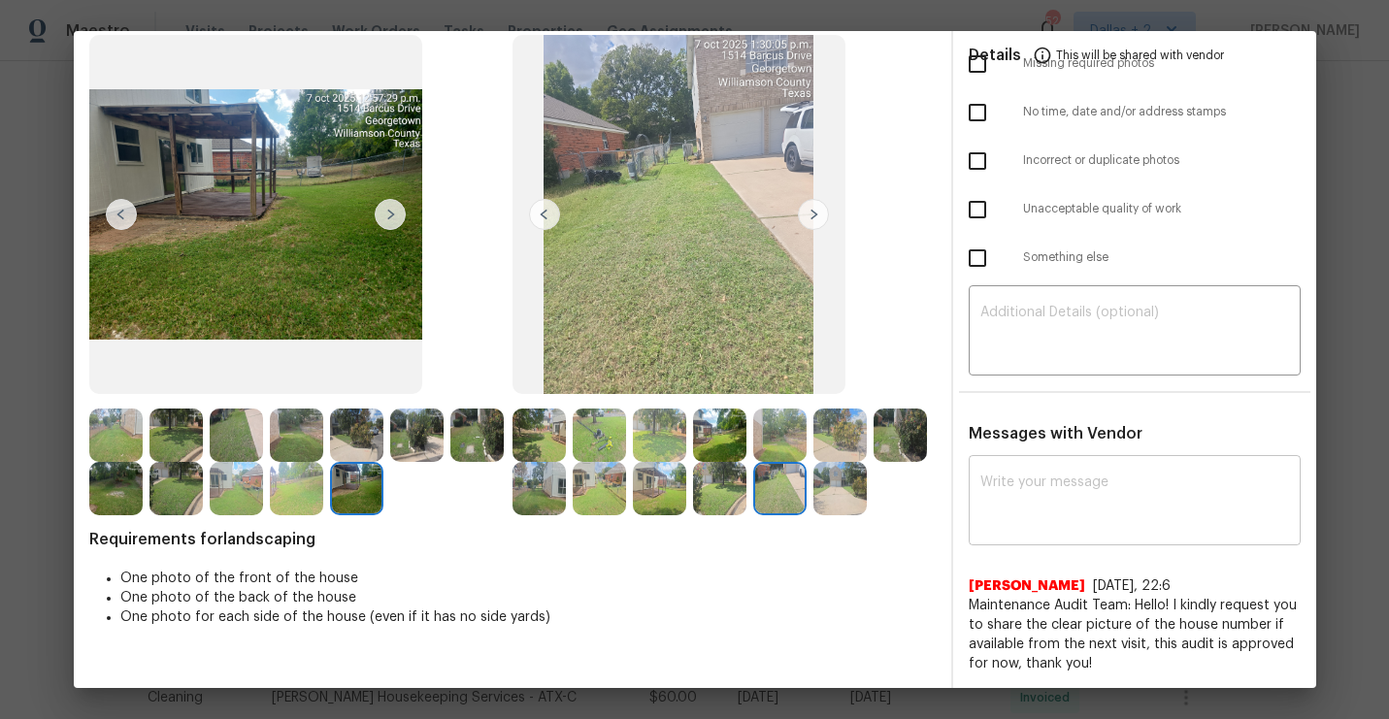
scroll to position [0, 0]
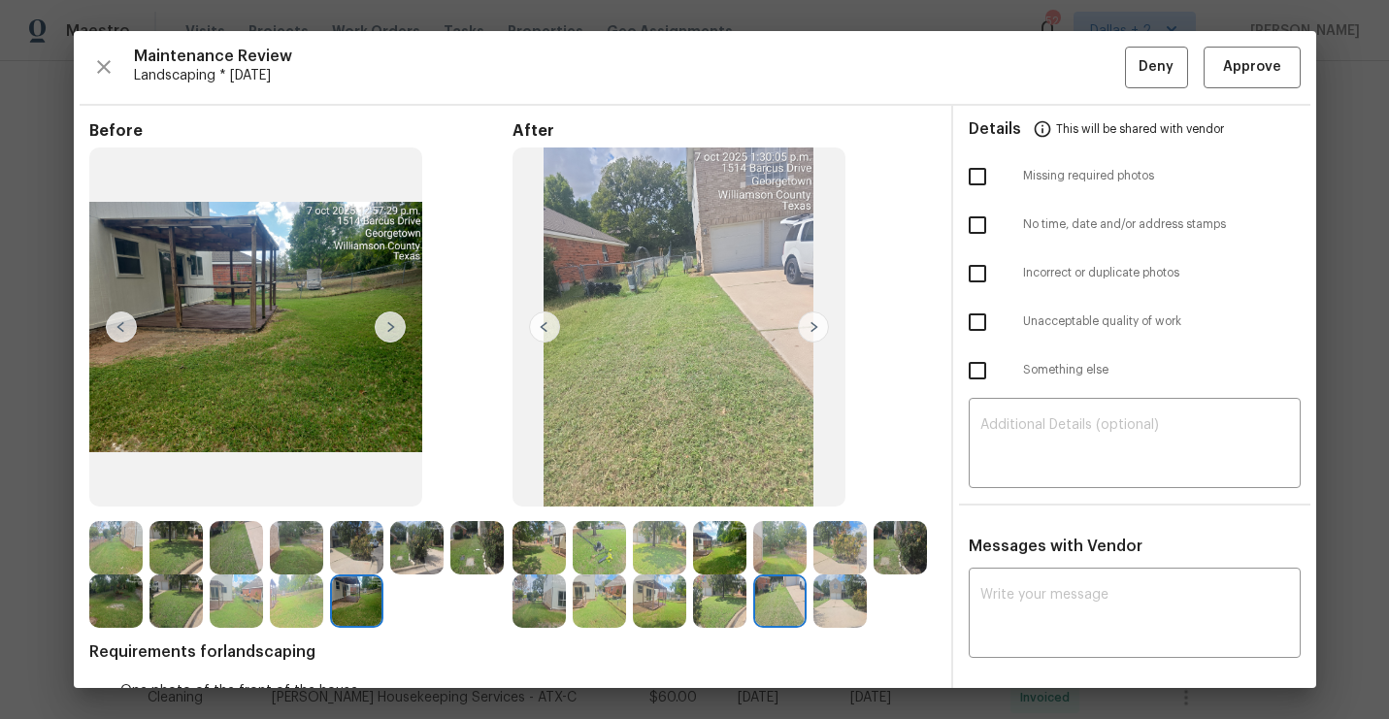
click at [1108, 491] on div "Details This will be shared with vendor Missing required photos No time, date a…" at bounding box center [1134, 454] width 363 height 696
click at [1060, 620] on textarea at bounding box center [1134, 615] width 309 height 54
paste textarea "Maintenance Audit Team: Hello! Unfortunately, this landscaping visit completed …"
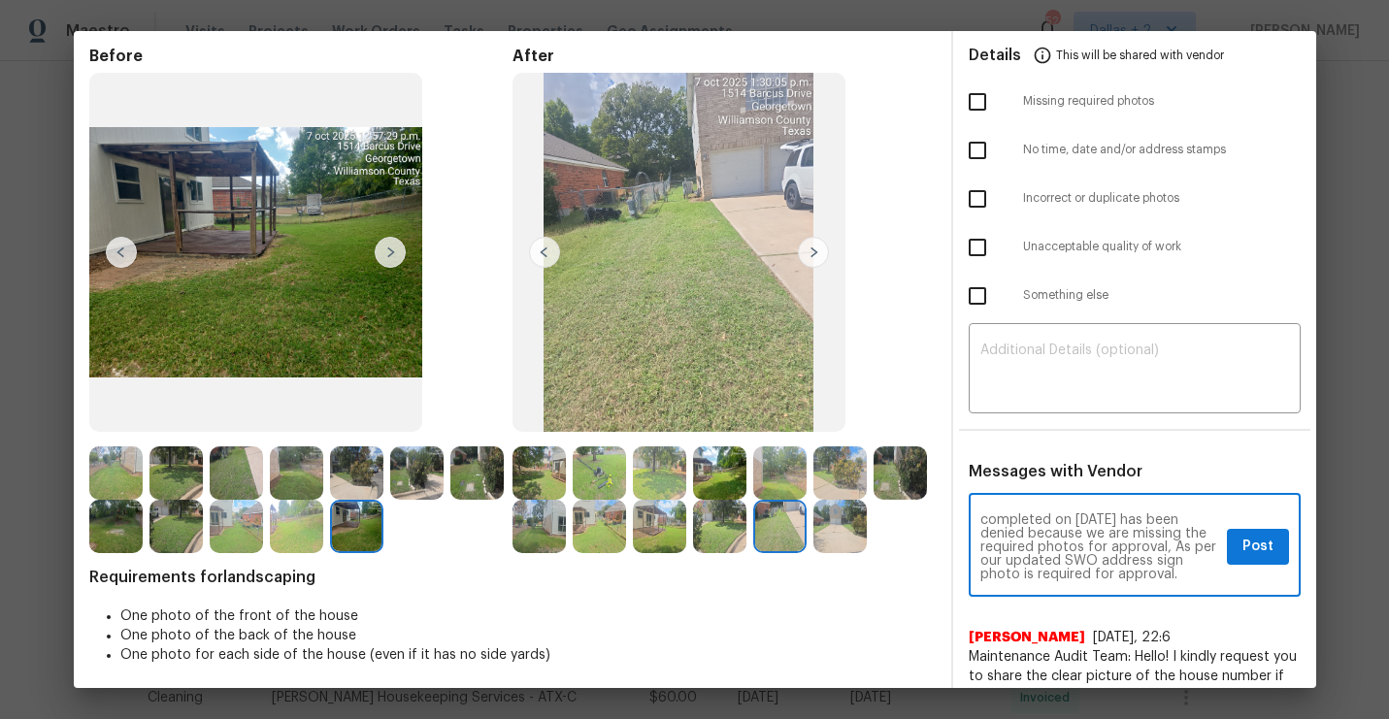
scroll to position [126, 0]
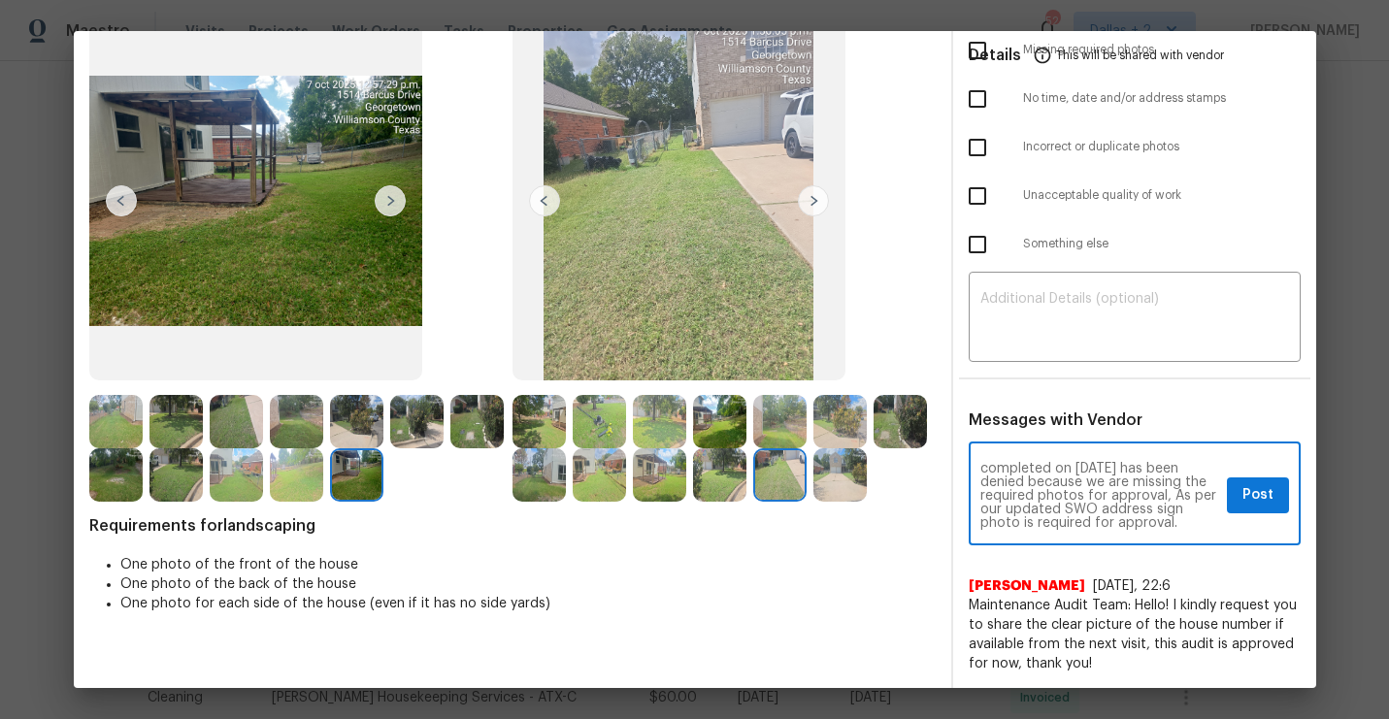
click at [1088, 468] on textarea "Maintenance Audit Team: Hello! Unfortunately, this landscaping visit completed …" at bounding box center [1099, 496] width 239 height 68
click at [1106, 470] on textarea "Maintenance Audit Team: Hello! Unfortunately, this landscaping visit completed …" at bounding box center [1099, 496] width 239 height 68
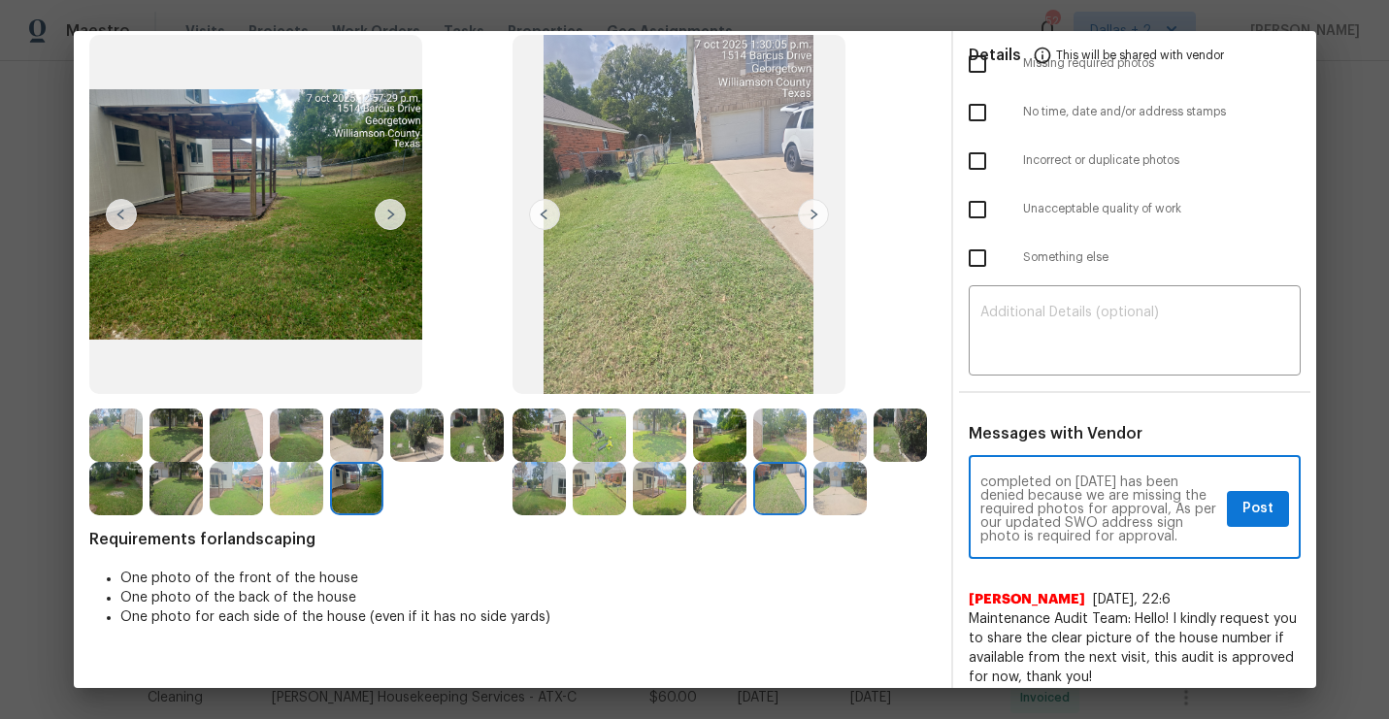
scroll to position [119, 0]
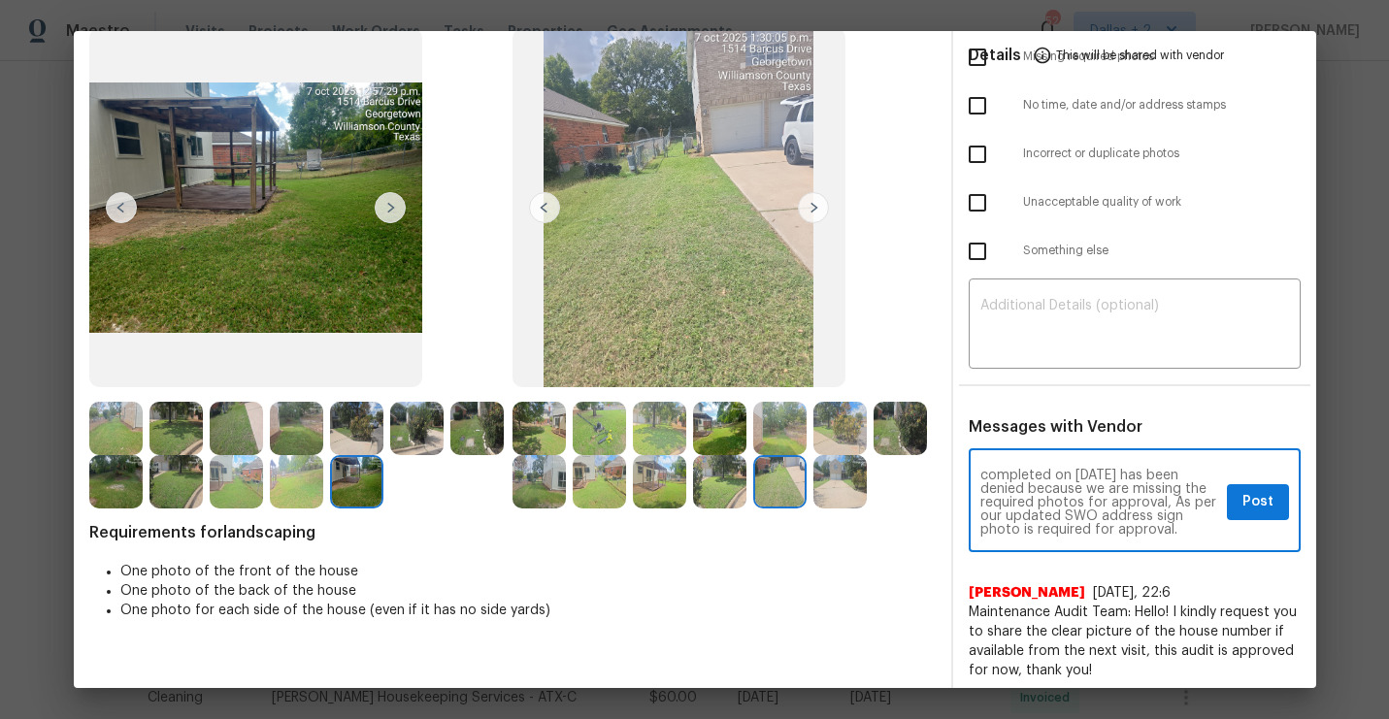
click at [1188, 533] on textarea "Maintenance Audit Team: Hello! Unfortunately, this landscaping visit completed …" at bounding box center [1099, 503] width 239 height 68
click at [1203, 515] on textarea "Maintenance Audit Team: Hello! Unfortunately, this landscaping visit completed …" at bounding box center [1099, 503] width 239 height 68
type textarea "Maintenance Audit Team: Hello! Unfortunately, this landscaping visit completed …"
click at [1262, 511] on span "Post" at bounding box center [1257, 502] width 31 height 24
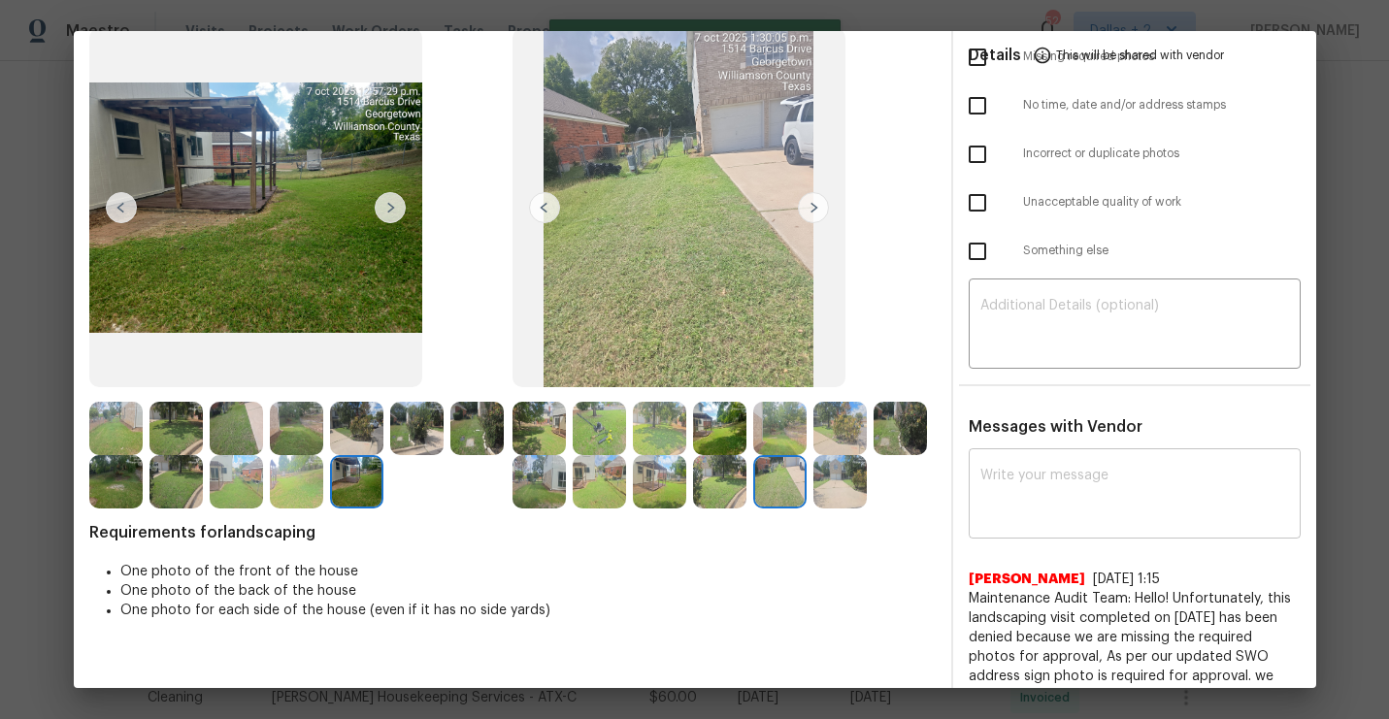
scroll to position [283, 0]
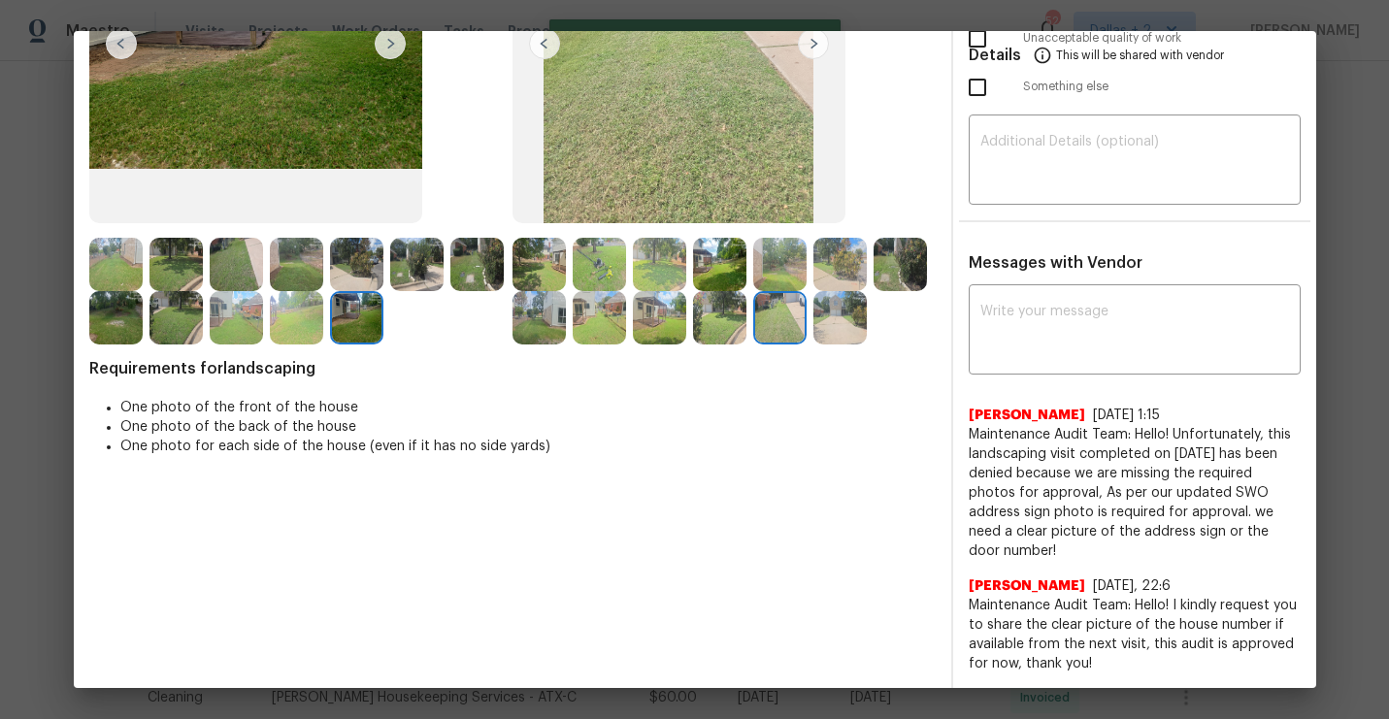
drag, startPoint x: 1036, startPoint y: 546, endPoint x: 969, endPoint y: 435, distance: 130.2
click at [969, 435] on span "Maintenance Audit Team: Hello! Unfortunately, this landscaping visit completed …" at bounding box center [1135, 493] width 332 height 136
copy span "Maintenance Audit Team: Hello! Unfortunately, this landscaping visit completed …"
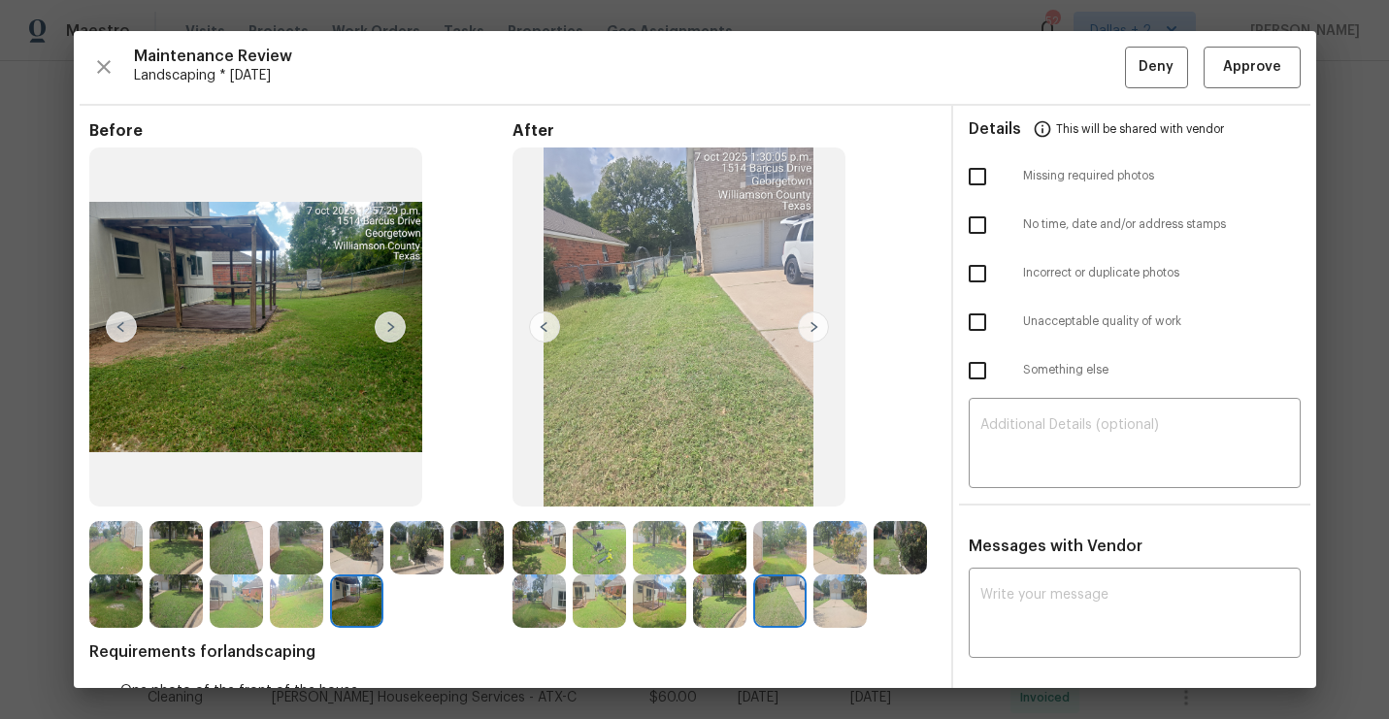
scroll to position [0, 0]
click at [1039, 186] on div "Missing required photos" at bounding box center [1134, 176] width 363 height 49
click at [1151, 67] on span "Deny" at bounding box center [1155, 67] width 35 height 24
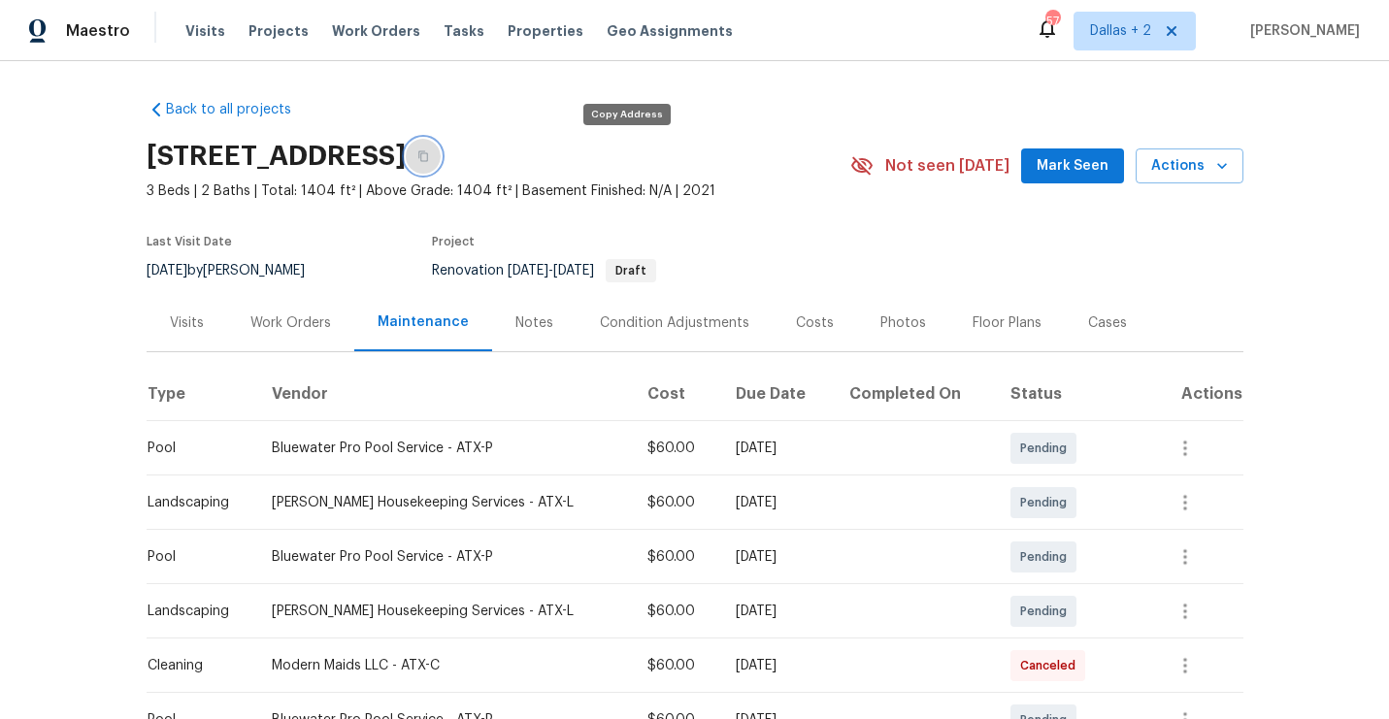
click at [441, 161] on button "button" at bounding box center [423, 156] width 35 height 35
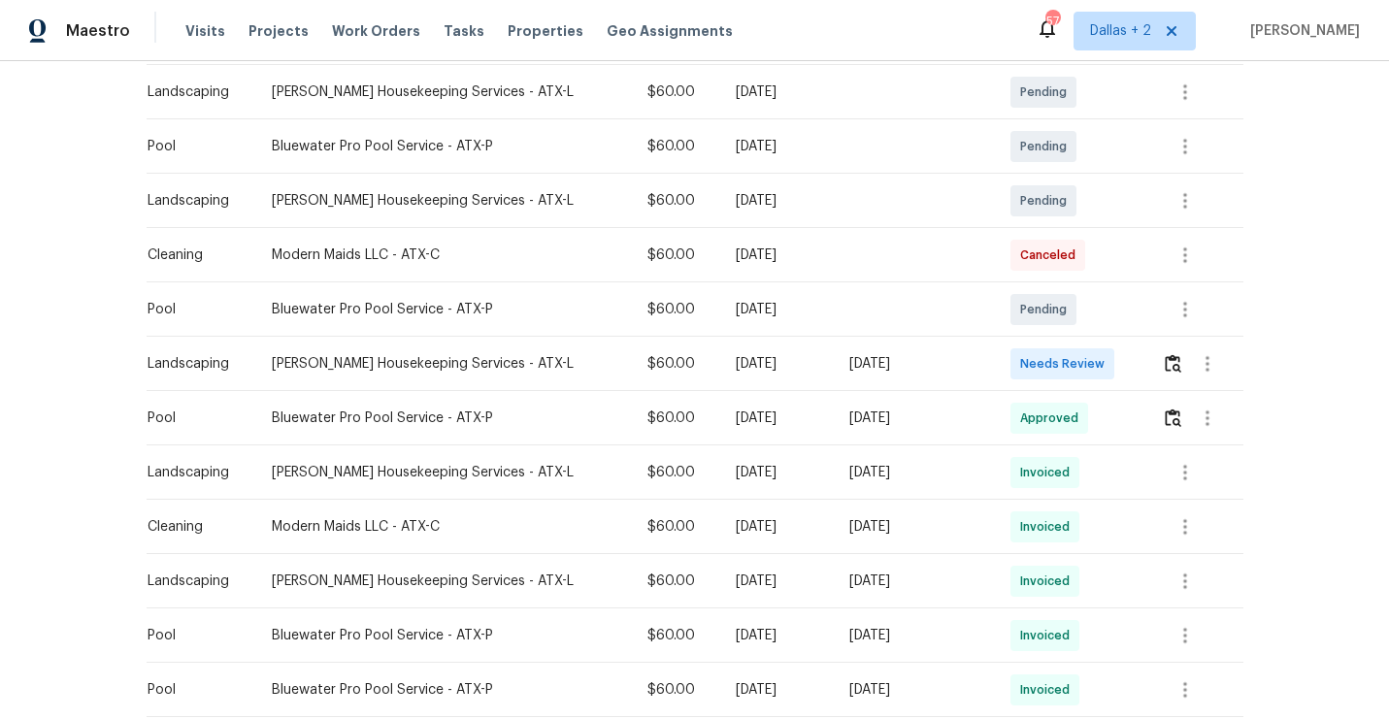
scroll to position [433, 0]
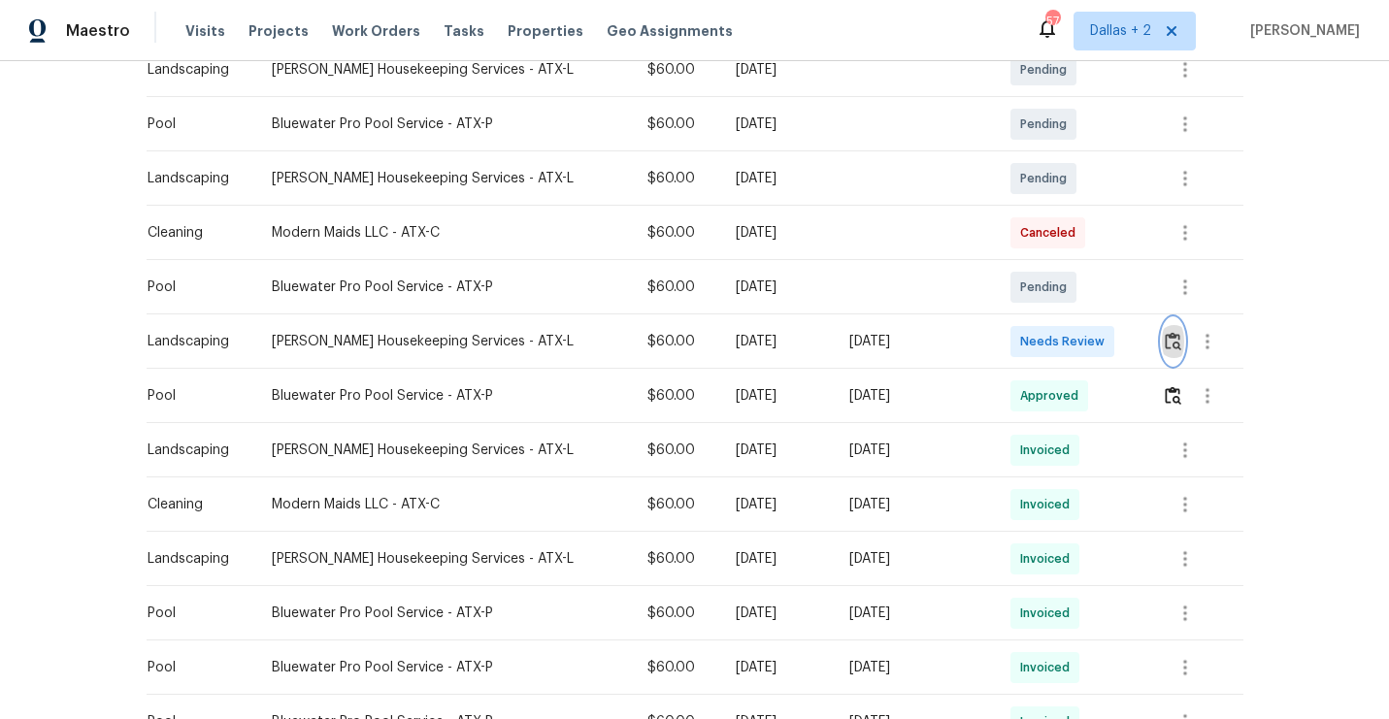
click at [1177, 342] on img "button" at bounding box center [1173, 341] width 16 height 18
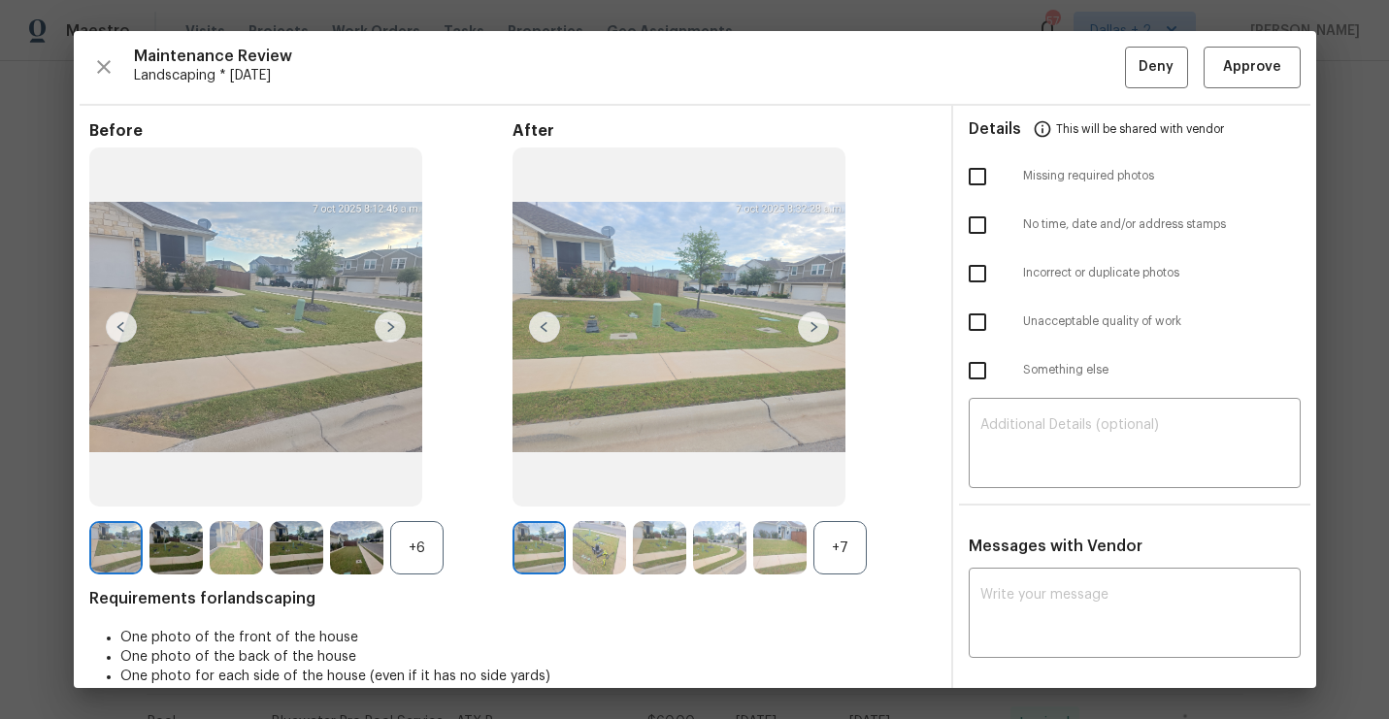
click at [846, 530] on div "+7" at bounding box center [839, 547] width 53 height 53
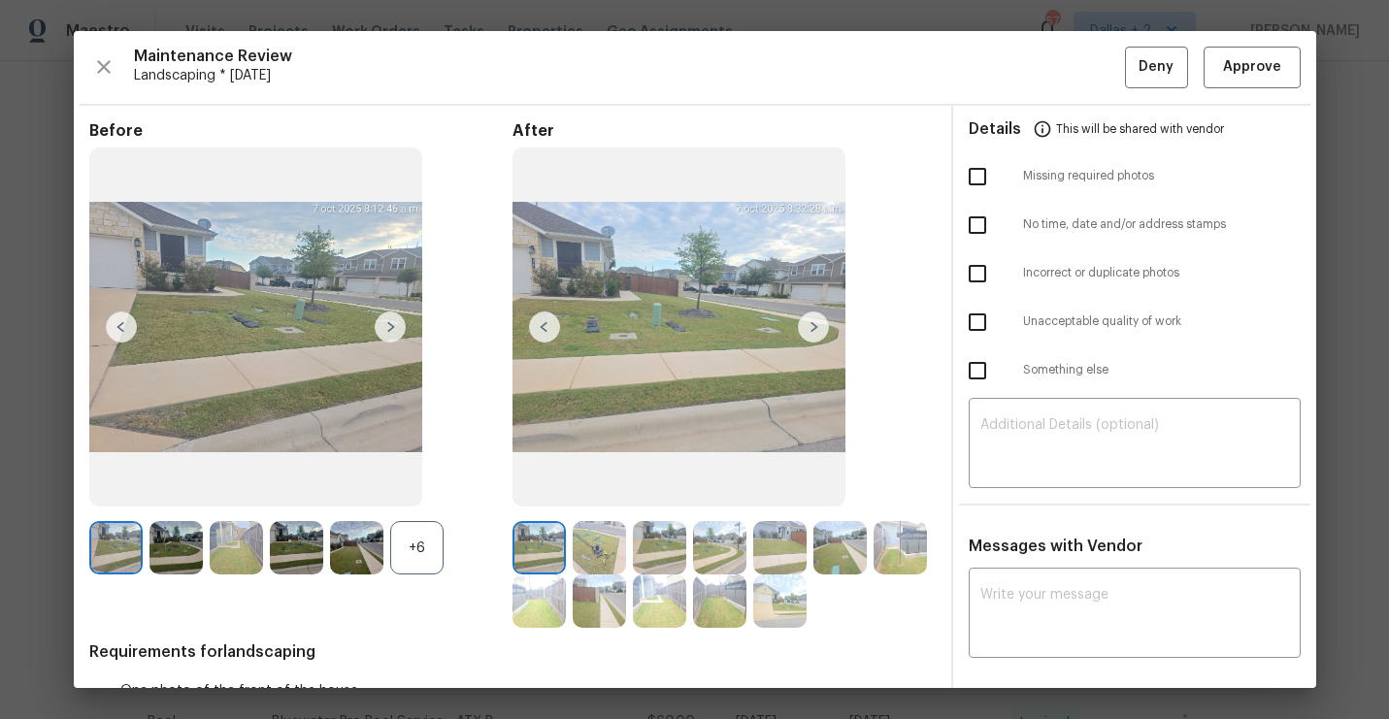
click at [420, 543] on div "+6" at bounding box center [416, 547] width 53 height 53
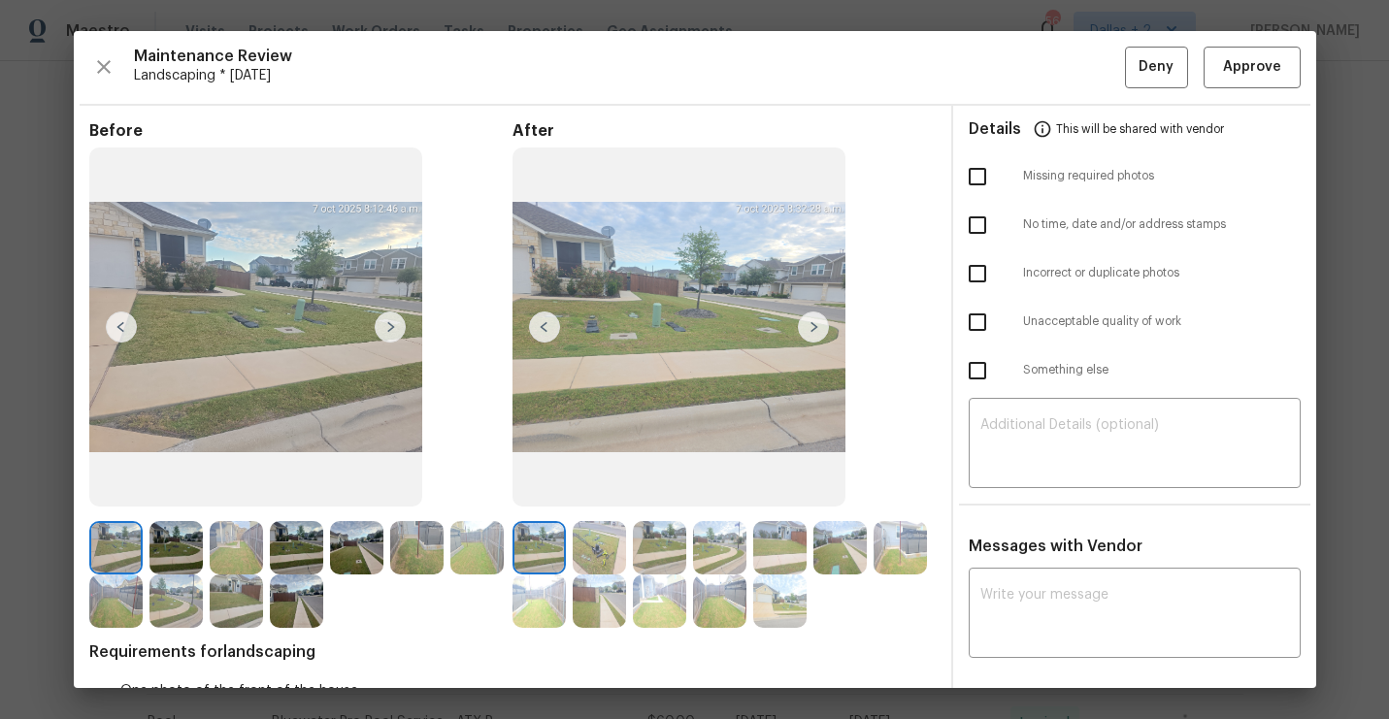
click at [803, 322] on img at bounding box center [813, 327] width 31 height 31
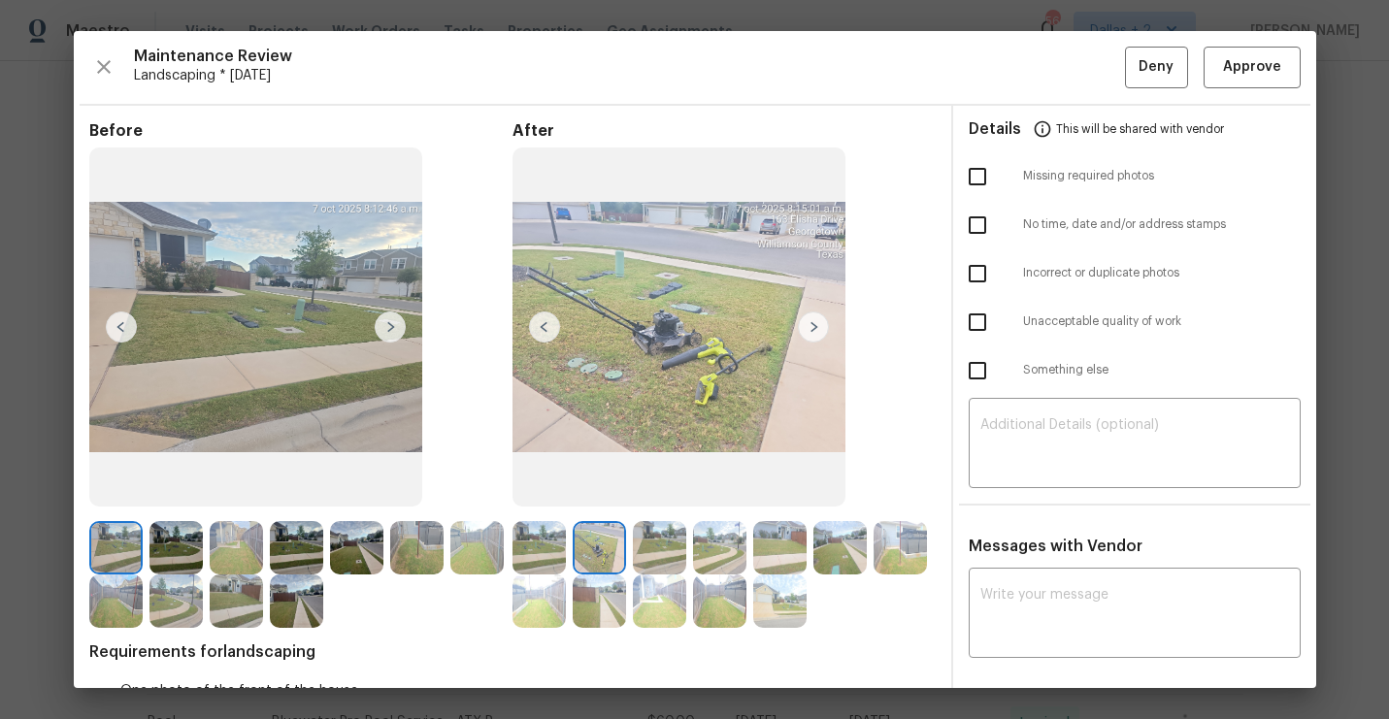
click at [806, 331] on img at bounding box center [813, 327] width 31 height 31
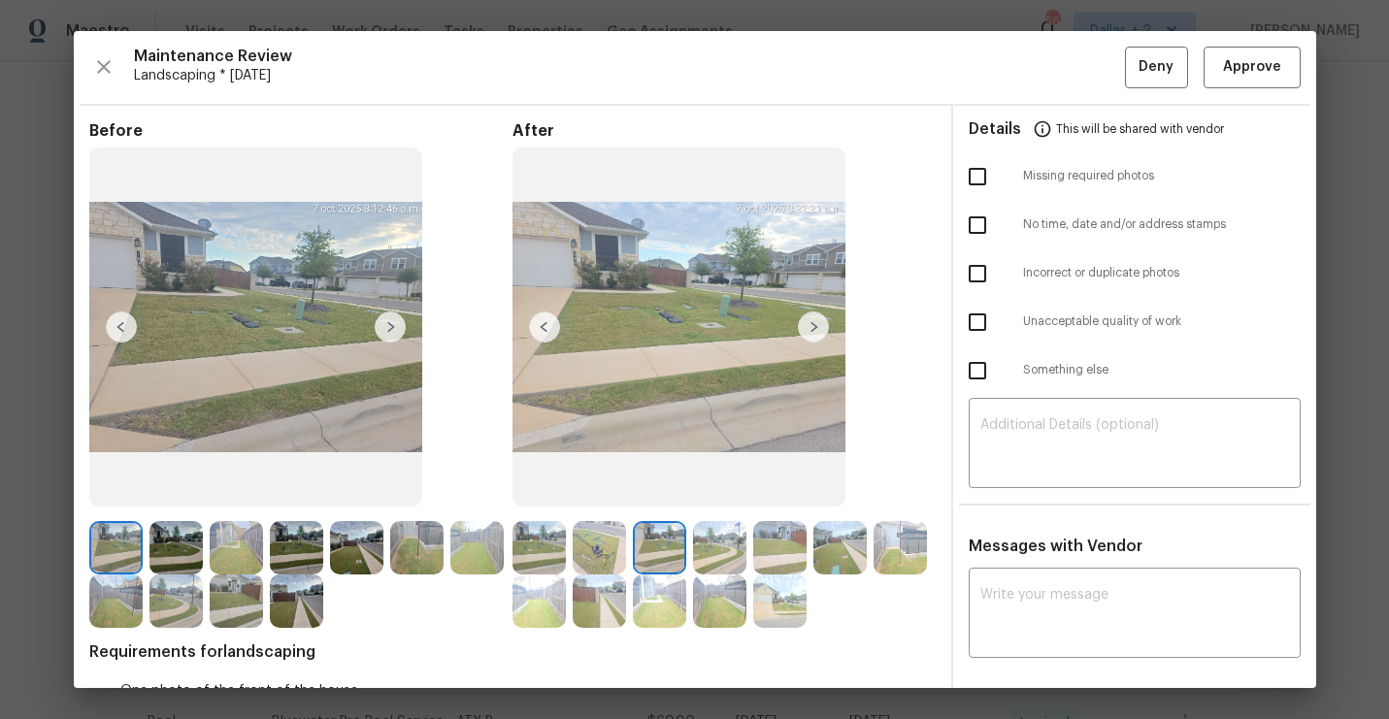
click at [806, 331] on img at bounding box center [813, 327] width 31 height 31
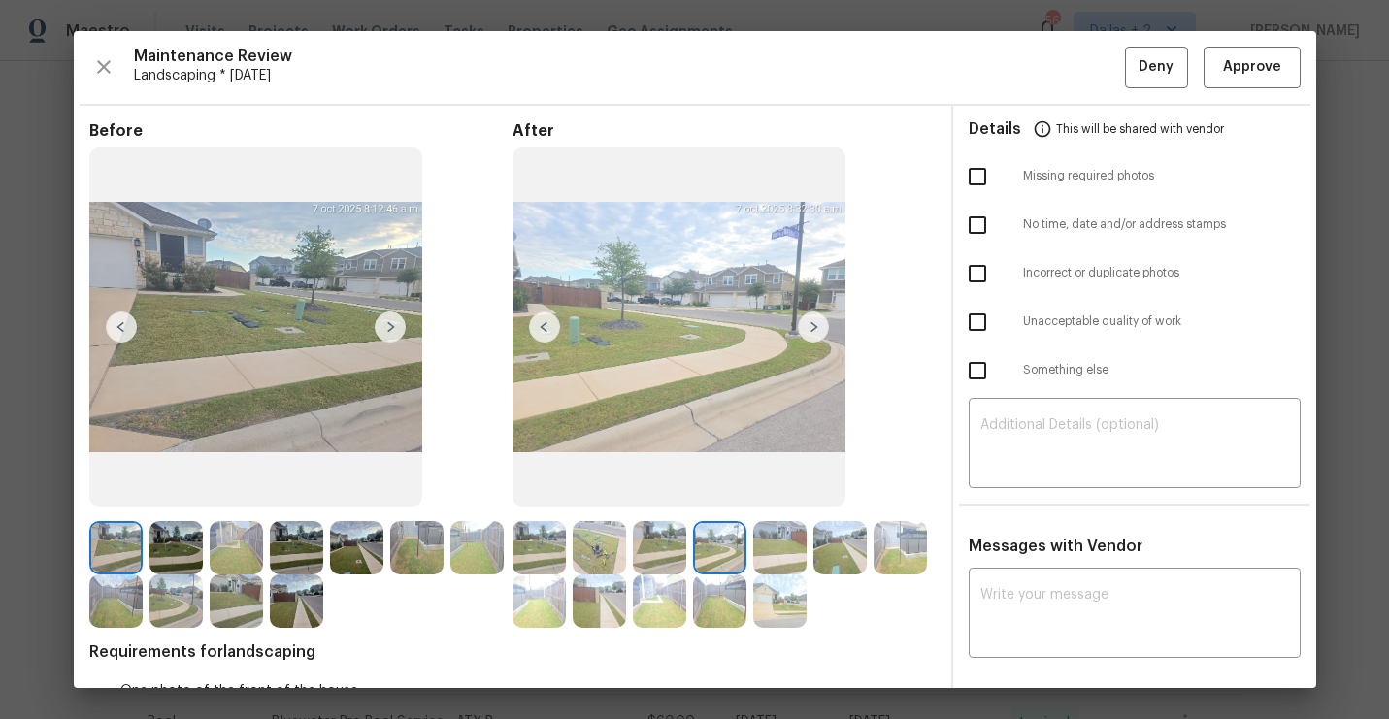
click at [817, 323] on img at bounding box center [813, 327] width 31 height 31
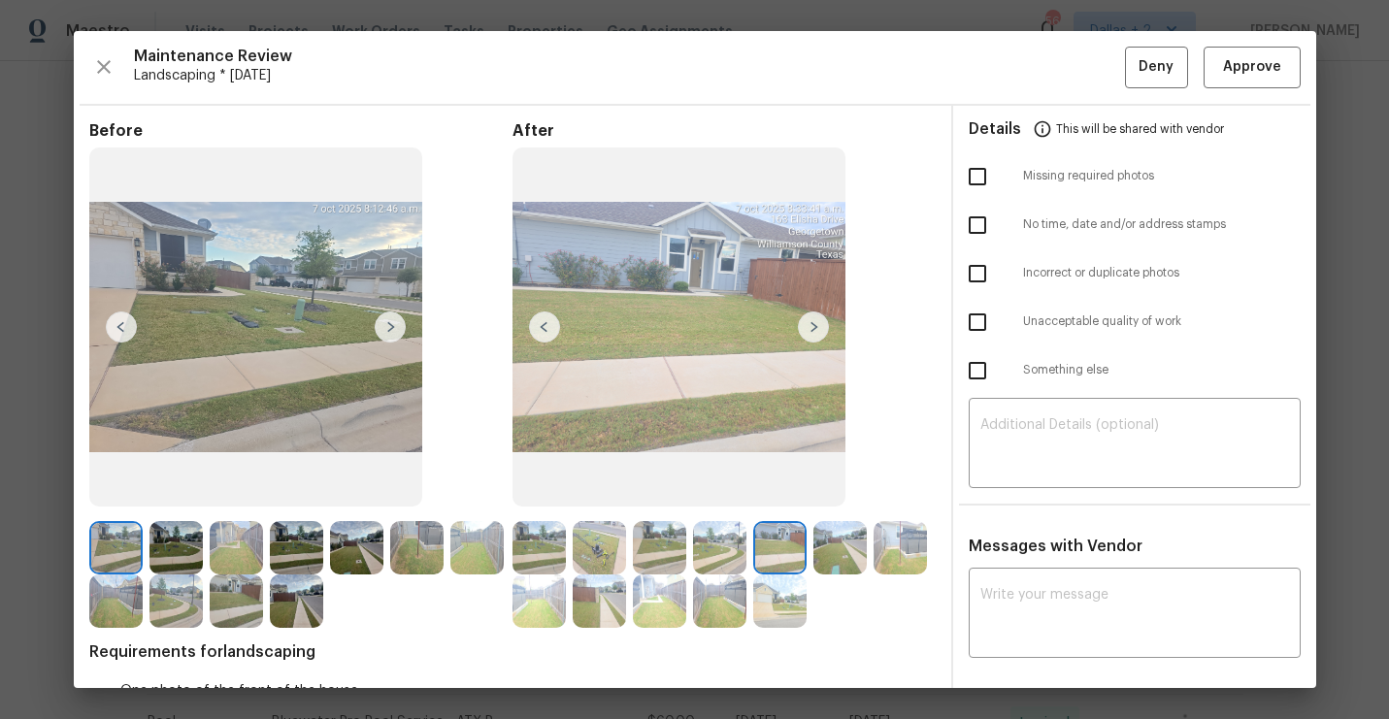
click at [837, 558] on img at bounding box center [839, 547] width 53 height 53
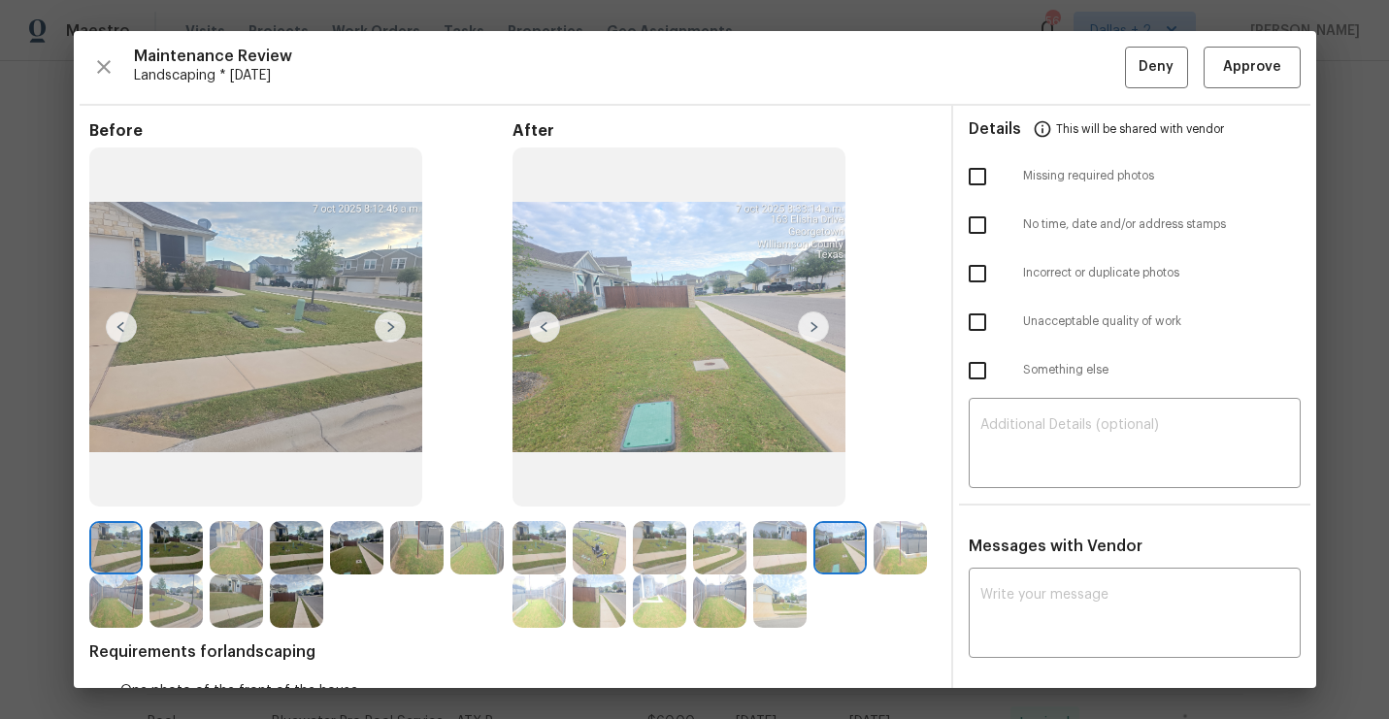
click at [542, 547] on img at bounding box center [538, 547] width 53 height 53
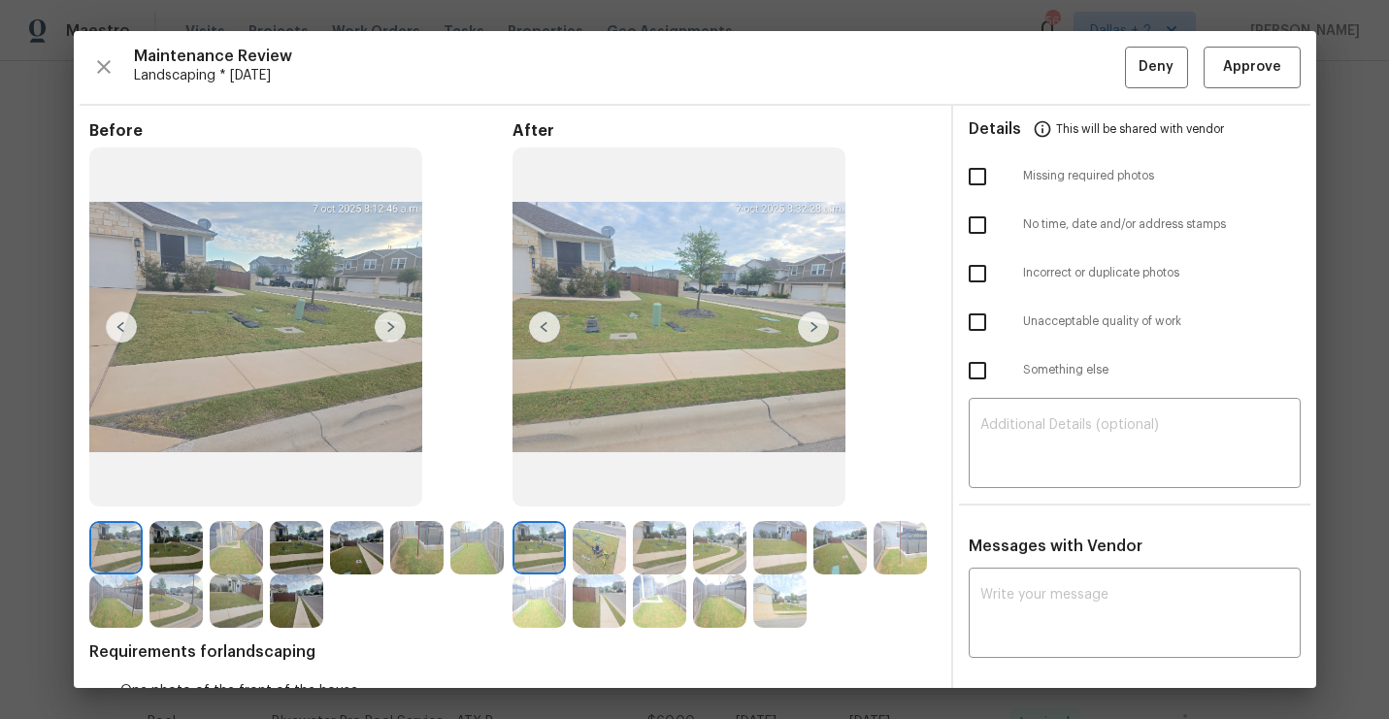
click at [808, 329] on img at bounding box center [813, 327] width 31 height 31
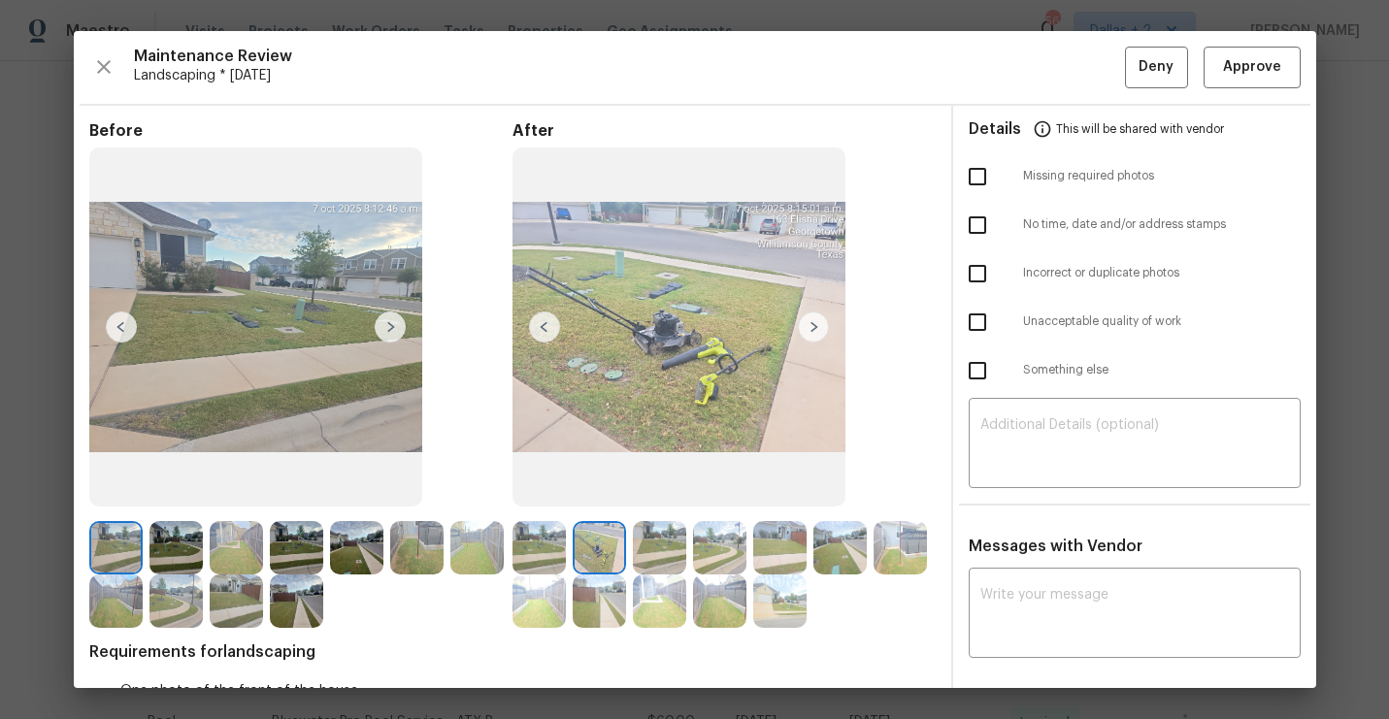
click at [808, 329] on img at bounding box center [813, 327] width 31 height 31
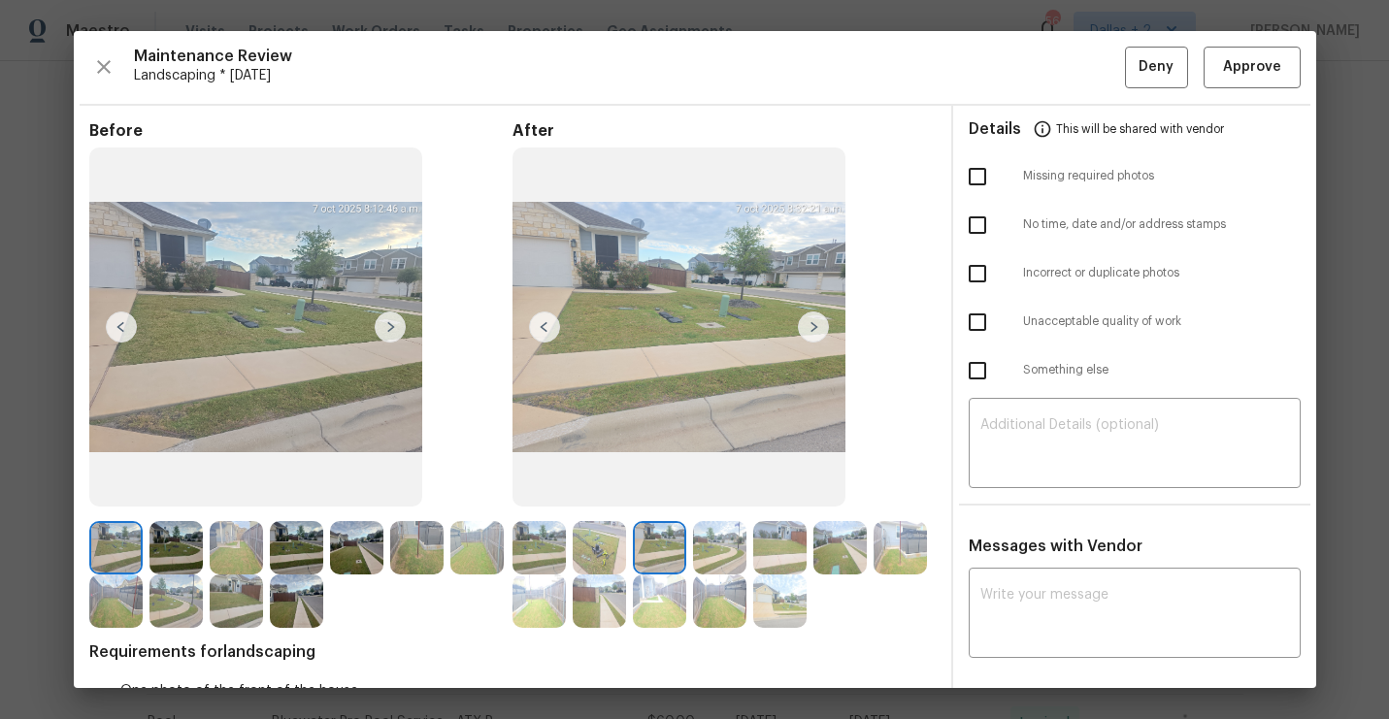
click at [553, 621] on img at bounding box center [538, 601] width 53 height 53
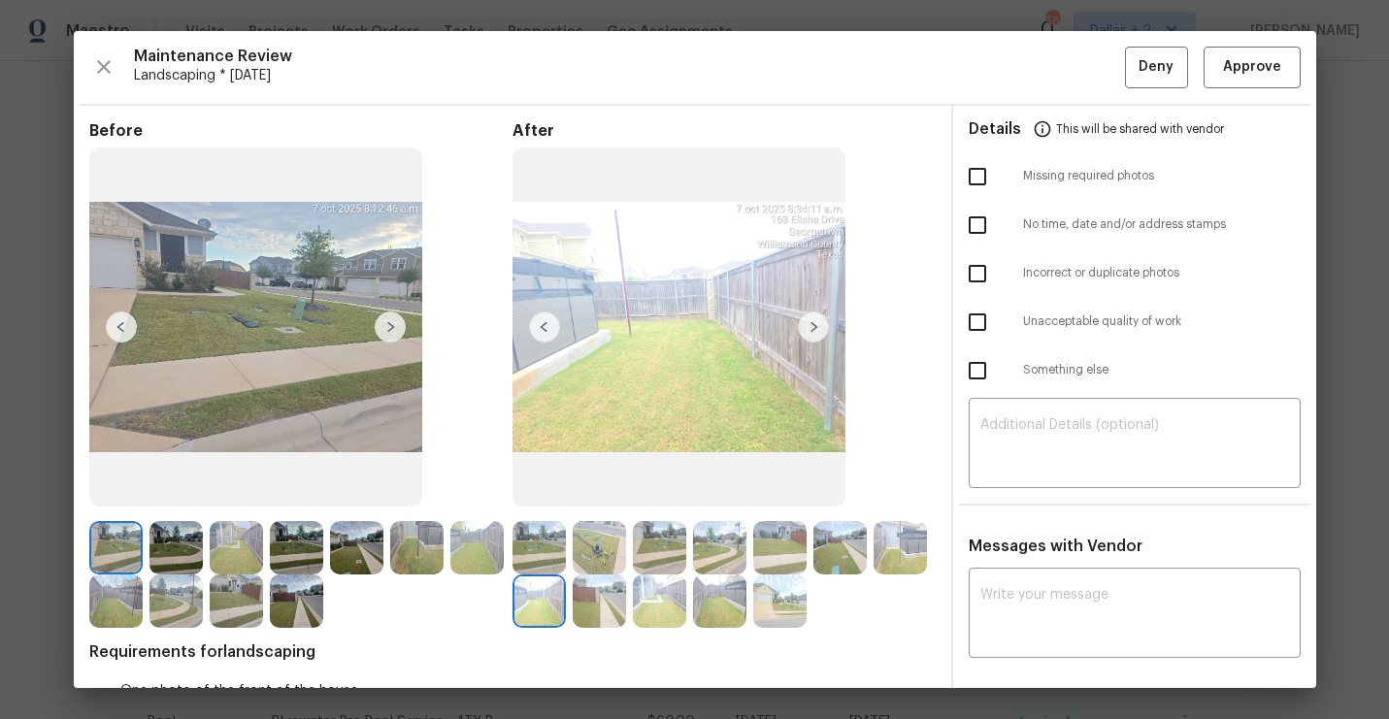
click at [808, 329] on img at bounding box center [813, 327] width 31 height 31
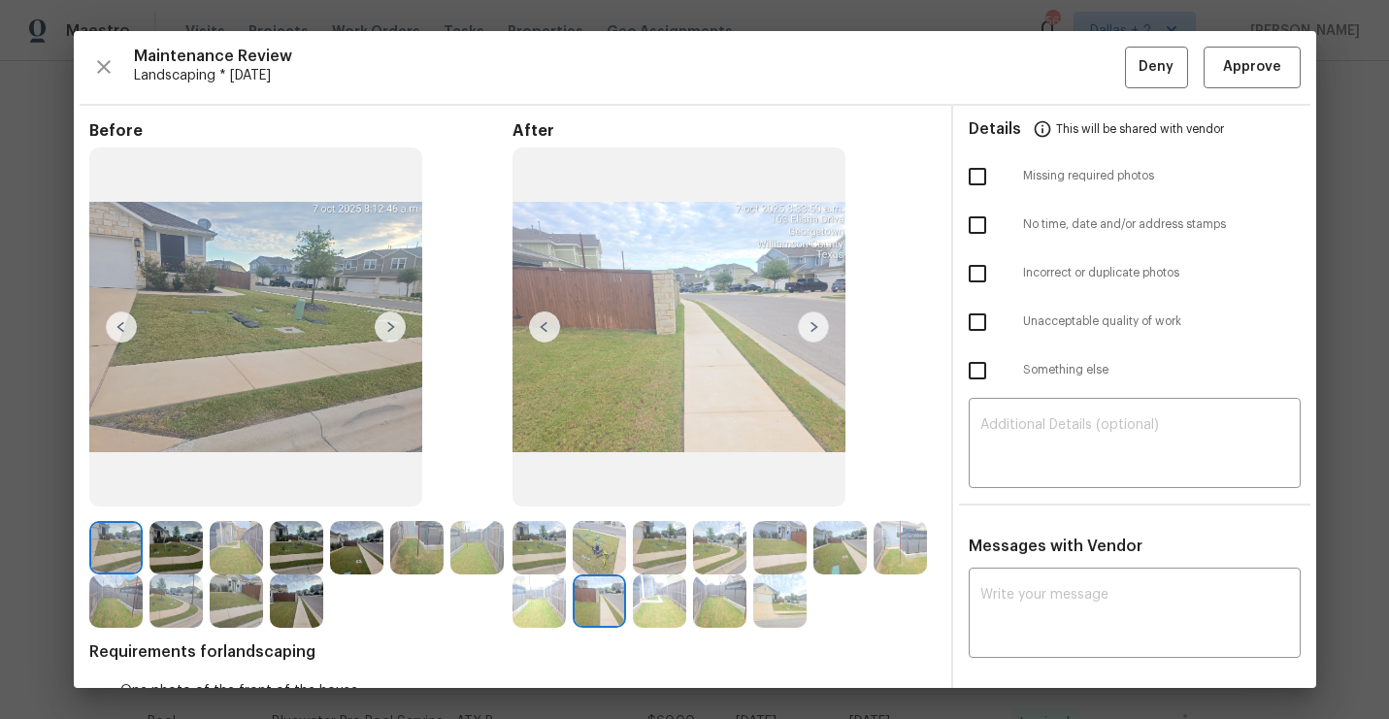
click at [808, 329] on img at bounding box center [813, 327] width 31 height 31
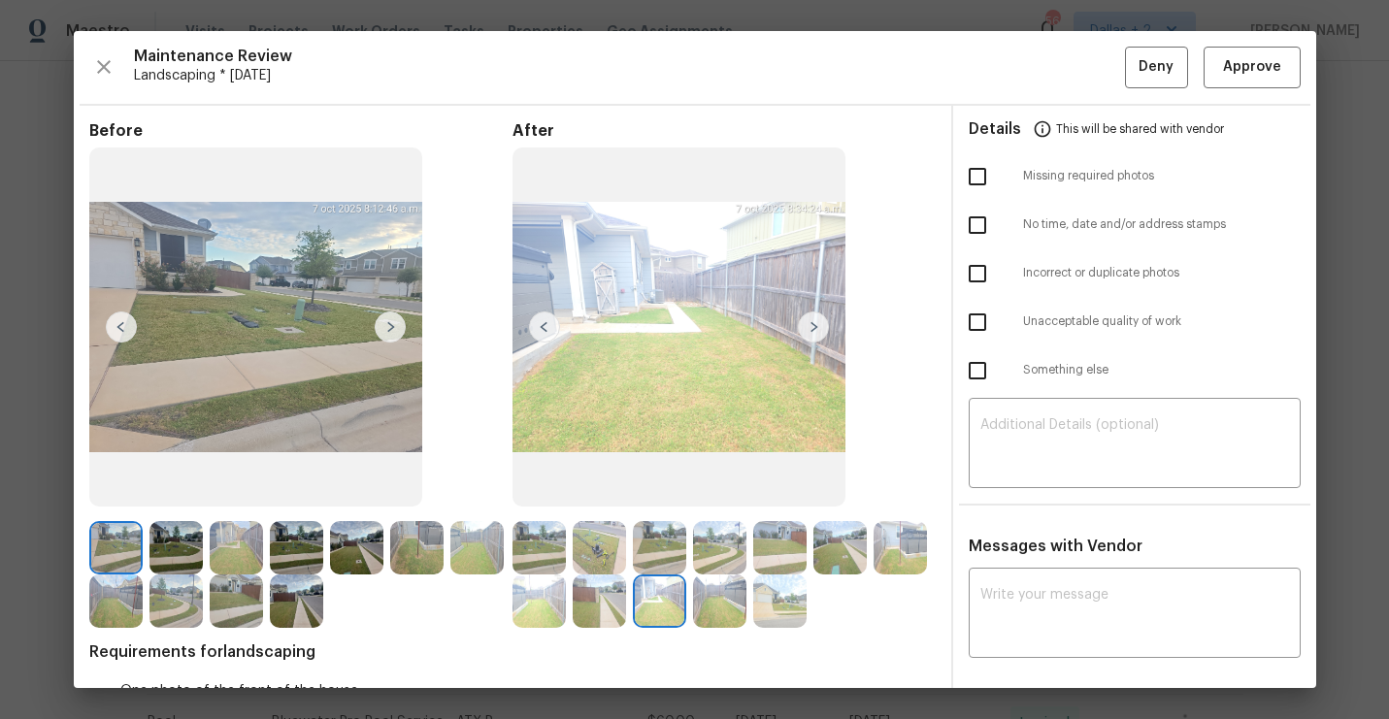
click at [808, 329] on img at bounding box center [813, 327] width 31 height 31
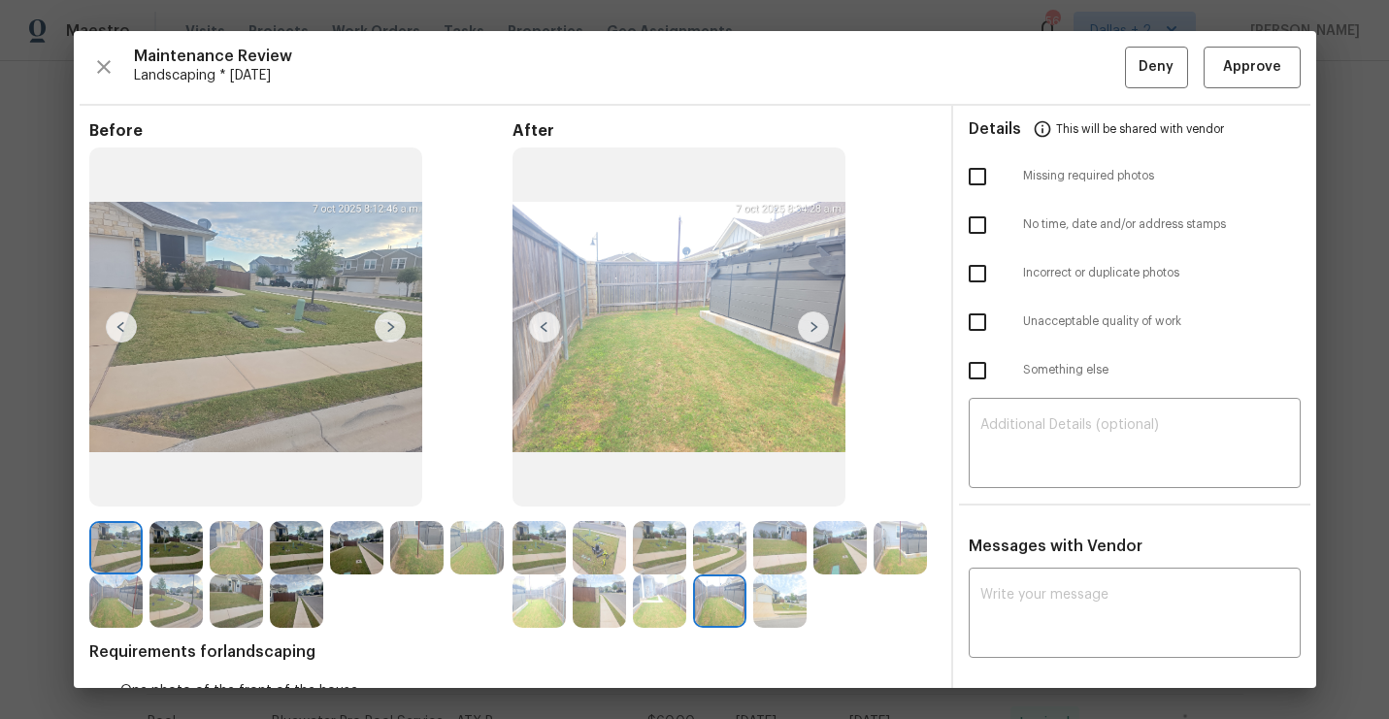
click at [808, 329] on img at bounding box center [813, 327] width 31 height 31
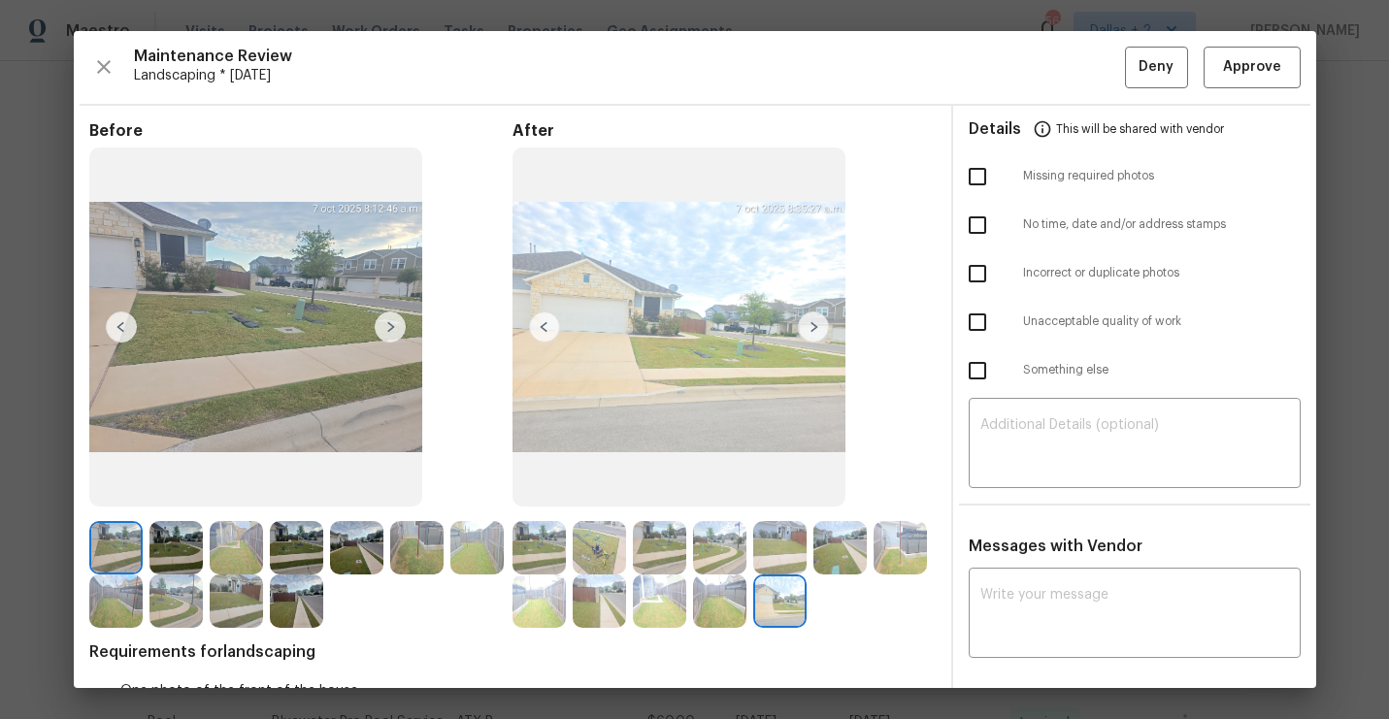
click at [810, 320] on img at bounding box center [813, 327] width 31 height 31
click at [382, 334] on img at bounding box center [390, 327] width 31 height 31
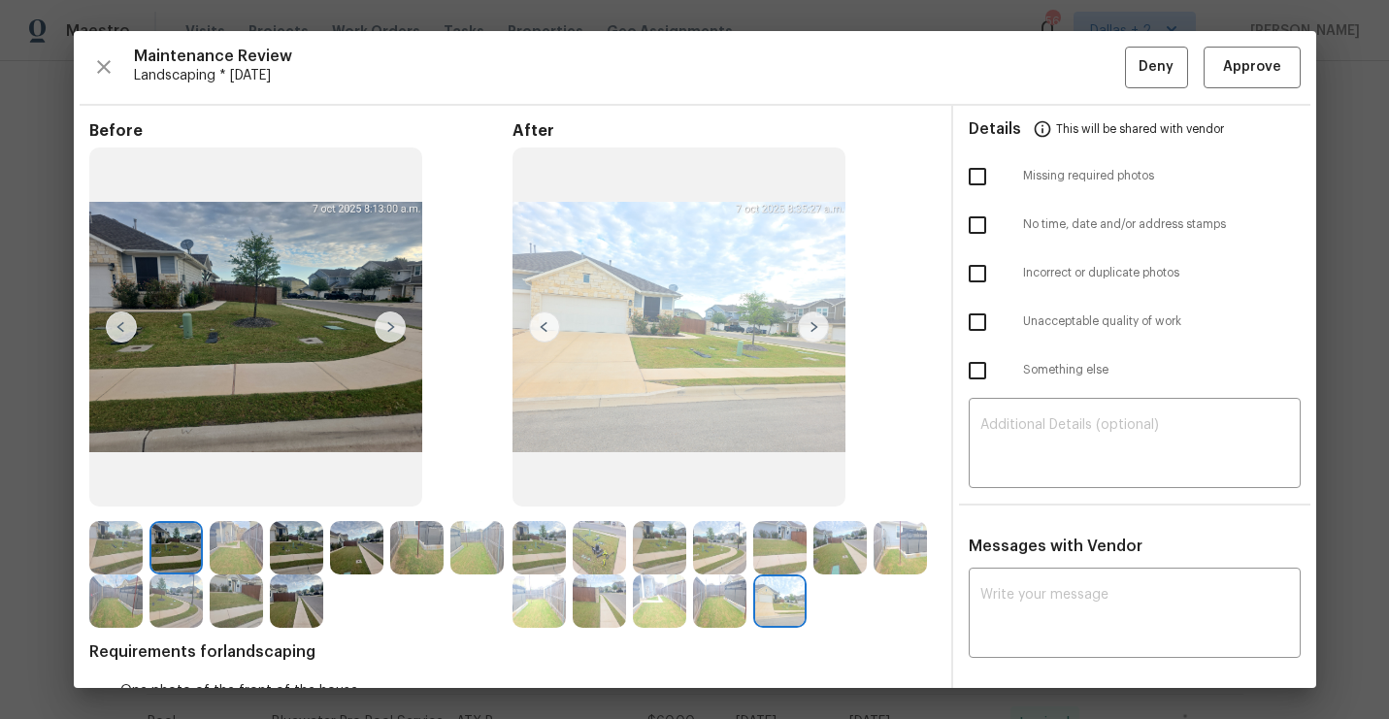
click at [382, 334] on img at bounding box center [390, 327] width 31 height 31
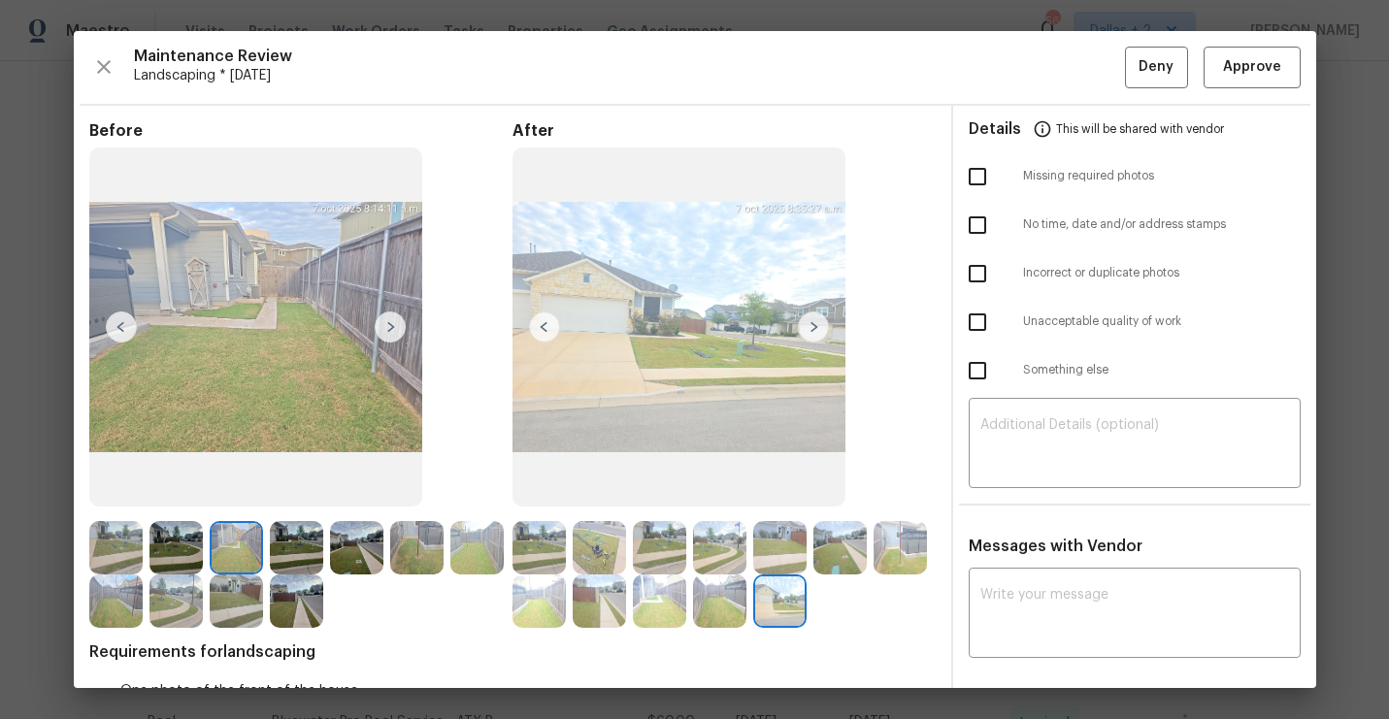
click at [382, 334] on img at bounding box center [390, 327] width 31 height 31
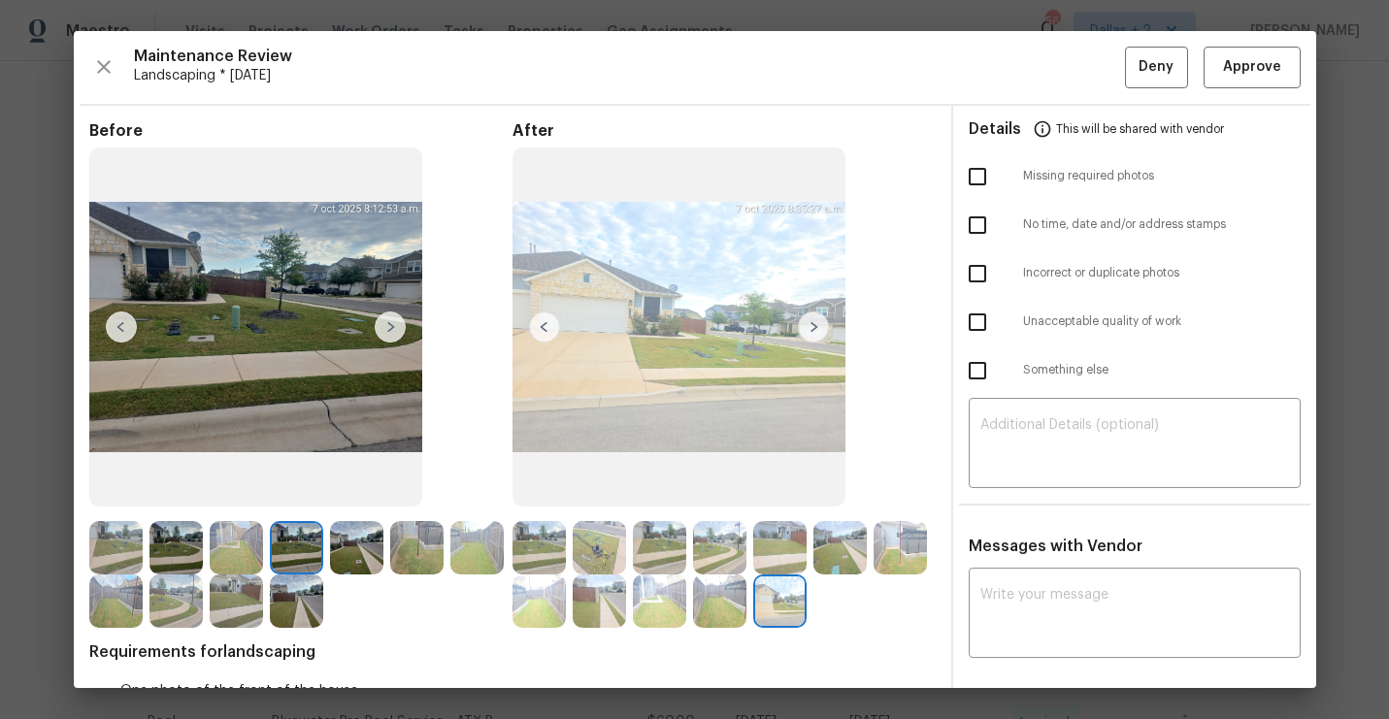
click at [390, 333] on img at bounding box center [390, 327] width 31 height 31
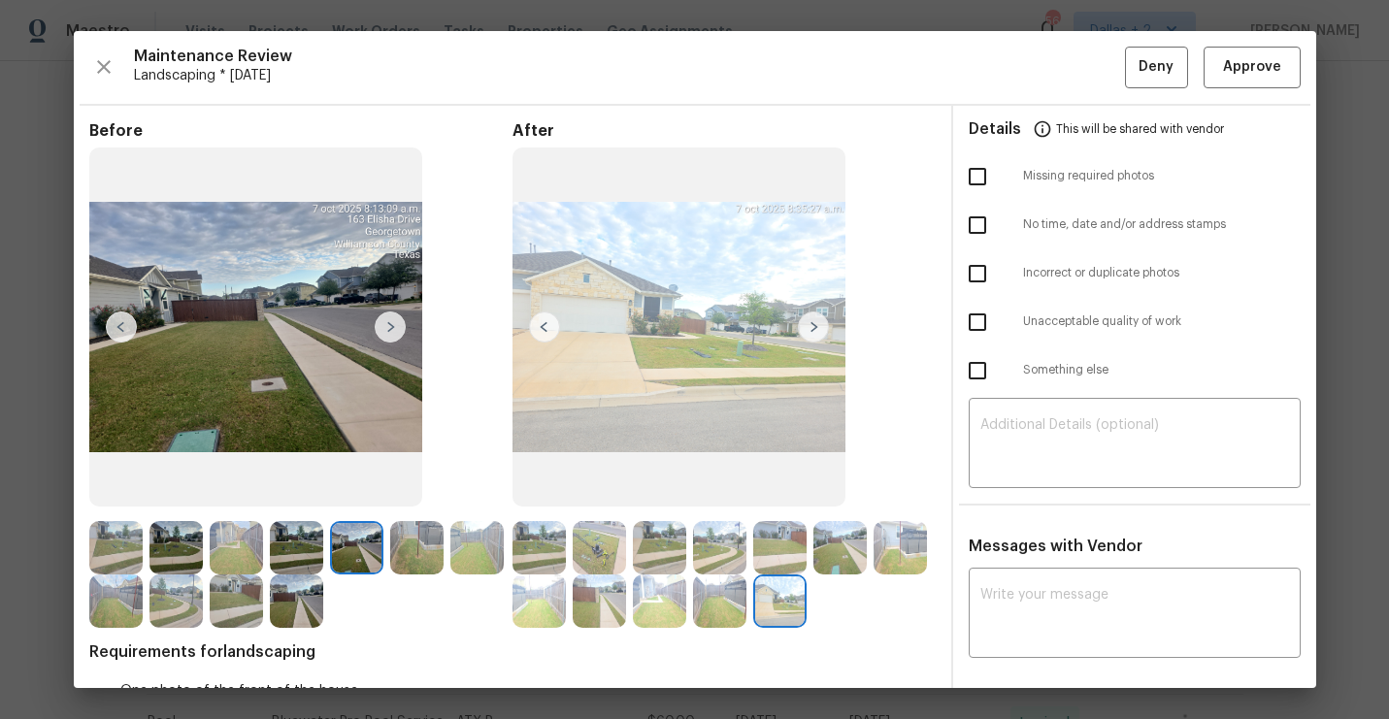
click at [390, 333] on img at bounding box center [390, 327] width 31 height 31
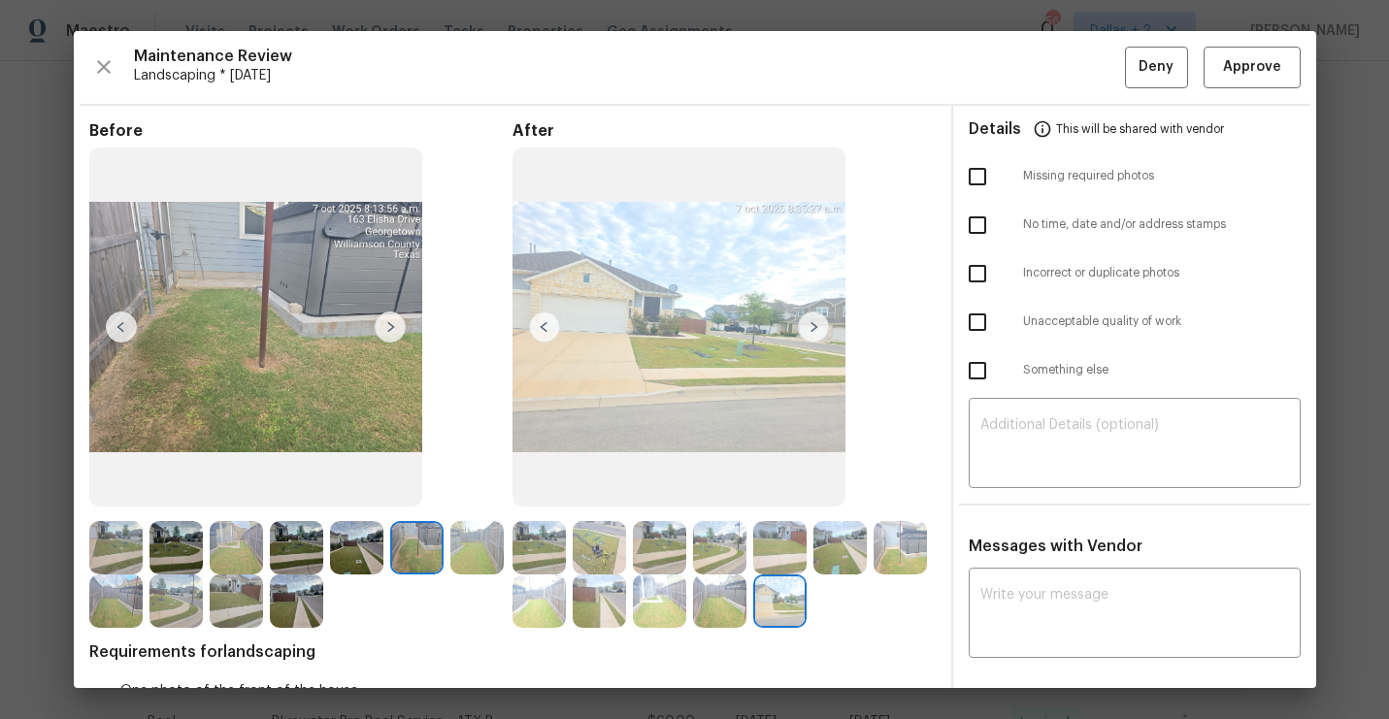
click at [390, 333] on img at bounding box center [390, 327] width 31 height 31
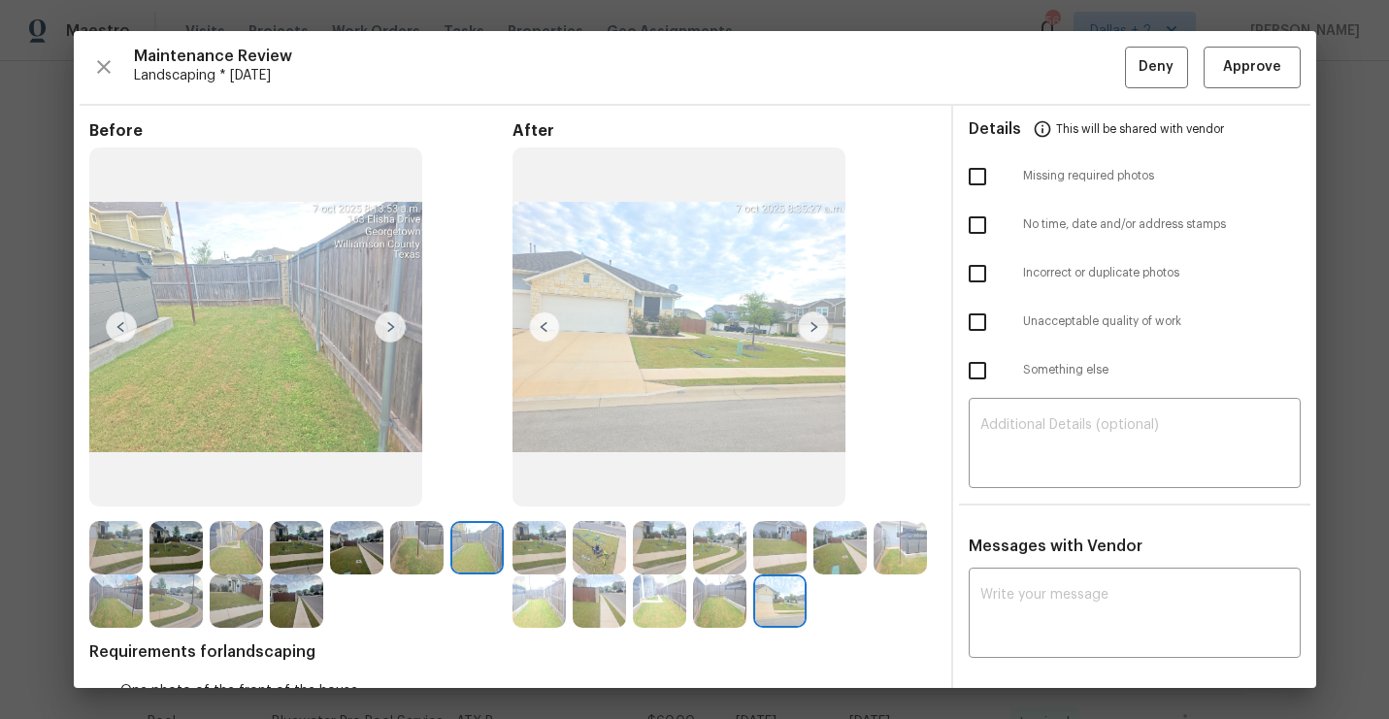
click at [390, 333] on img at bounding box center [390, 327] width 31 height 31
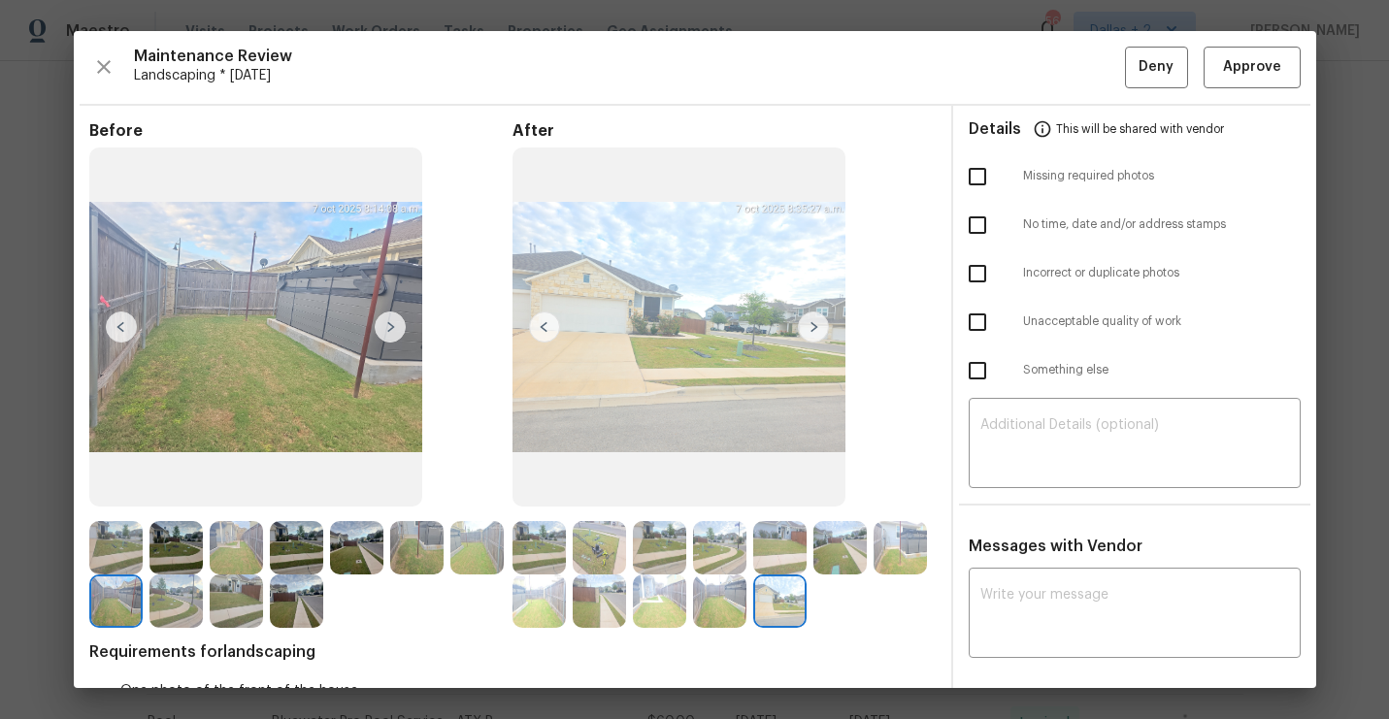
click at [390, 333] on img at bounding box center [390, 327] width 31 height 31
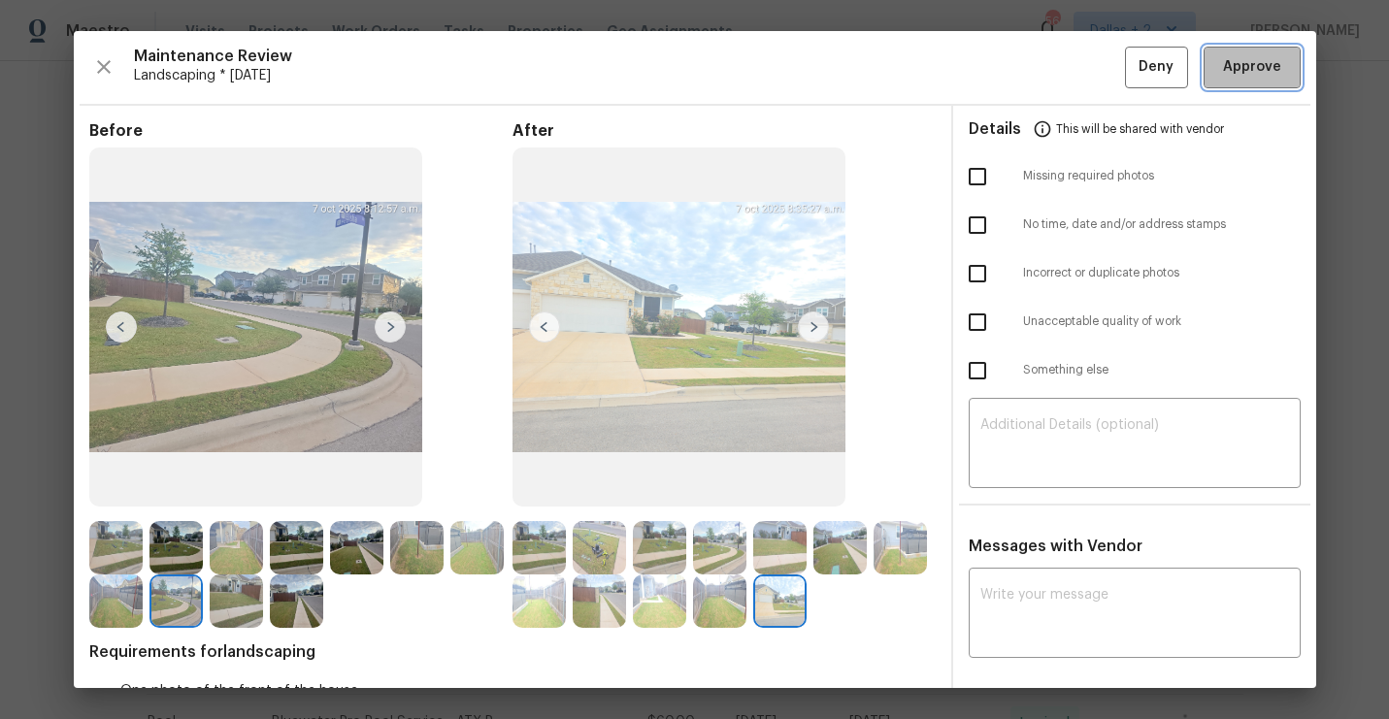
click at [1247, 67] on span "Approve" at bounding box center [1252, 67] width 58 height 24
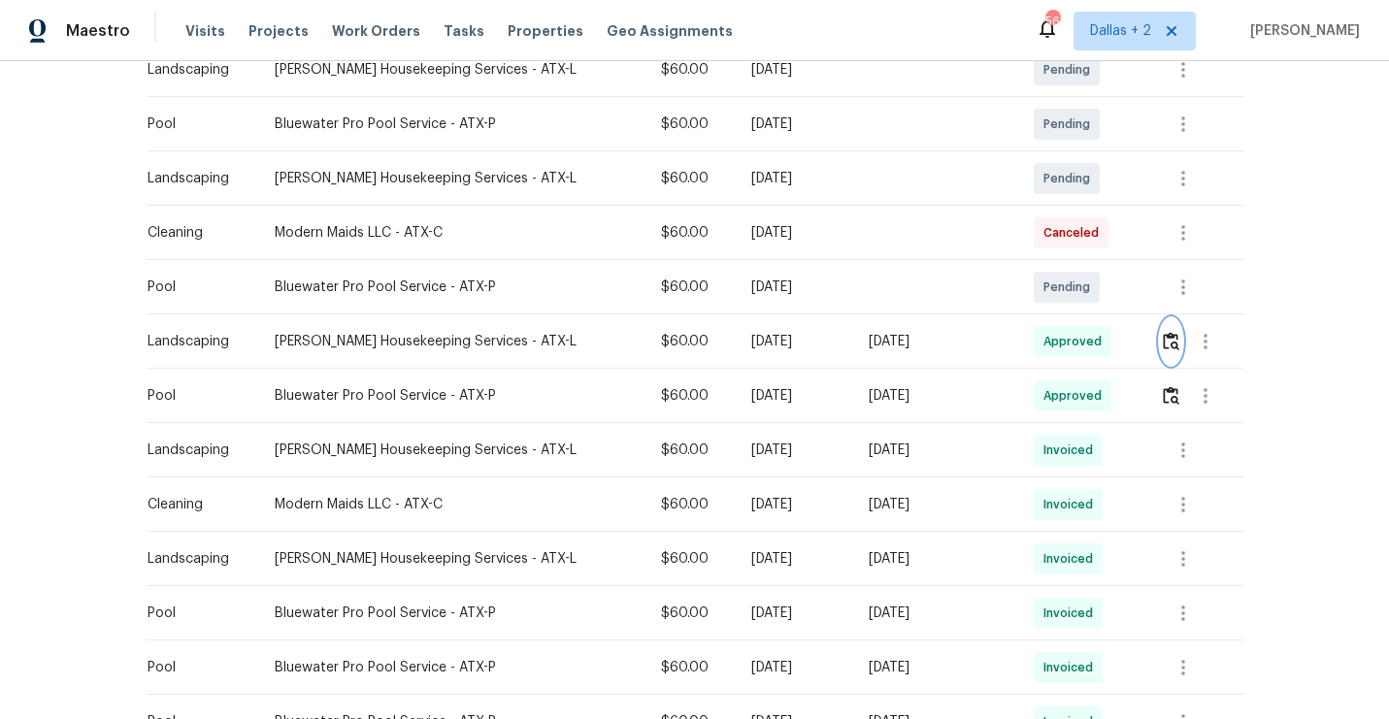
scroll to position [0, 0]
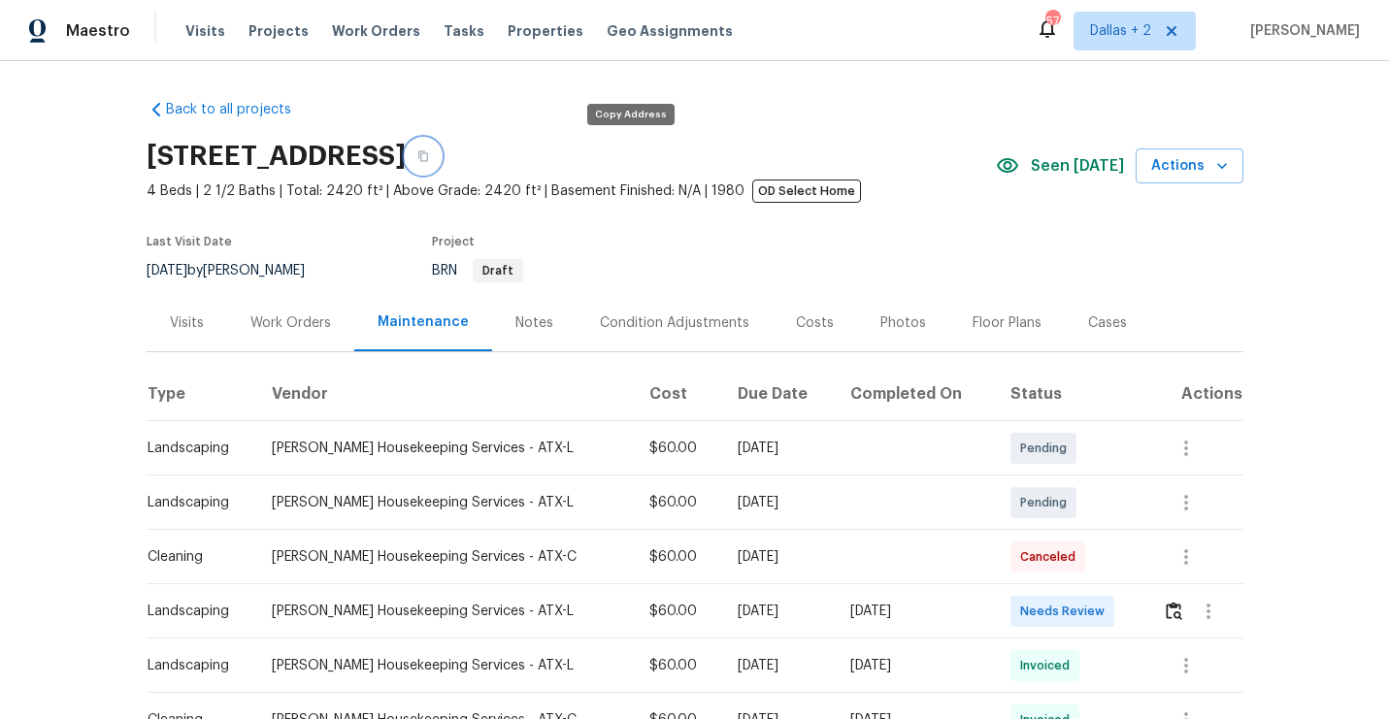
click at [441, 153] on button "button" at bounding box center [423, 156] width 35 height 35
click at [1163, 611] on button "button" at bounding box center [1174, 611] width 22 height 47
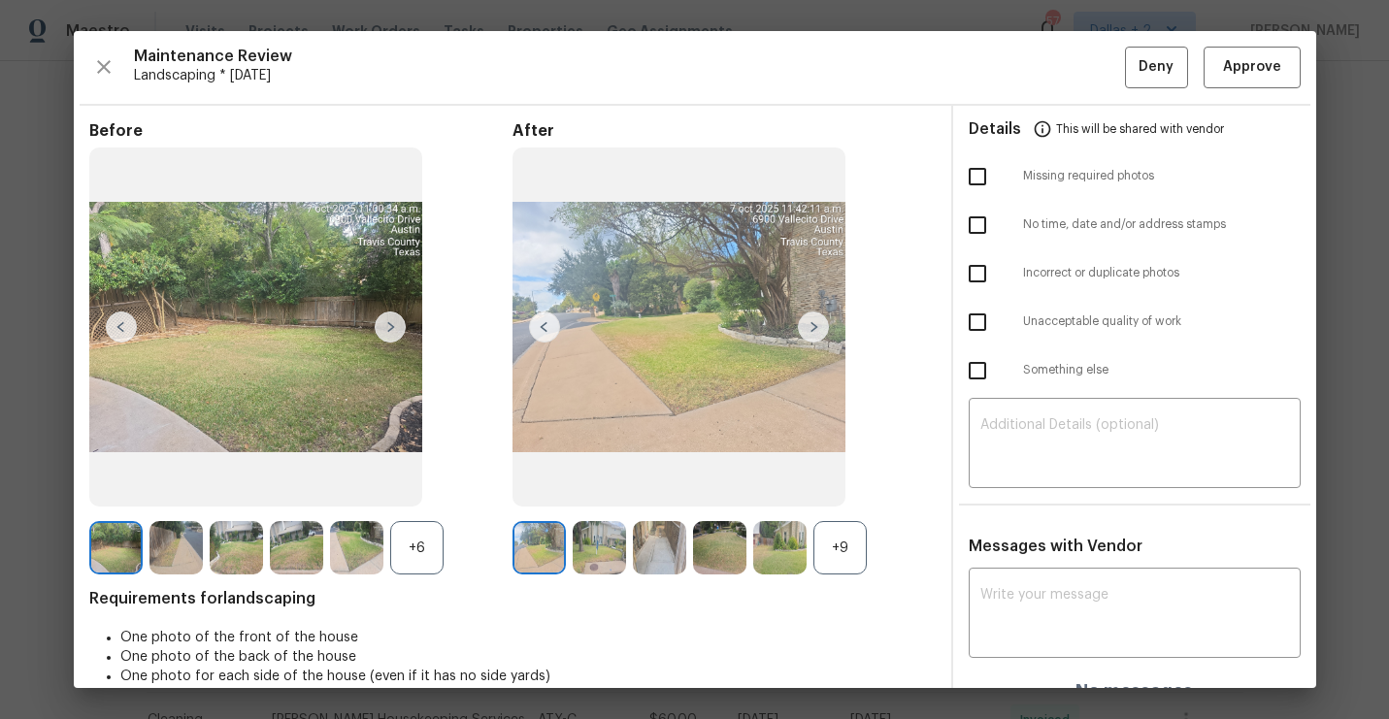
click at [840, 577] on div "Before +6 After +9 Requirements for landscaping One photo of the front of the h…" at bounding box center [512, 418] width 846 height 595
click at [840, 538] on div "+9" at bounding box center [839, 547] width 53 height 53
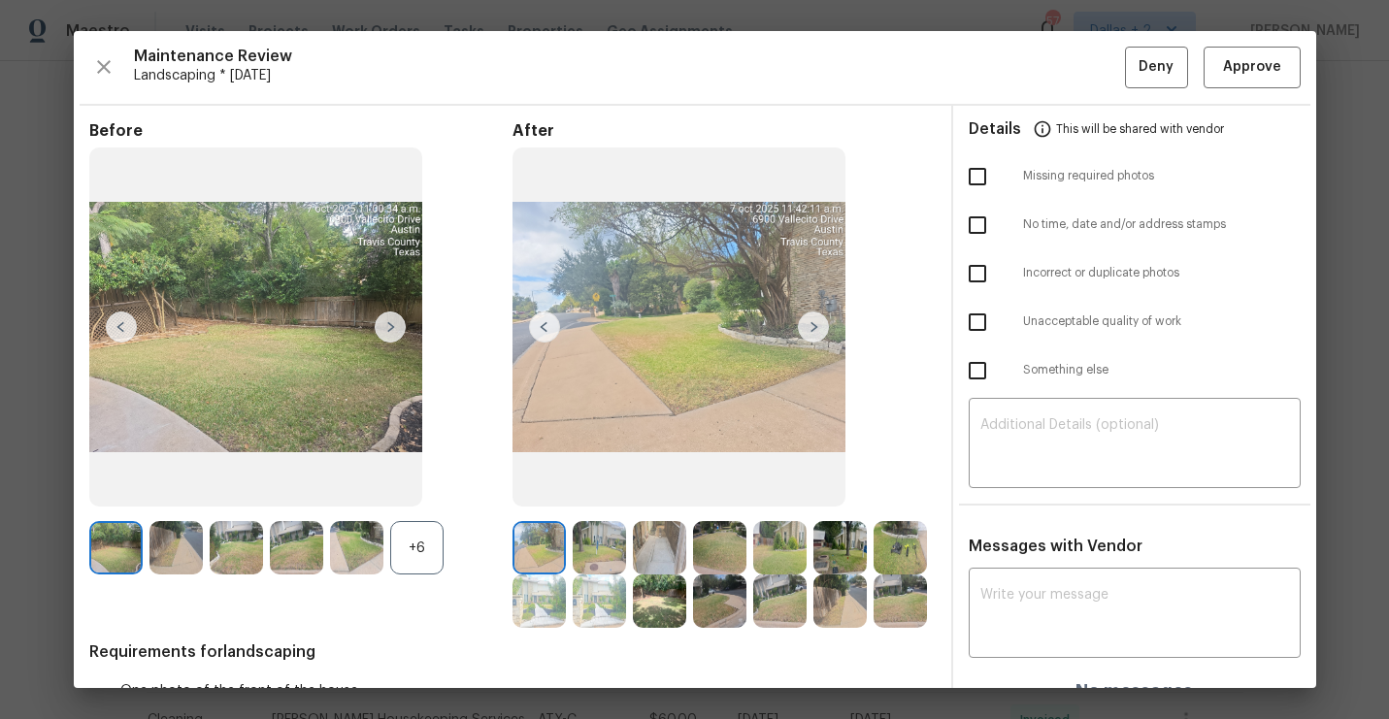
click at [419, 546] on div "+6" at bounding box center [416, 547] width 53 height 53
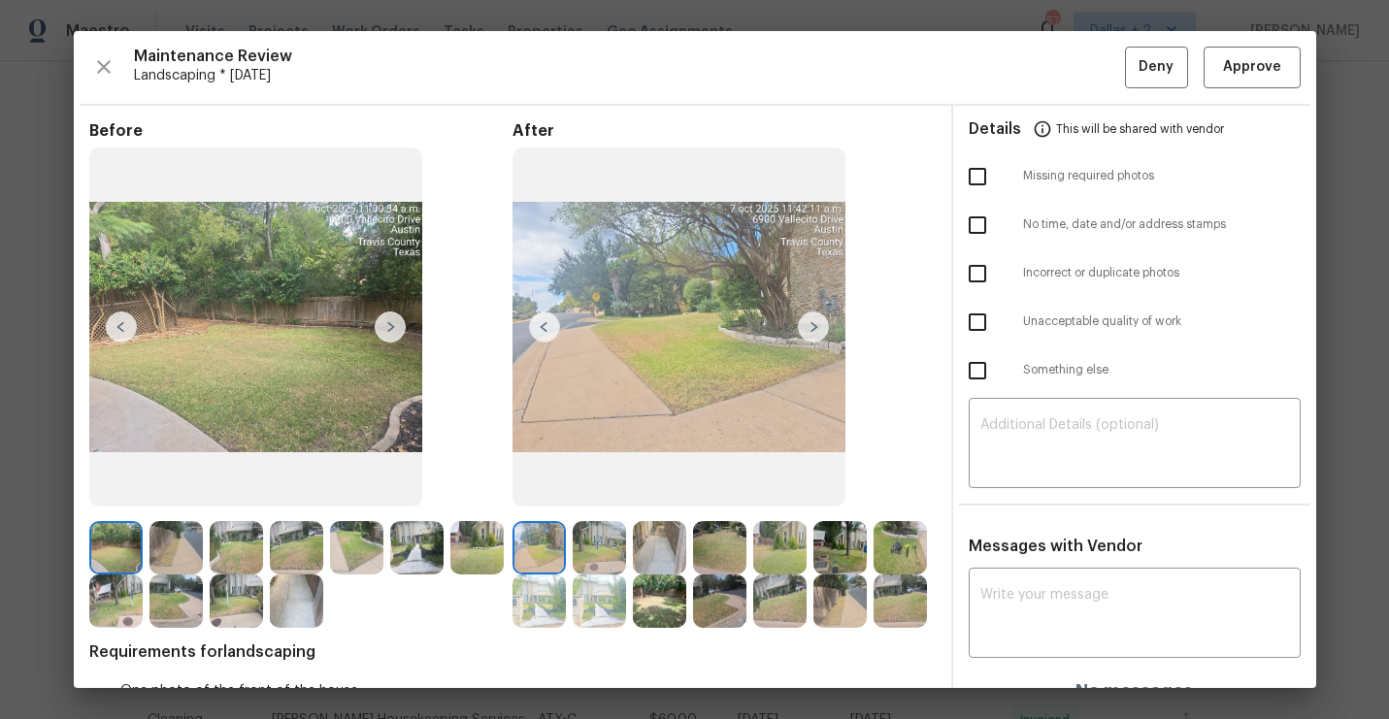
click at [902, 552] on img at bounding box center [900, 547] width 53 height 53
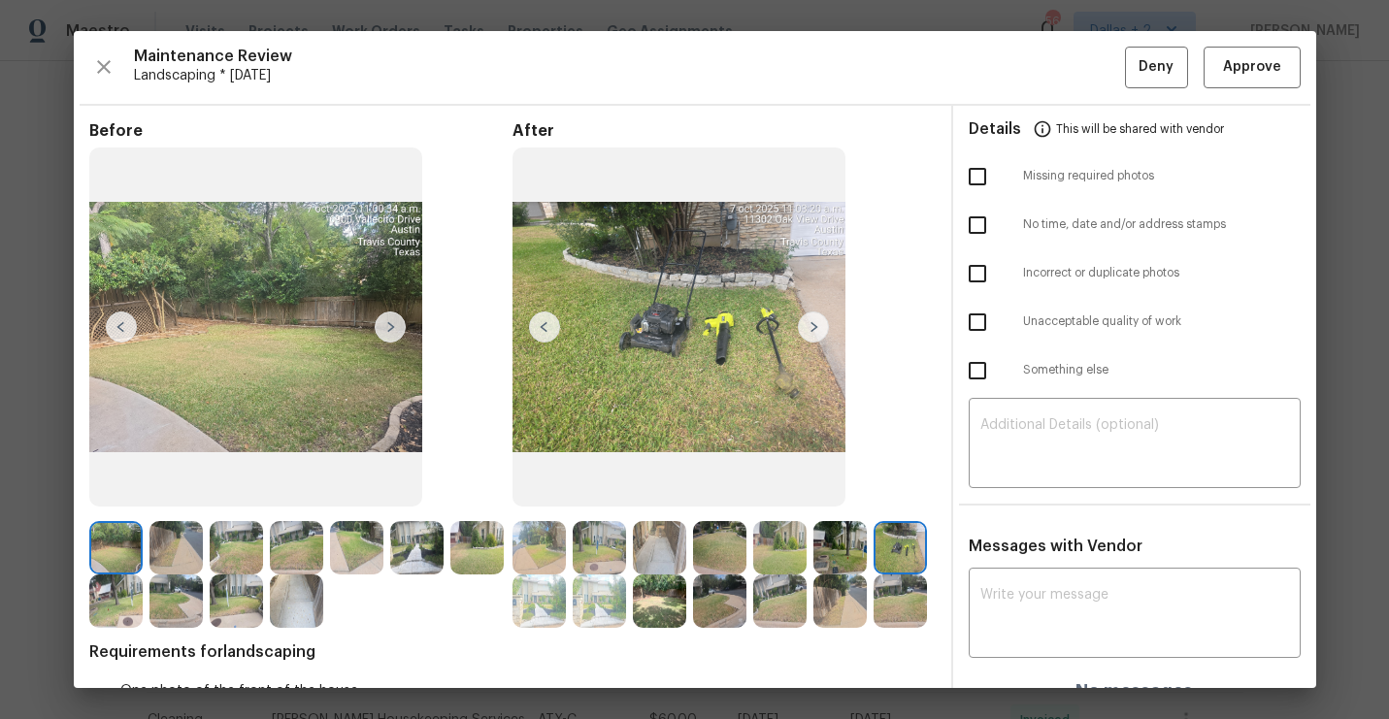
click at [511, 528] on div at bounding box center [300, 574] width 423 height 107
click at [529, 539] on img at bounding box center [538, 547] width 53 height 53
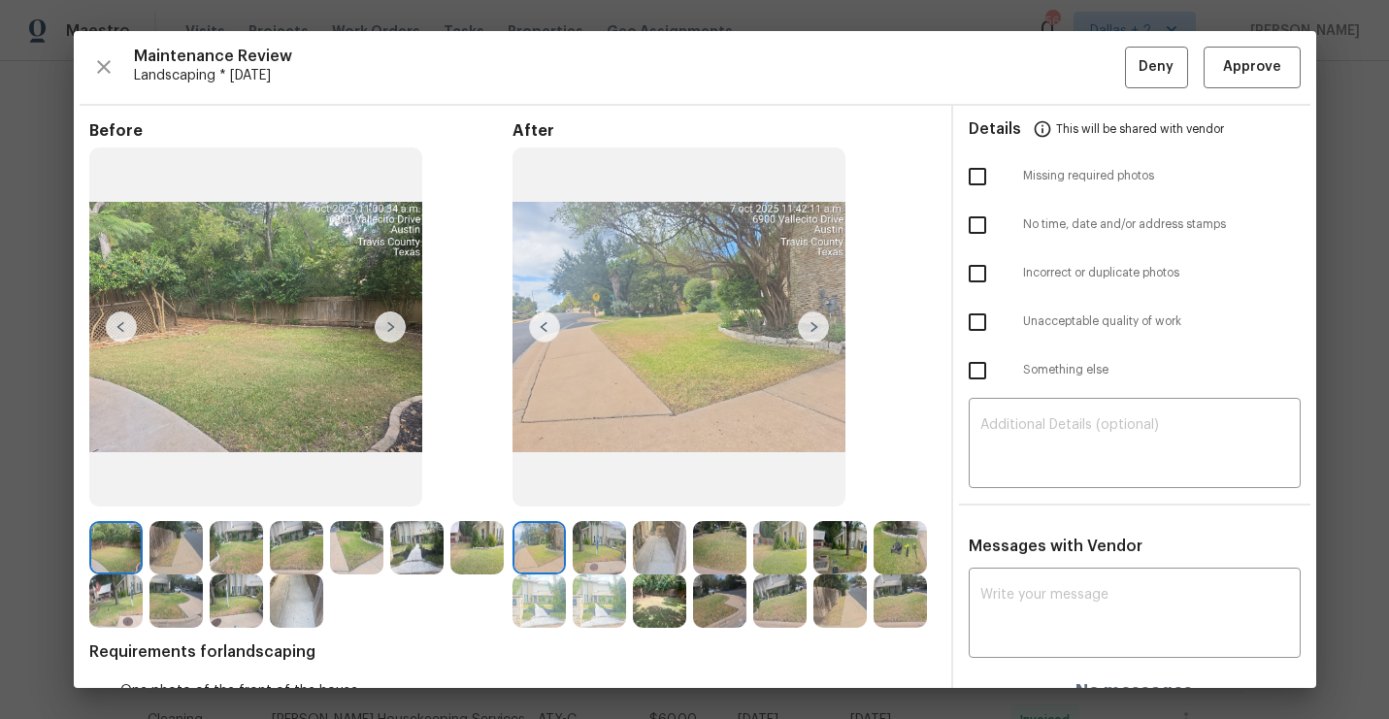
click at [598, 527] on img at bounding box center [599, 547] width 53 height 53
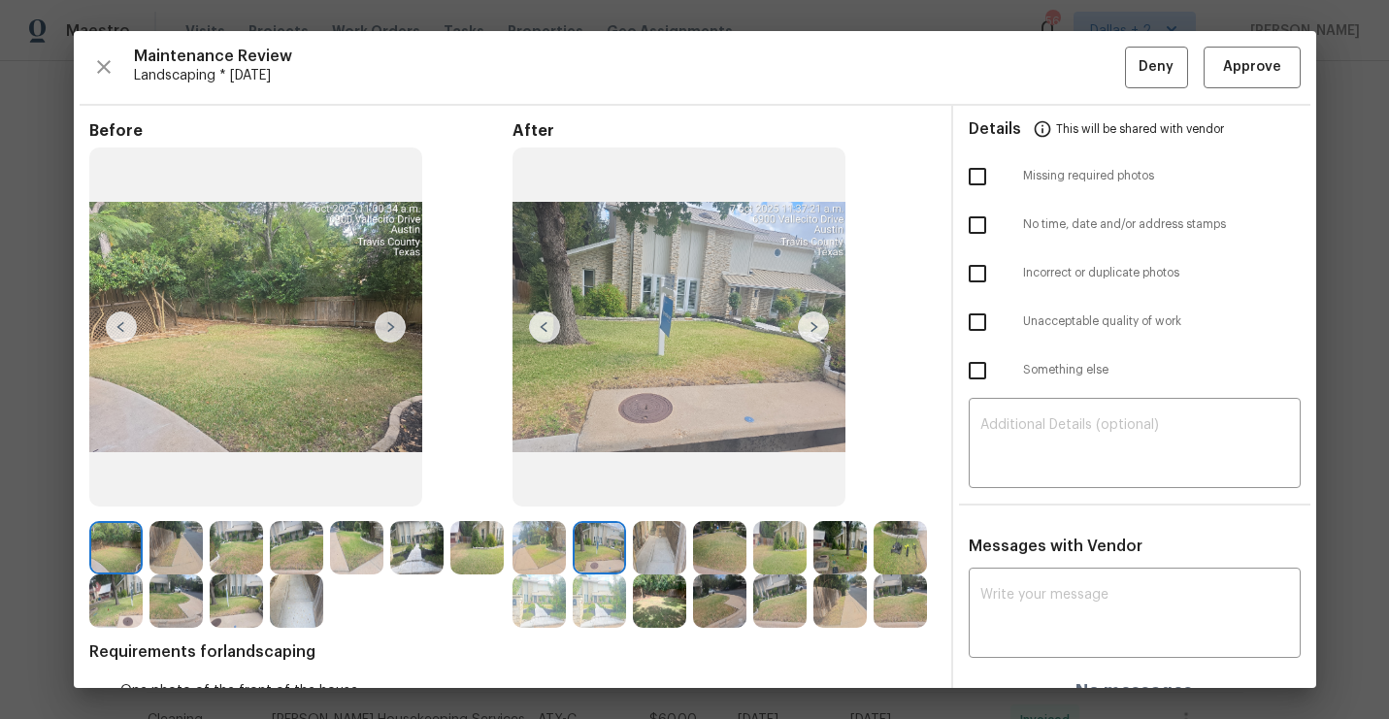
click at [679, 537] on img at bounding box center [659, 547] width 53 height 53
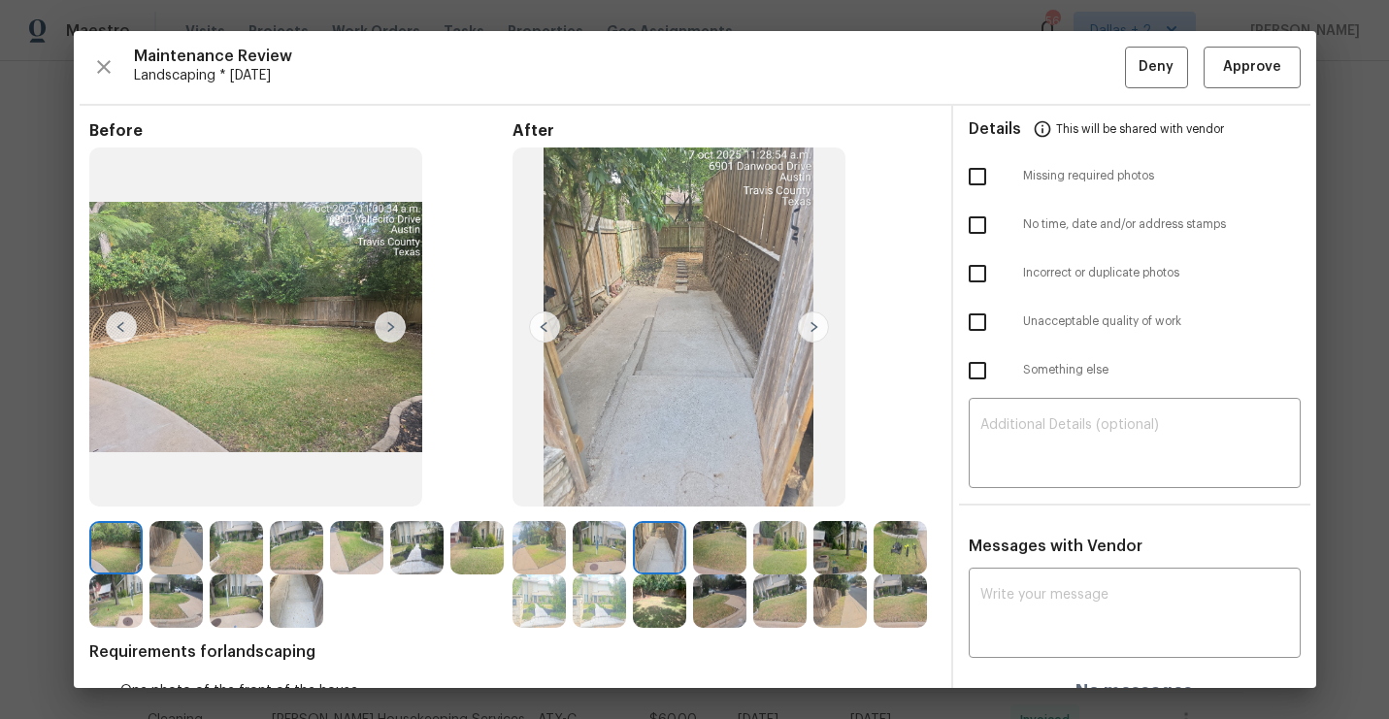
click at [714, 529] on img at bounding box center [719, 547] width 53 height 53
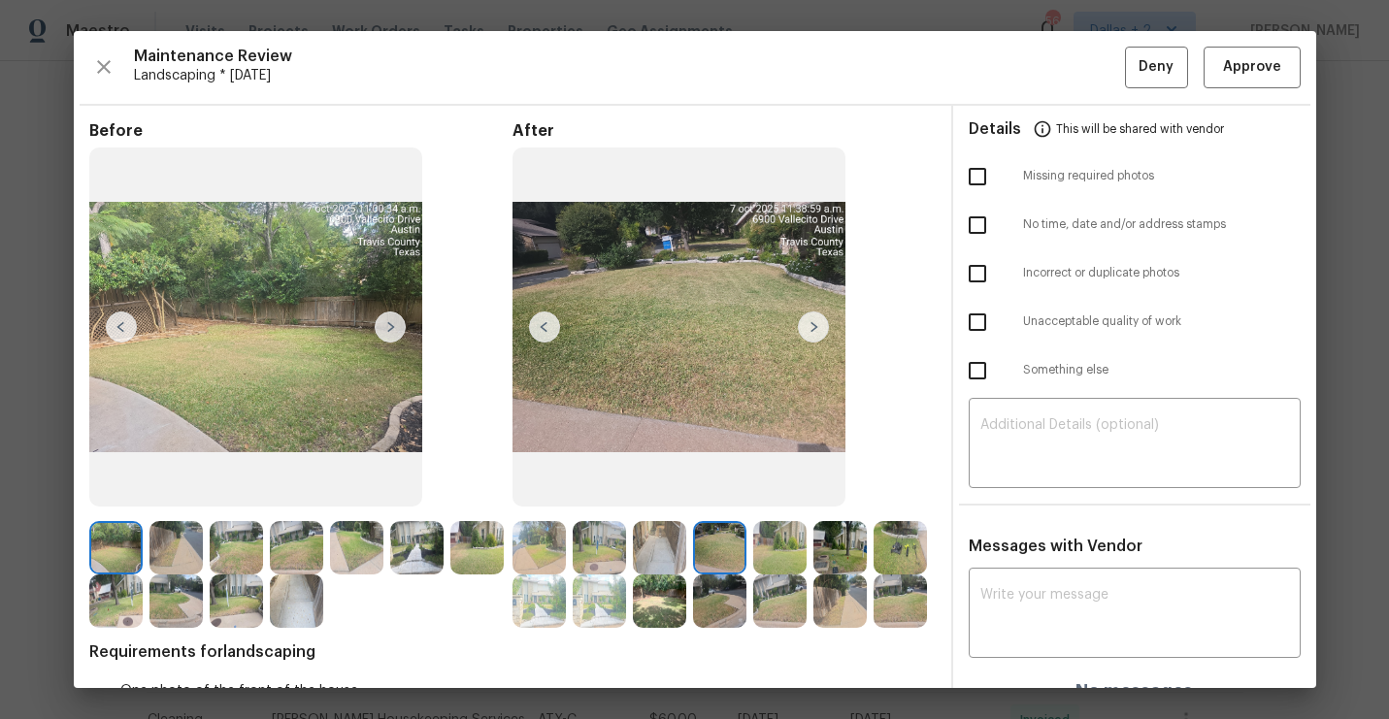
click at [670, 588] on img at bounding box center [659, 601] width 53 height 53
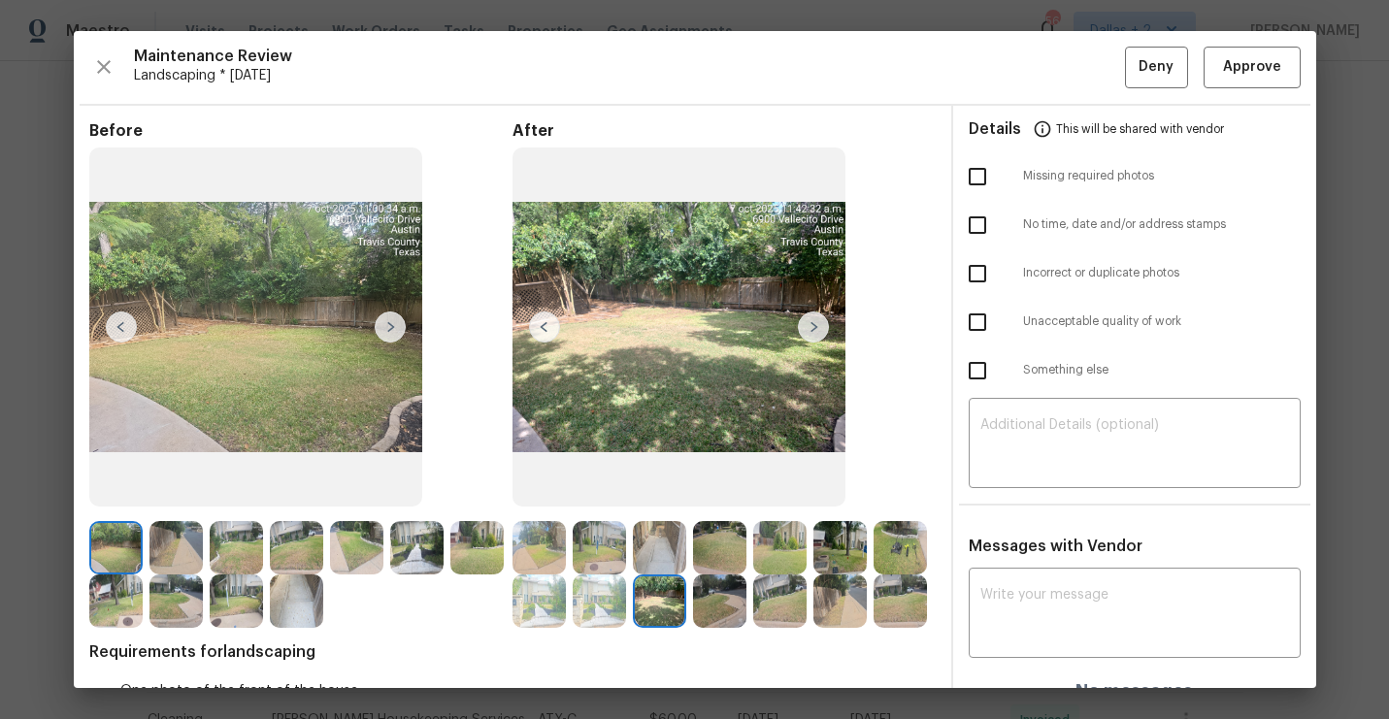
click at [380, 334] on img at bounding box center [390, 327] width 31 height 31
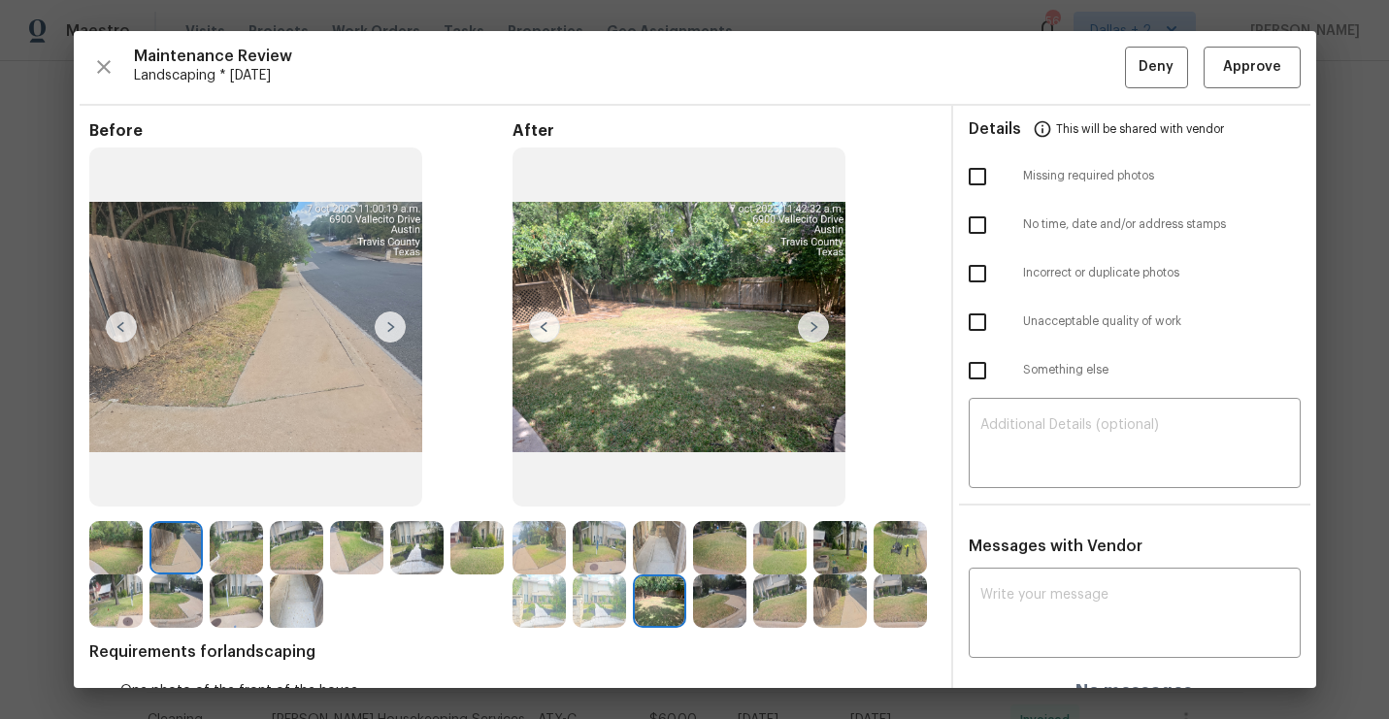
click at [395, 325] on img at bounding box center [390, 327] width 31 height 31
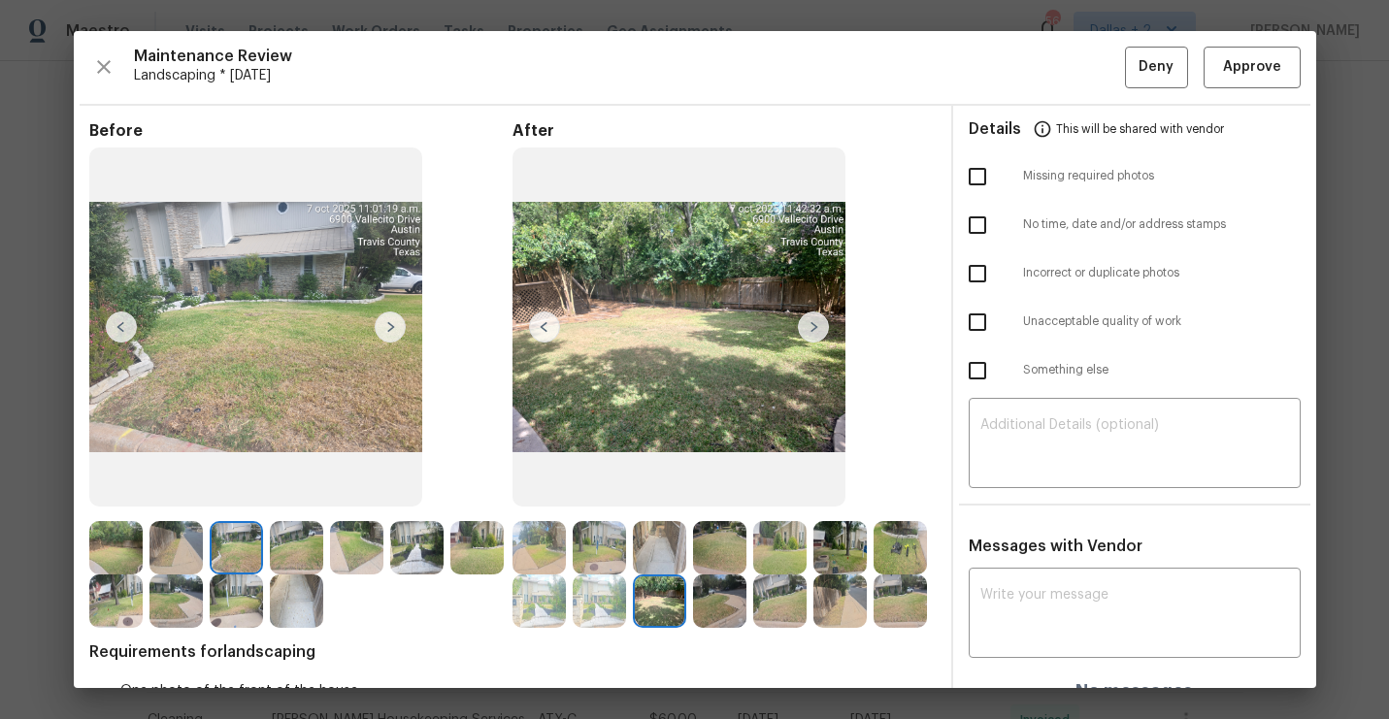
click at [395, 325] on img at bounding box center [390, 327] width 31 height 31
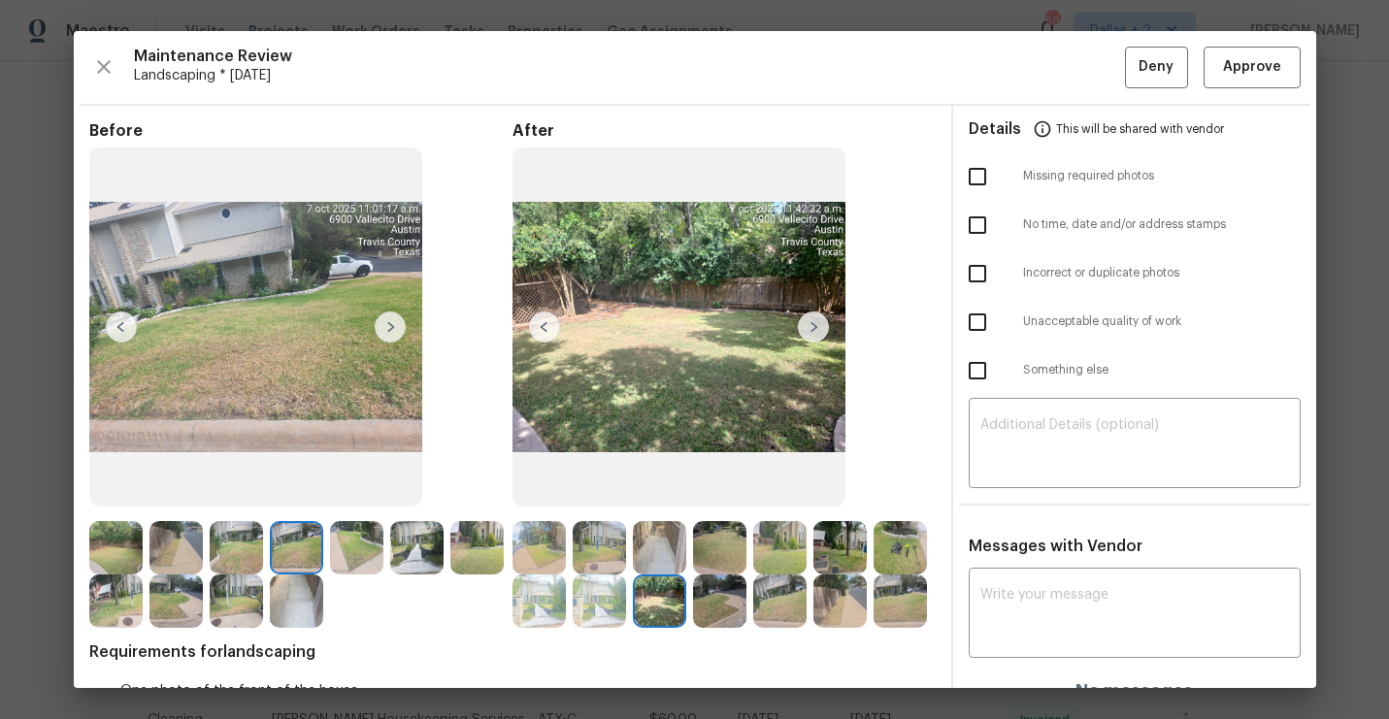
click at [396, 325] on img at bounding box center [390, 327] width 31 height 31
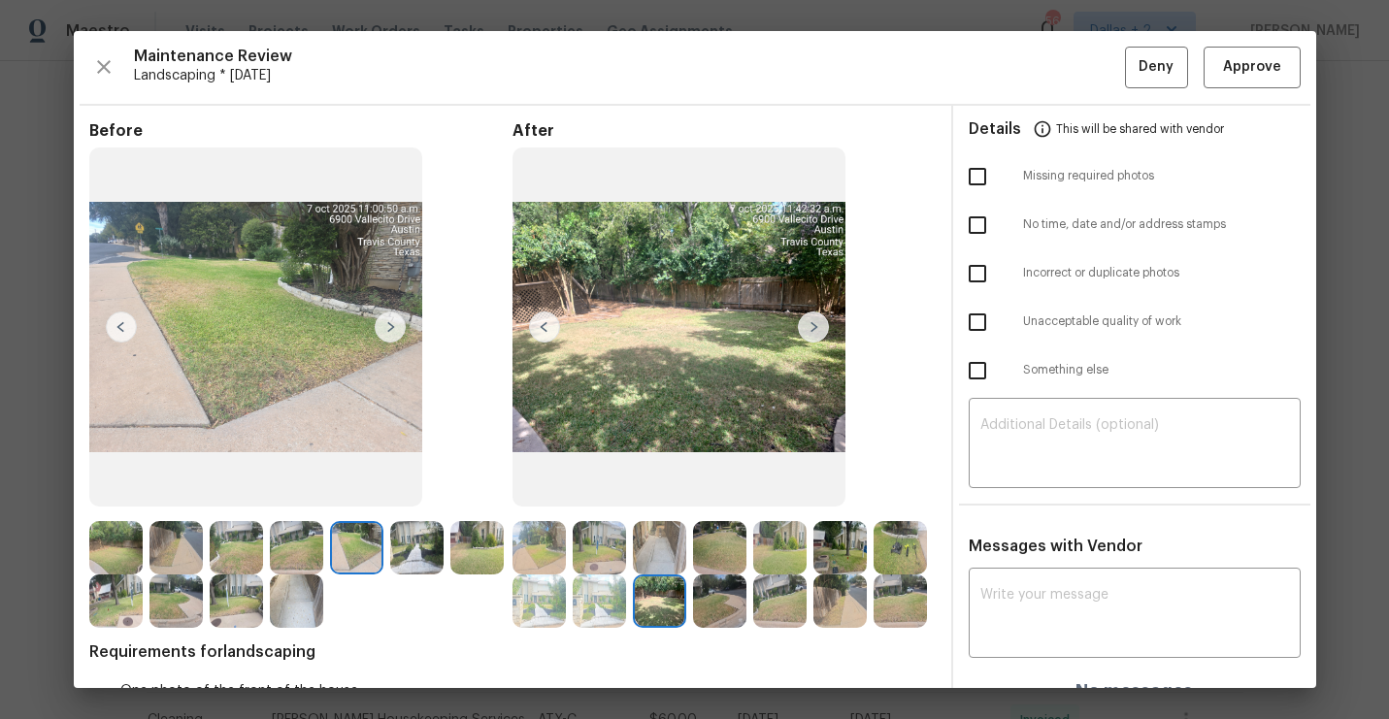
click at [396, 325] on img at bounding box center [390, 327] width 31 height 31
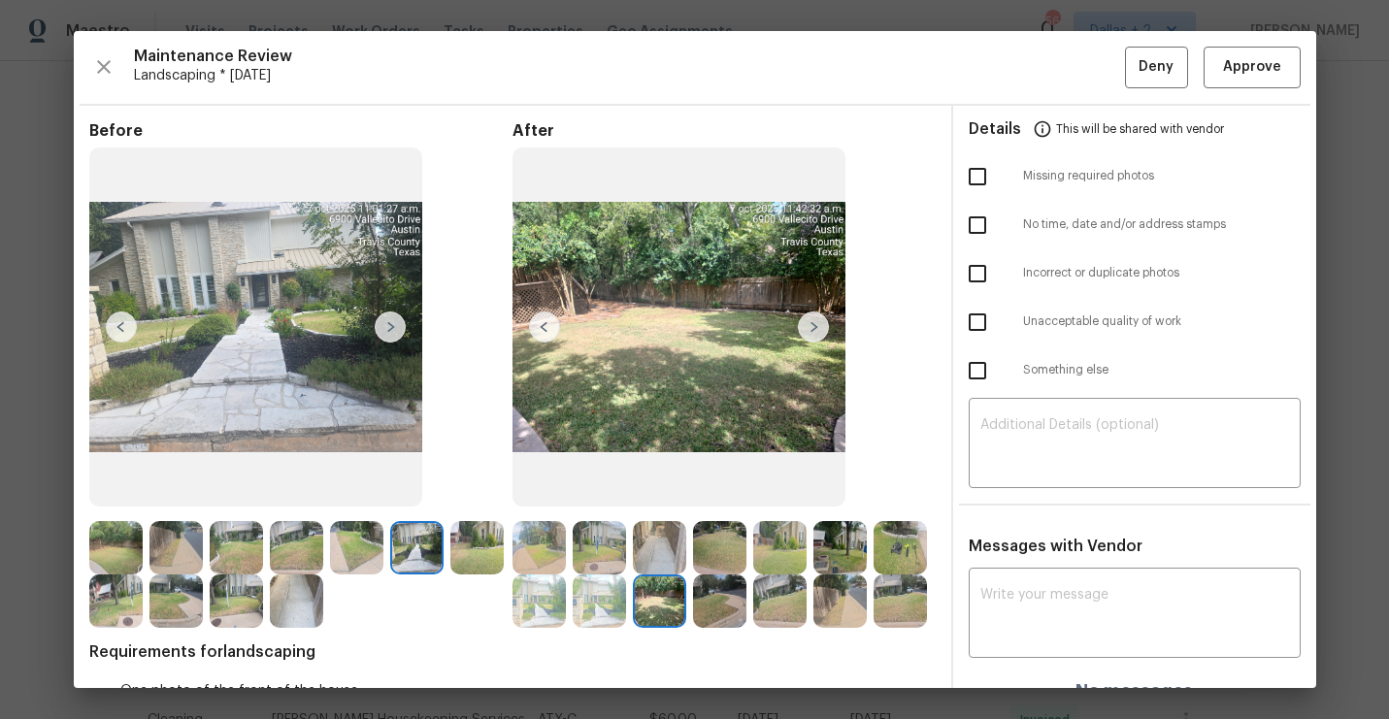
click at [717, 610] on img at bounding box center [719, 601] width 53 height 53
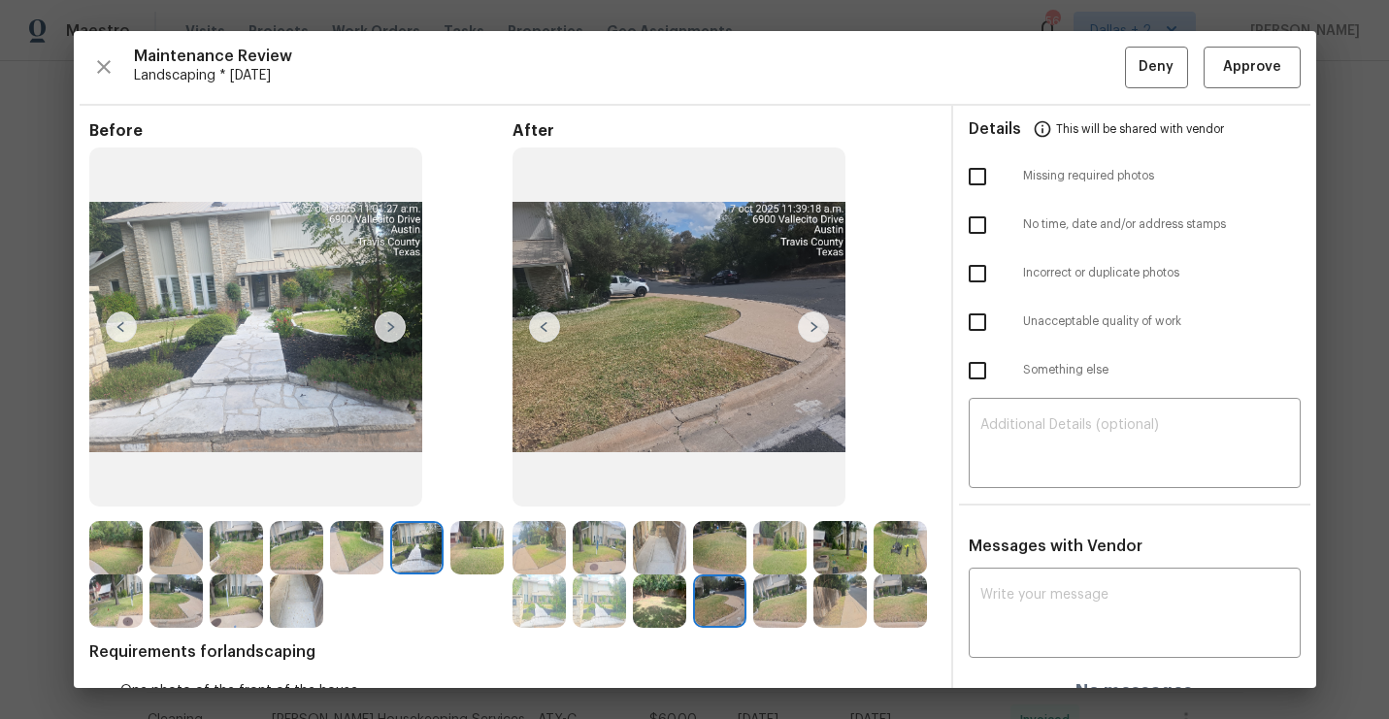
click at [814, 324] on img at bounding box center [813, 327] width 31 height 31
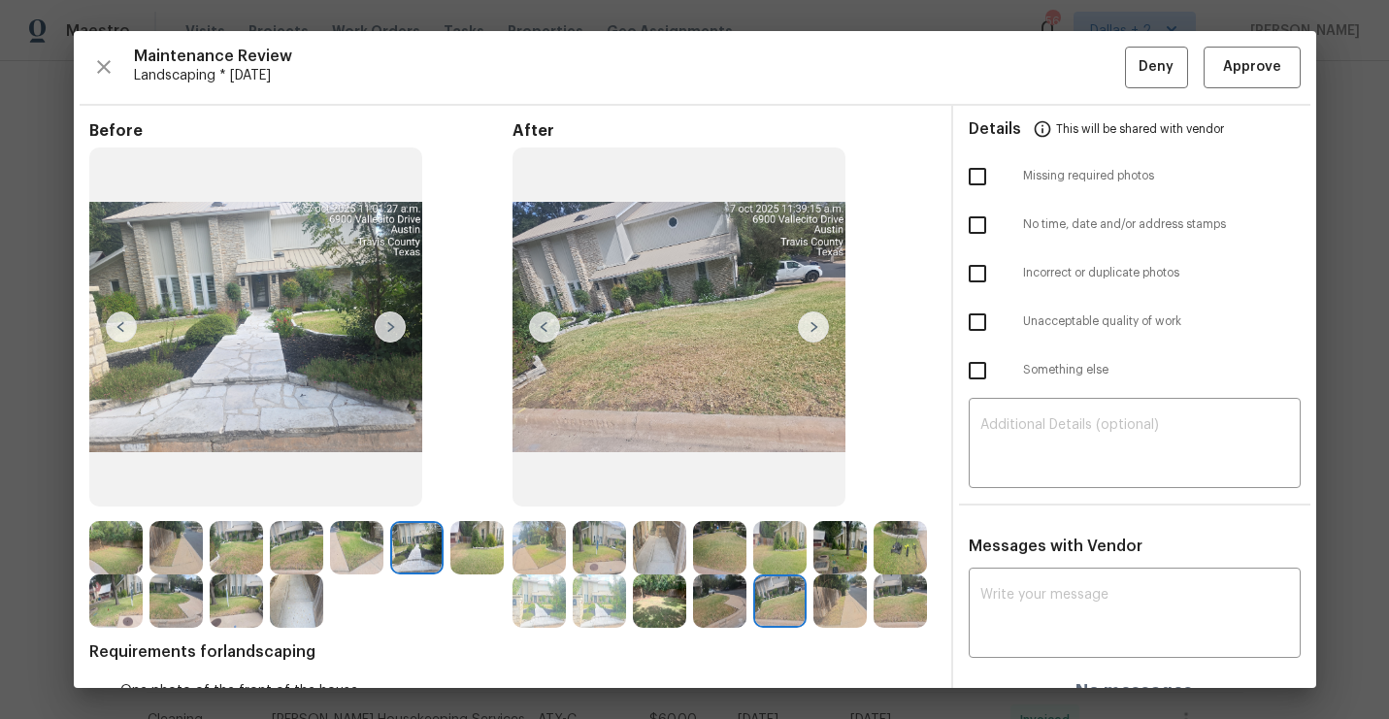
click at [814, 324] on img at bounding box center [813, 327] width 31 height 31
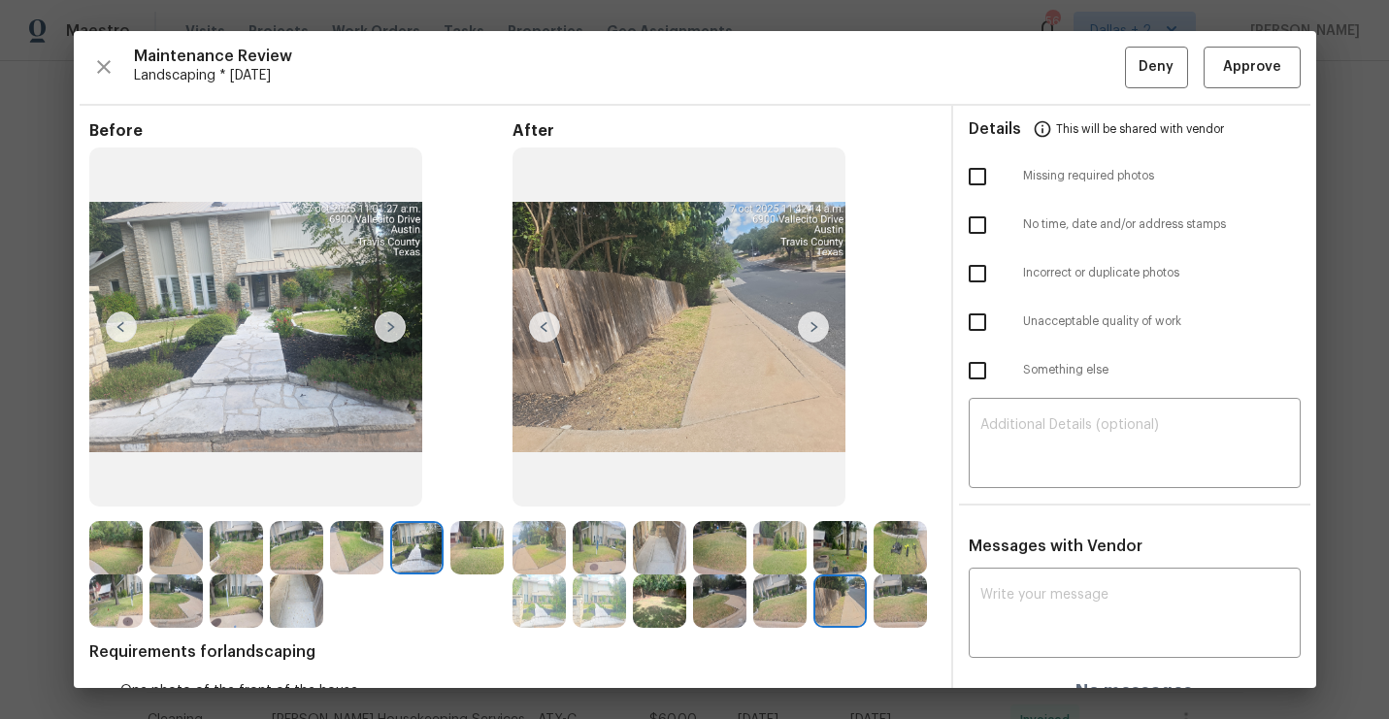
click at [814, 324] on img at bounding box center [813, 327] width 31 height 31
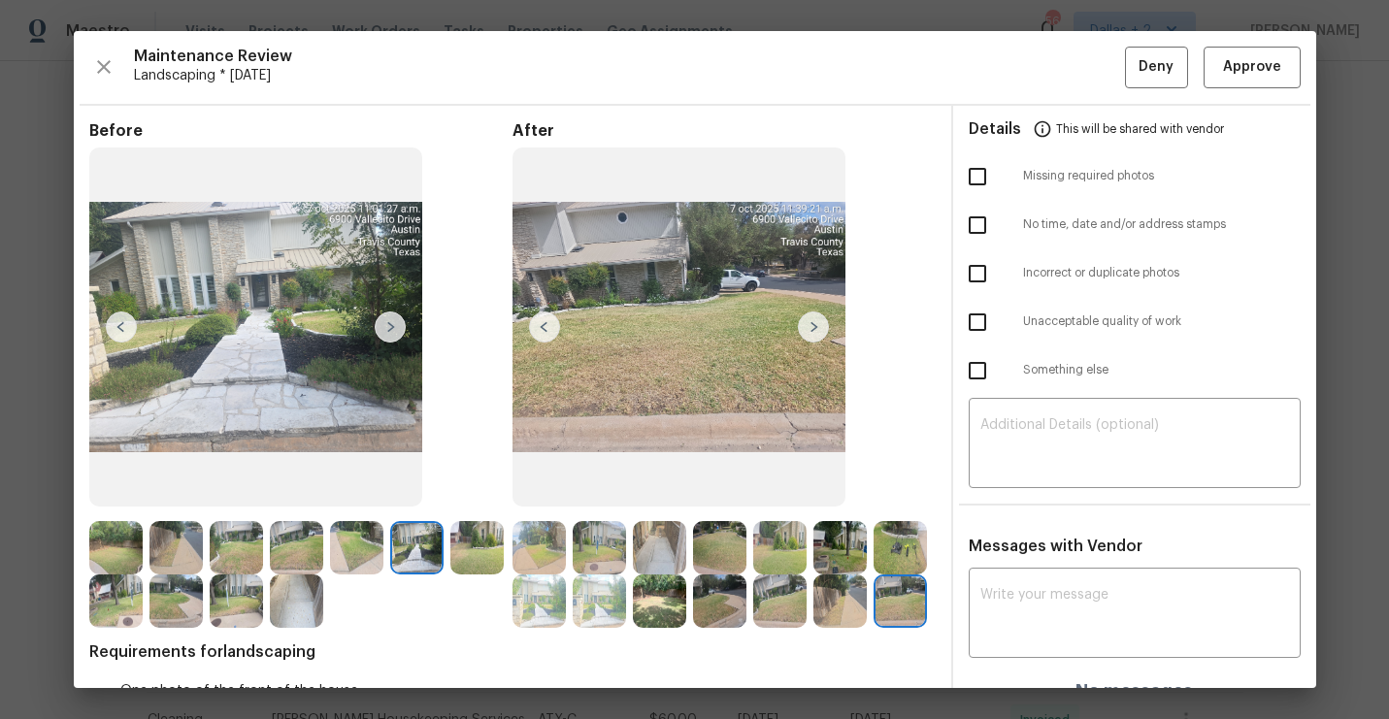
click at [286, 336] on img at bounding box center [255, 328] width 333 height 360
click at [1266, 67] on span "Approve" at bounding box center [1252, 67] width 58 height 24
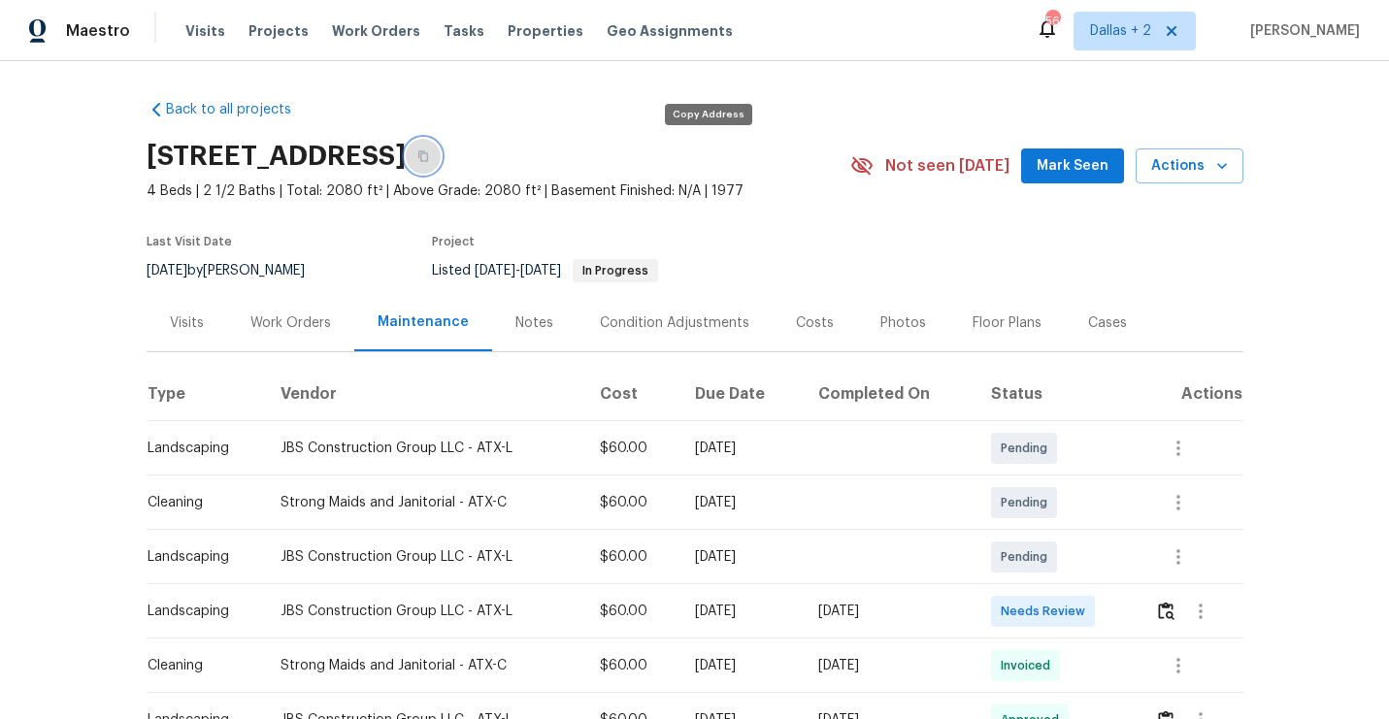
click at [429, 157] on icon "button" at bounding box center [423, 156] width 12 height 12
click at [1168, 612] on img "button" at bounding box center [1166, 611] width 16 height 18
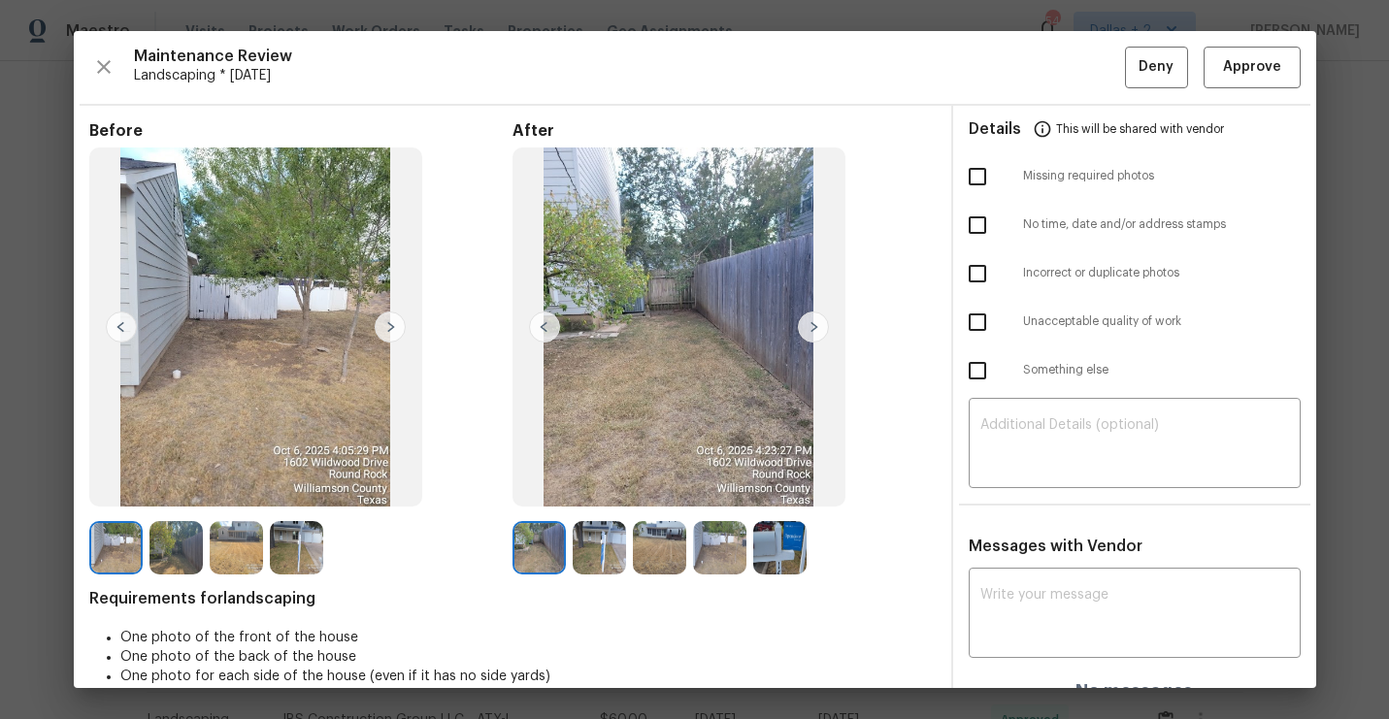
click at [783, 545] on img at bounding box center [779, 547] width 53 height 53
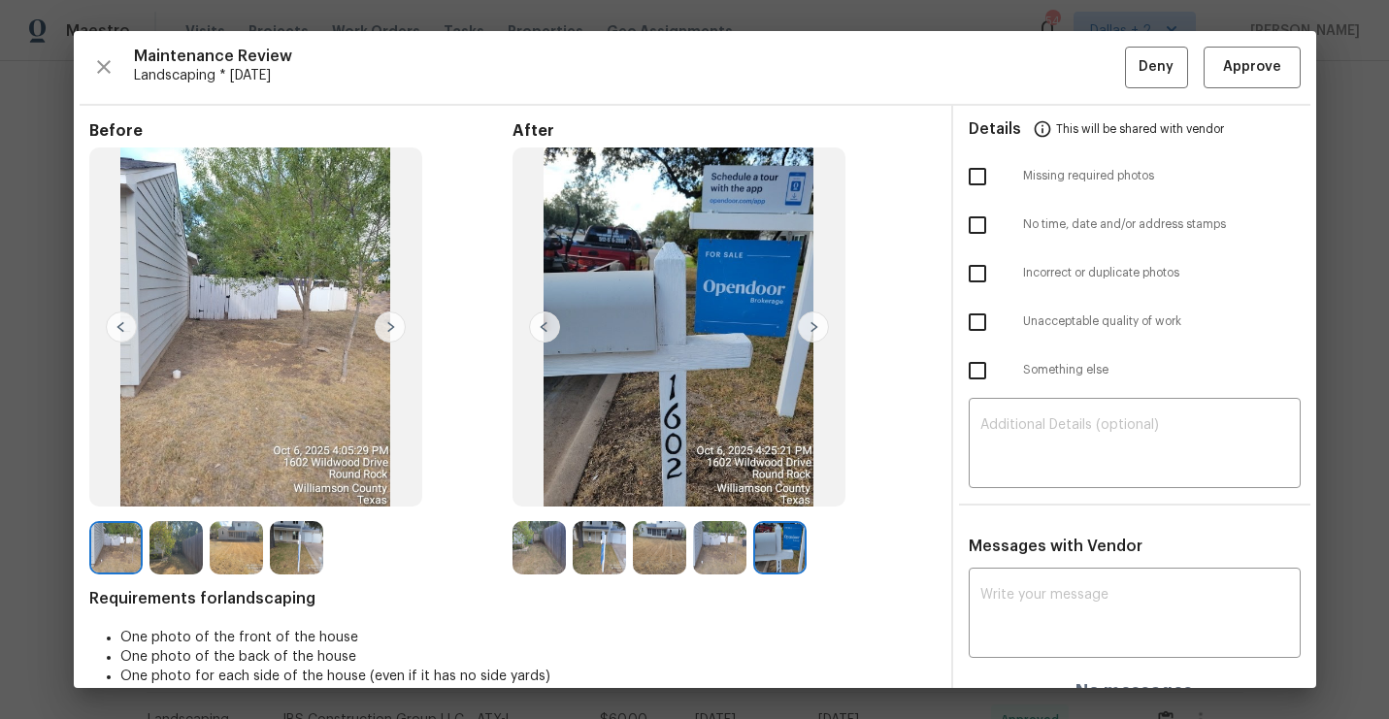
click at [542, 536] on img at bounding box center [538, 547] width 53 height 53
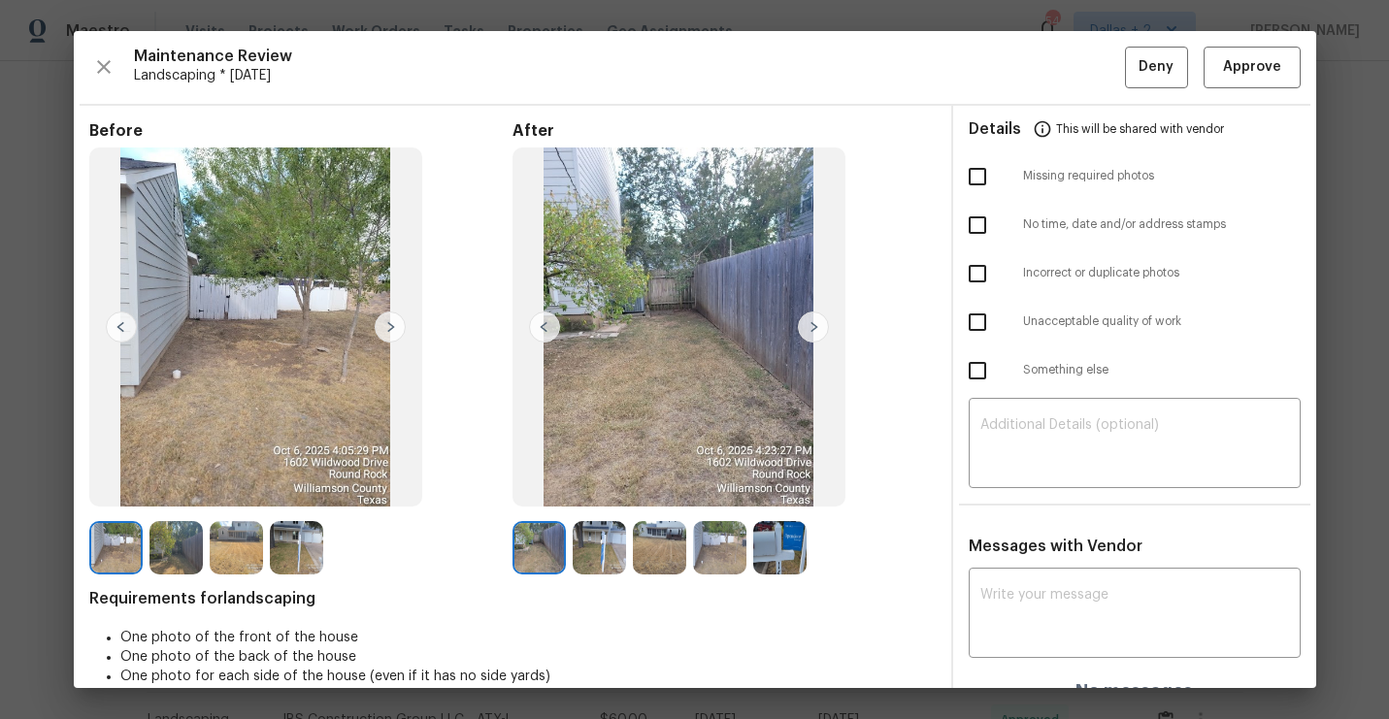
click at [816, 317] on img at bounding box center [813, 327] width 31 height 31
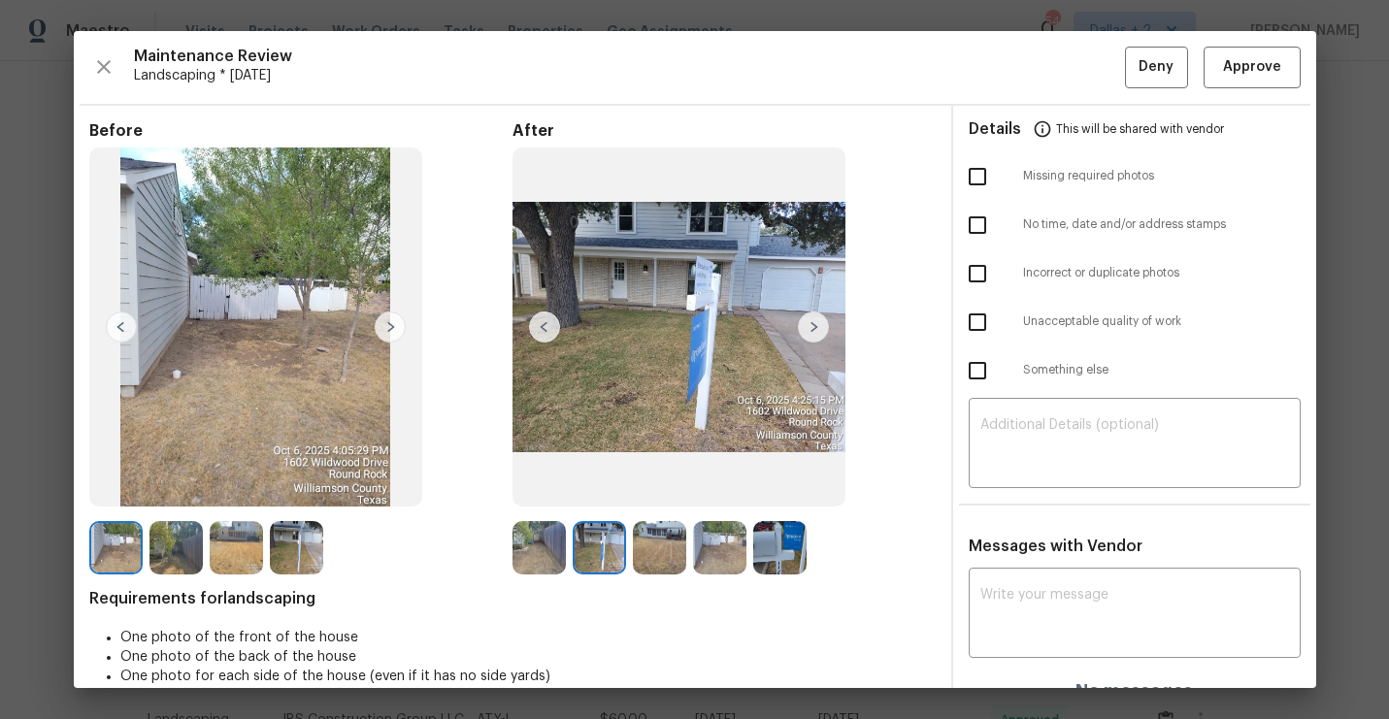
click at [816, 317] on img at bounding box center [813, 327] width 31 height 31
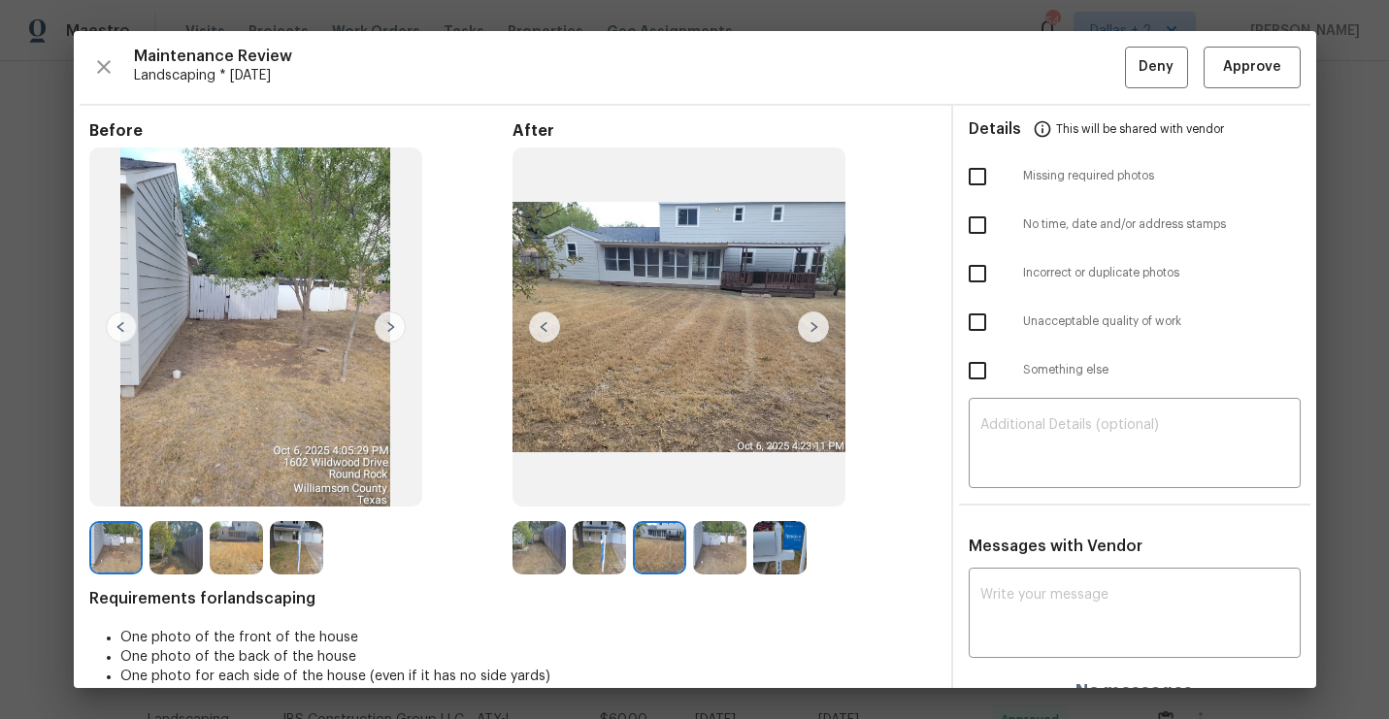
click at [816, 317] on img at bounding box center [813, 327] width 31 height 31
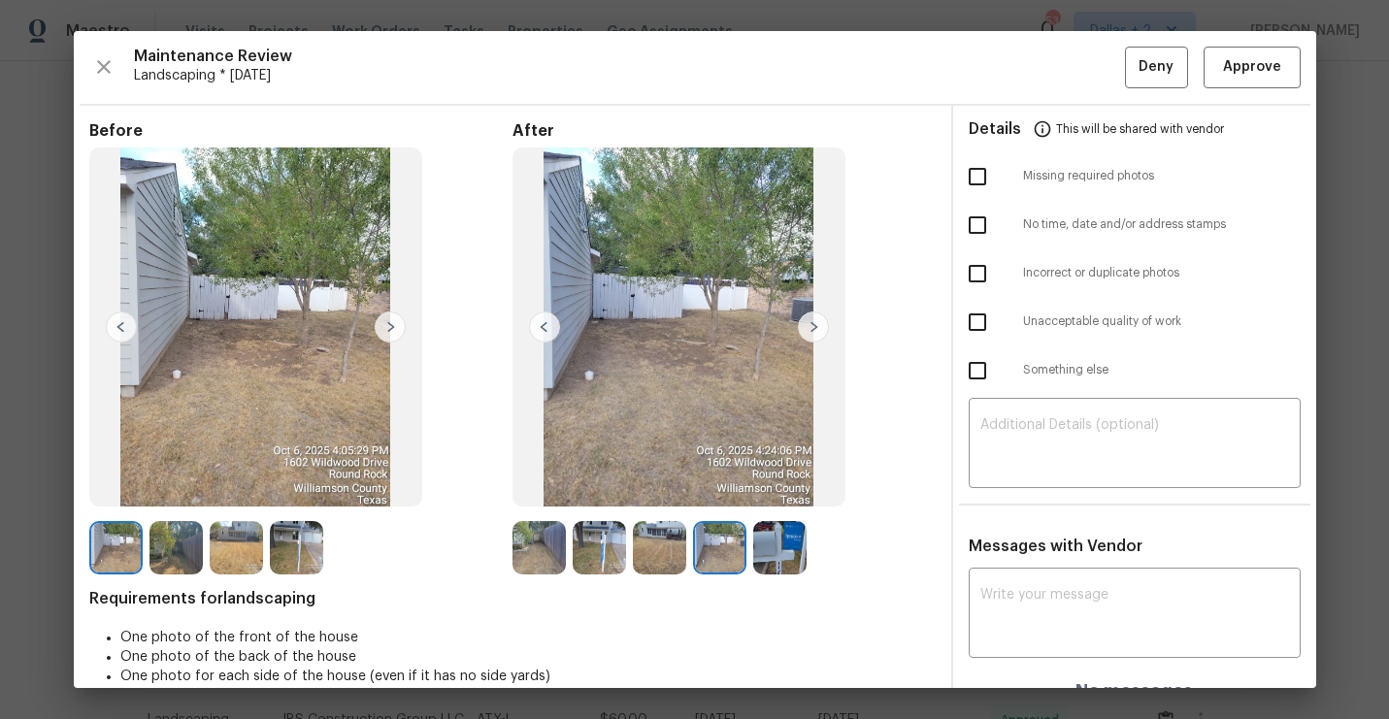
click at [811, 335] on img at bounding box center [813, 327] width 31 height 31
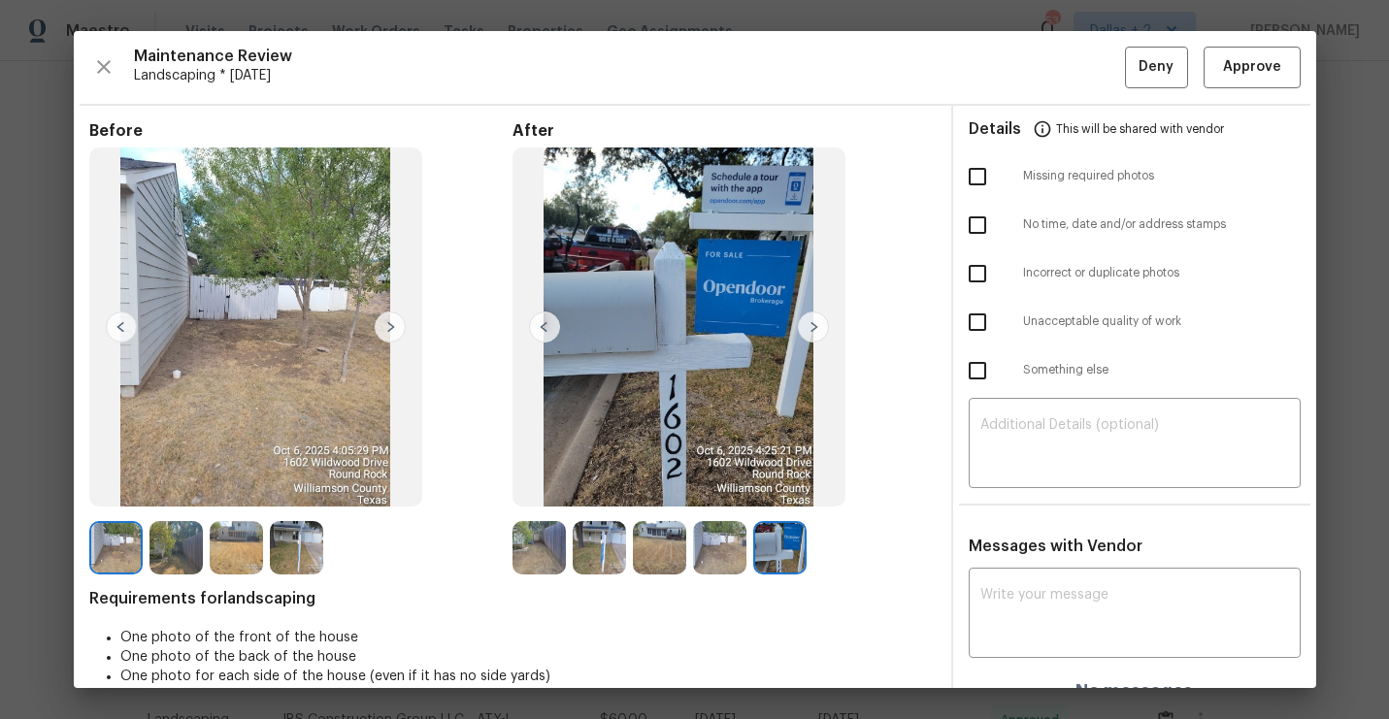
click at [811, 335] on img at bounding box center [813, 327] width 31 height 31
click at [811, 333] on img at bounding box center [813, 327] width 31 height 31
click at [532, 547] on img at bounding box center [538, 547] width 53 height 53
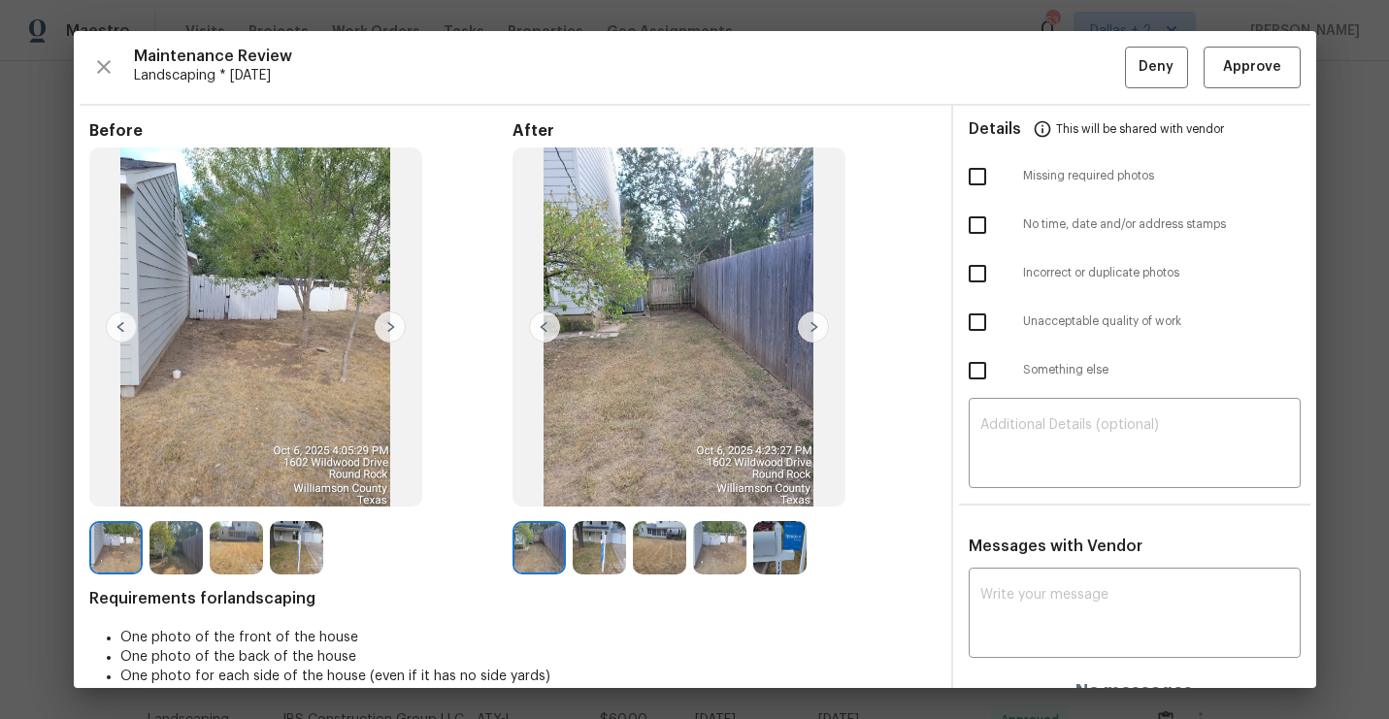
click at [816, 324] on img at bounding box center [813, 327] width 31 height 31
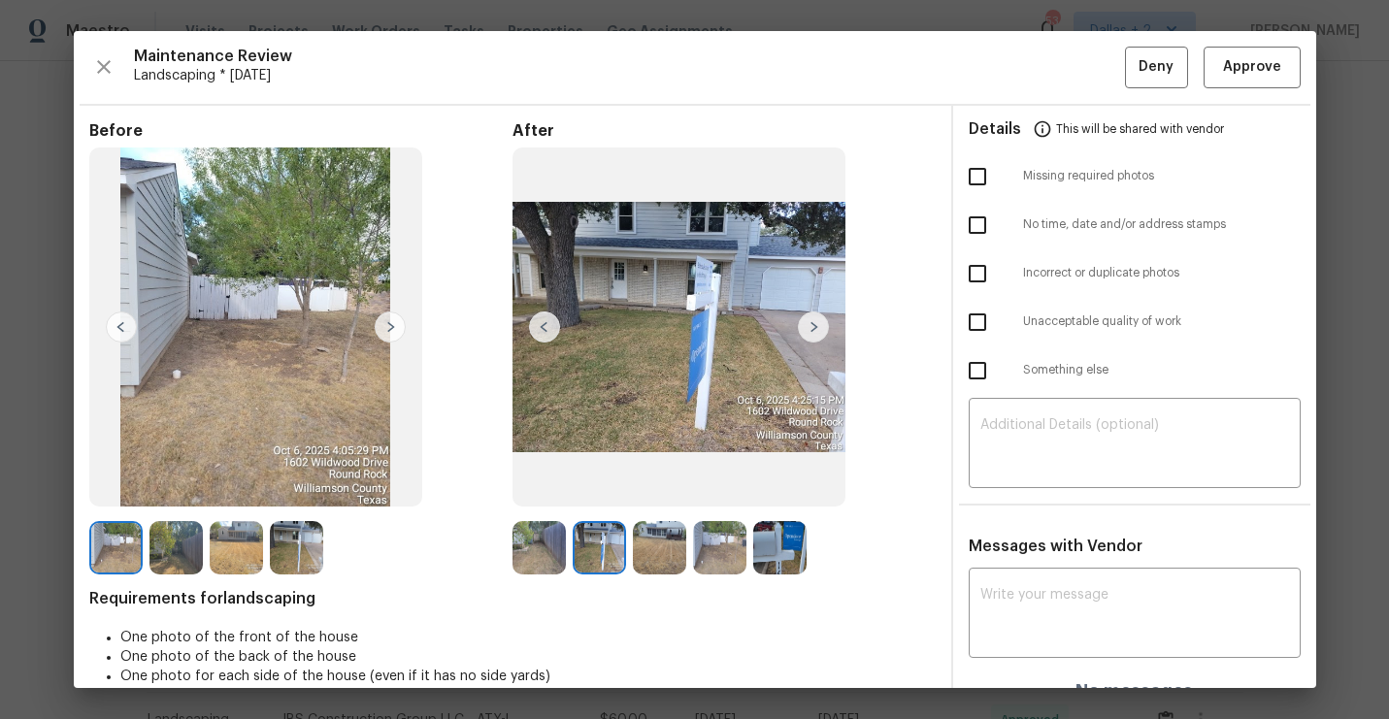
click at [816, 324] on img at bounding box center [813, 327] width 31 height 31
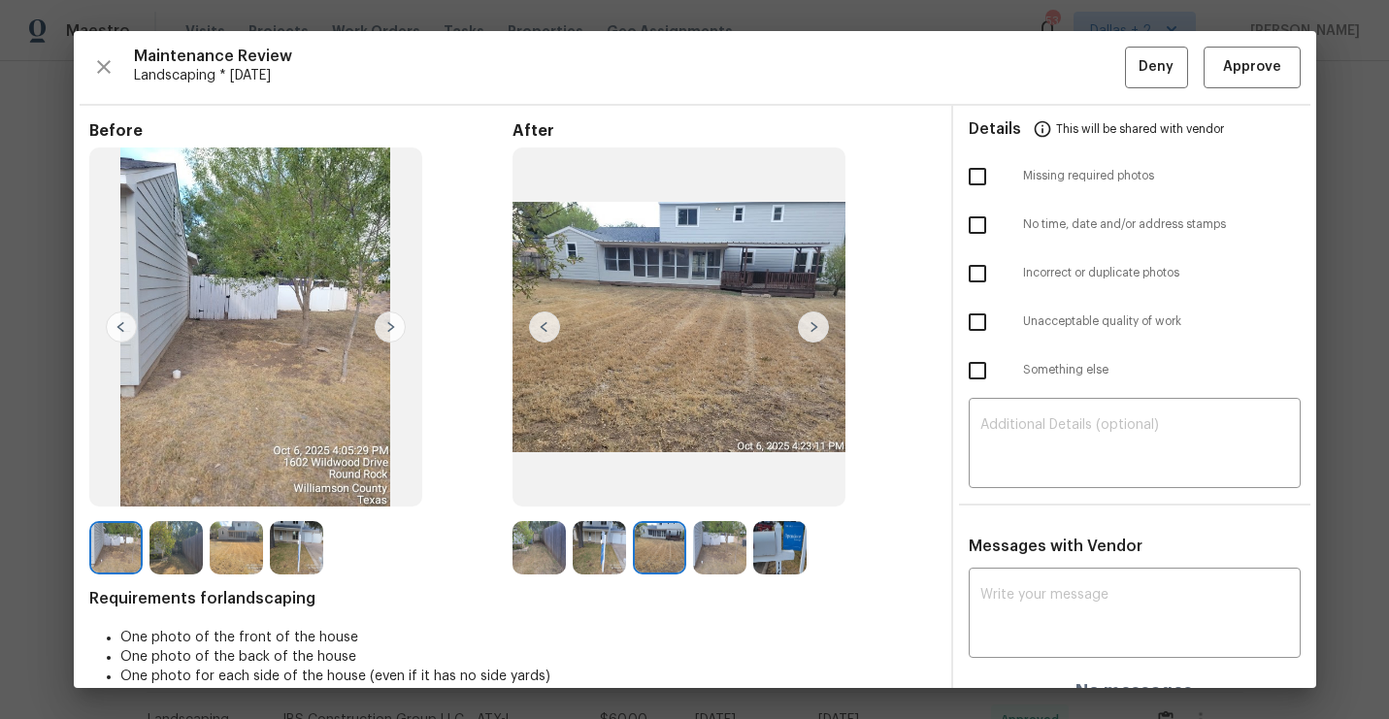
click at [816, 324] on img at bounding box center [813, 327] width 31 height 31
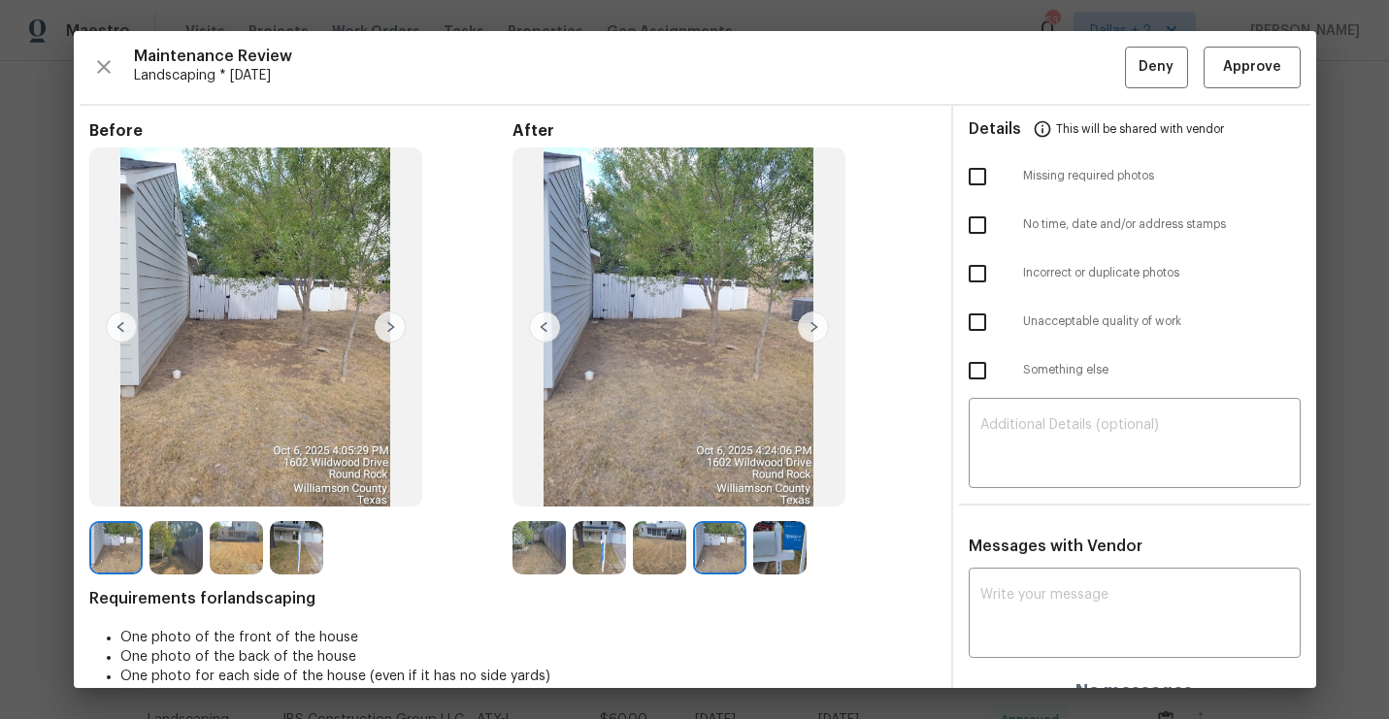
click at [816, 324] on img at bounding box center [813, 327] width 31 height 31
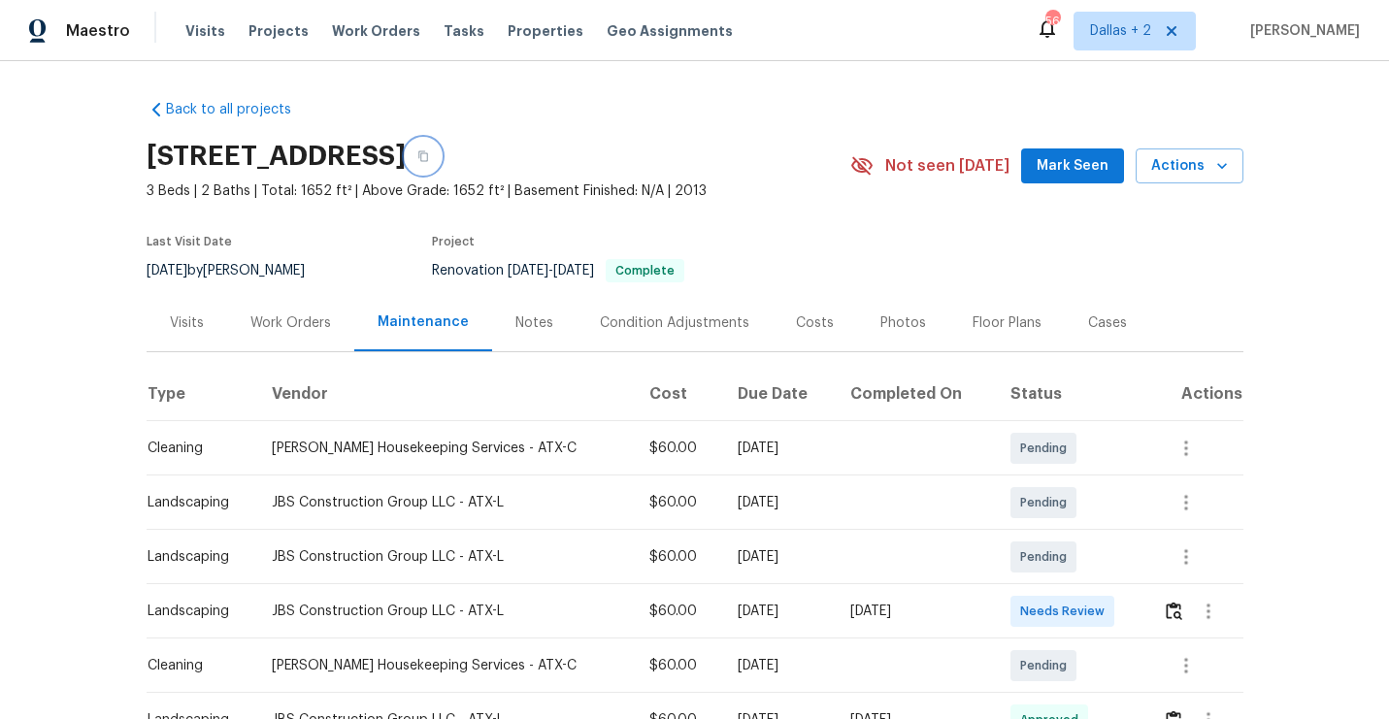
click at [429, 158] on icon "button" at bounding box center [423, 156] width 12 height 12
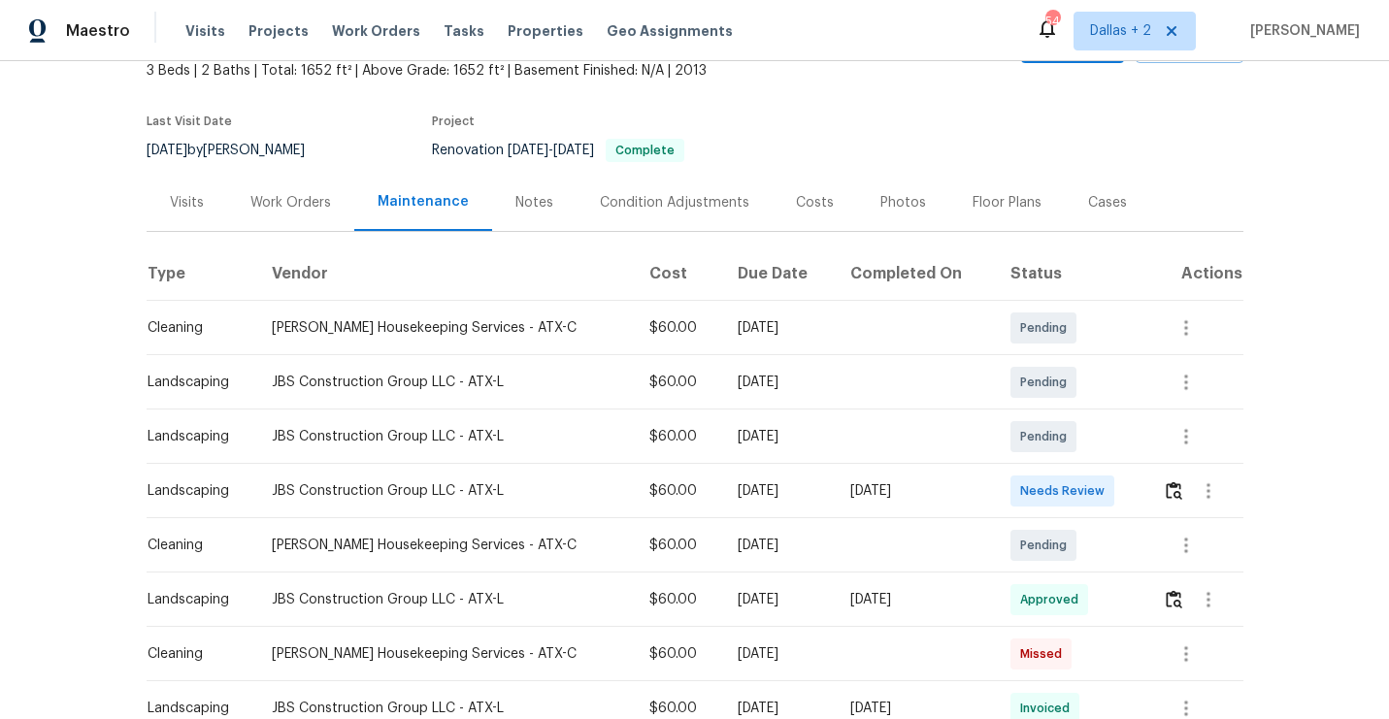
scroll to position [122, 0]
click at [1171, 496] on img "button" at bounding box center [1174, 488] width 16 height 18
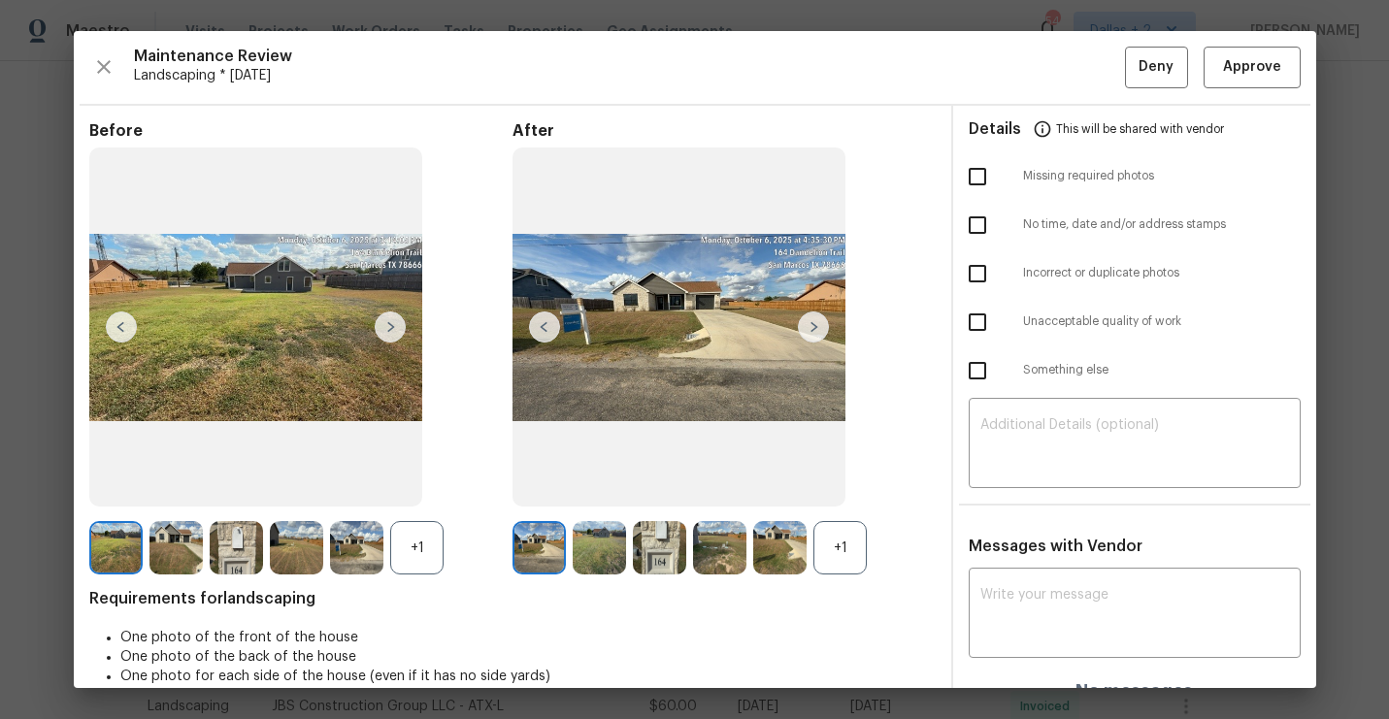
click at [540, 543] on img at bounding box center [538, 547] width 53 height 53
click at [818, 331] on img at bounding box center [813, 327] width 31 height 31
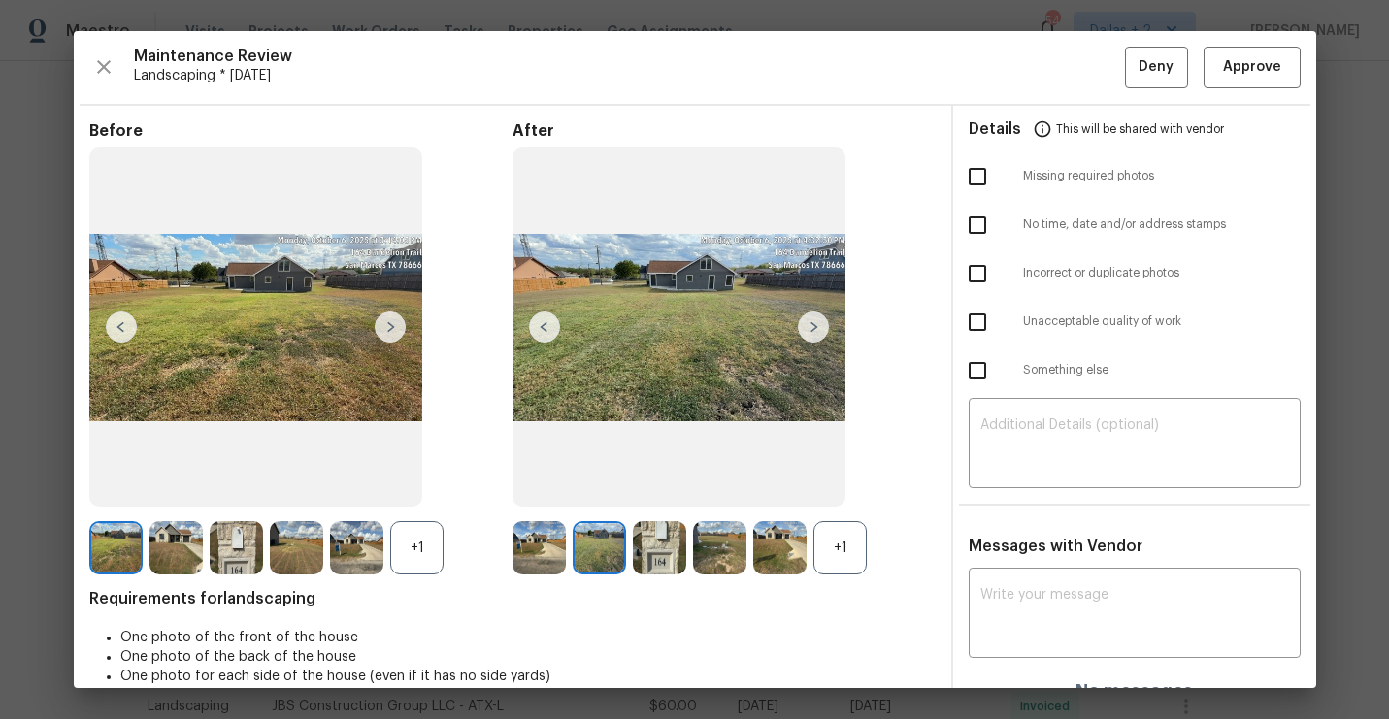
click at [556, 547] on img at bounding box center [538, 547] width 53 height 53
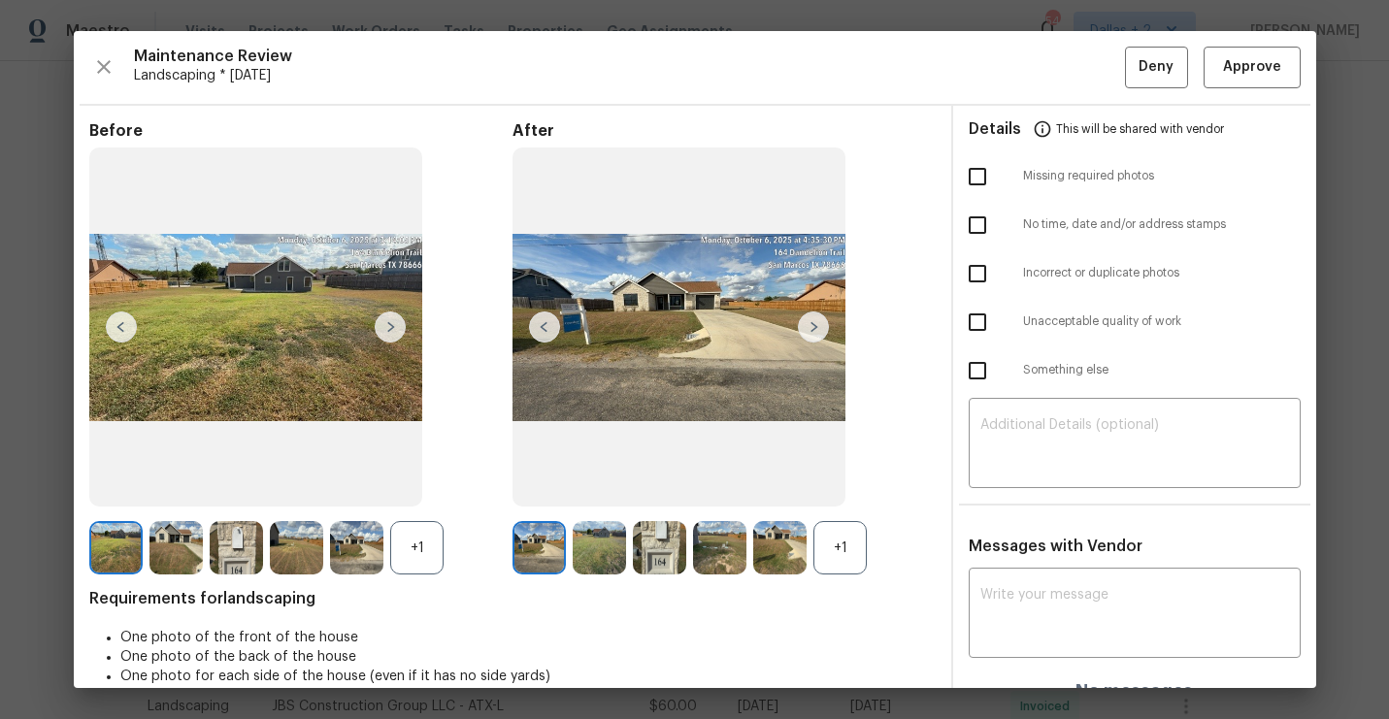
click at [606, 548] on img at bounding box center [599, 547] width 53 height 53
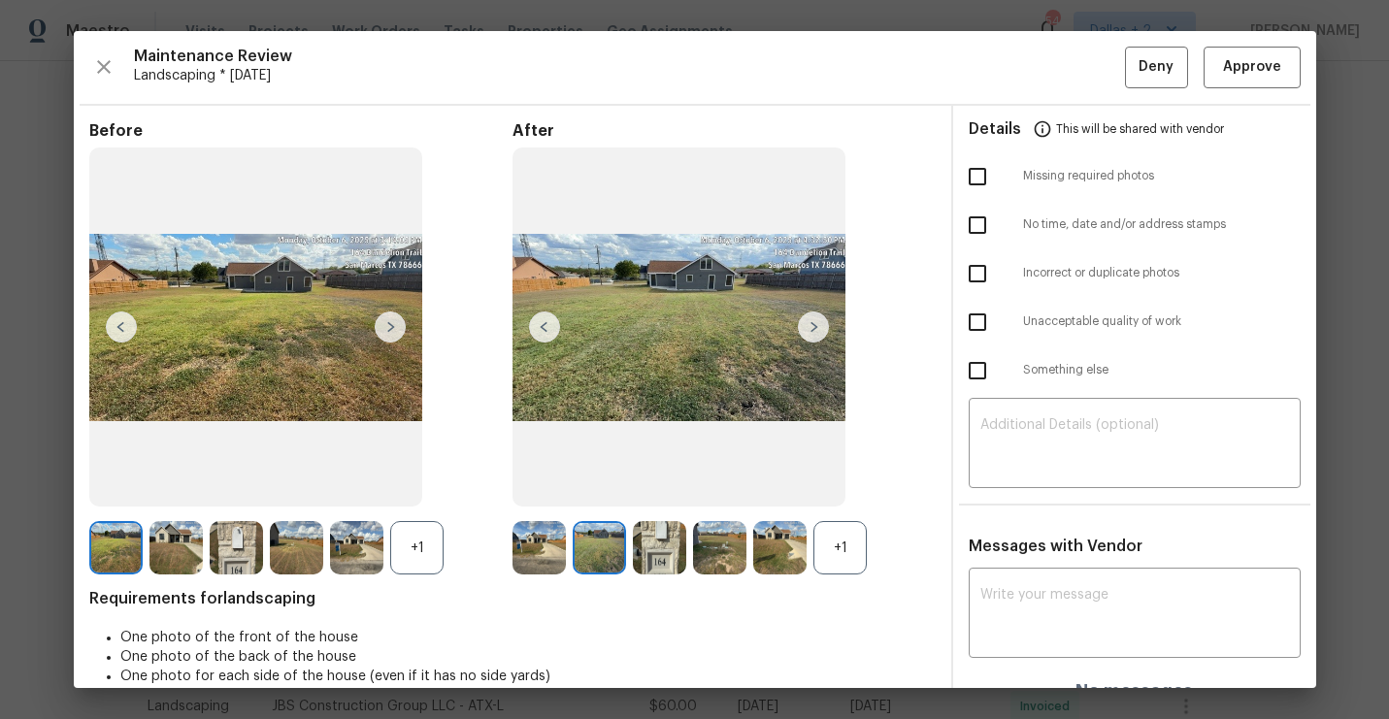
click at [665, 566] on img at bounding box center [659, 547] width 53 height 53
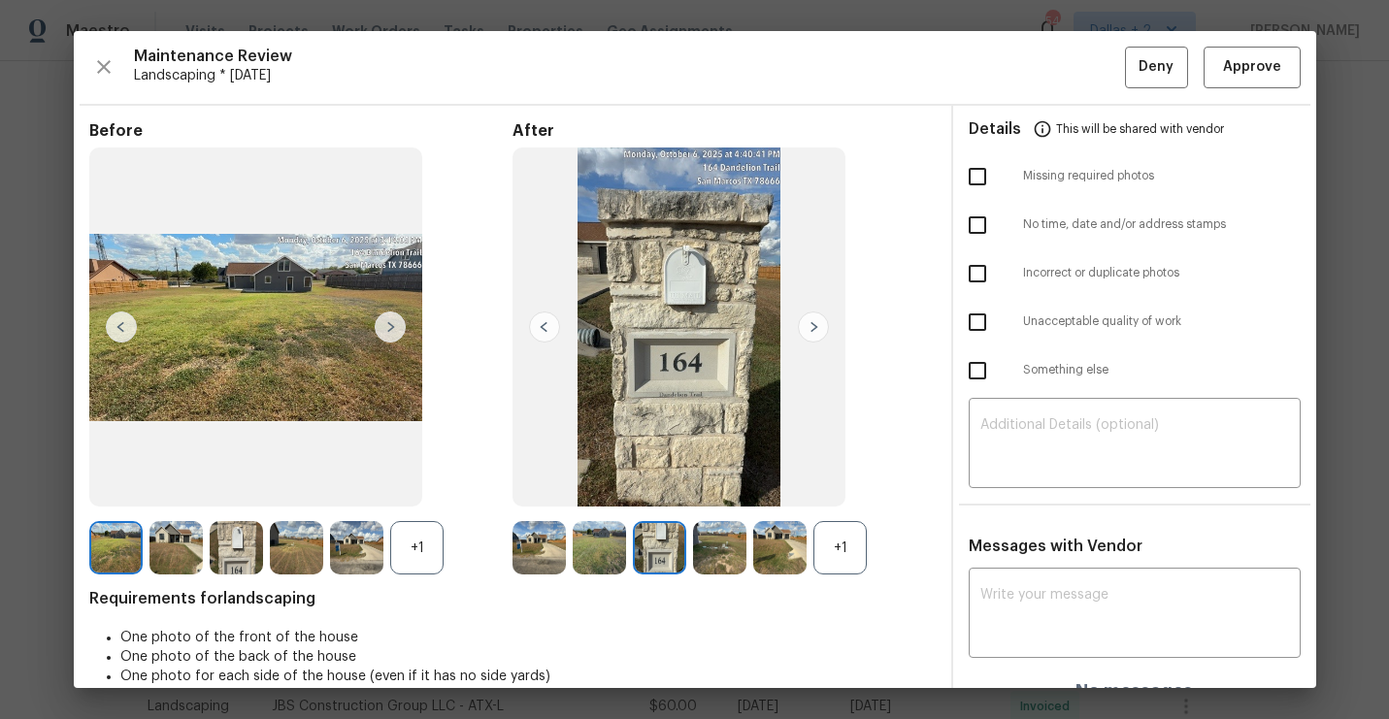
click at [723, 553] on img at bounding box center [719, 547] width 53 height 53
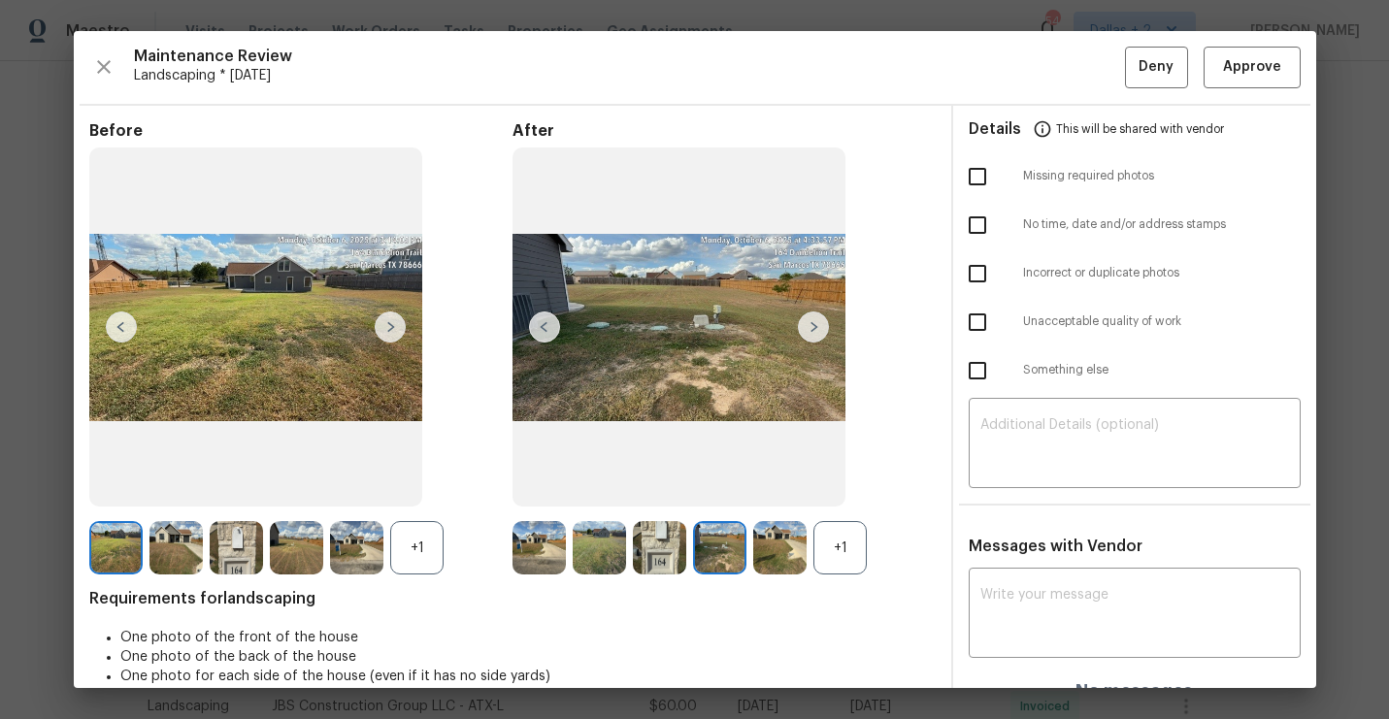
click at [808, 546] on div at bounding box center [783, 547] width 60 height 53
click at [777, 544] on img at bounding box center [779, 547] width 53 height 53
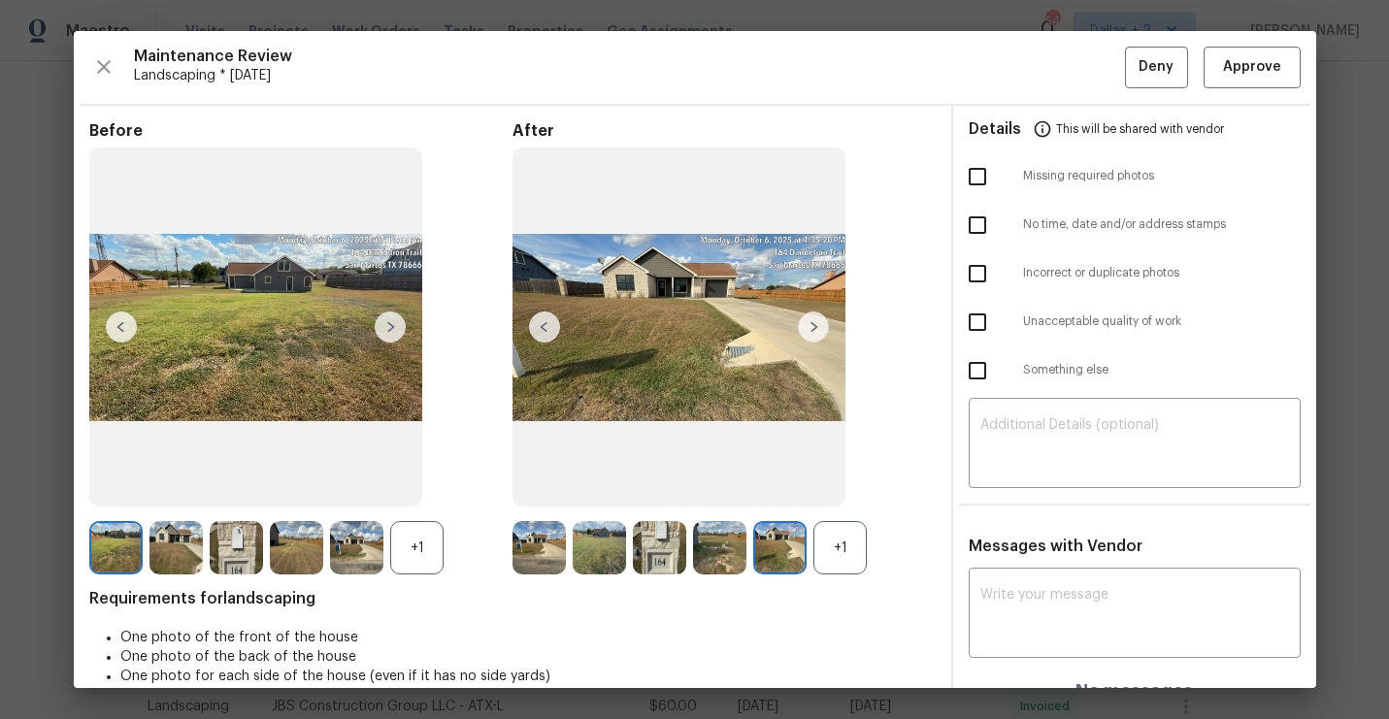
click at [842, 548] on div "+1" at bounding box center [839, 547] width 53 height 53
click at [435, 552] on div "+1" at bounding box center [416, 547] width 53 height 53
click at [541, 561] on img at bounding box center [538, 547] width 53 height 53
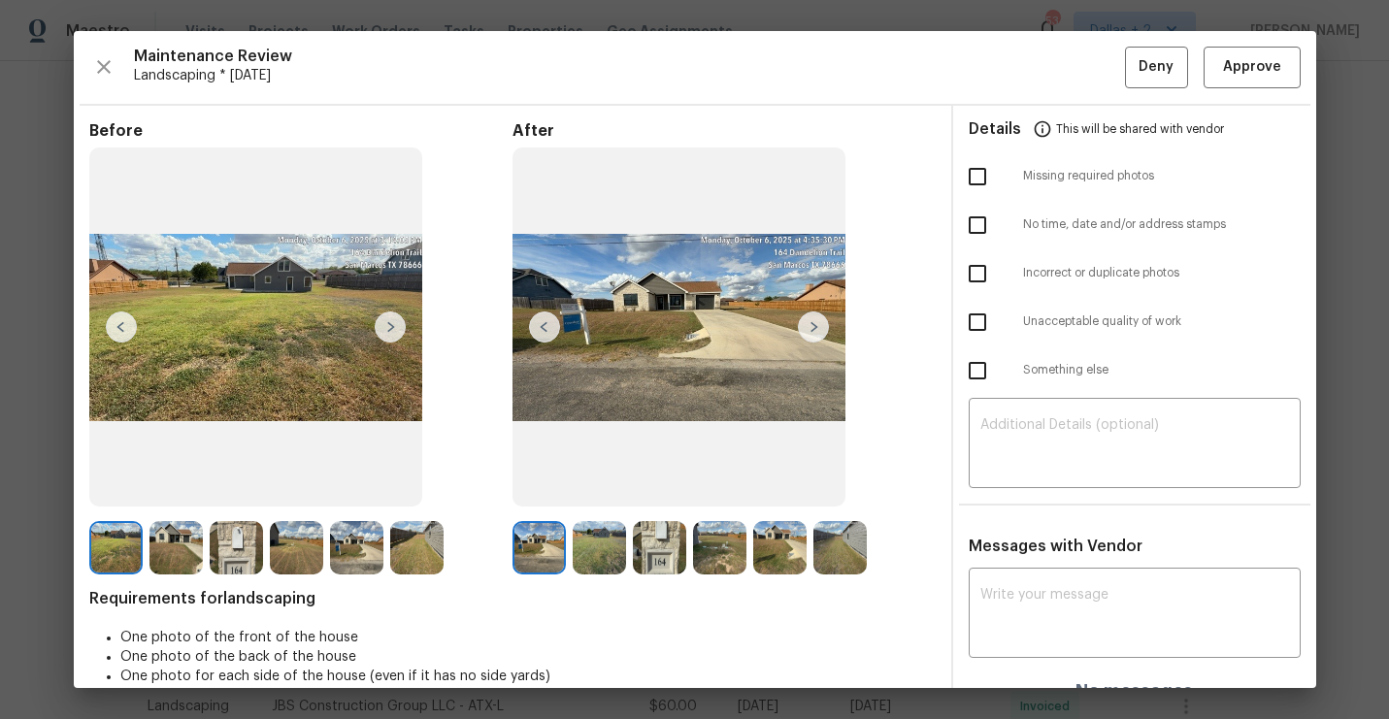
click at [809, 325] on img at bounding box center [813, 327] width 31 height 31
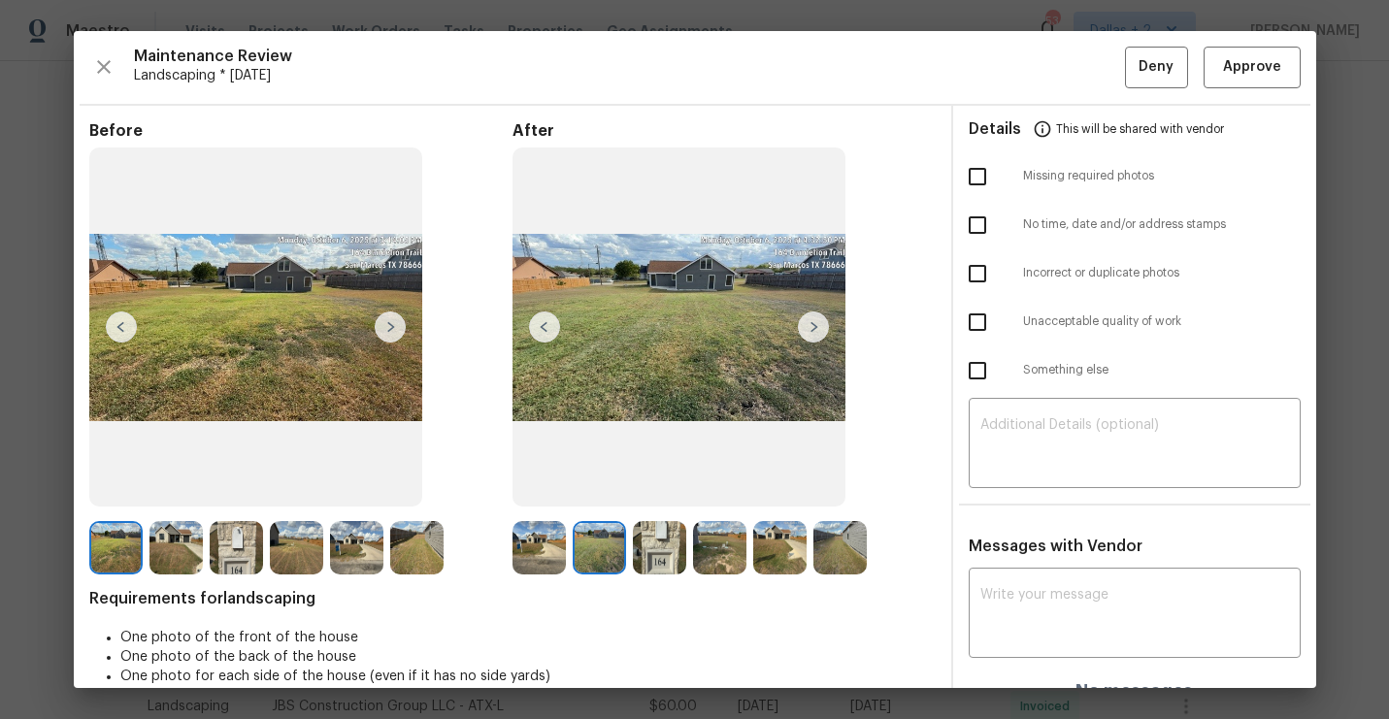
click at [730, 537] on img at bounding box center [719, 547] width 53 height 53
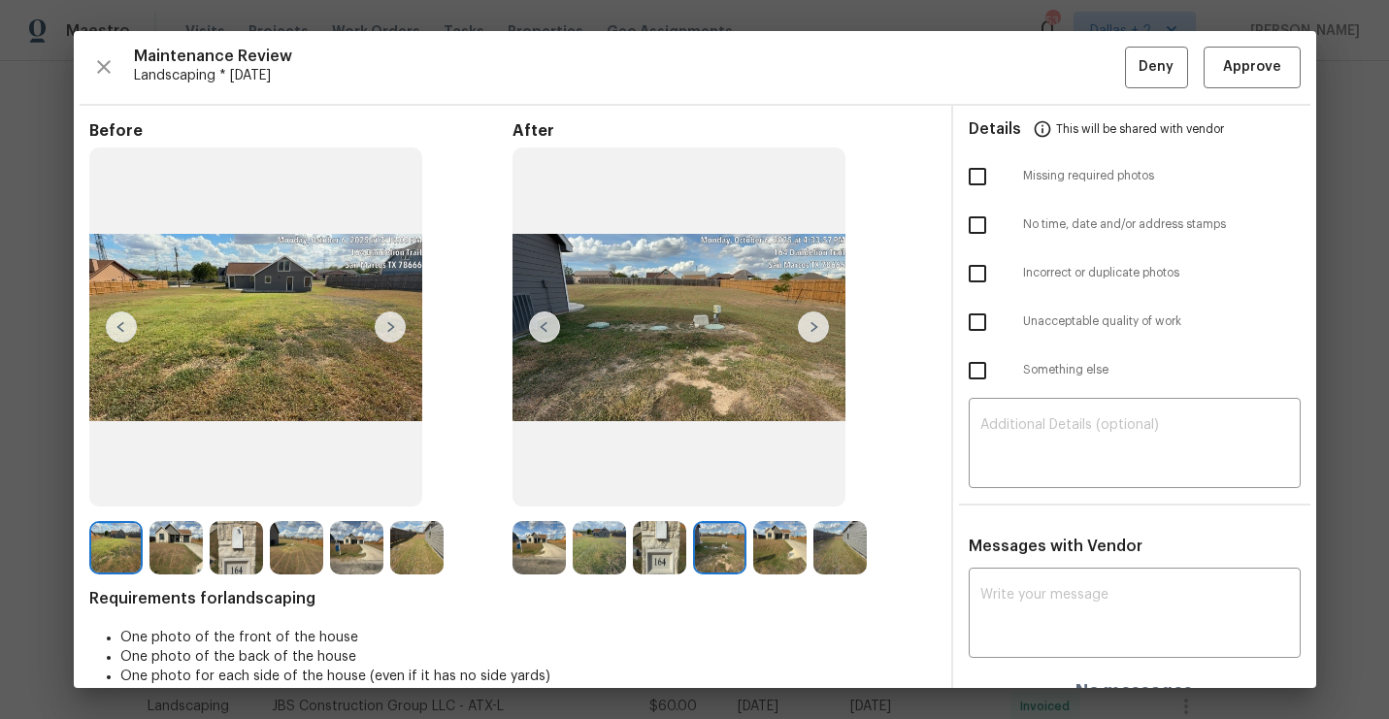
click at [788, 554] on img at bounding box center [779, 547] width 53 height 53
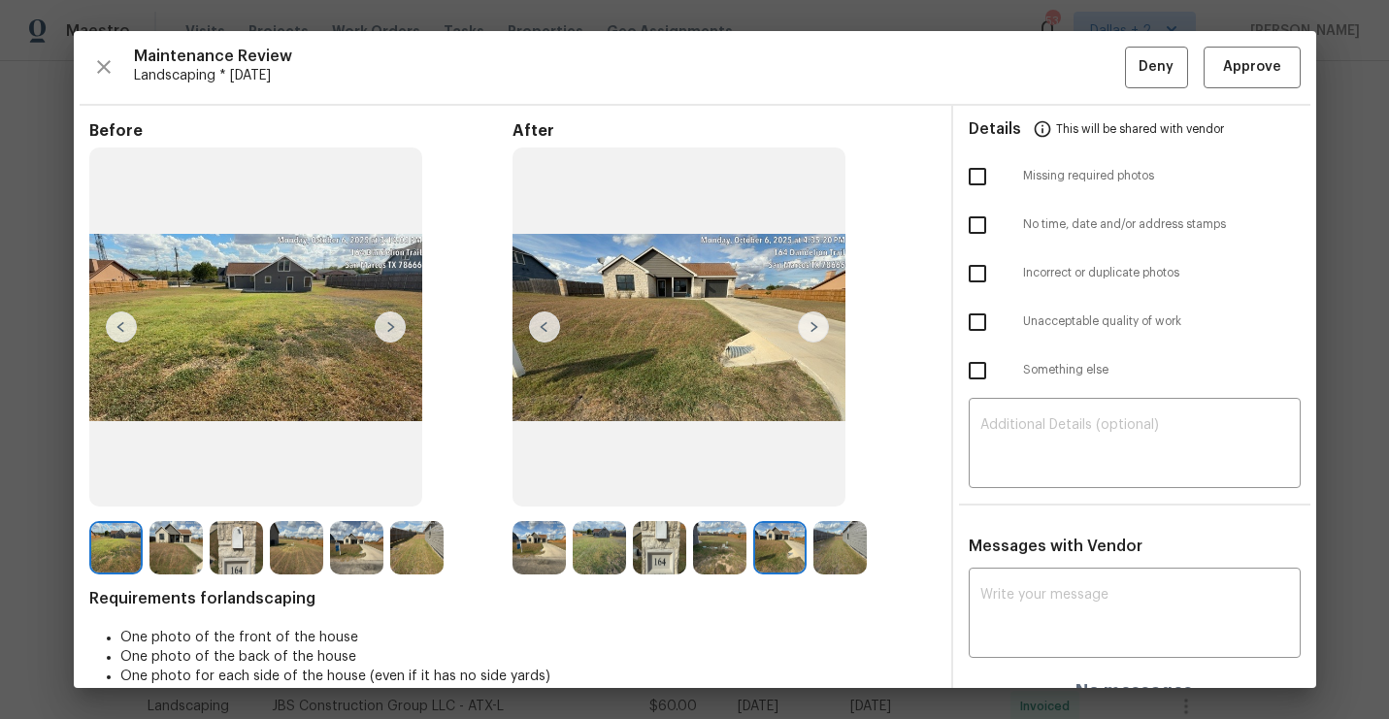
click at [852, 538] on img at bounding box center [839, 547] width 53 height 53
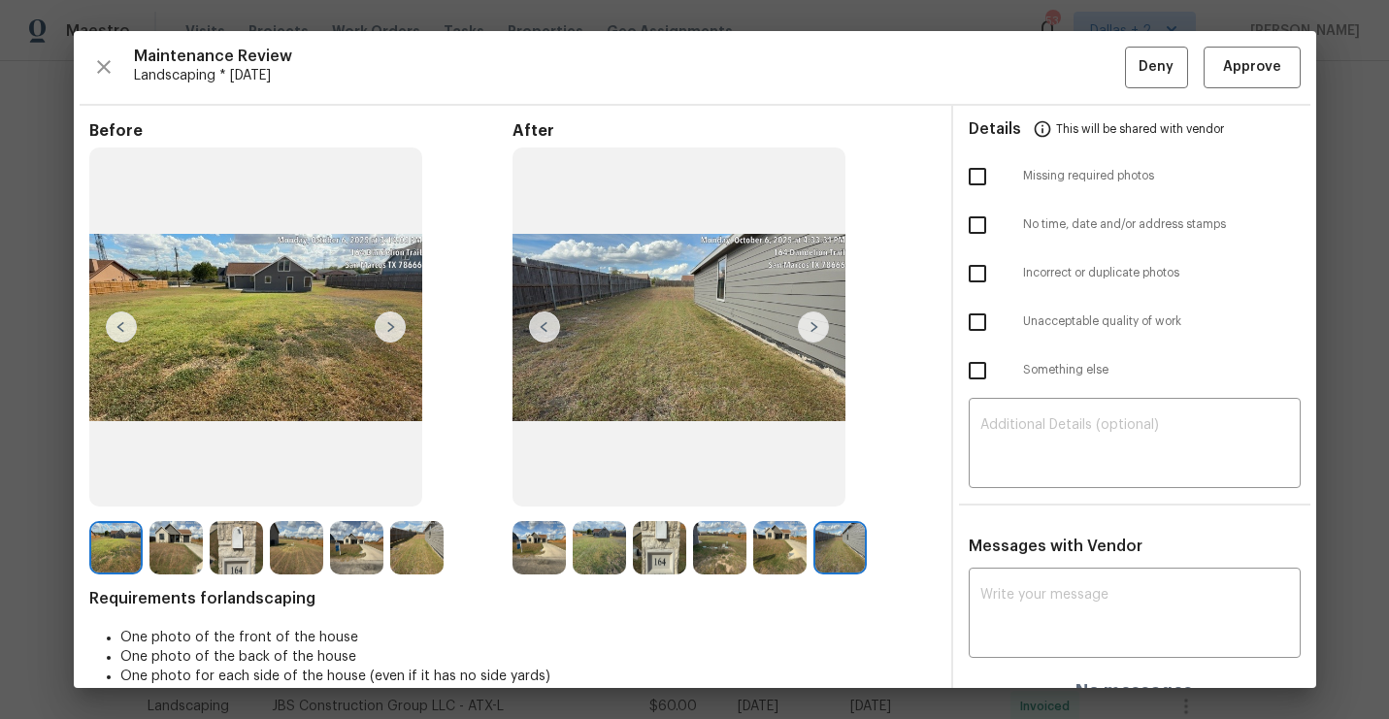
click at [131, 563] on img at bounding box center [115, 547] width 53 height 53
click at [174, 537] on img at bounding box center [175, 547] width 53 height 53
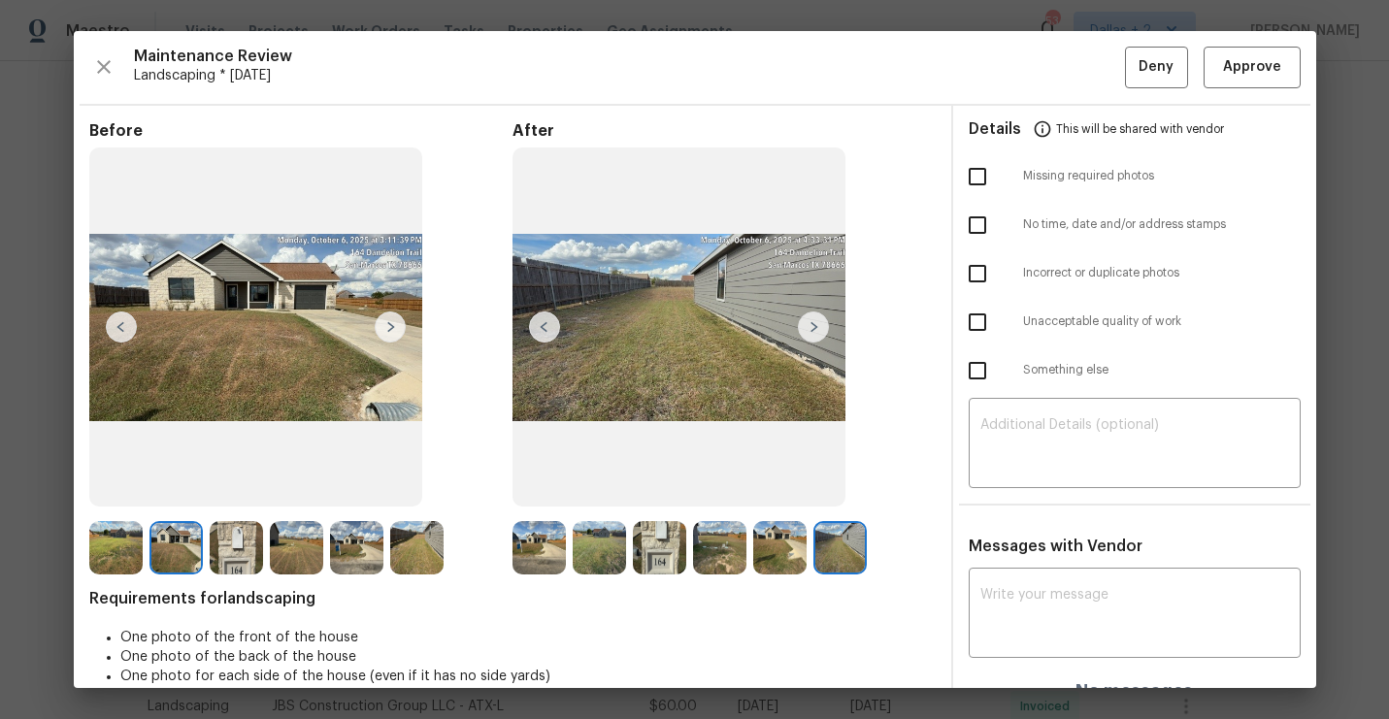
click at [391, 321] on img at bounding box center [390, 327] width 31 height 31
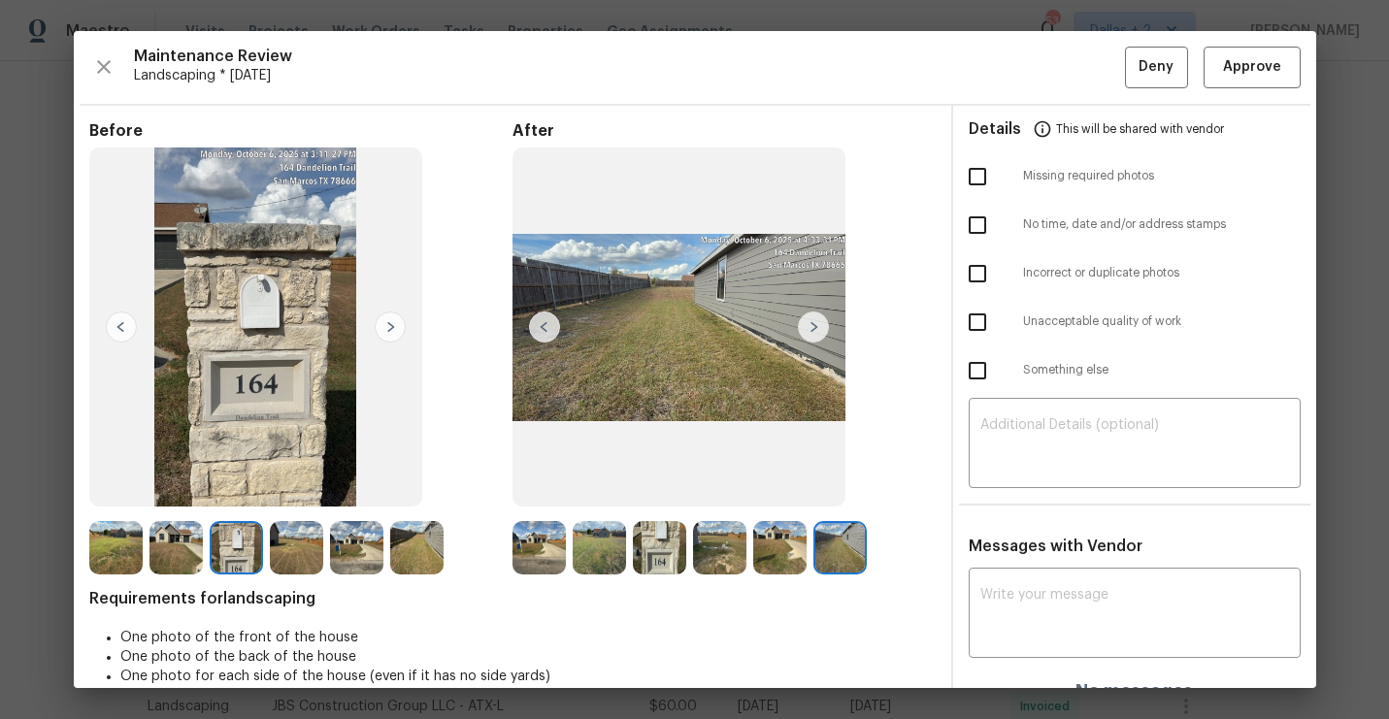
click at [391, 321] on img at bounding box center [390, 327] width 31 height 31
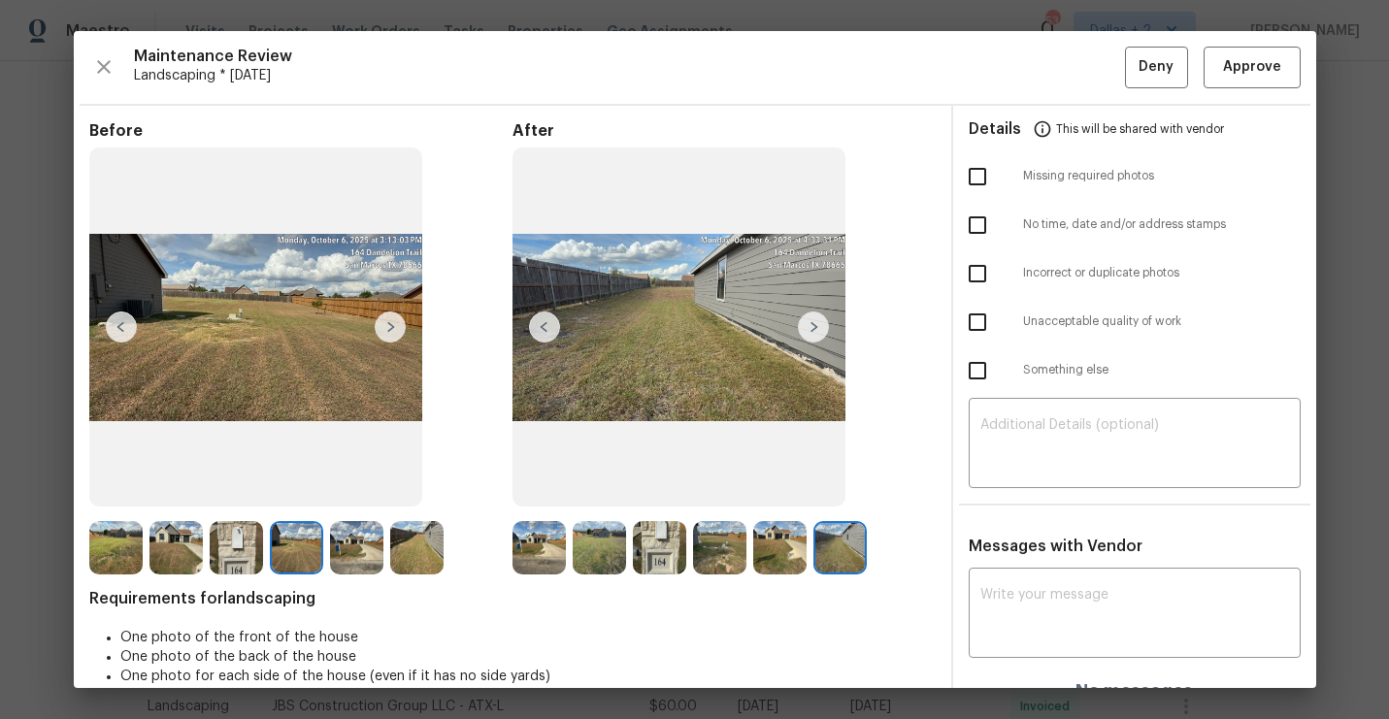
click at [390, 318] on img at bounding box center [390, 327] width 31 height 31
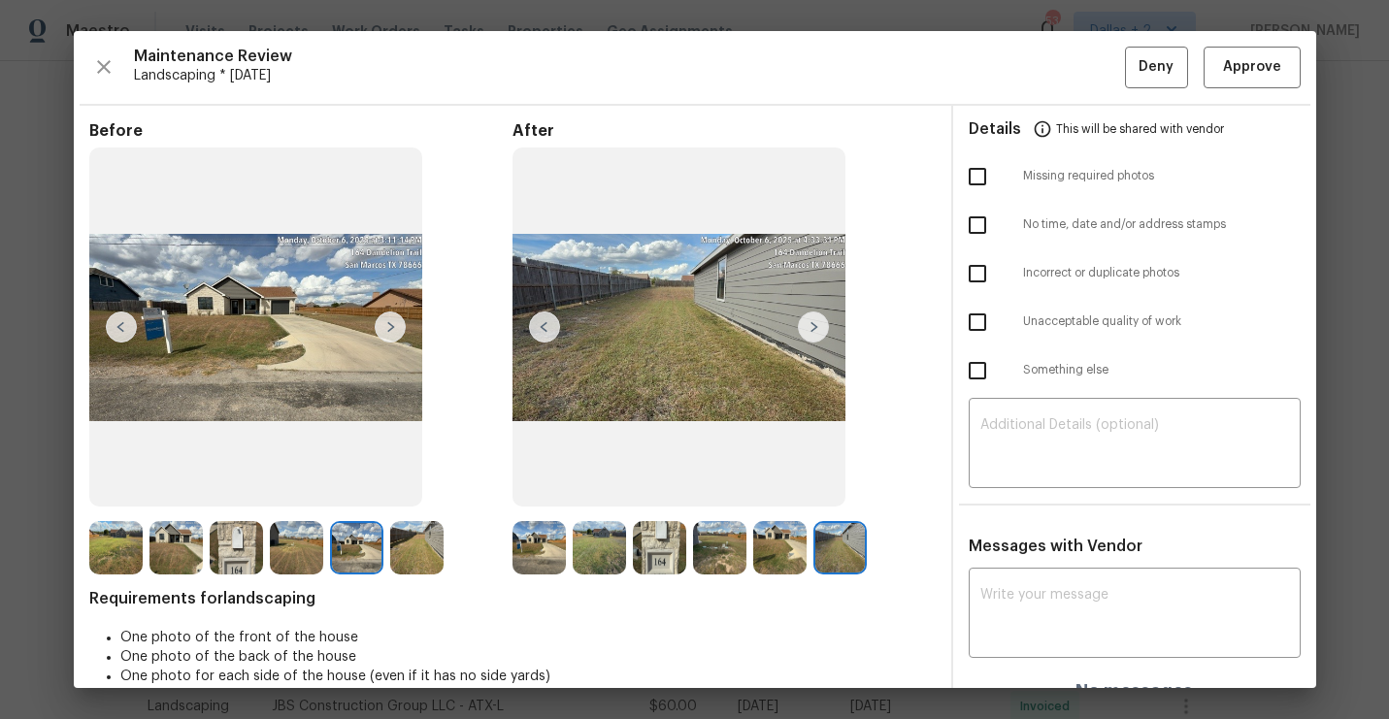
click at [390, 318] on img at bounding box center [390, 327] width 31 height 31
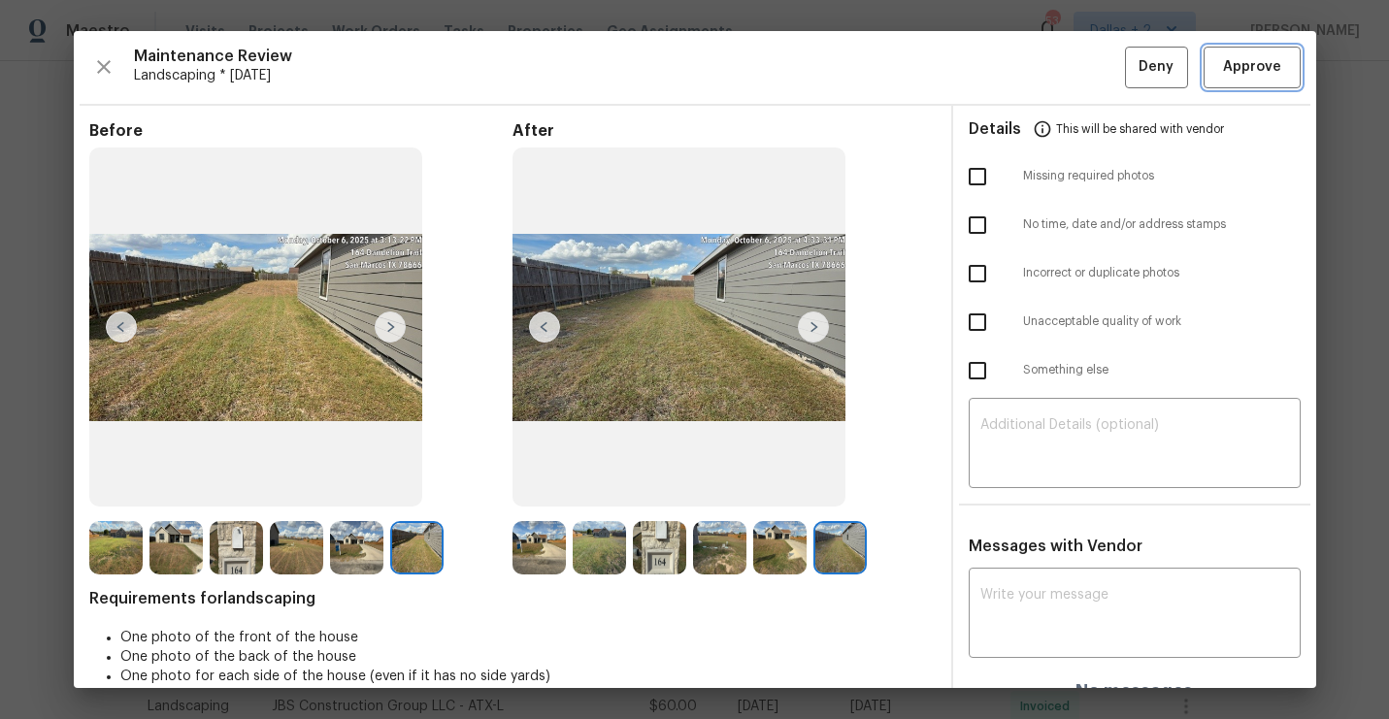
click at [1232, 73] on span "Approve" at bounding box center [1252, 67] width 58 height 24
